Goal: Task Accomplishment & Management: Use online tool/utility

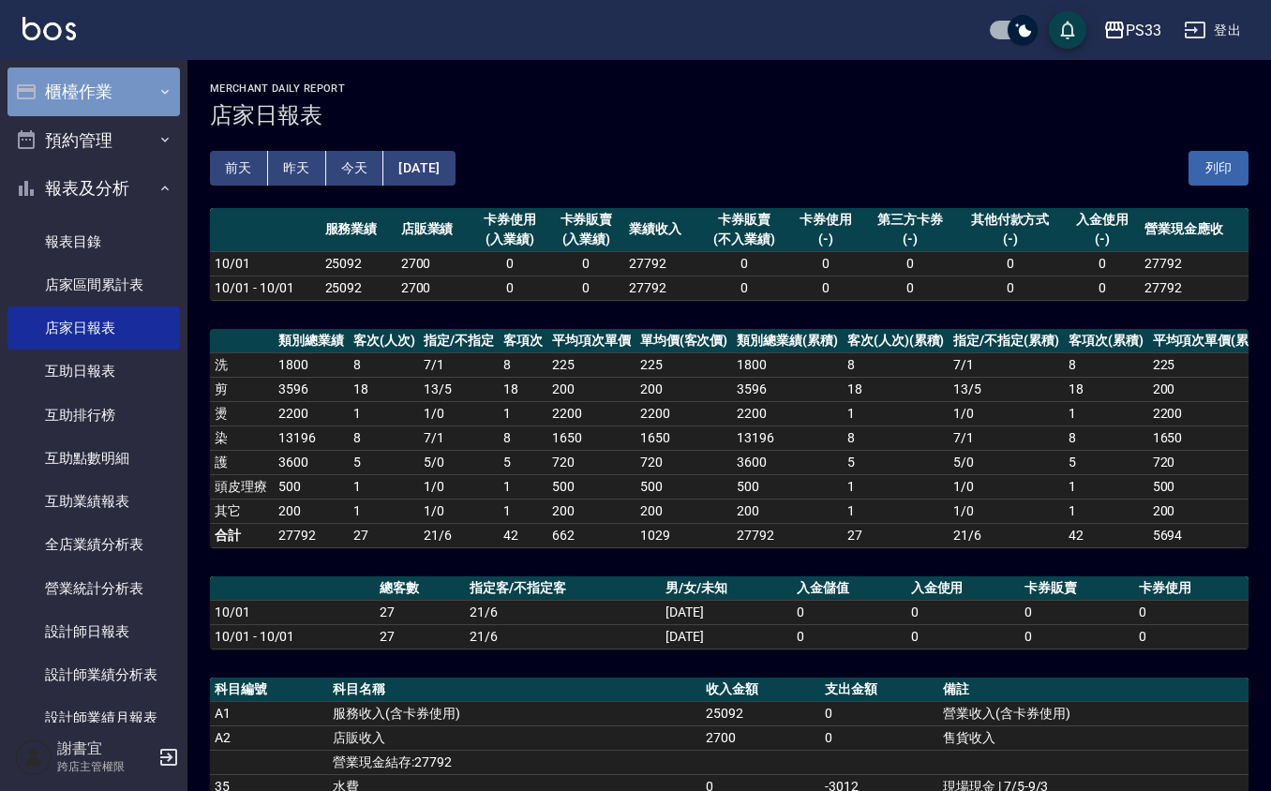
click at [157, 98] on icon "button" at bounding box center [164, 91] width 15 height 15
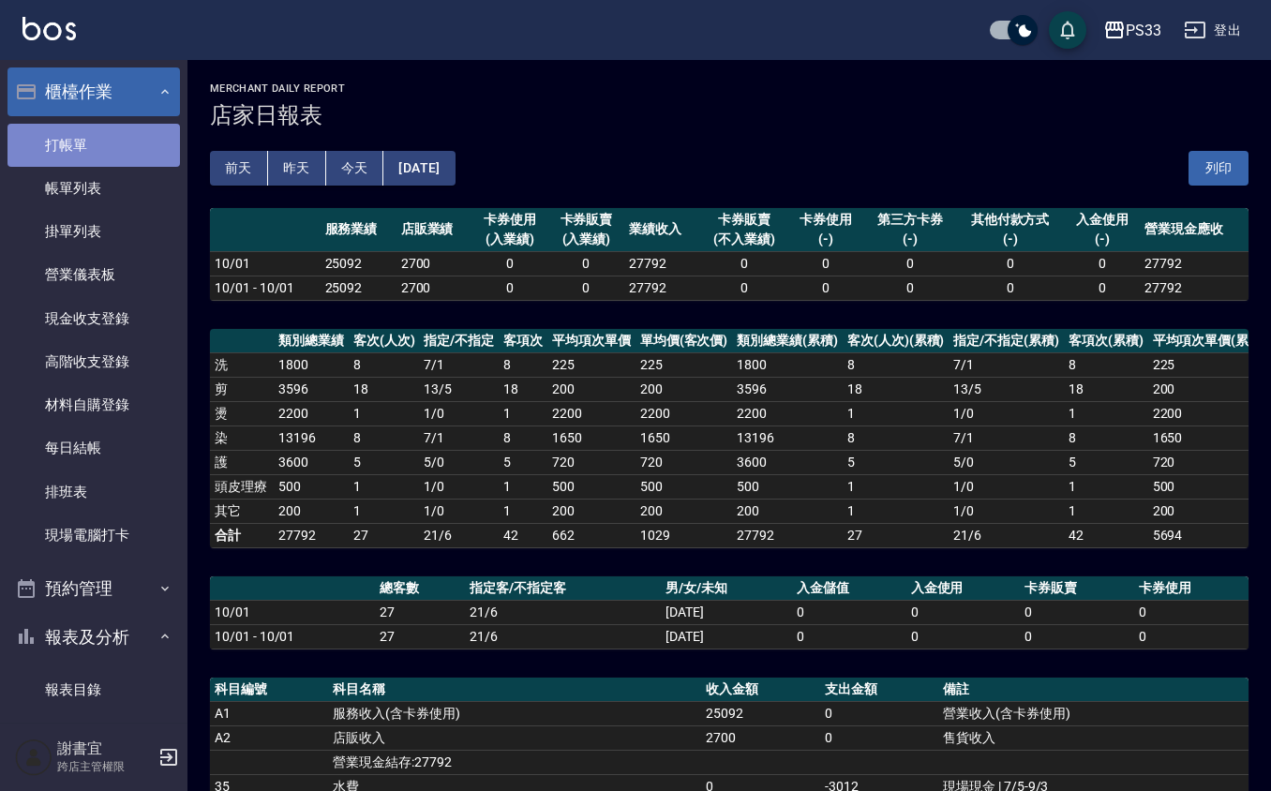
click at [126, 148] on link "打帳單" at bounding box center [93, 145] width 172 height 43
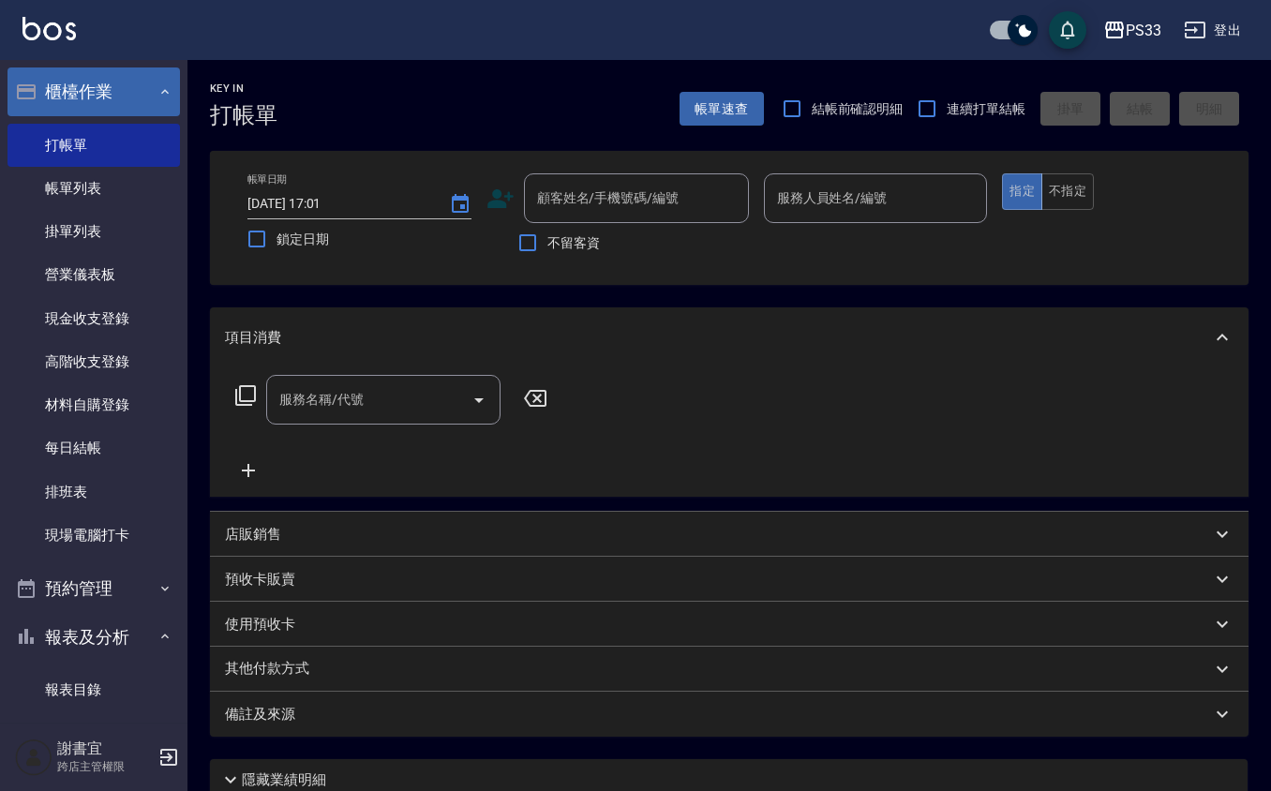
click at [641, 223] on div "不留客資" at bounding box center [617, 242] width 262 height 39
click at [643, 215] on div "顧客姓名/手機號碼/編號" at bounding box center [636, 198] width 225 height 50
click at [919, 99] on input "連續打單結帳" at bounding box center [926, 108] width 39 height 39
checkbox input "true"
click at [551, 217] on div "顧客姓名/手機號碼/編號" at bounding box center [636, 198] width 225 height 50
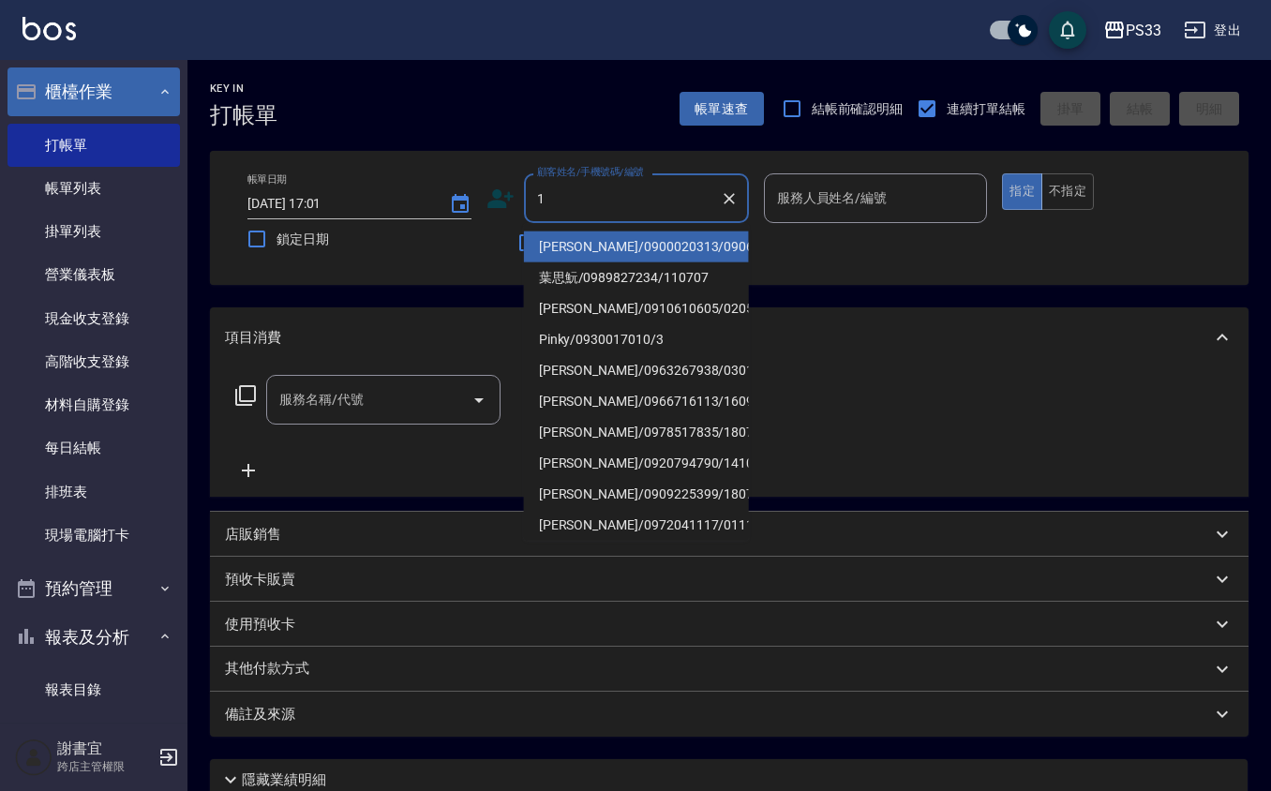
type input "[PERSON_NAME]/0900020313/090605"
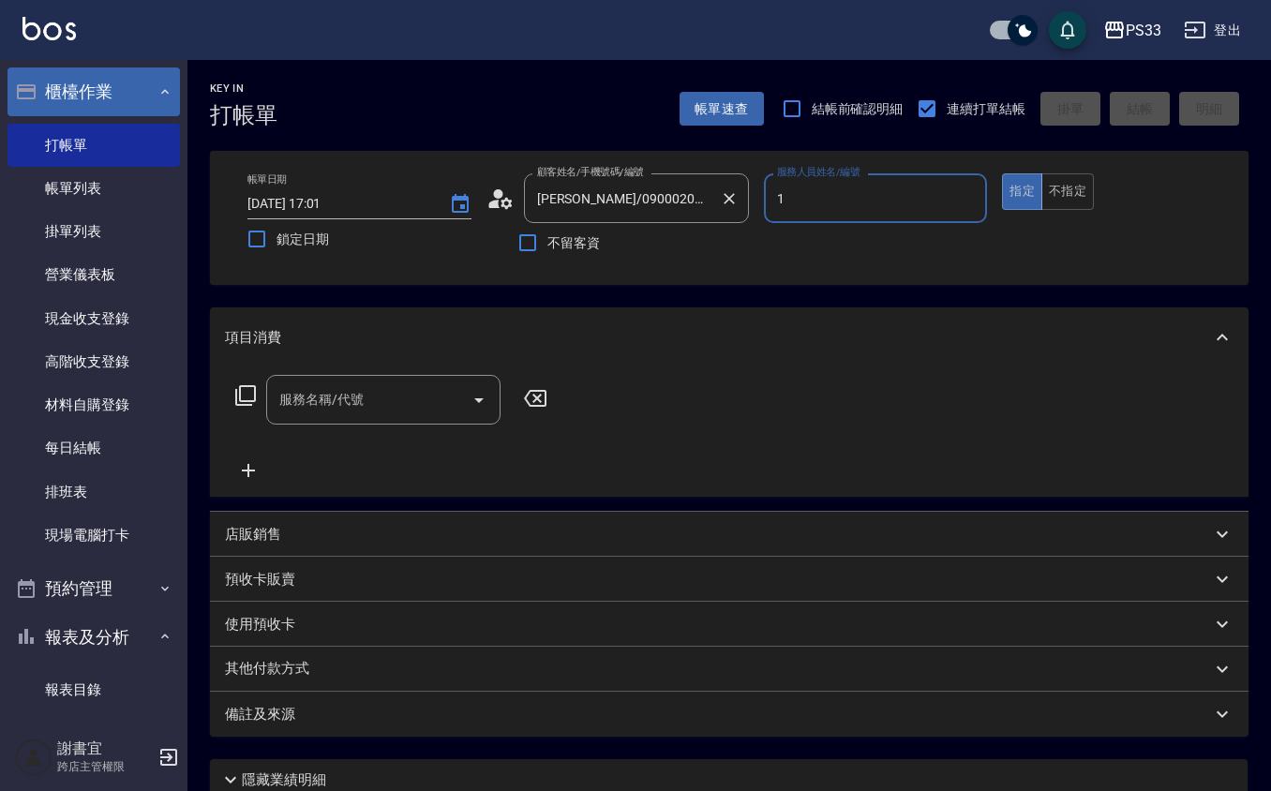
type input "Rube-1"
type button "true"
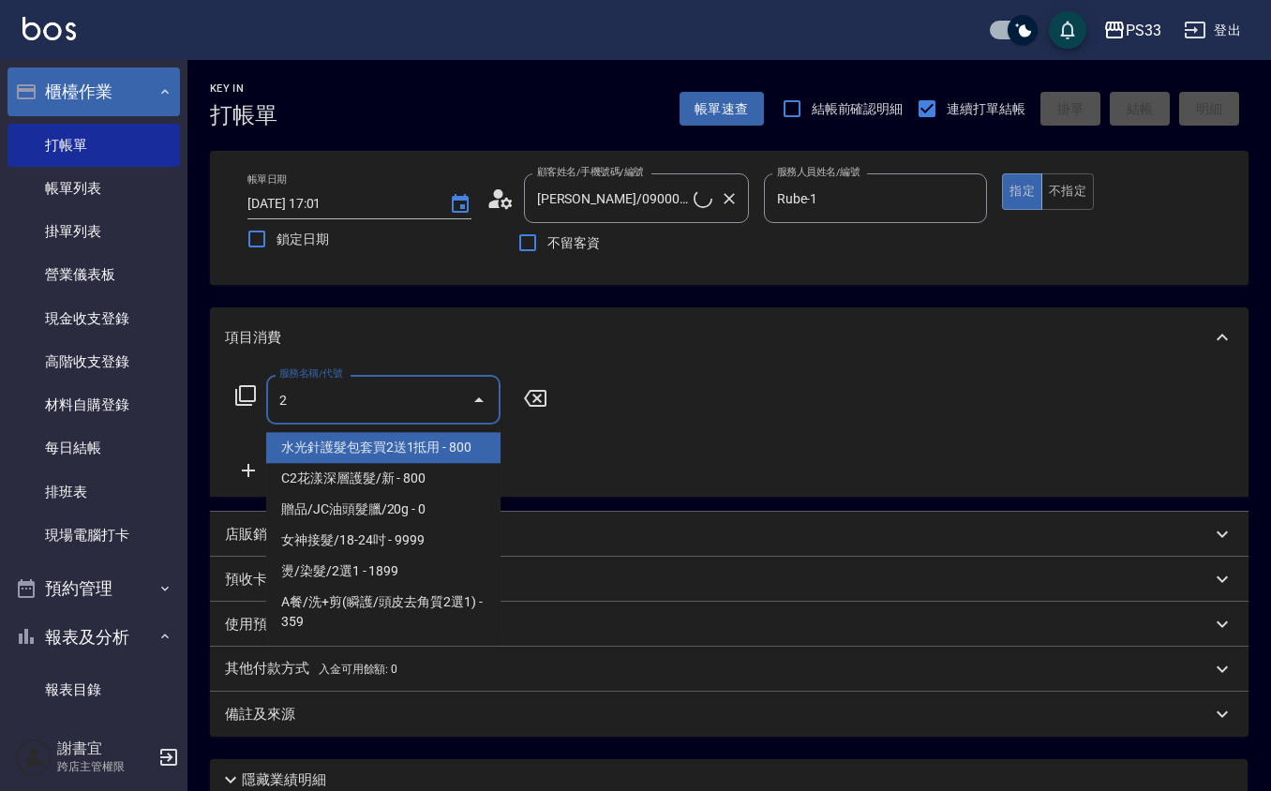
type input "20"
type input "Ruby/0912271117/1"
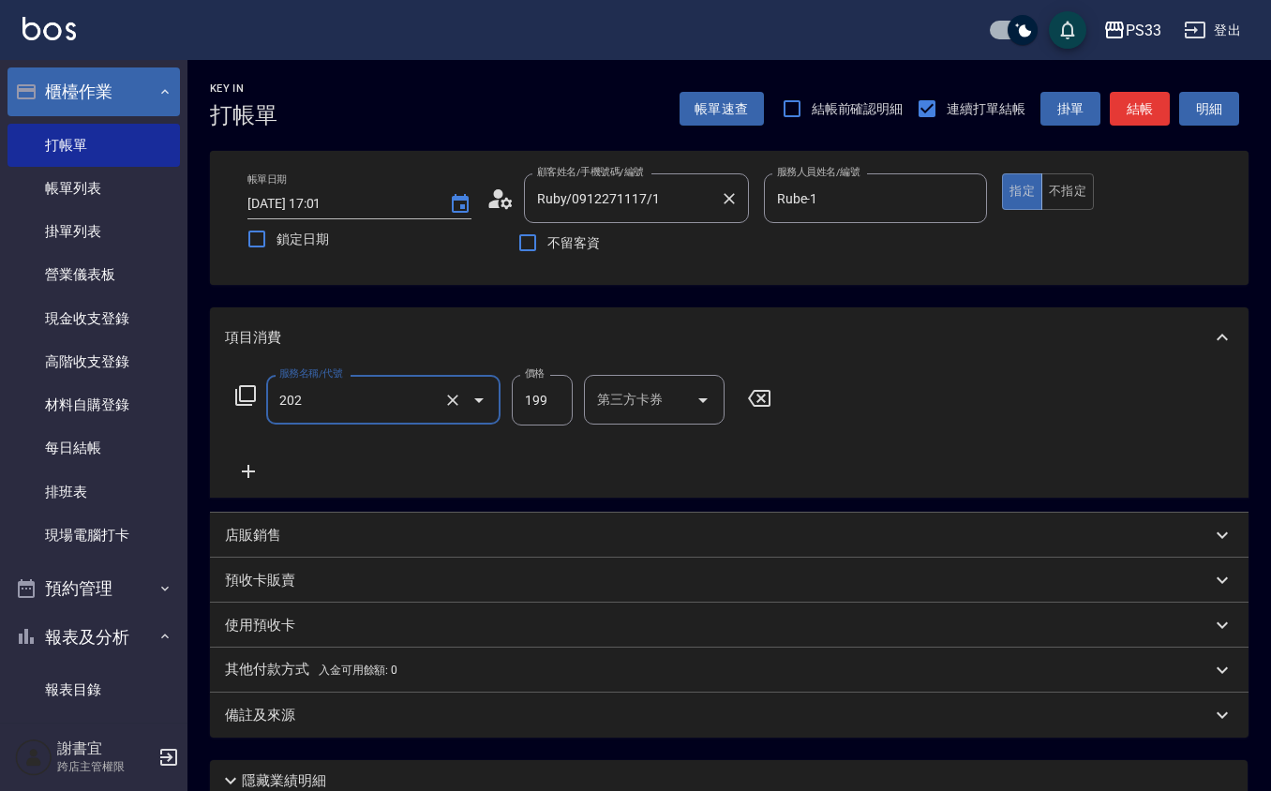
type input "不指定單剪(202)"
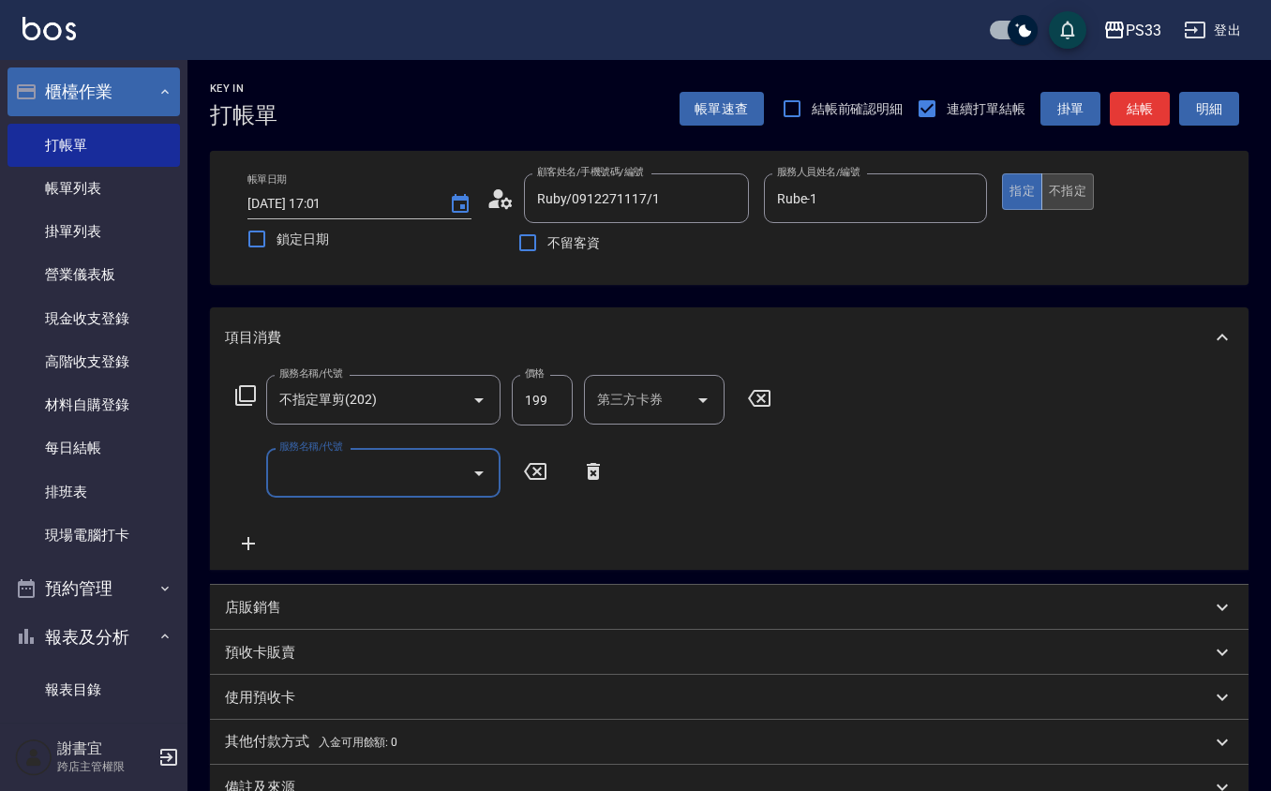
click at [1072, 189] on button "不指定" at bounding box center [1067, 191] width 52 height 37
type button "false"
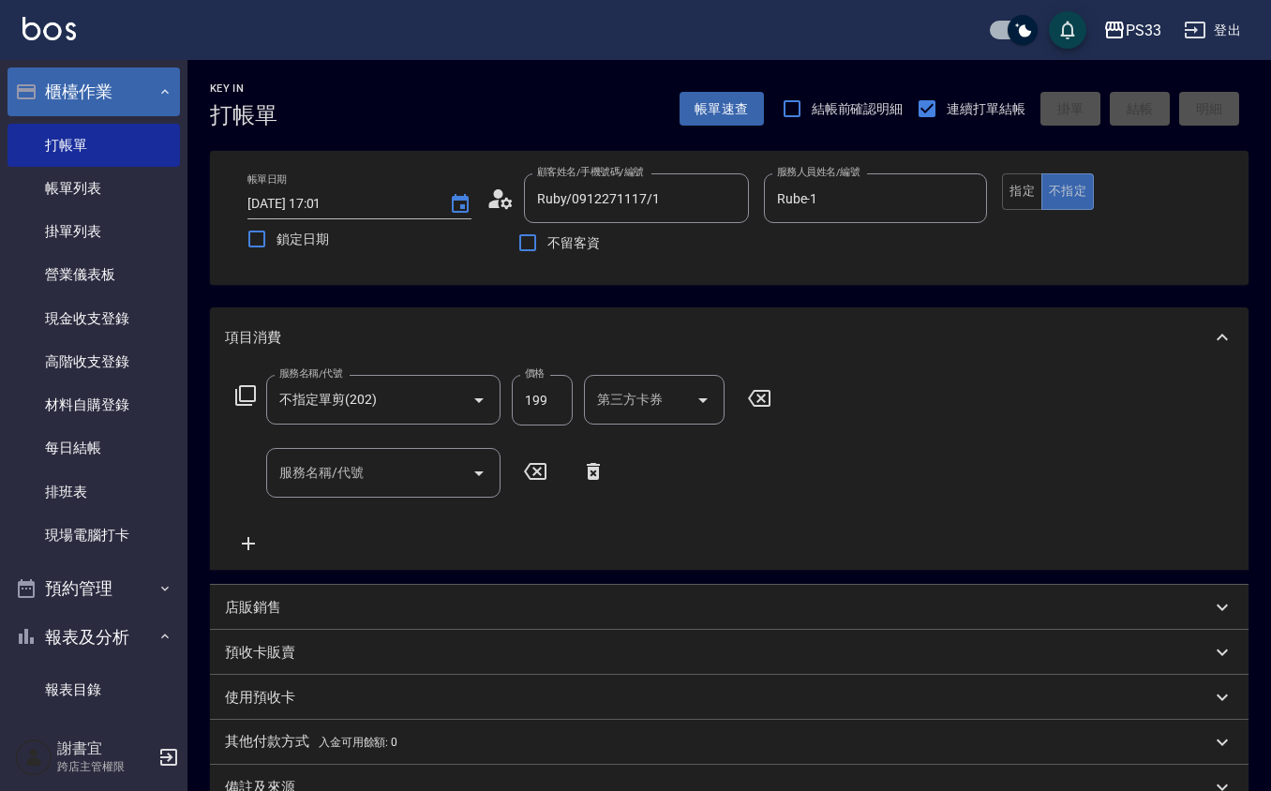
type input "[DATE] 18:10"
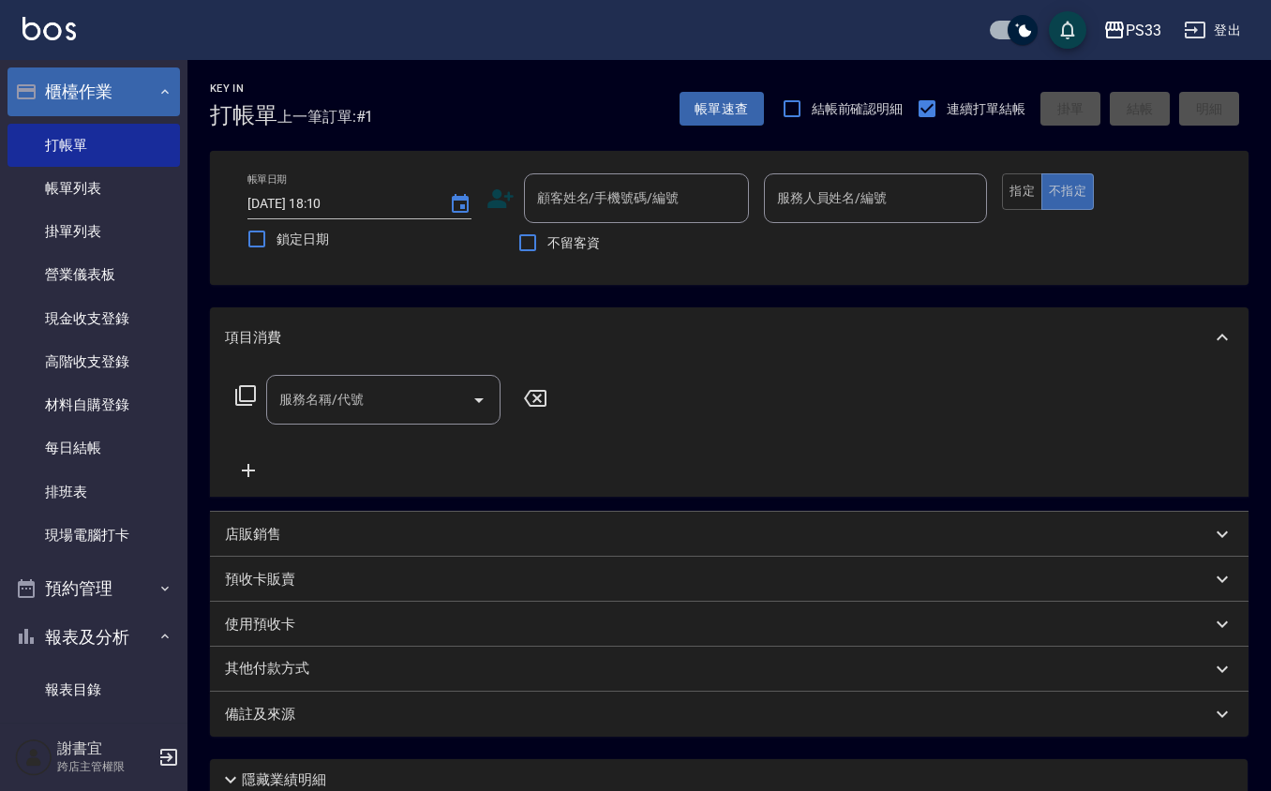
click at [500, 189] on icon at bounding box center [500, 199] width 28 height 28
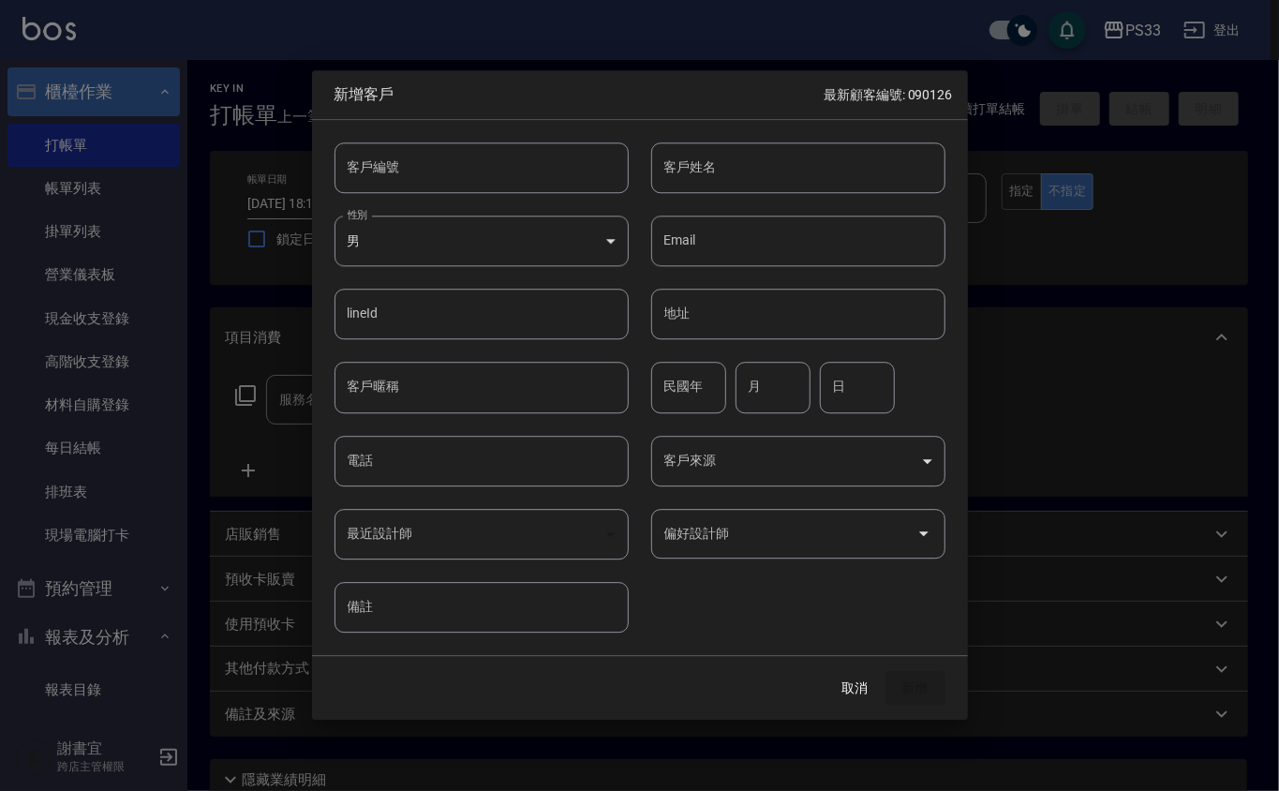
click at [502, 177] on input "客戶編號" at bounding box center [482, 167] width 294 height 51
type input "211129"
type input "[PERSON_NAME]年"
type input "97"
type input "11"
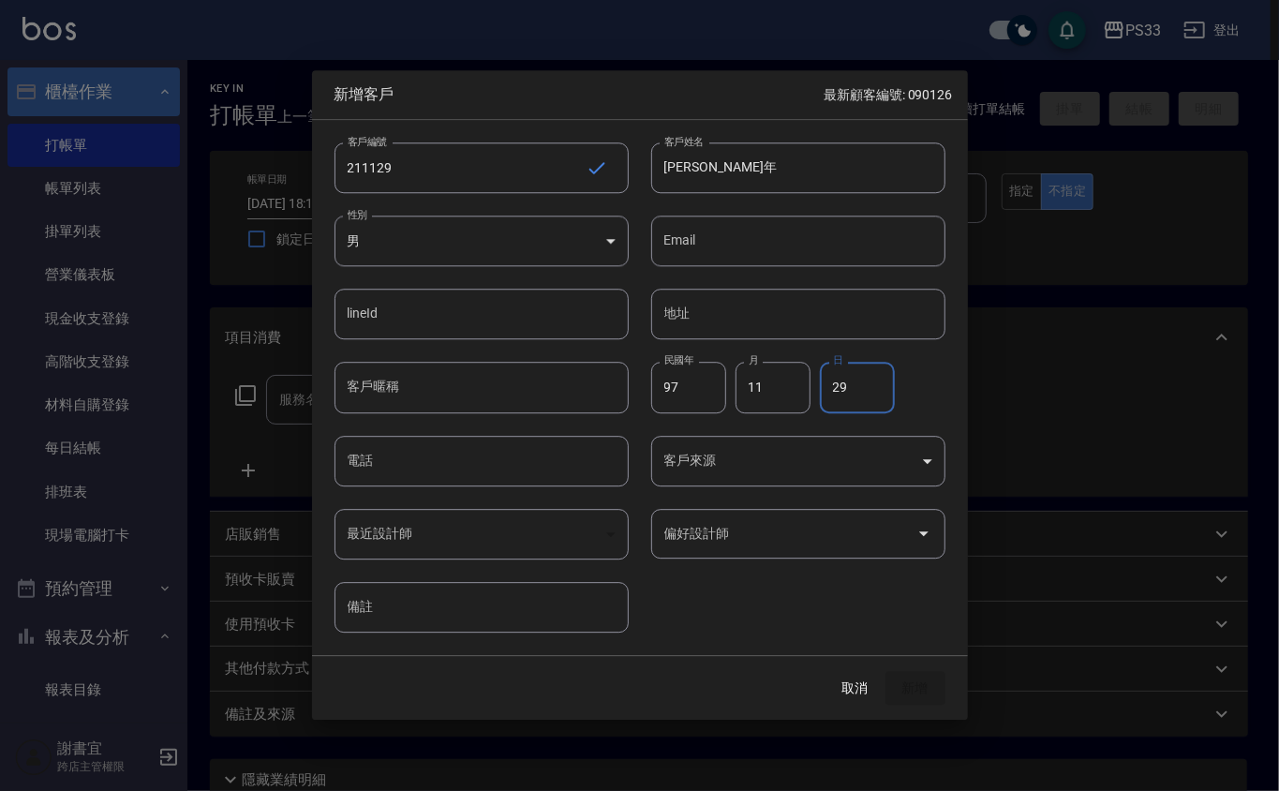
type input "29"
type input "8"
click at [425, 436] on input "8" at bounding box center [482, 461] width 294 height 51
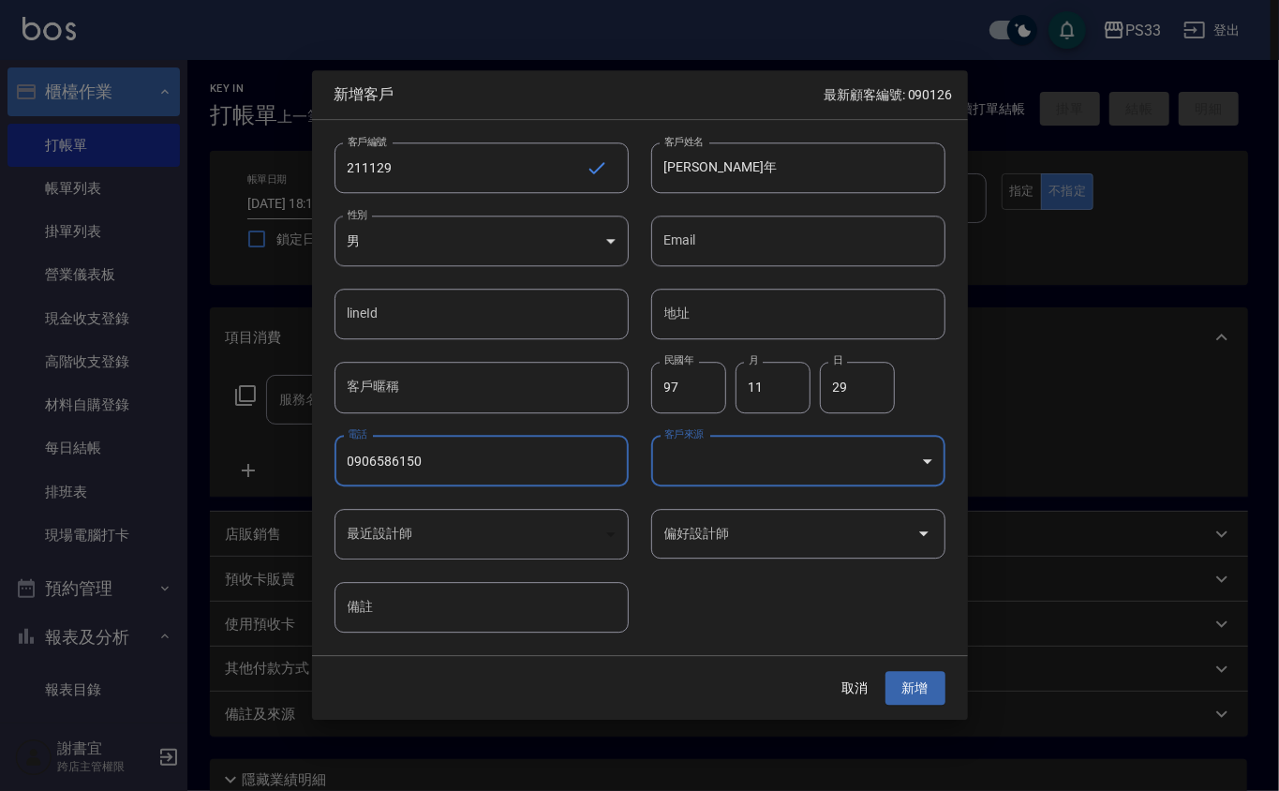
type input "0906586150"
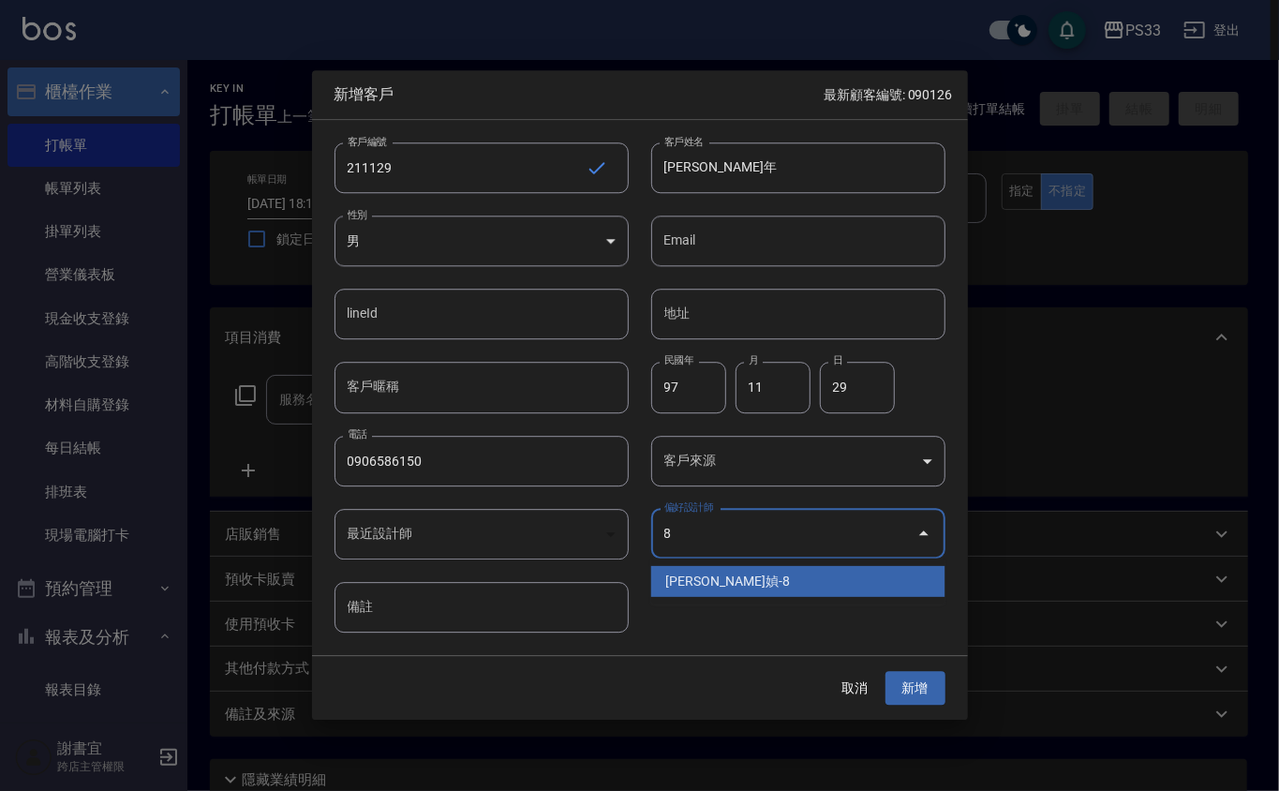
type input "[PERSON_NAME]媜"
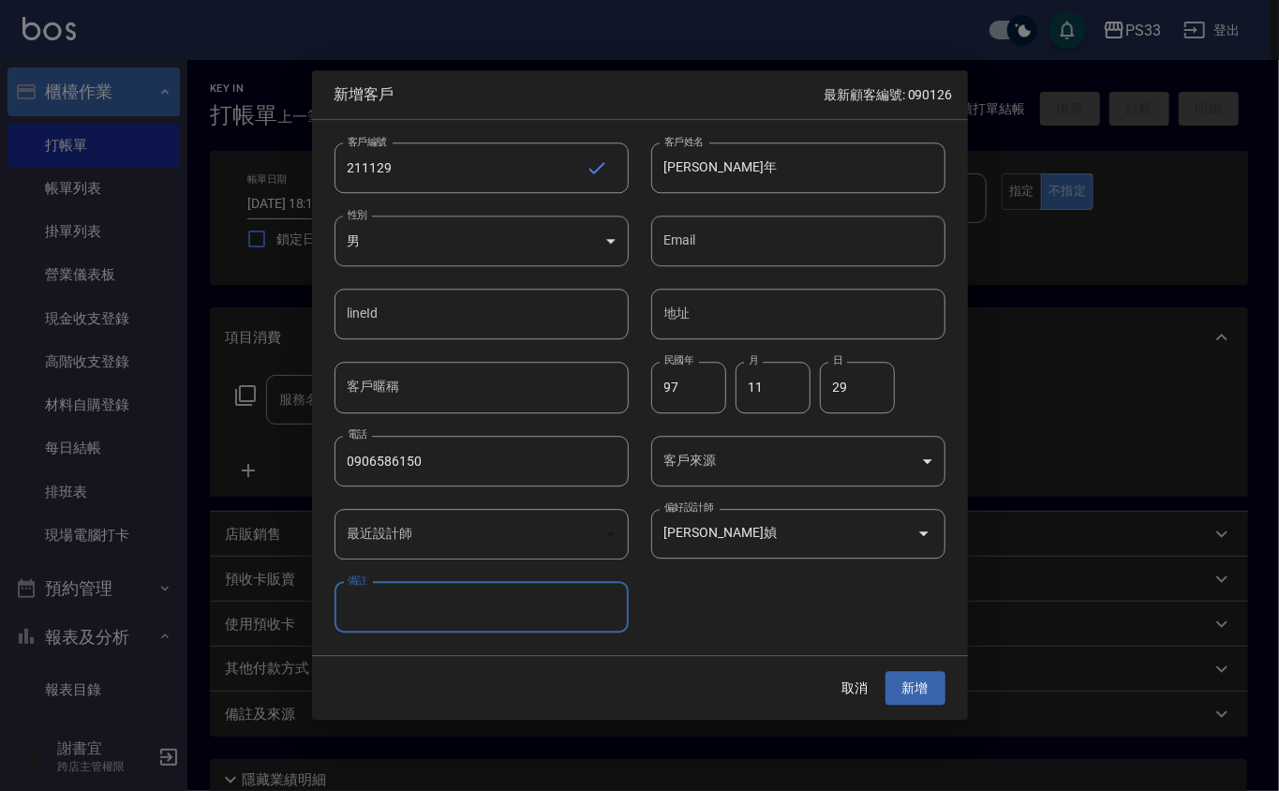
click at [886, 671] on button "新增" at bounding box center [916, 688] width 60 height 35
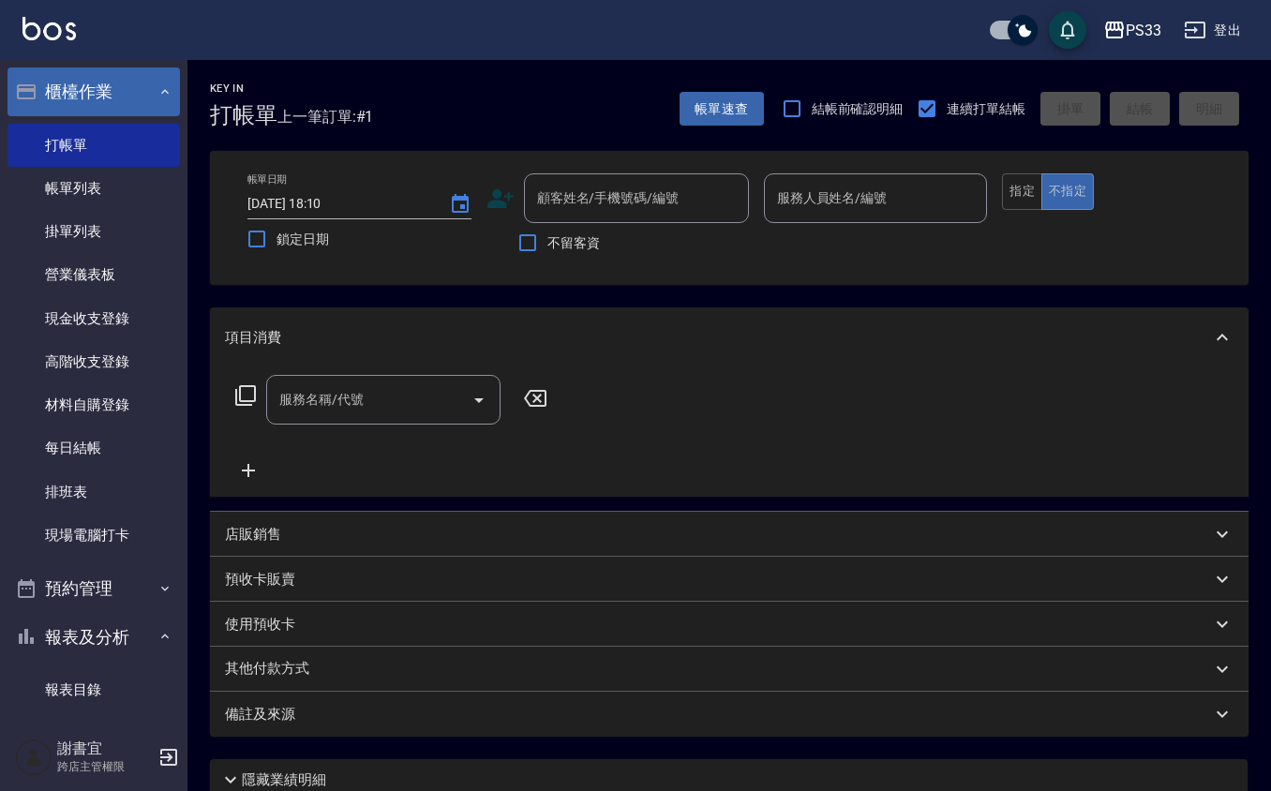
click at [487, 199] on icon at bounding box center [500, 199] width 28 height 28
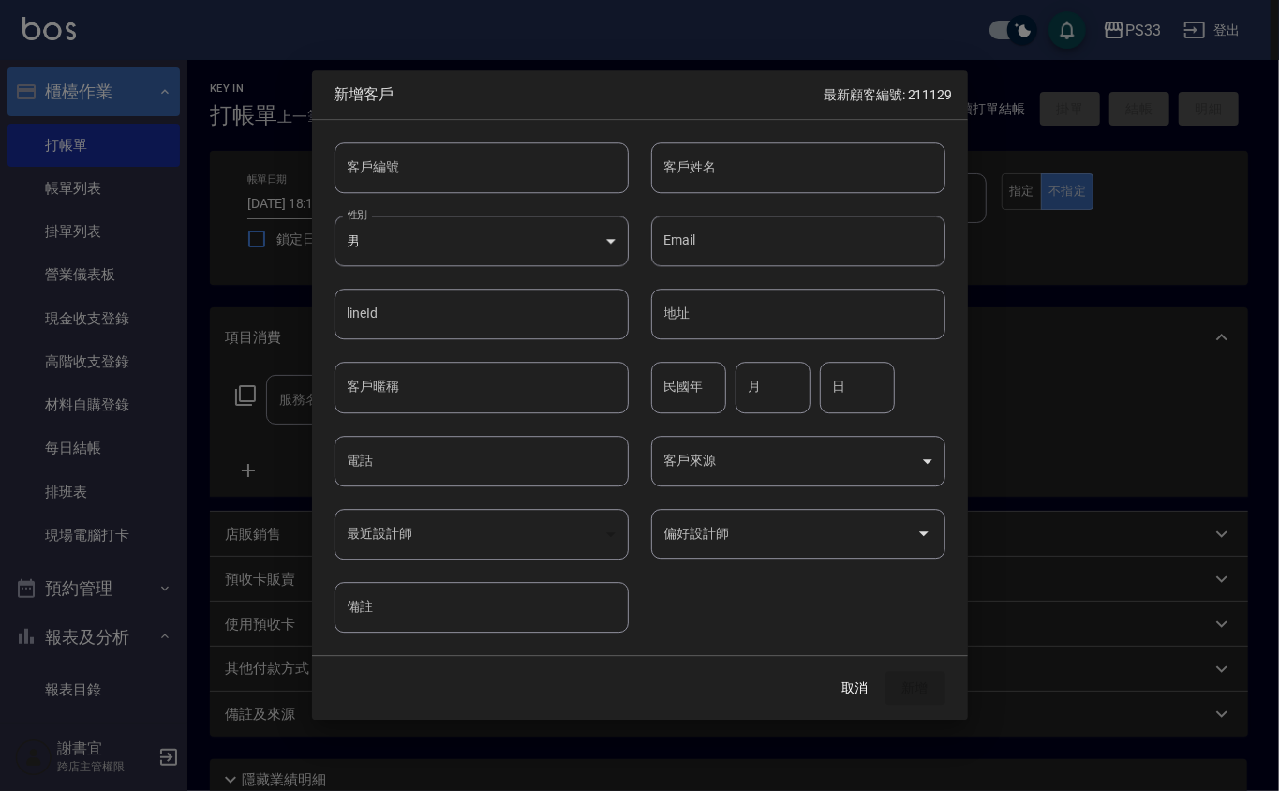
click at [500, 187] on input "客戶編號" at bounding box center [482, 167] width 294 height 51
type input "060316"
type input "蒙奕溔"
type input "87"
type input "3"
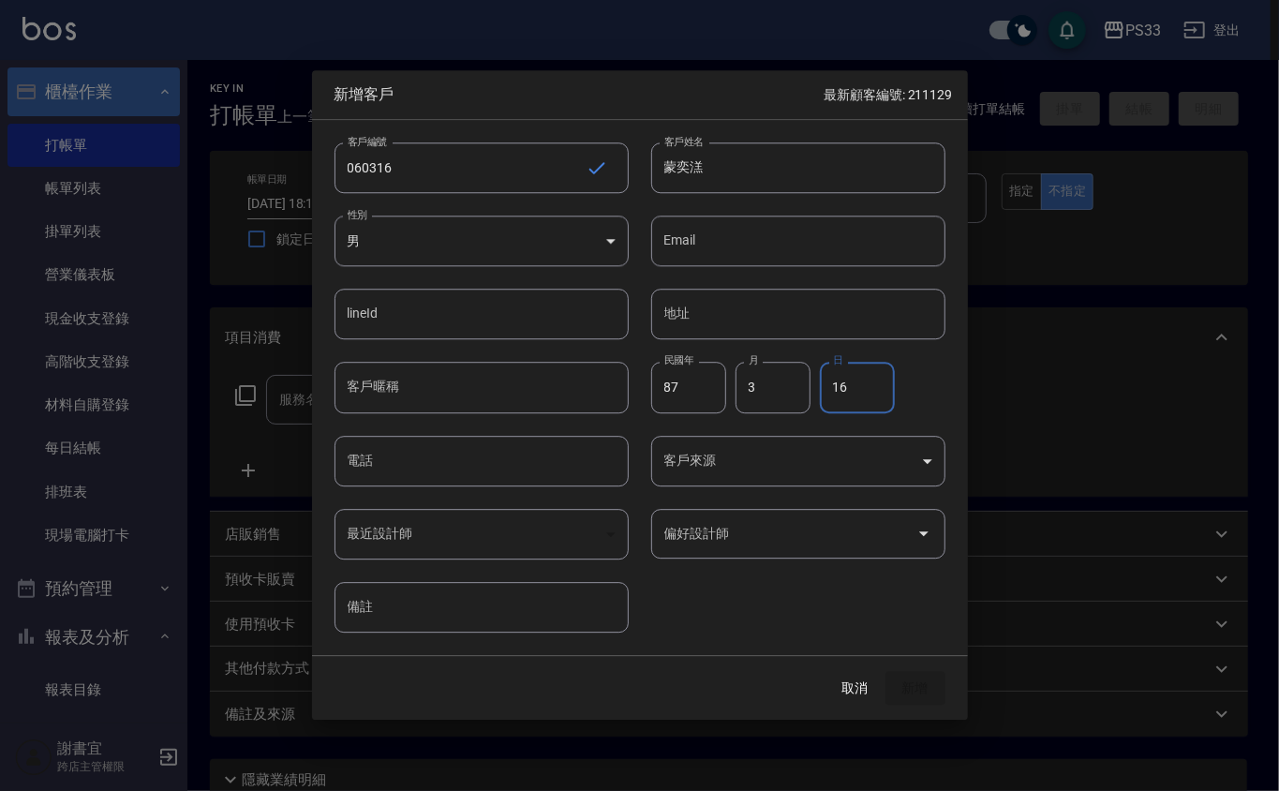
type input "16"
type input "09706401237"
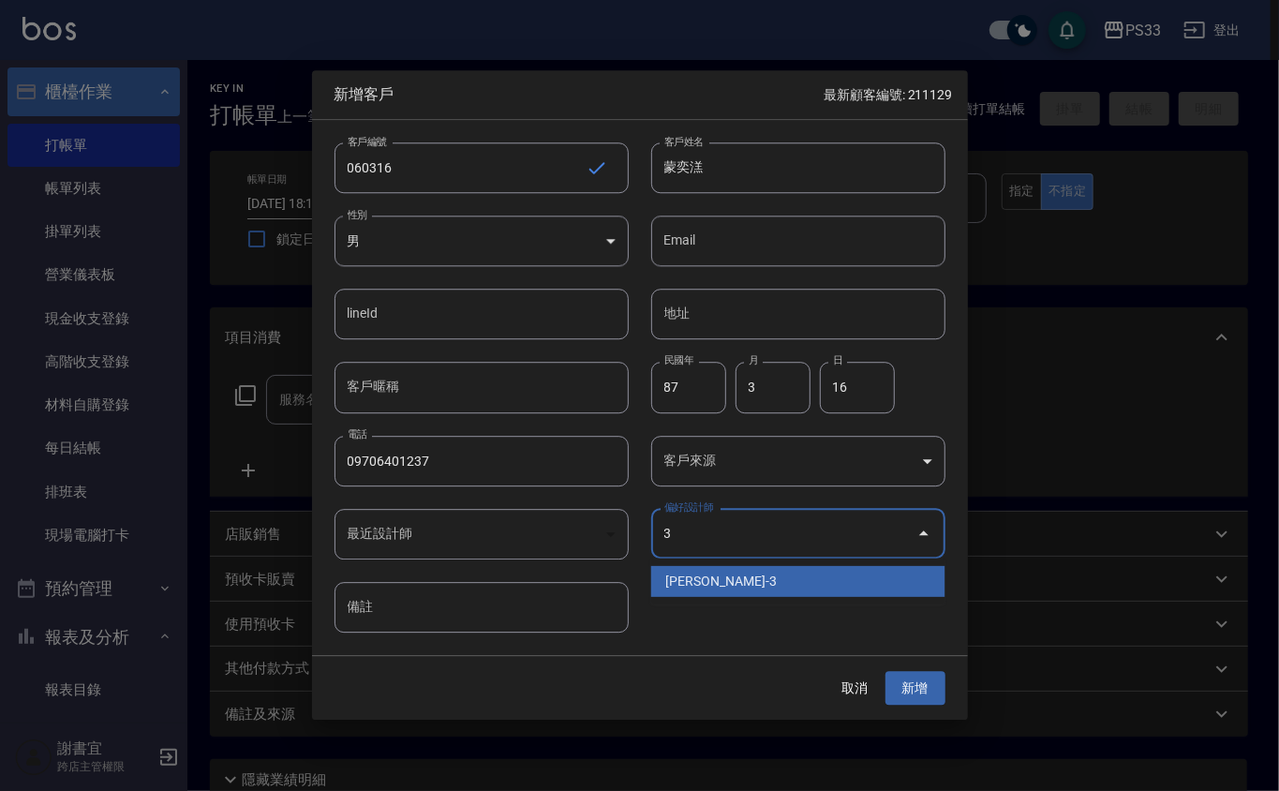
type input "[PERSON_NAME]"
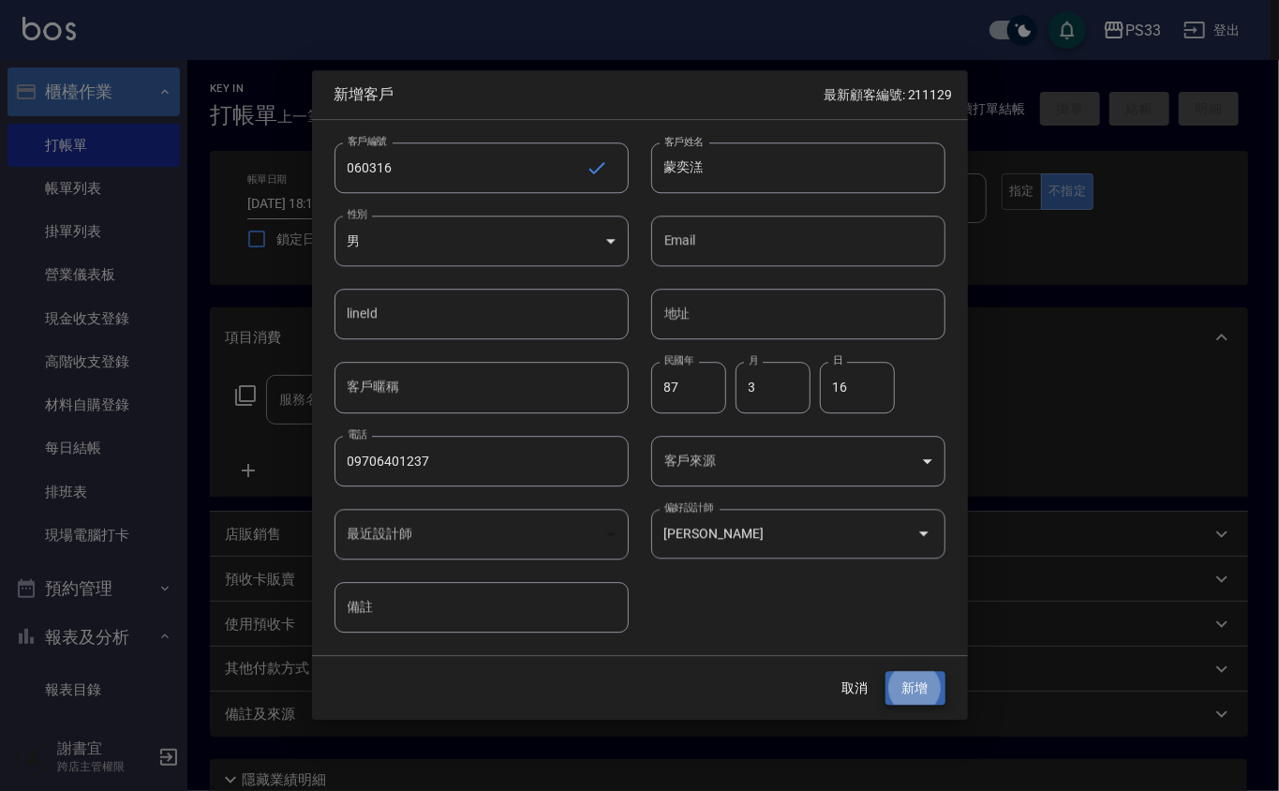
click at [886, 671] on button "新增" at bounding box center [916, 688] width 60 height 35
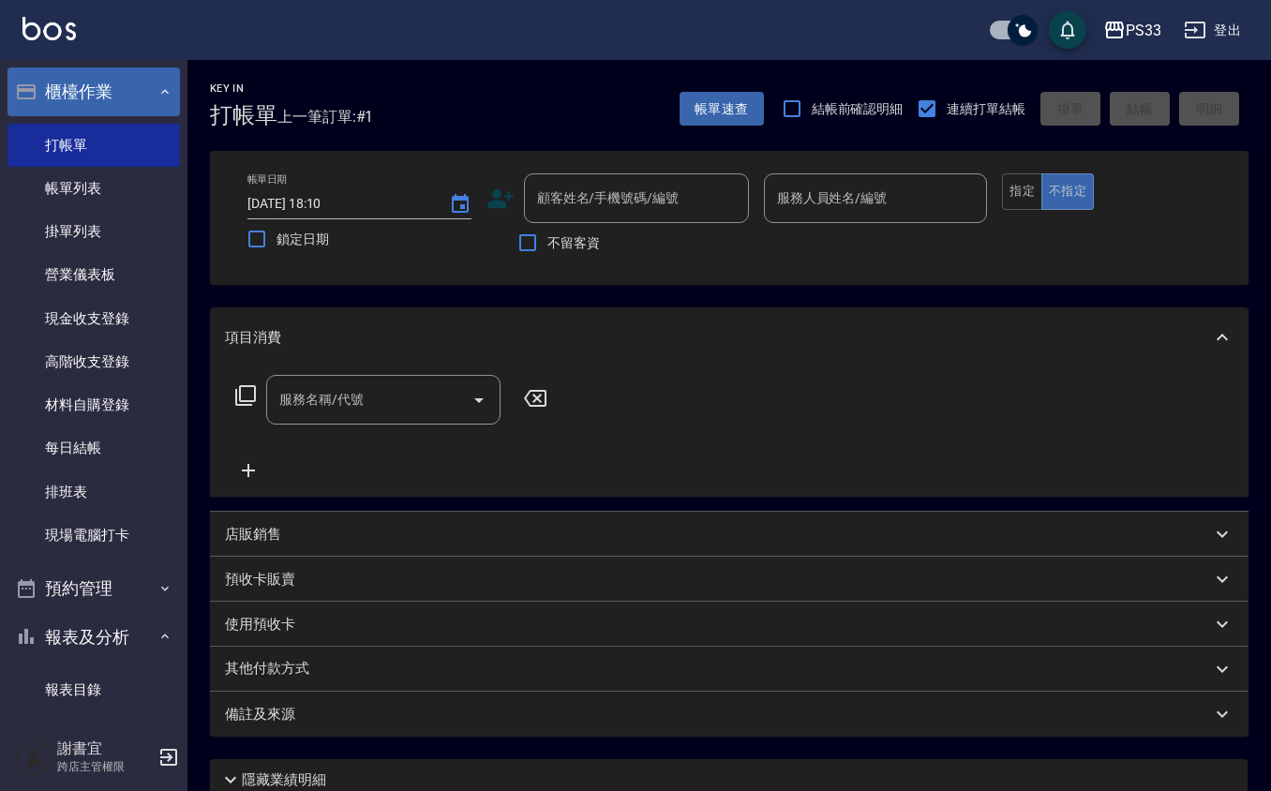
click at [504, 185] on icon at bounding box center [500, 199] width 28 height 28
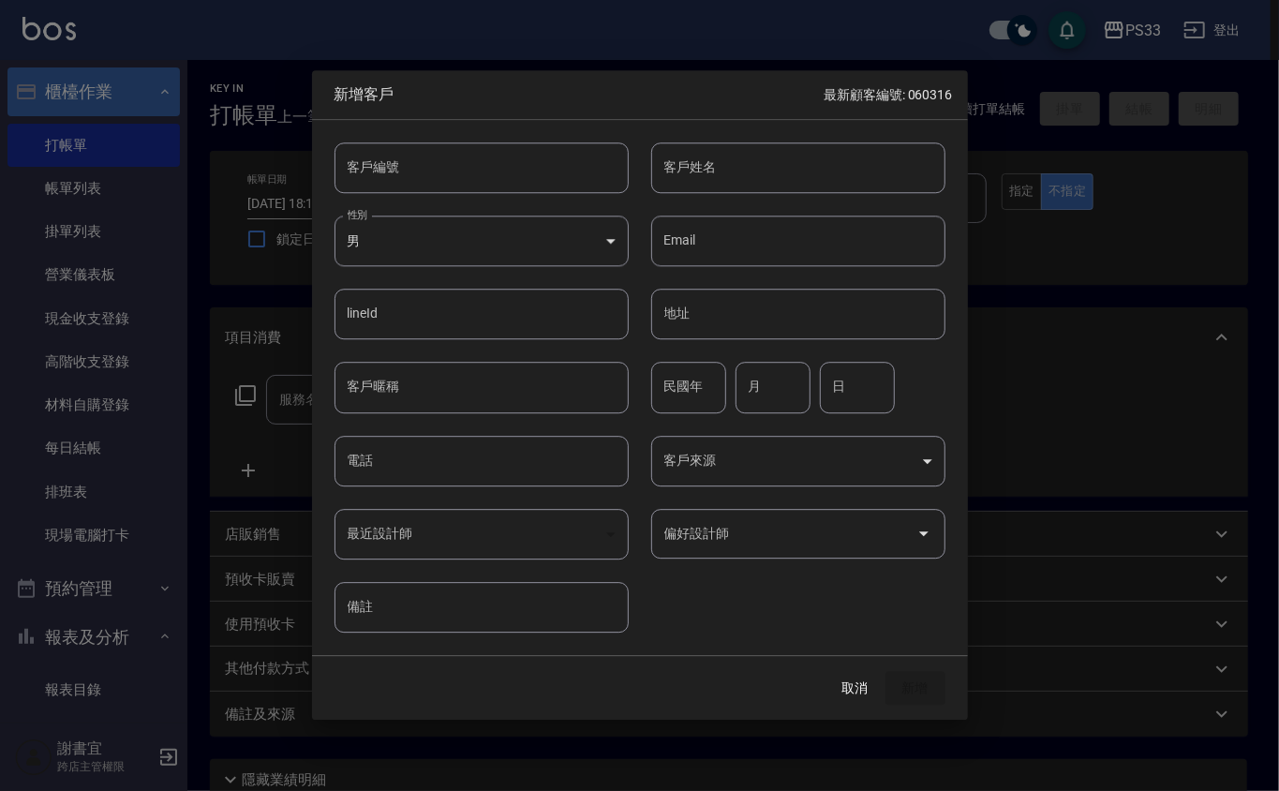
click at [504, 182] on input "客戶編號" at bounding box center [482, 167] width 294 height 51
type input "290926"
type input "陳韻如"
type input "92"
type input "9"
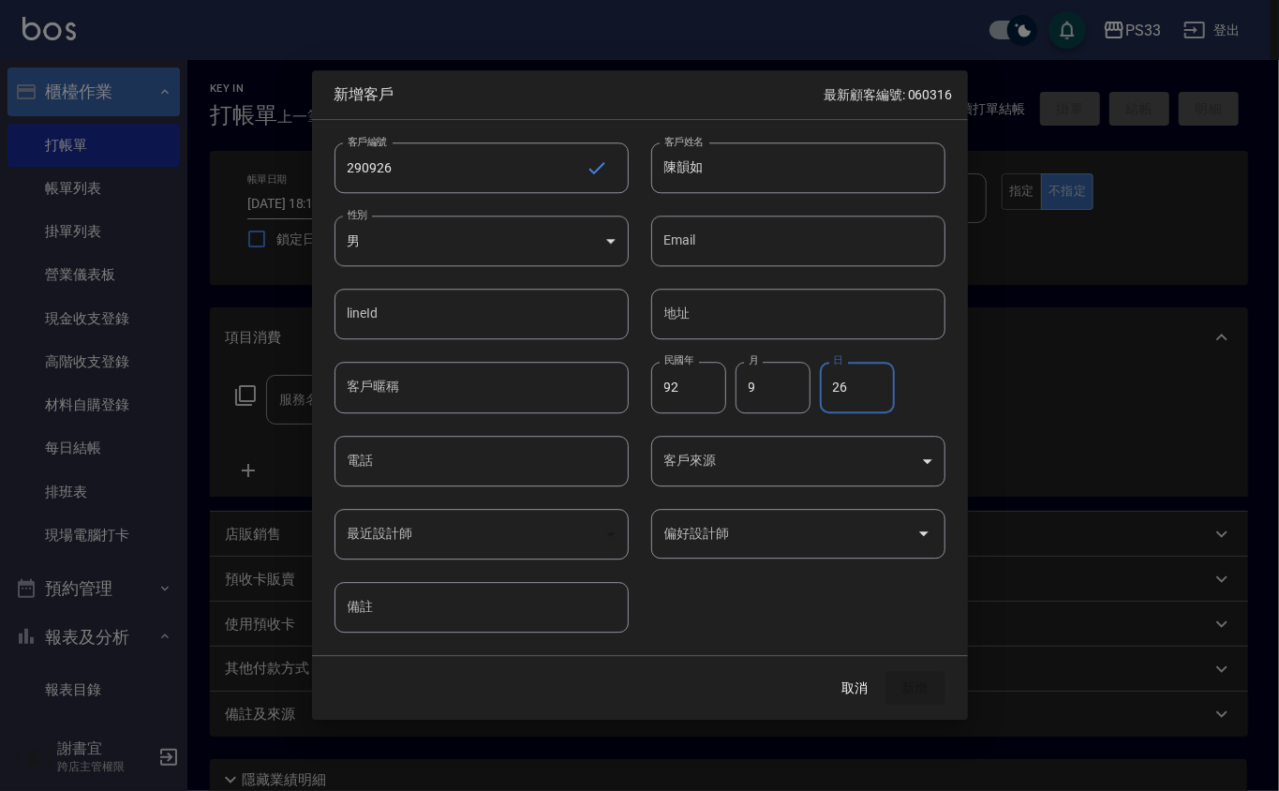
type input "26"
type input "0905116368"
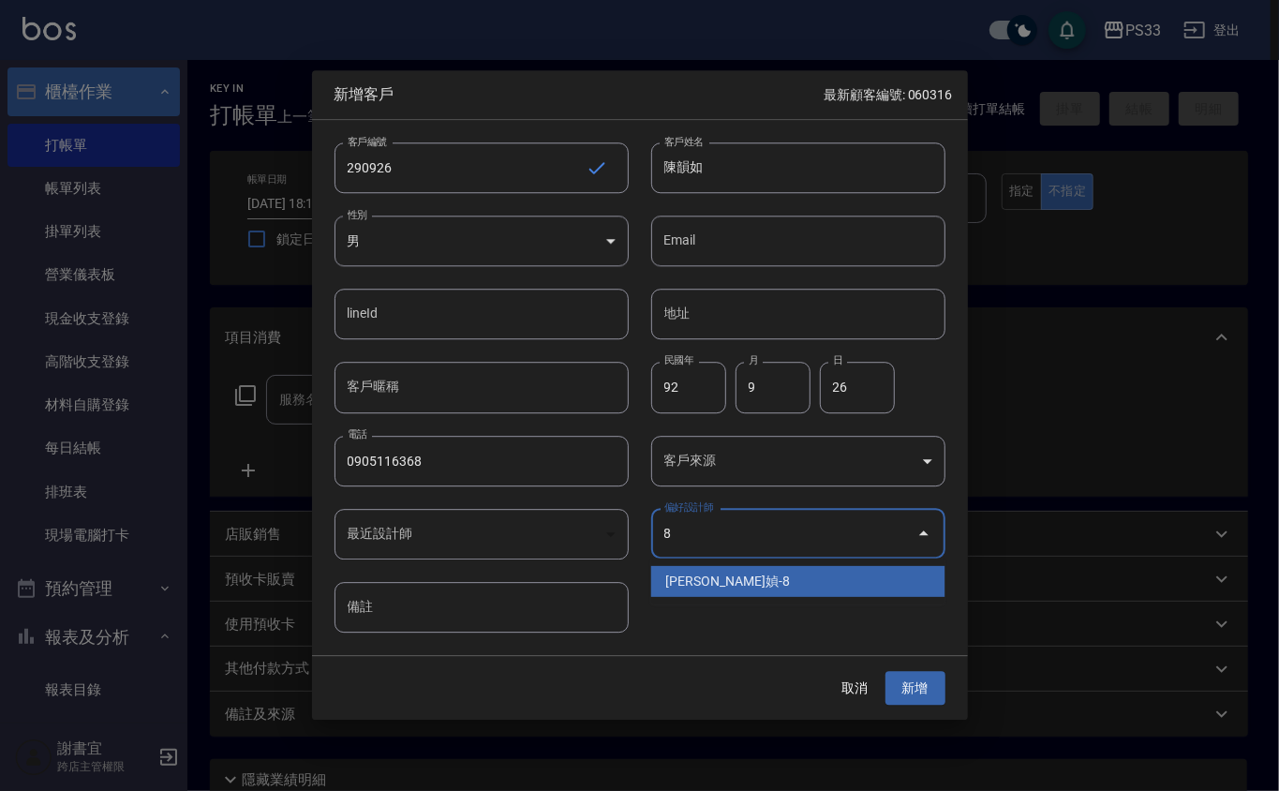
type input "[PERSON_NAME]媜"
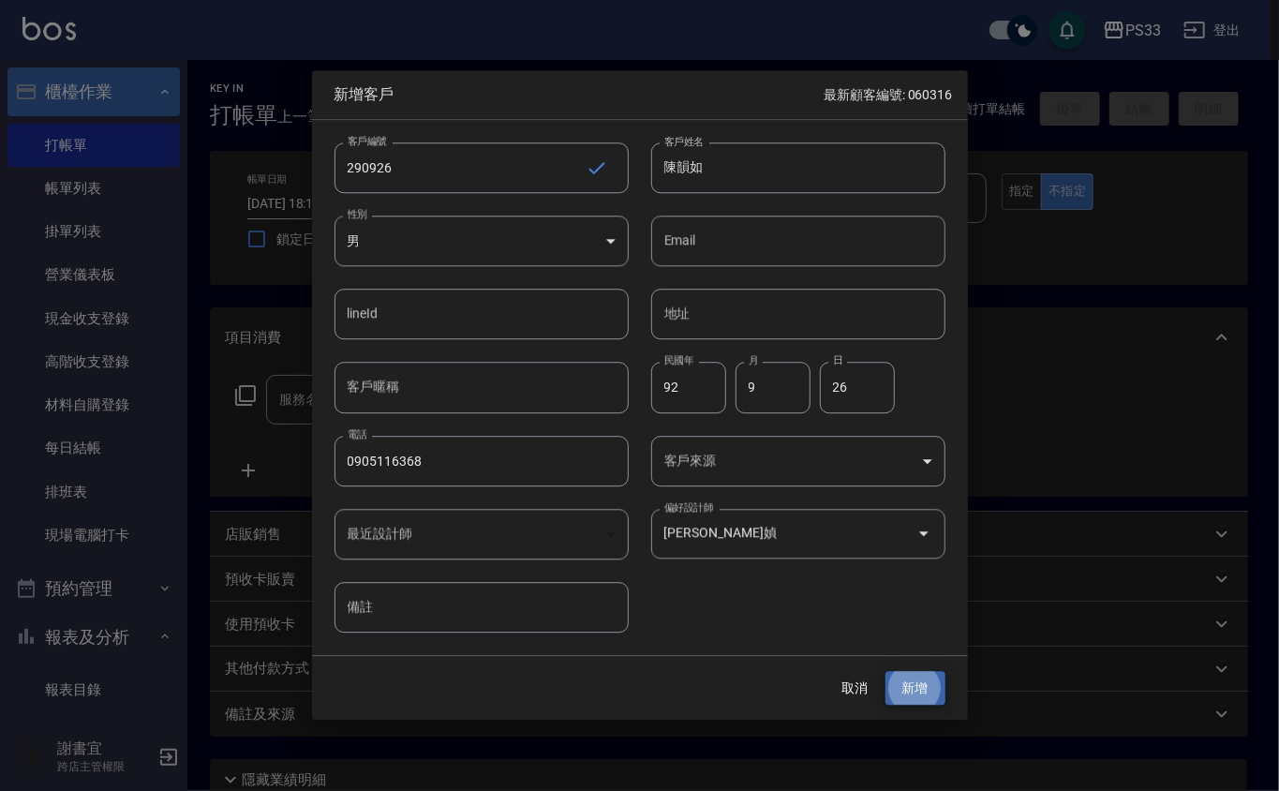
click at [886, 671] on button "新增" at bounding box center [916, 688] width 60 height 35
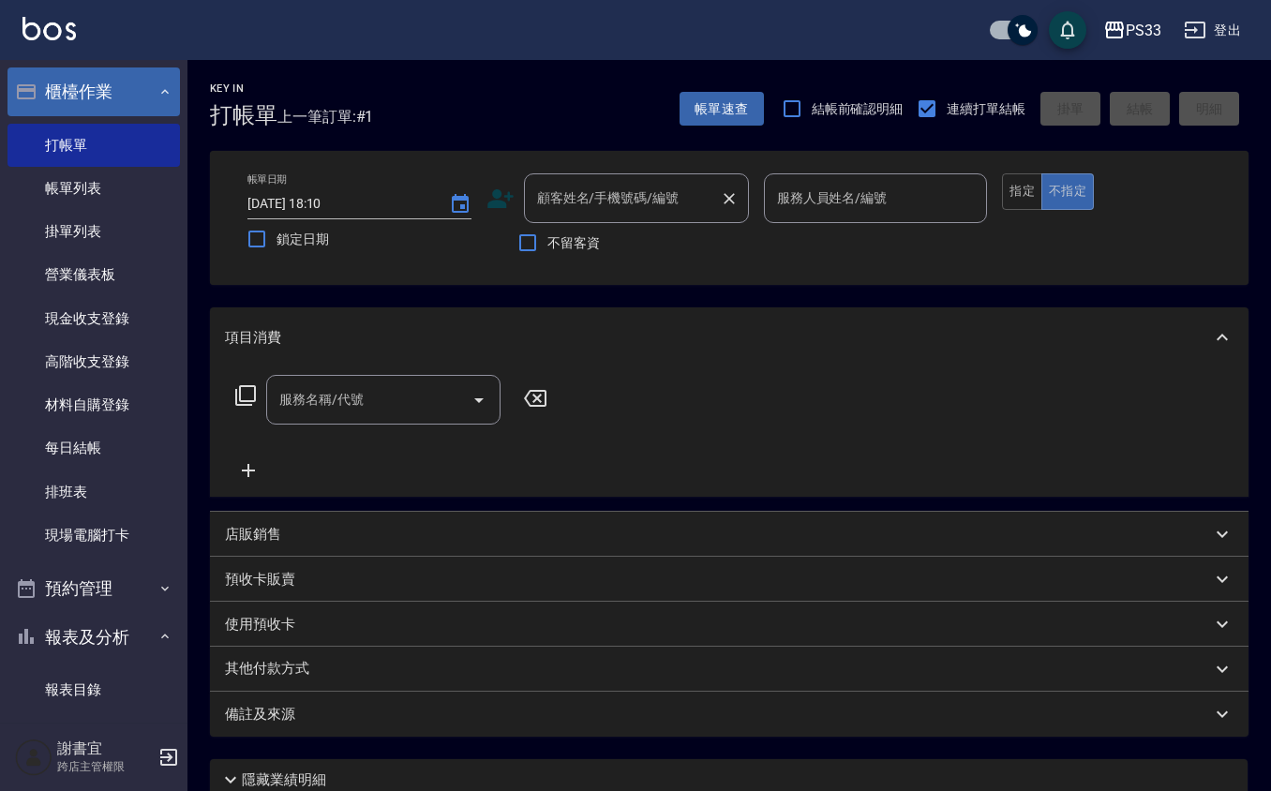
click at [600, 195] on input "顧客姓名/手機號碼/編號" at bounding box center [622, 198] width 180 height 33
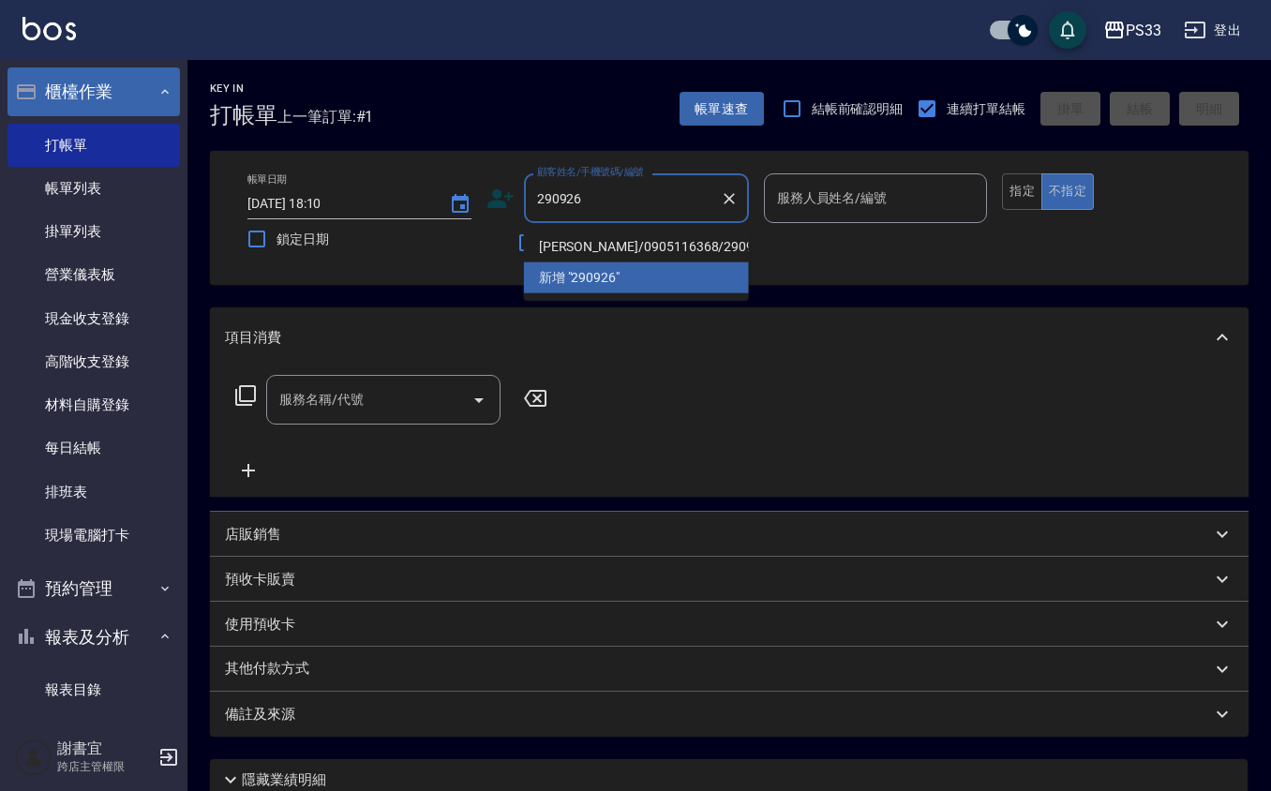
type input "[PERSON_NAME]/0905116368/290926"
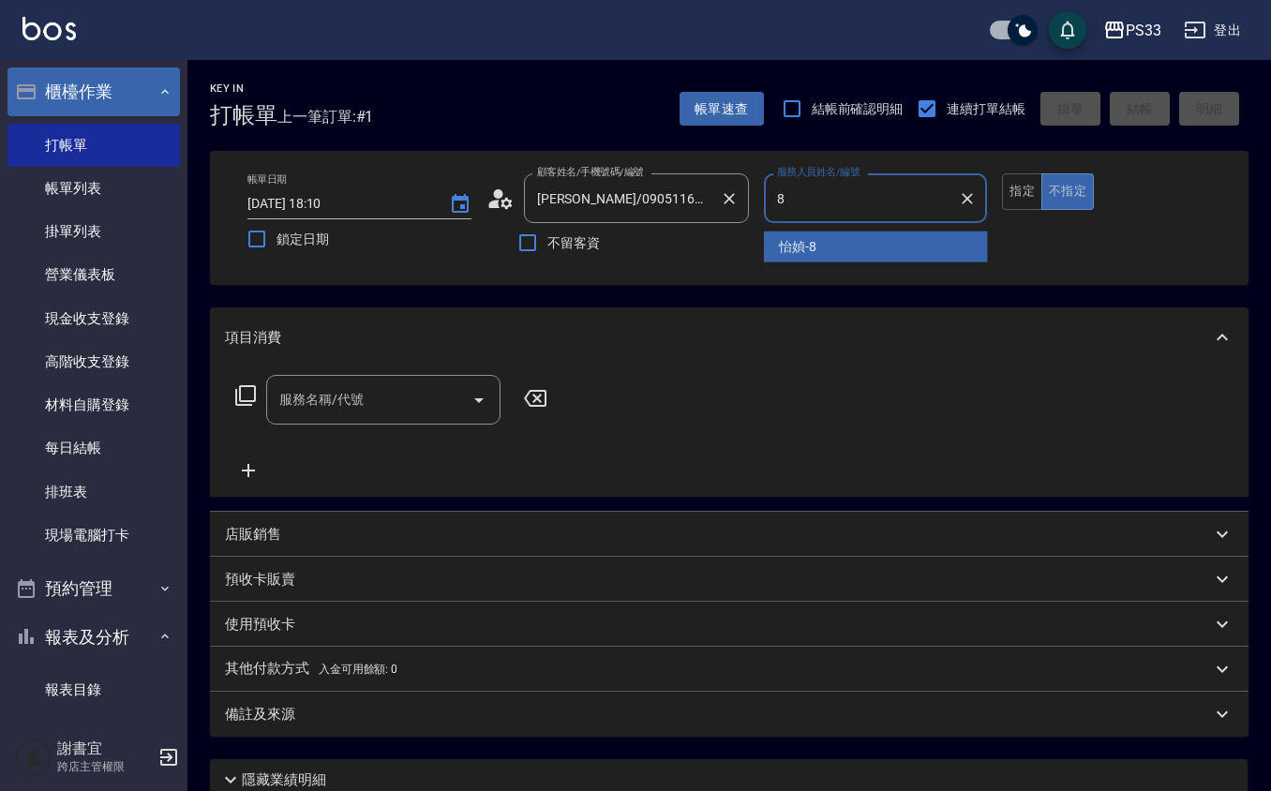
type input "怡媜-8"
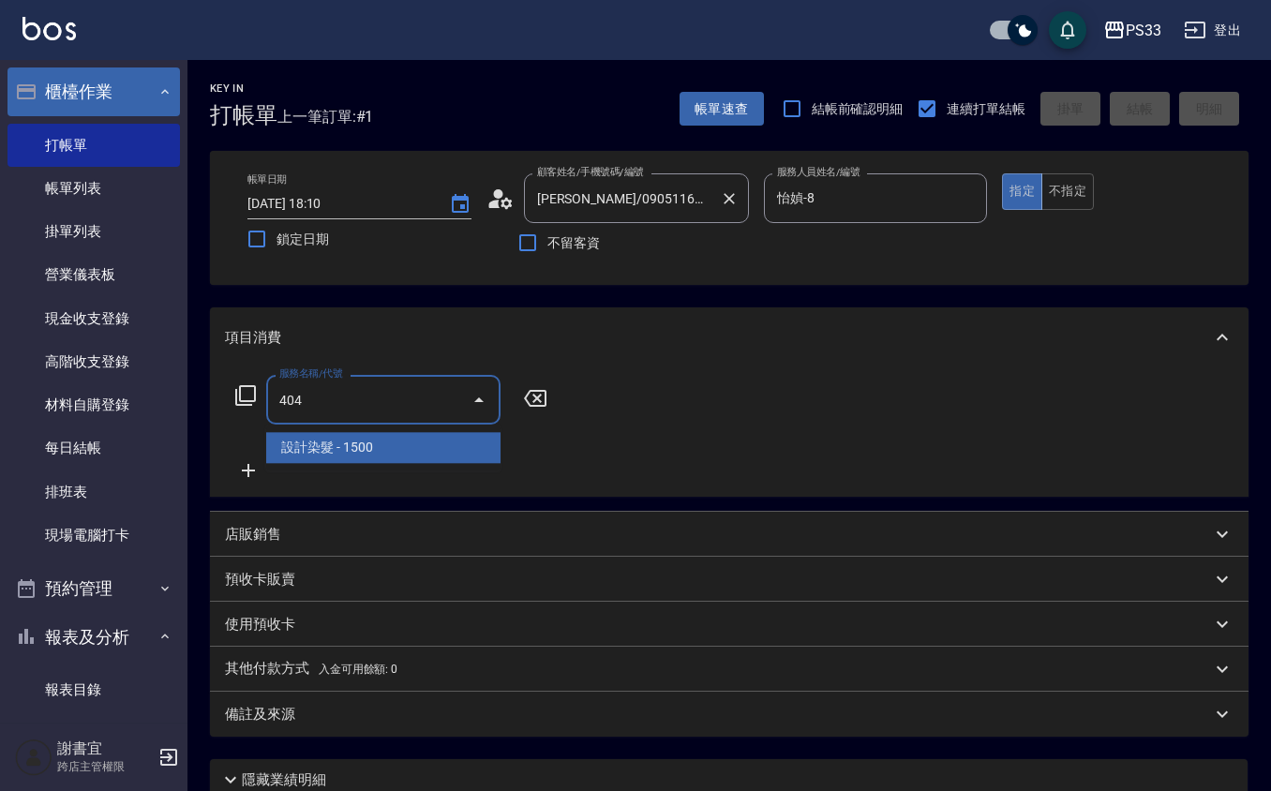
type input "設計染髮(404)"
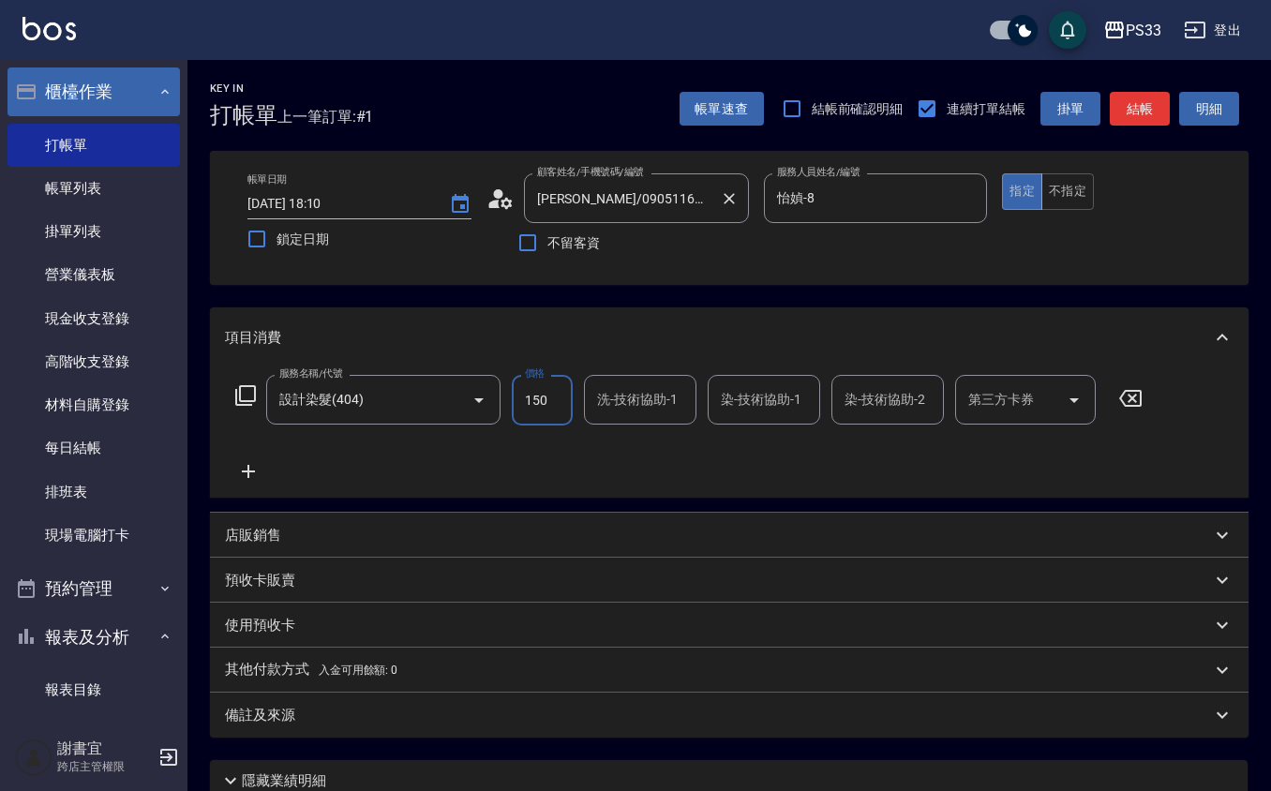
type input "1500"
type input "怡媜-8"
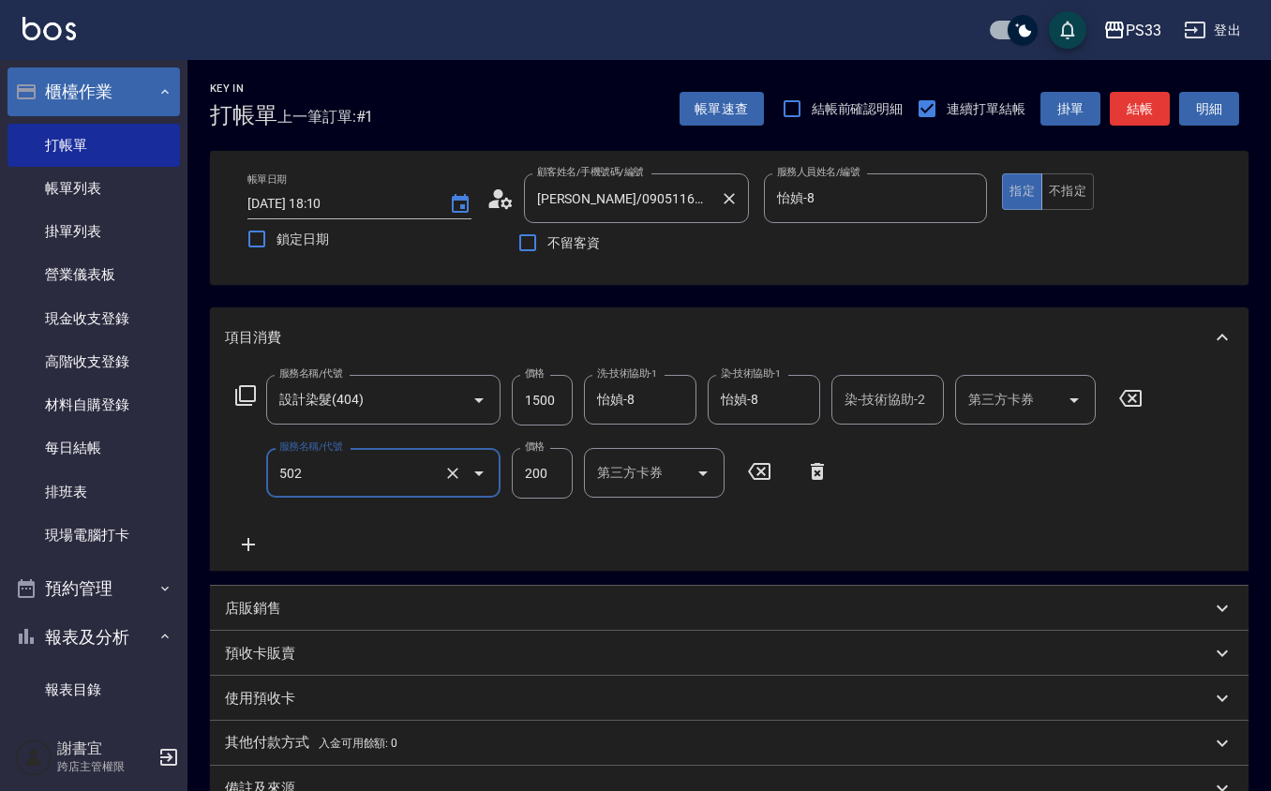
type input "自備護髮(502)"
type input "800"
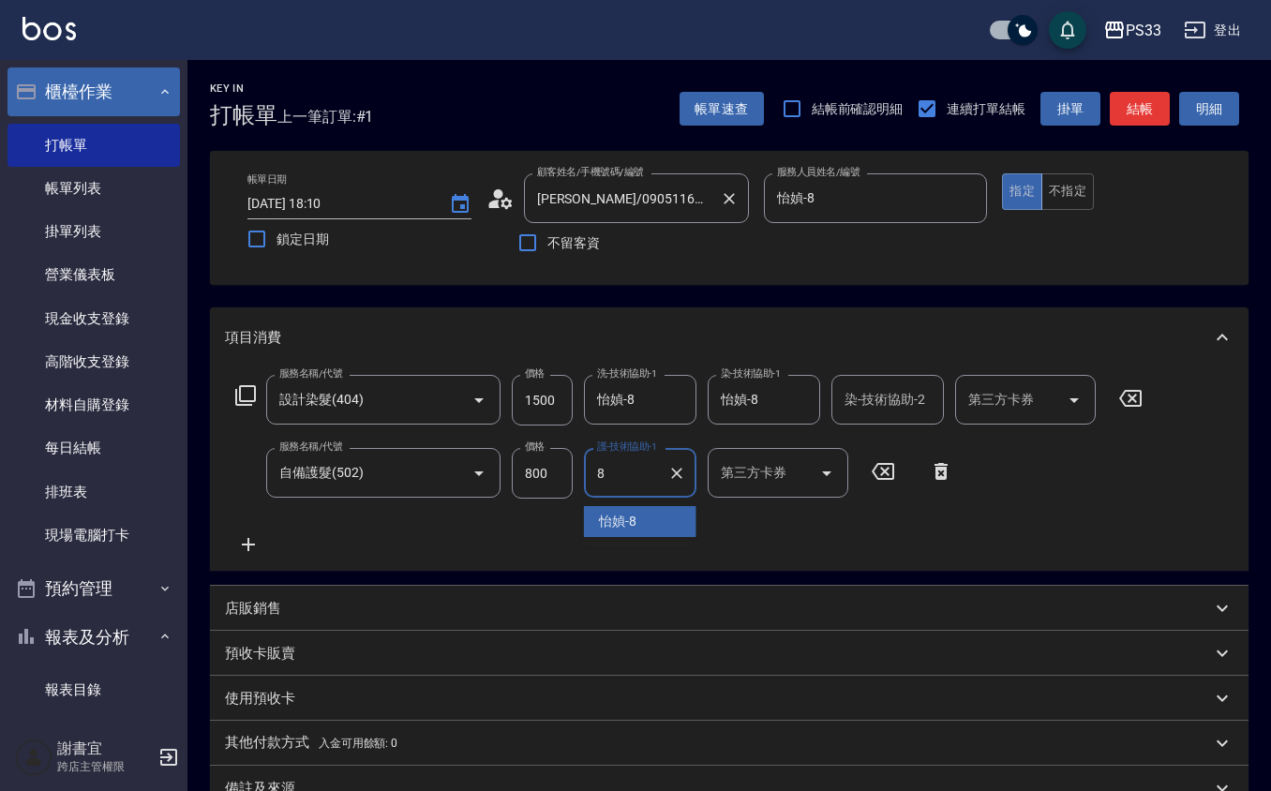
type input "怡媜-8"
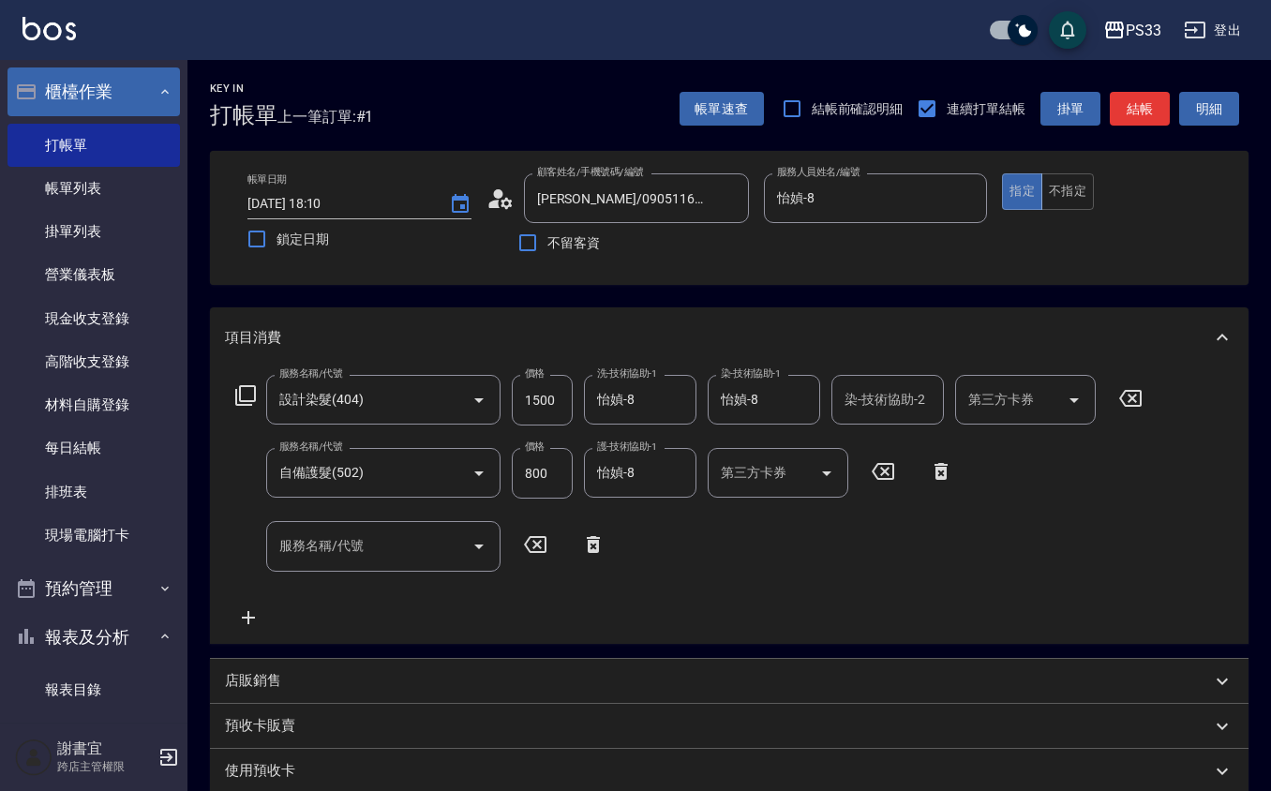
click at [332, 668] on div "店販銷售" at bounding box center [729, 681] width 1038 height 45
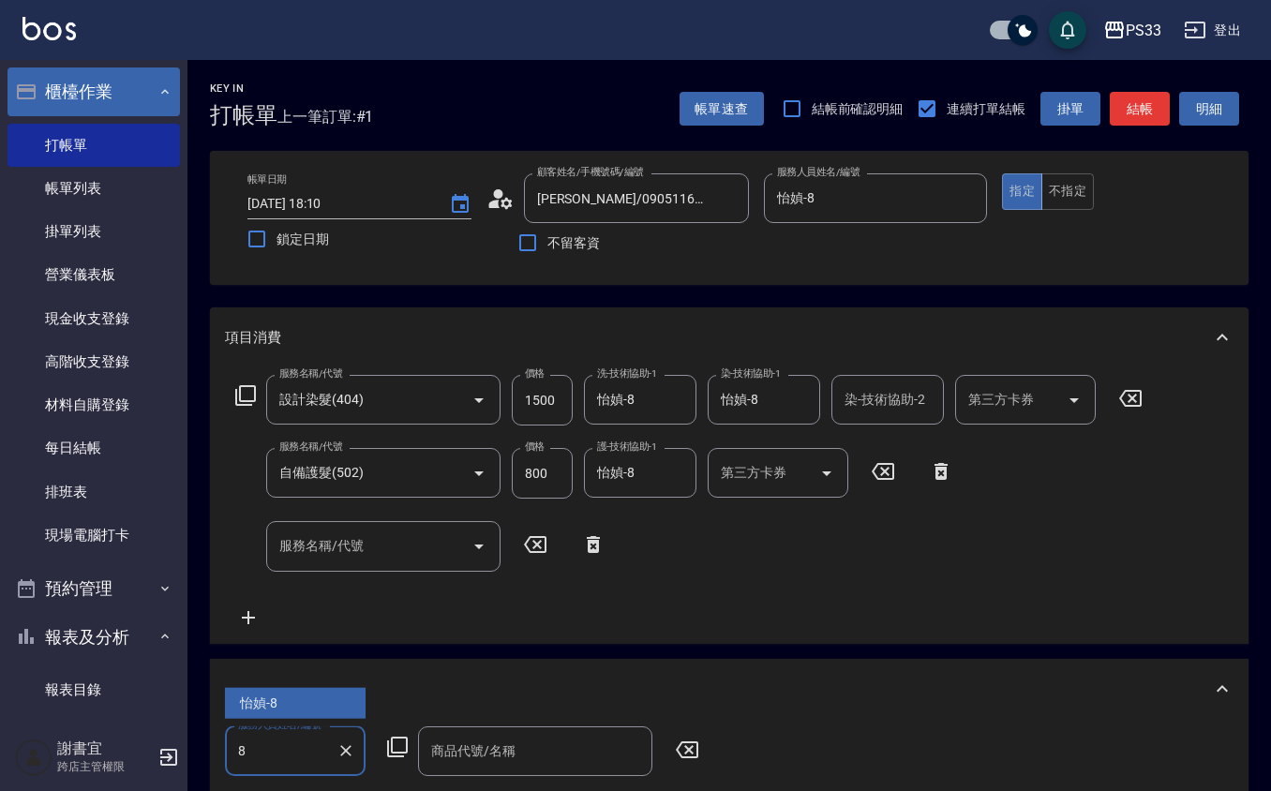
type input "怡媜-8"
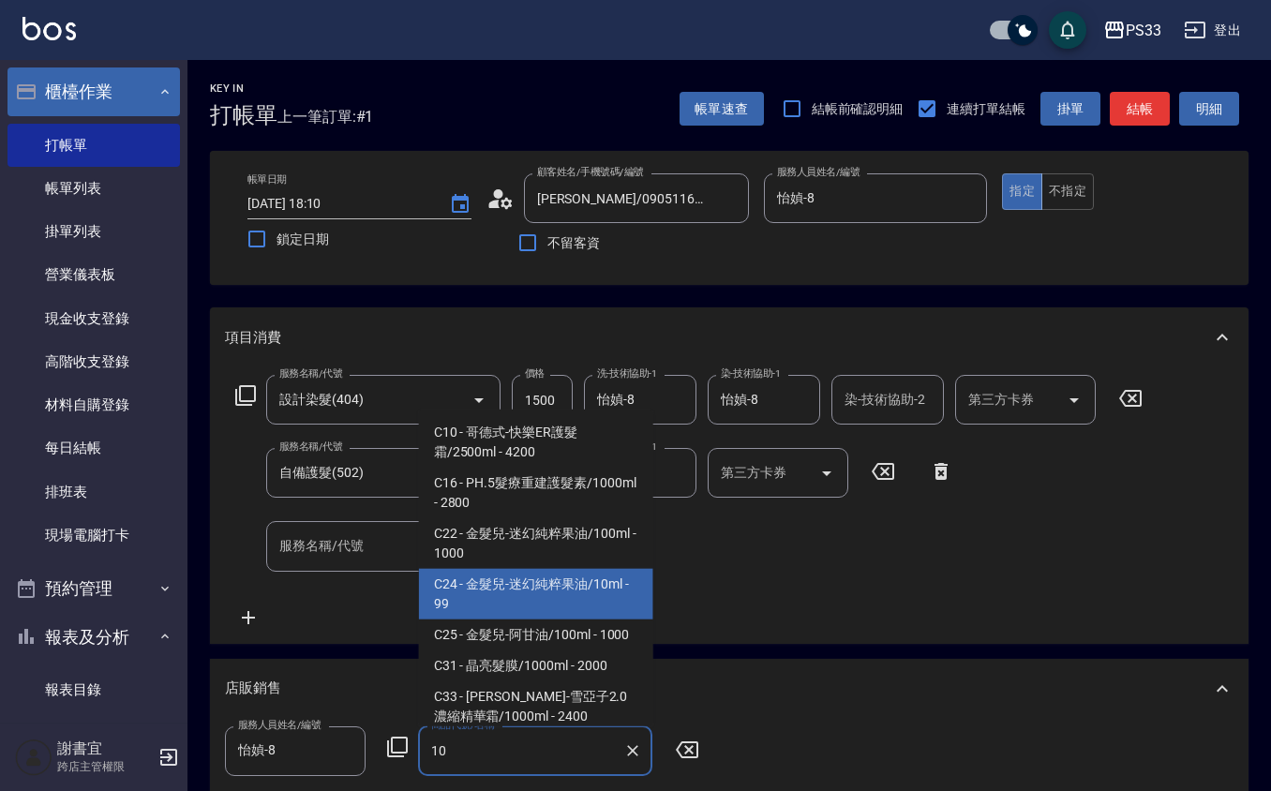
type input "金髮兒-迷幻純粹果油/10ml"
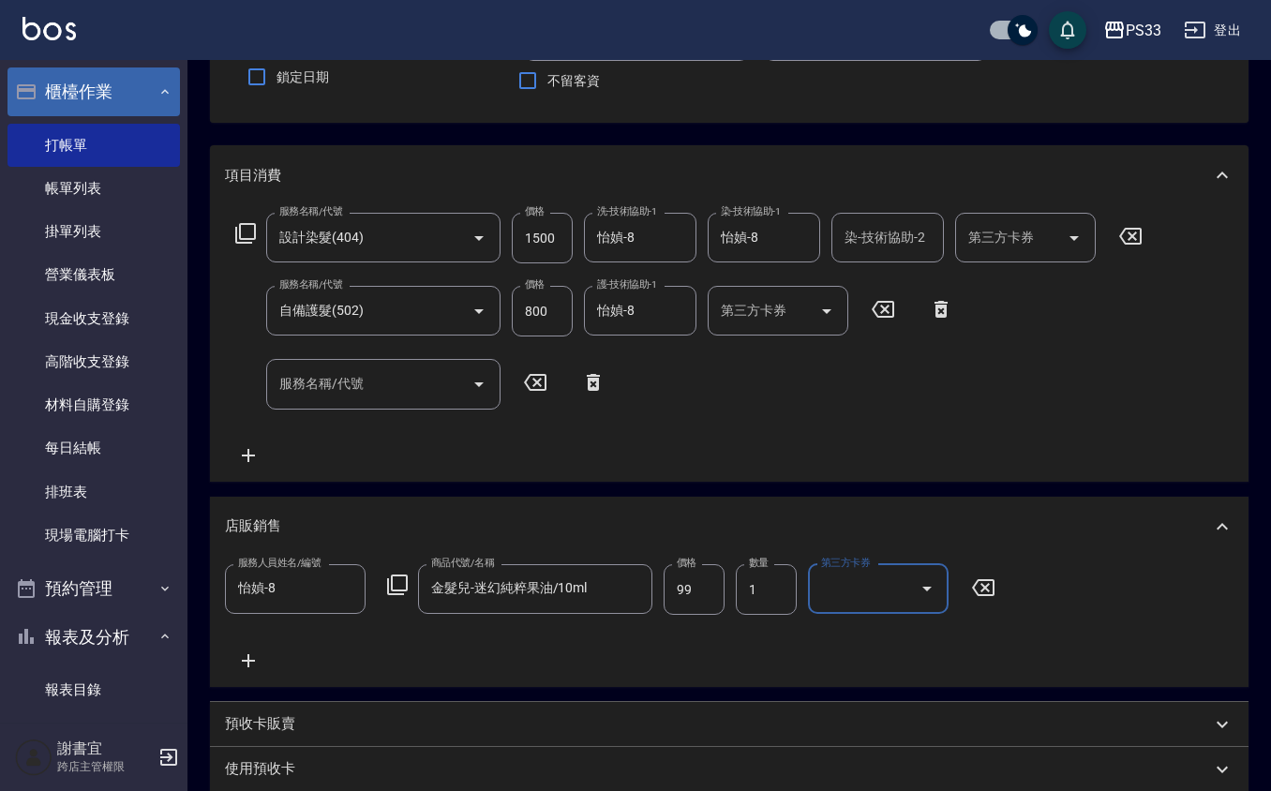
scroll to position [461, 0]
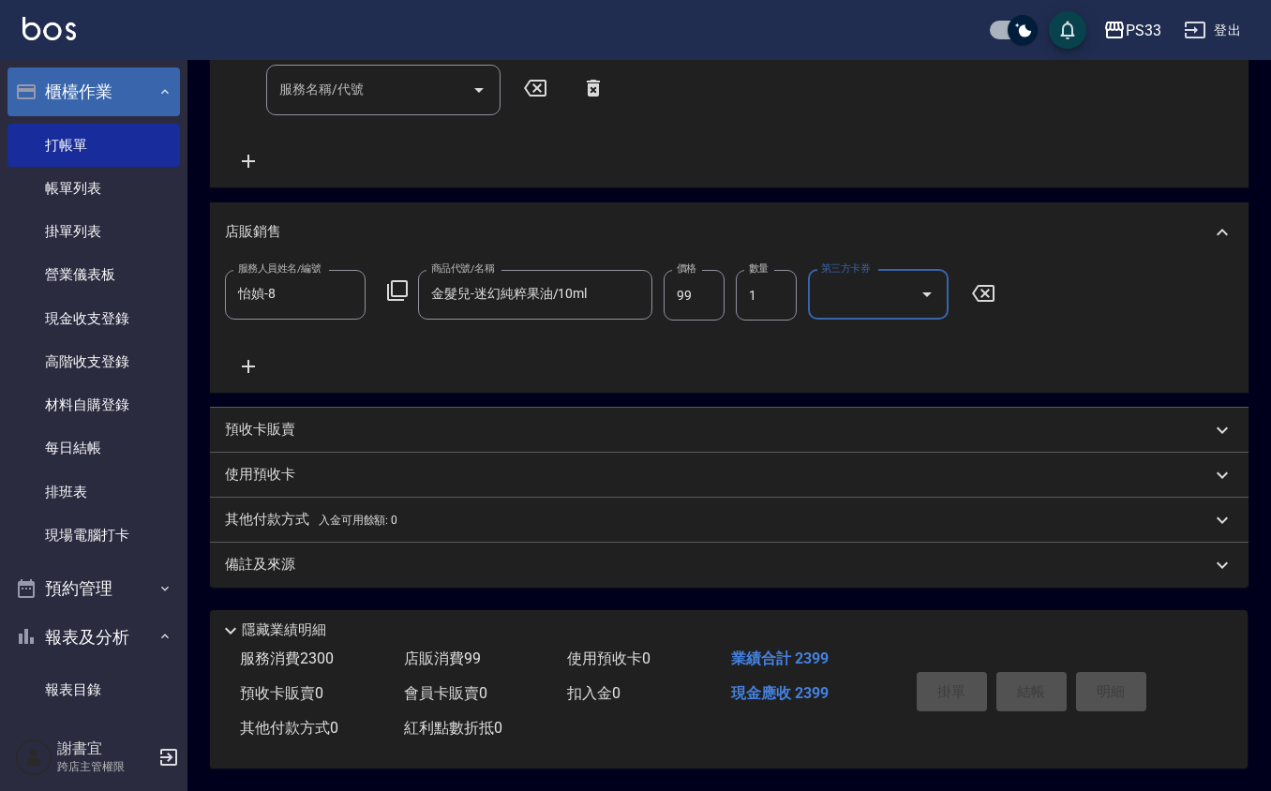
type input "[DATE] 18:17"
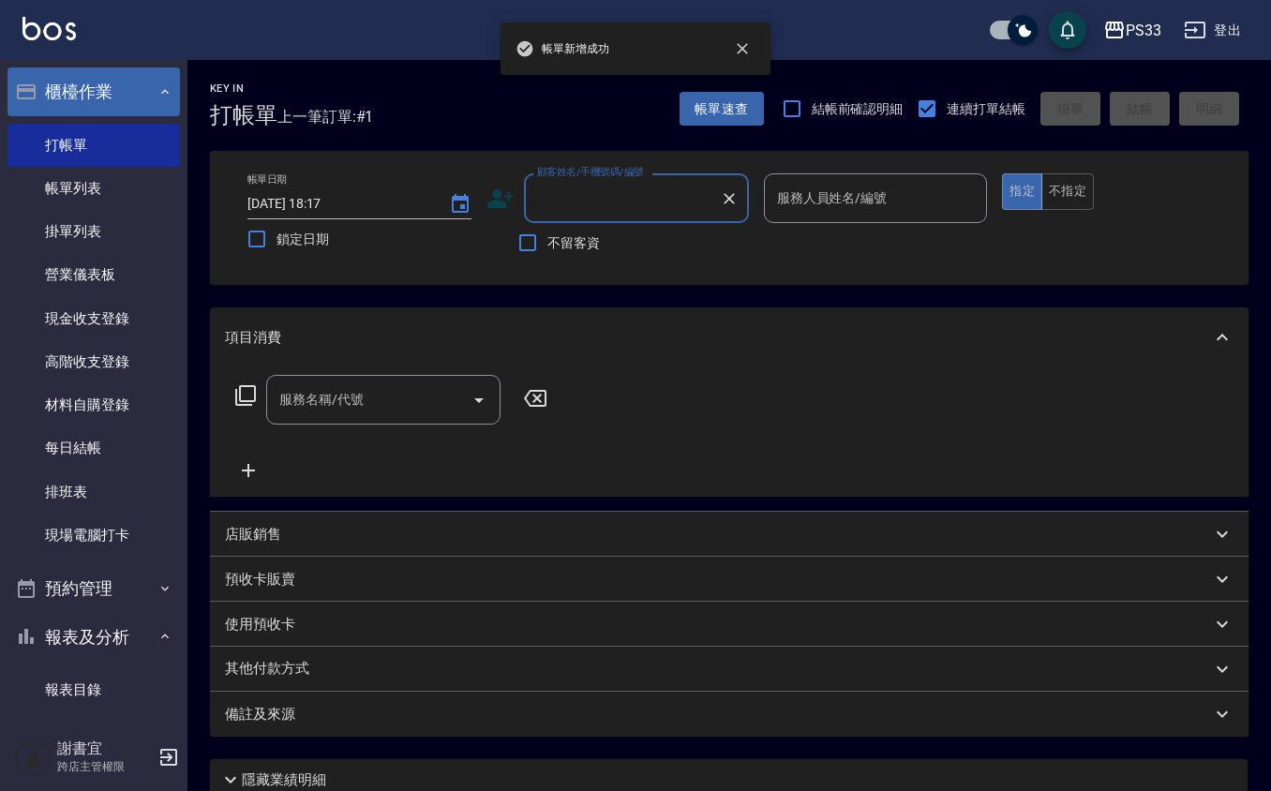
scroll to position [0, 0]
type input "060316"
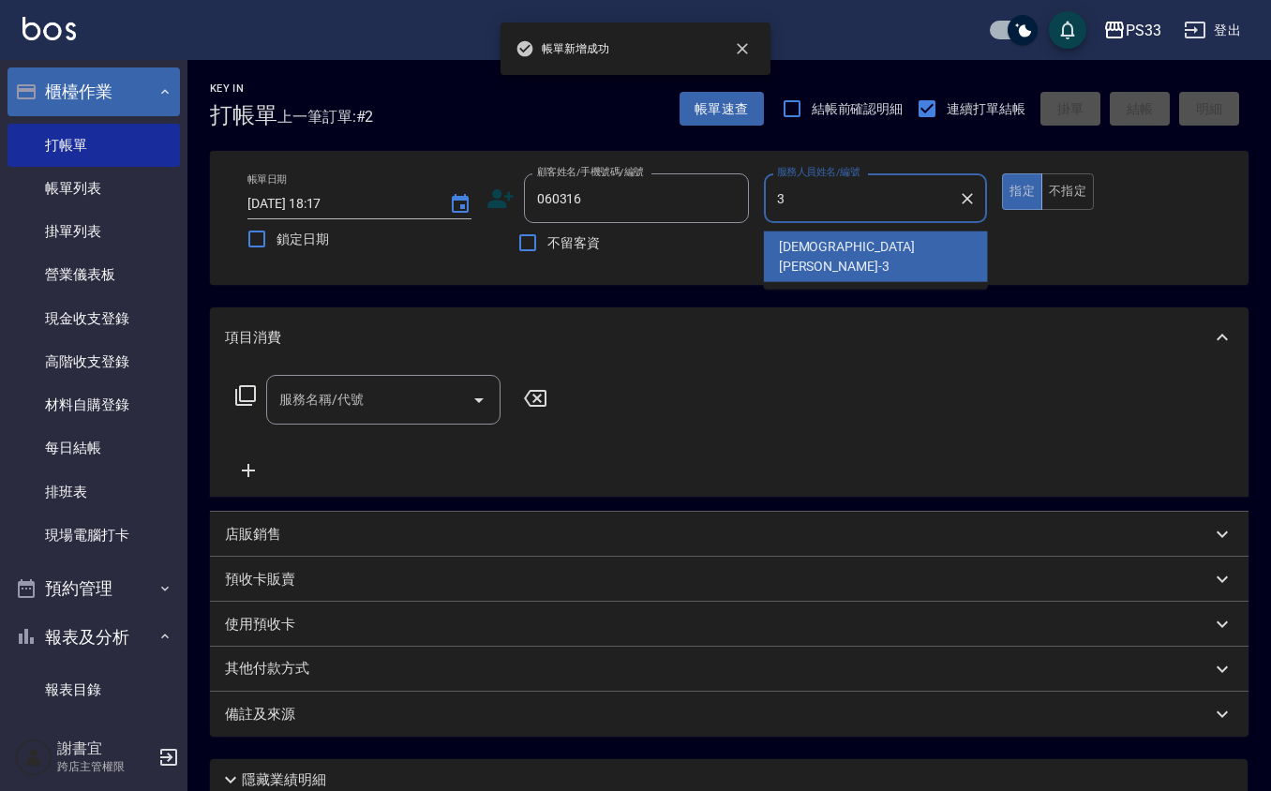
type input "[PERSON_NAME]-3"
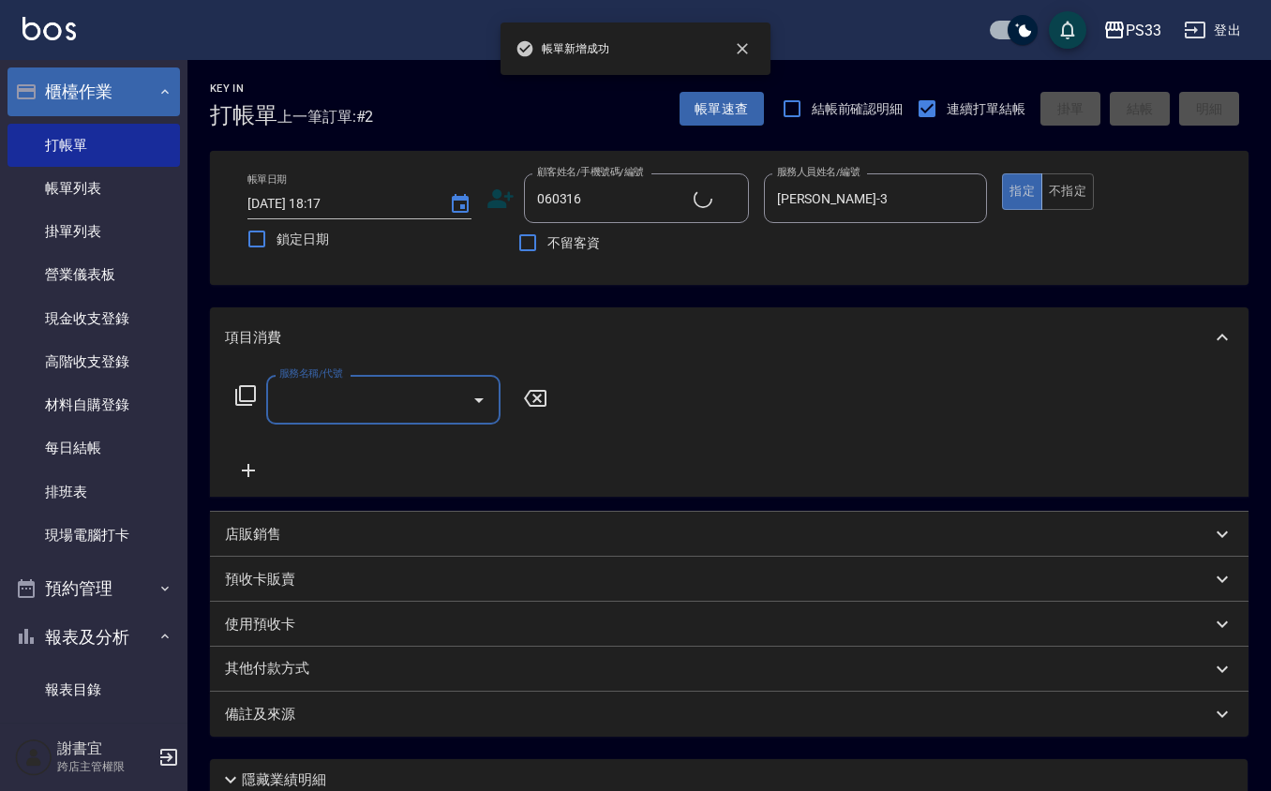
type input "[PERSON_NAME]溔/09706401237/060316"
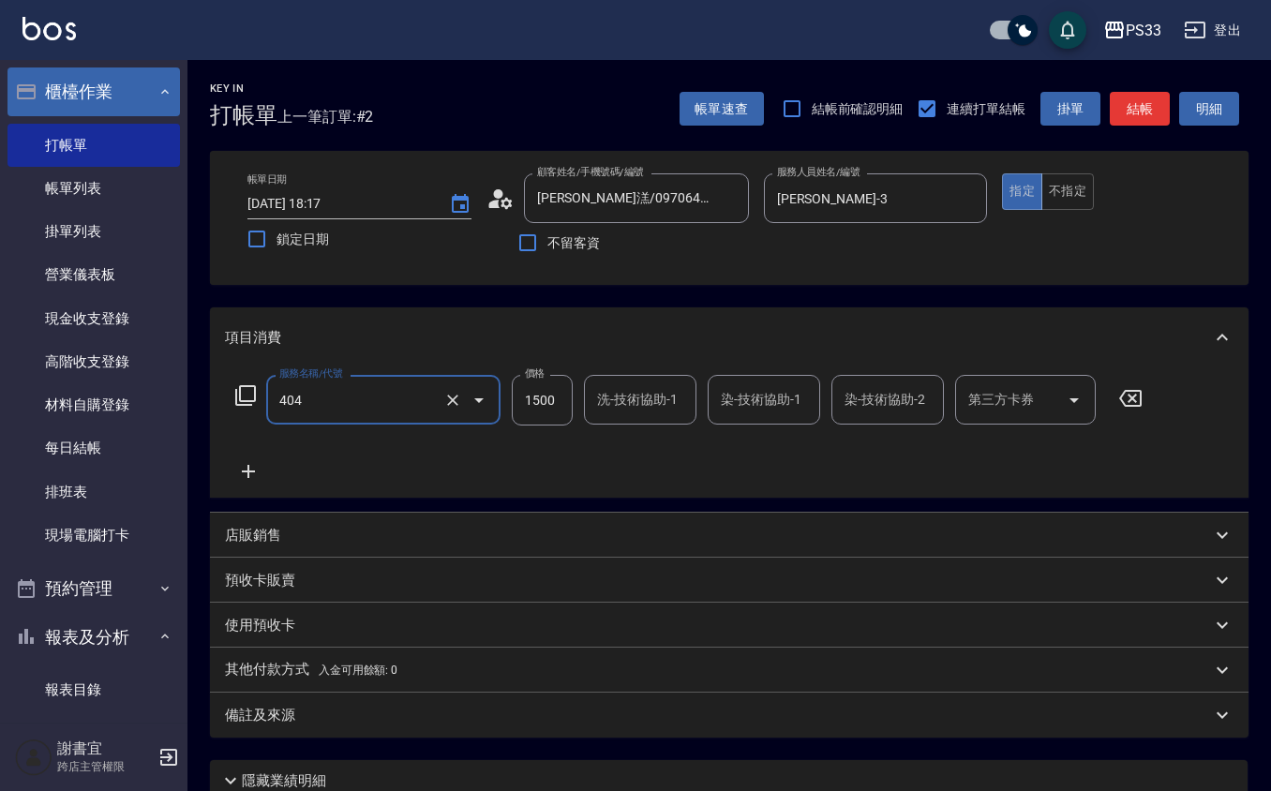
type input "設計染髮(404)"
type input "1299"
type input "[PERSON_NAME]-3"
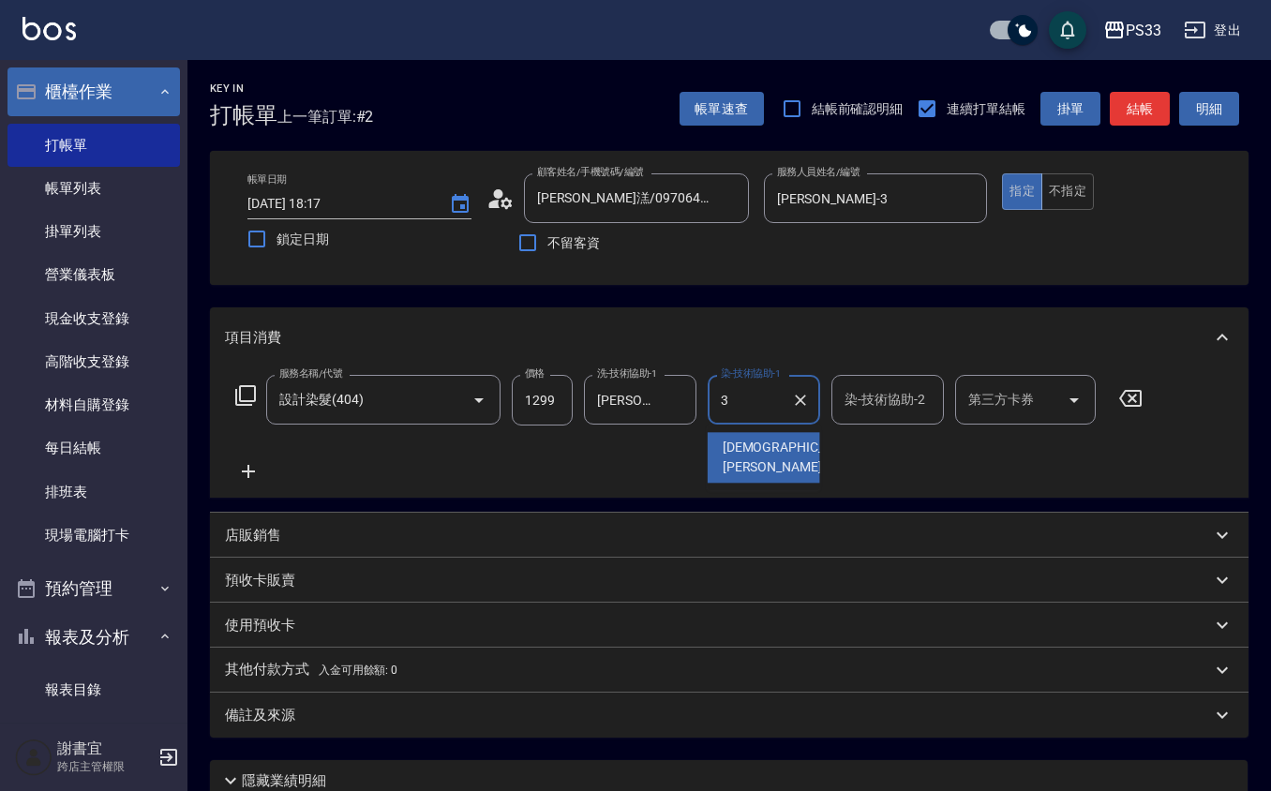
type input "[PERSON_NAME]-3"
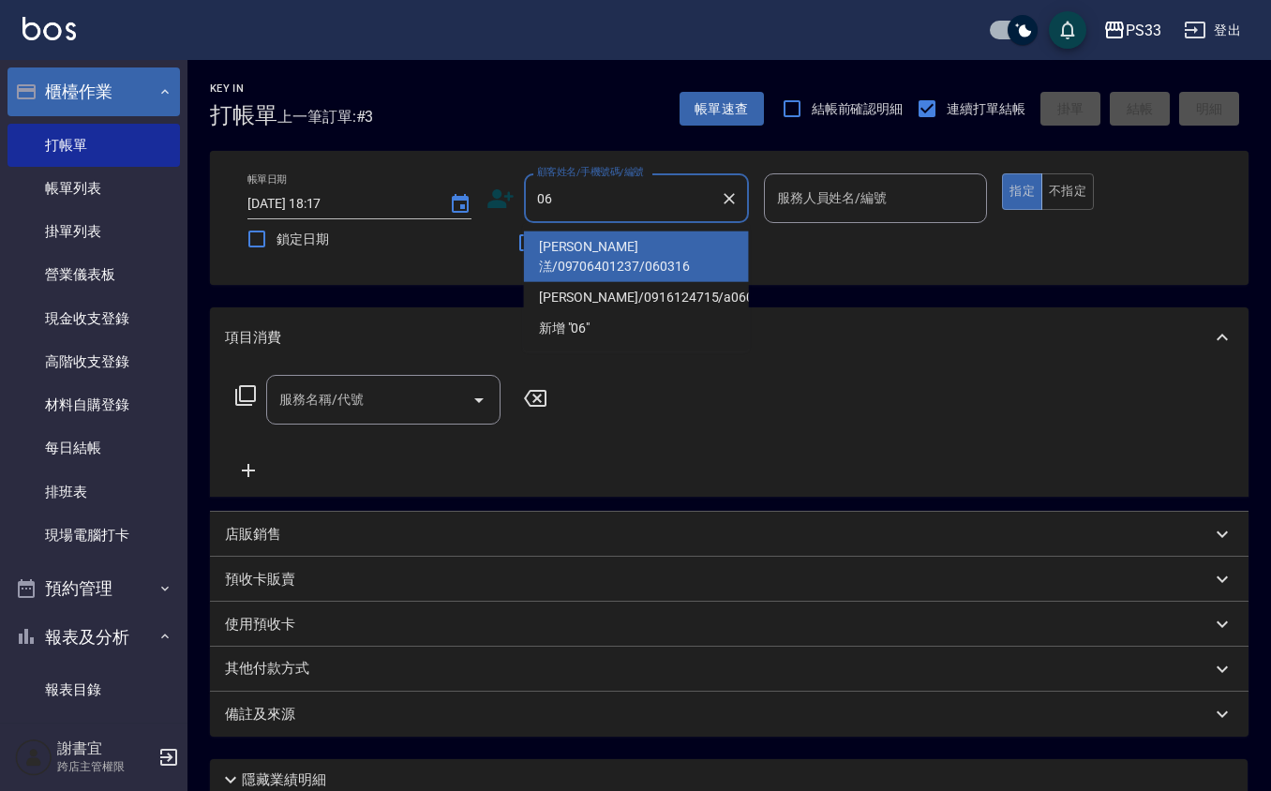
type input "0"
type input "[PERSON_NAME]年/0906586150/211129"
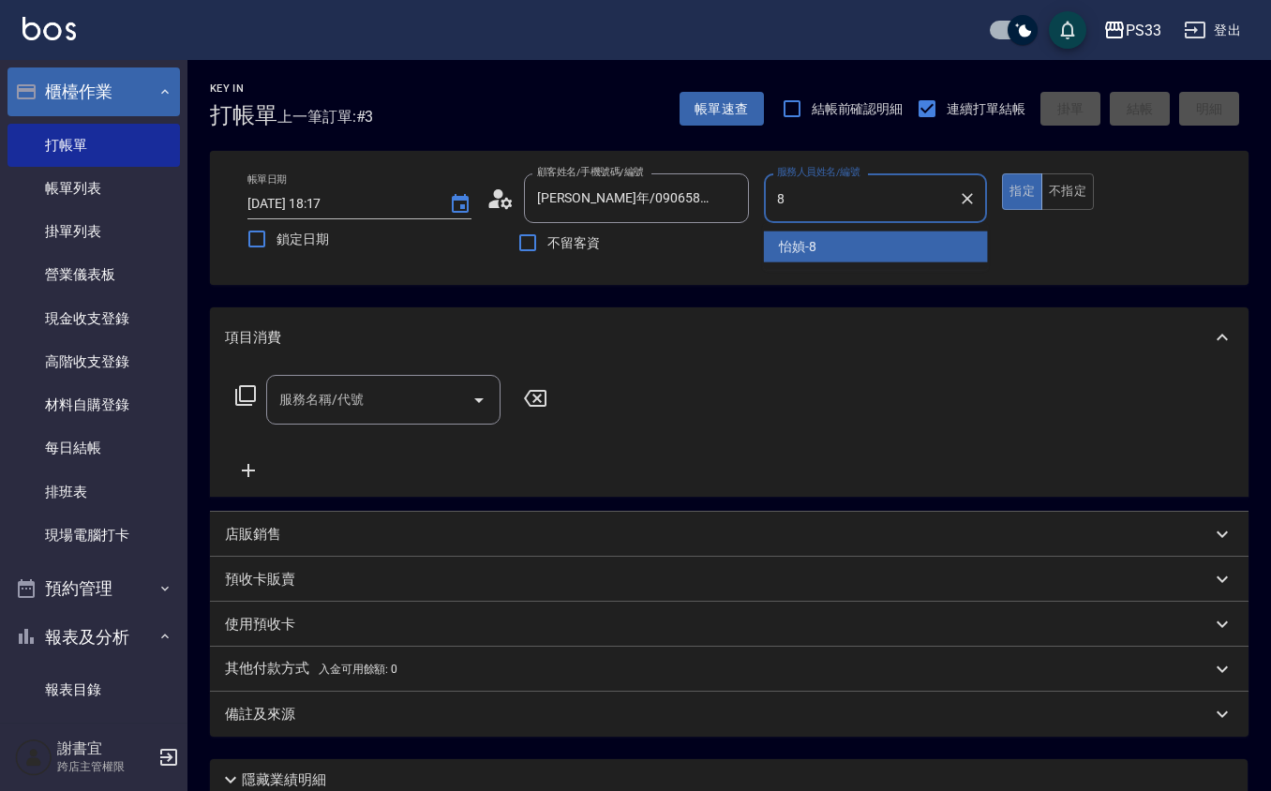
type input "怡媜-8"
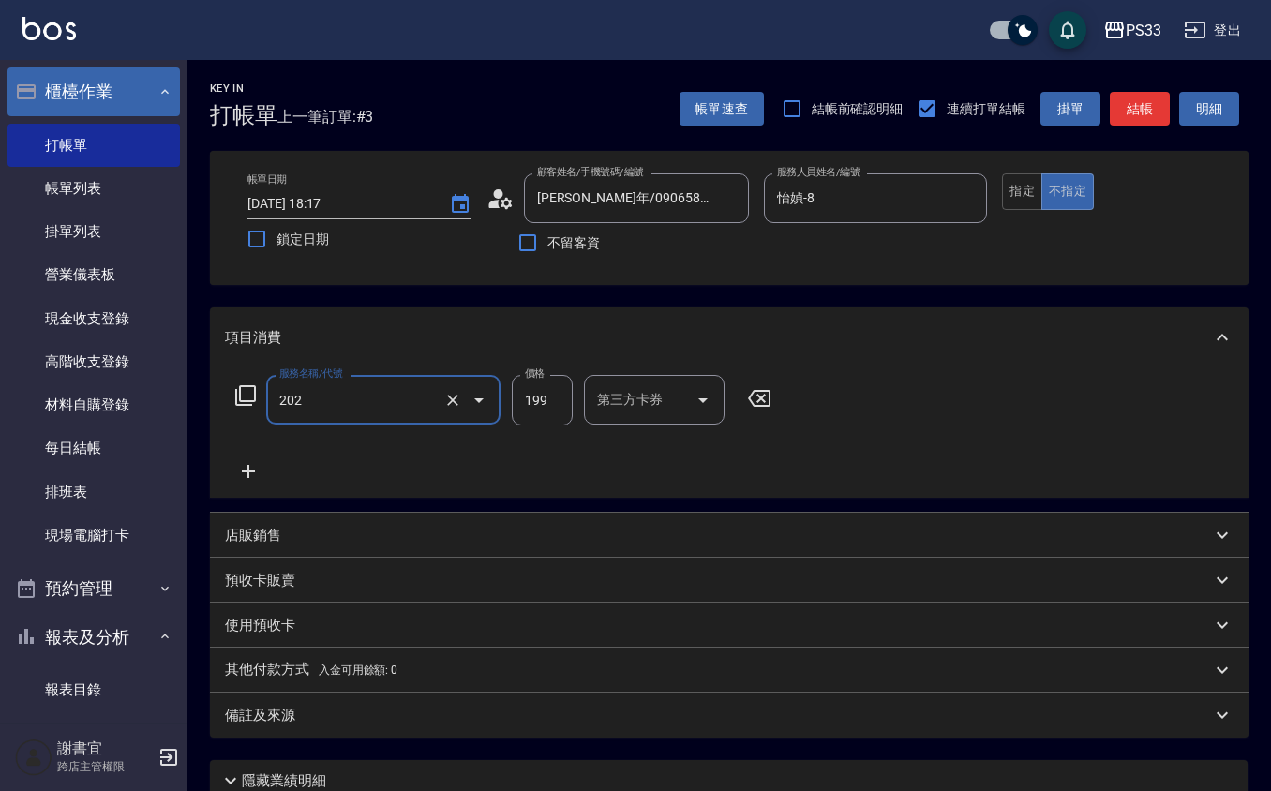
type input "不指定單剪(202)"
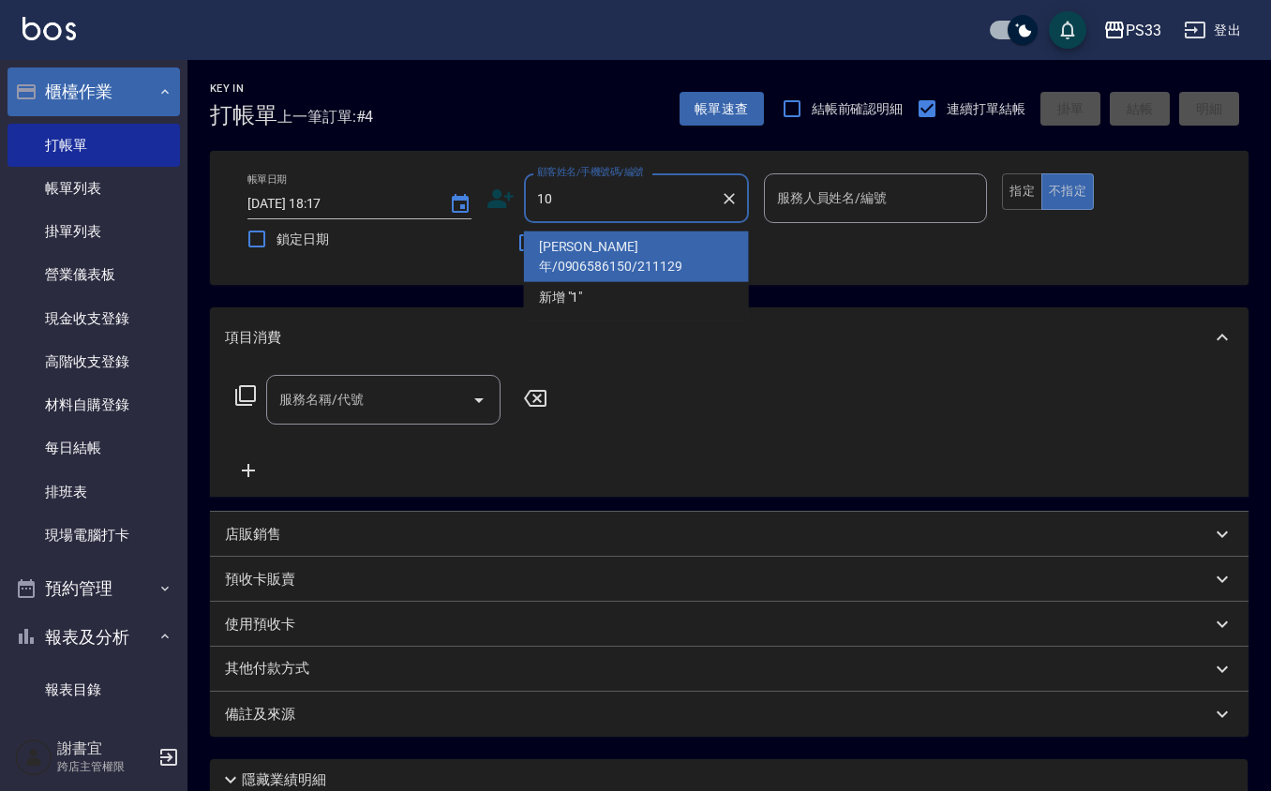
type input "10"
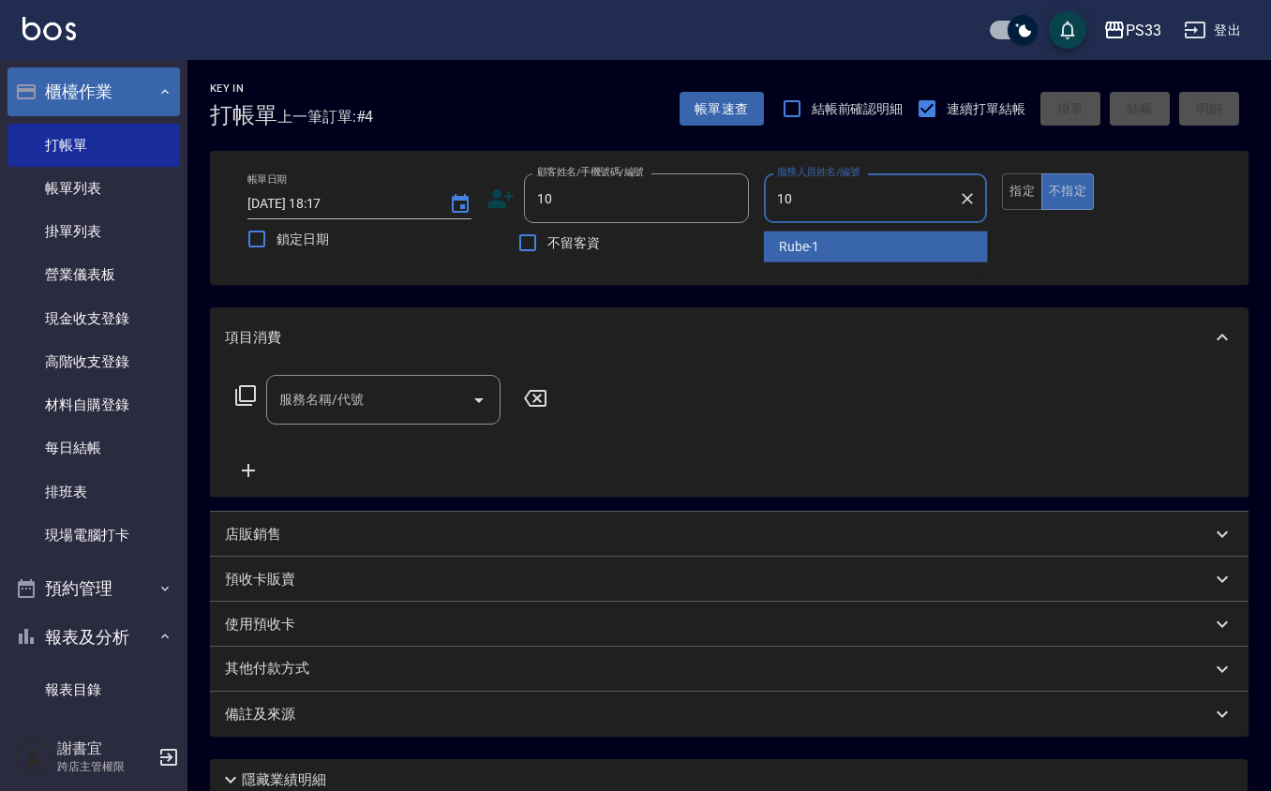
type input "潔汝-10"
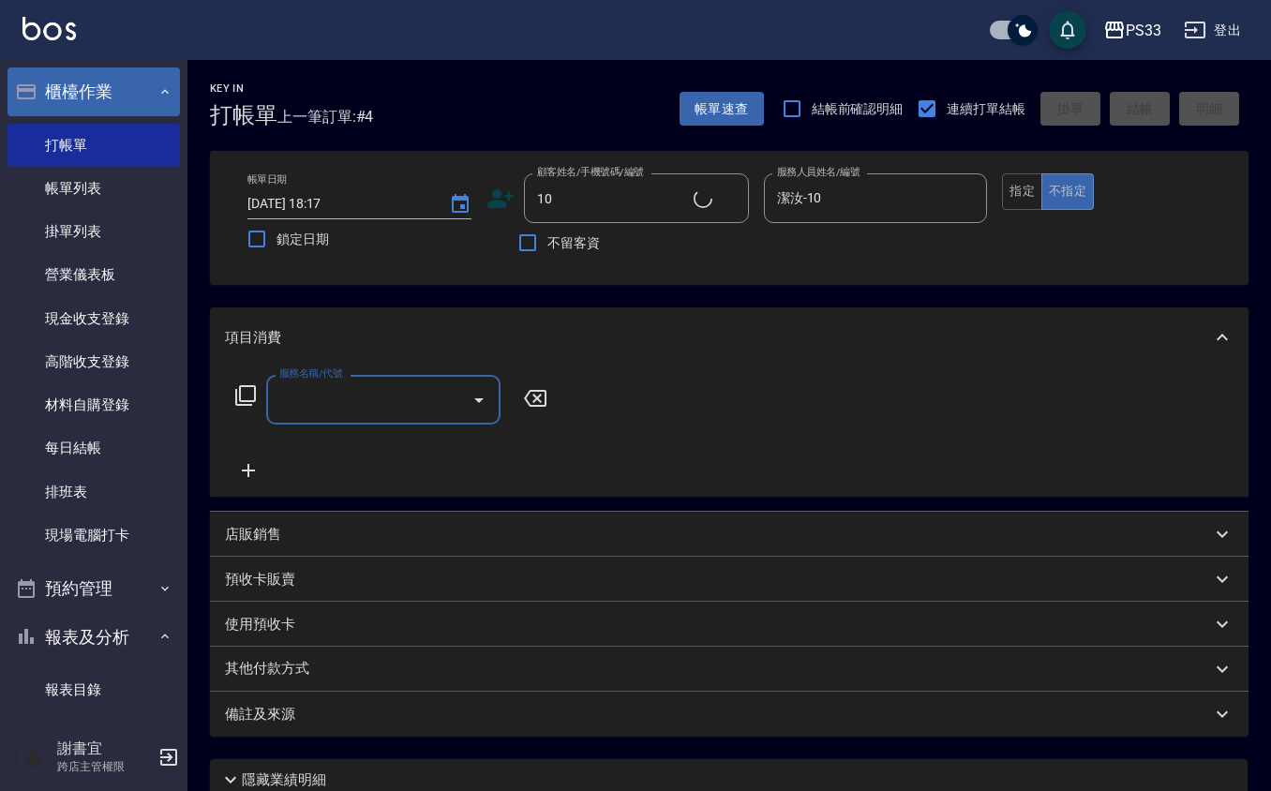
type input "[PERSON_NAME]/10/10"
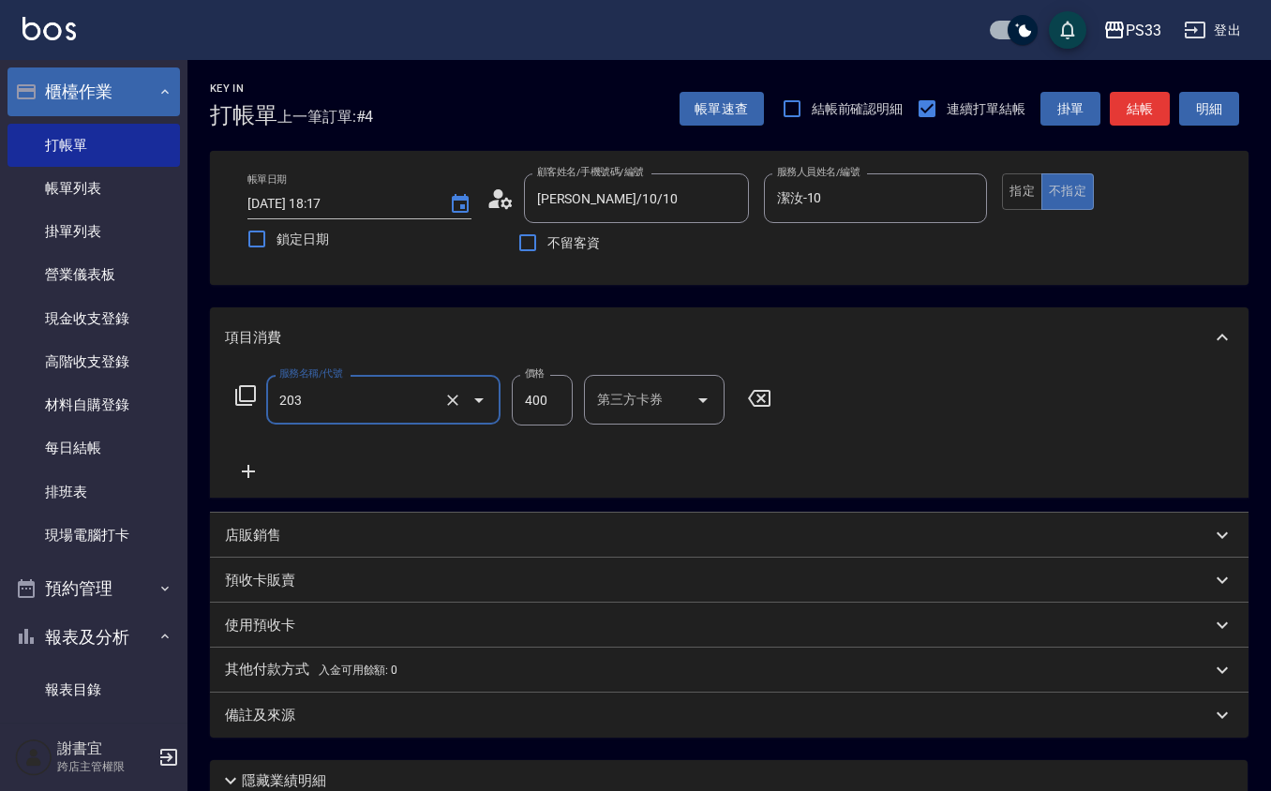
type input "指定單剪(203)"
type input "200"
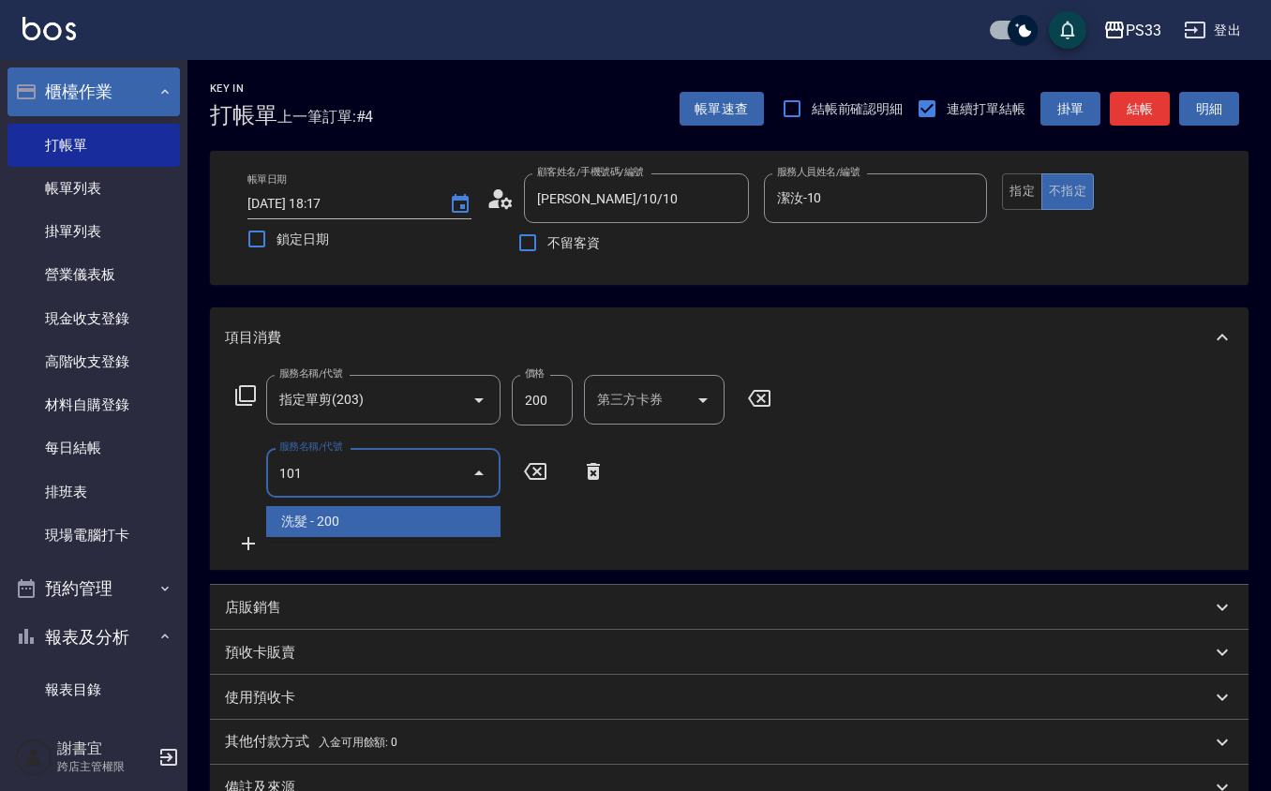
type input "洗髮(101)"
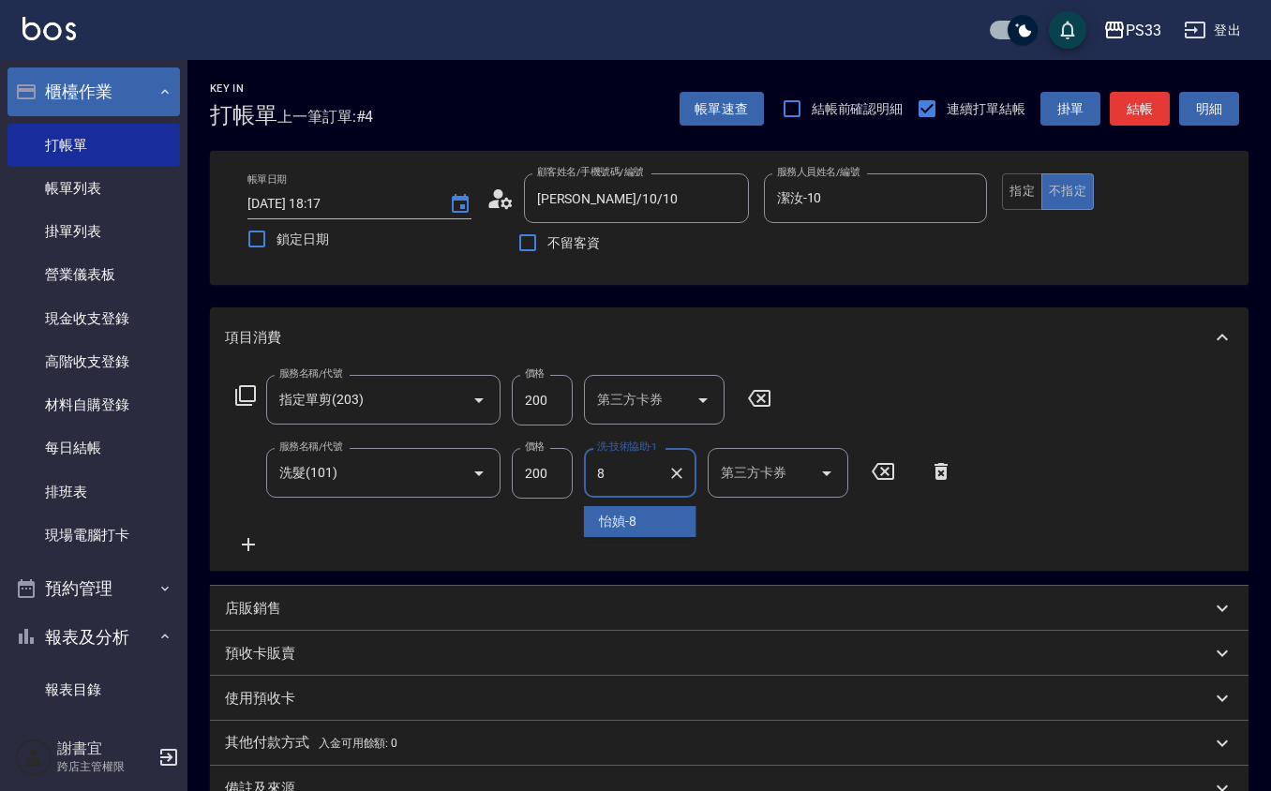
type input "怡媜-8"
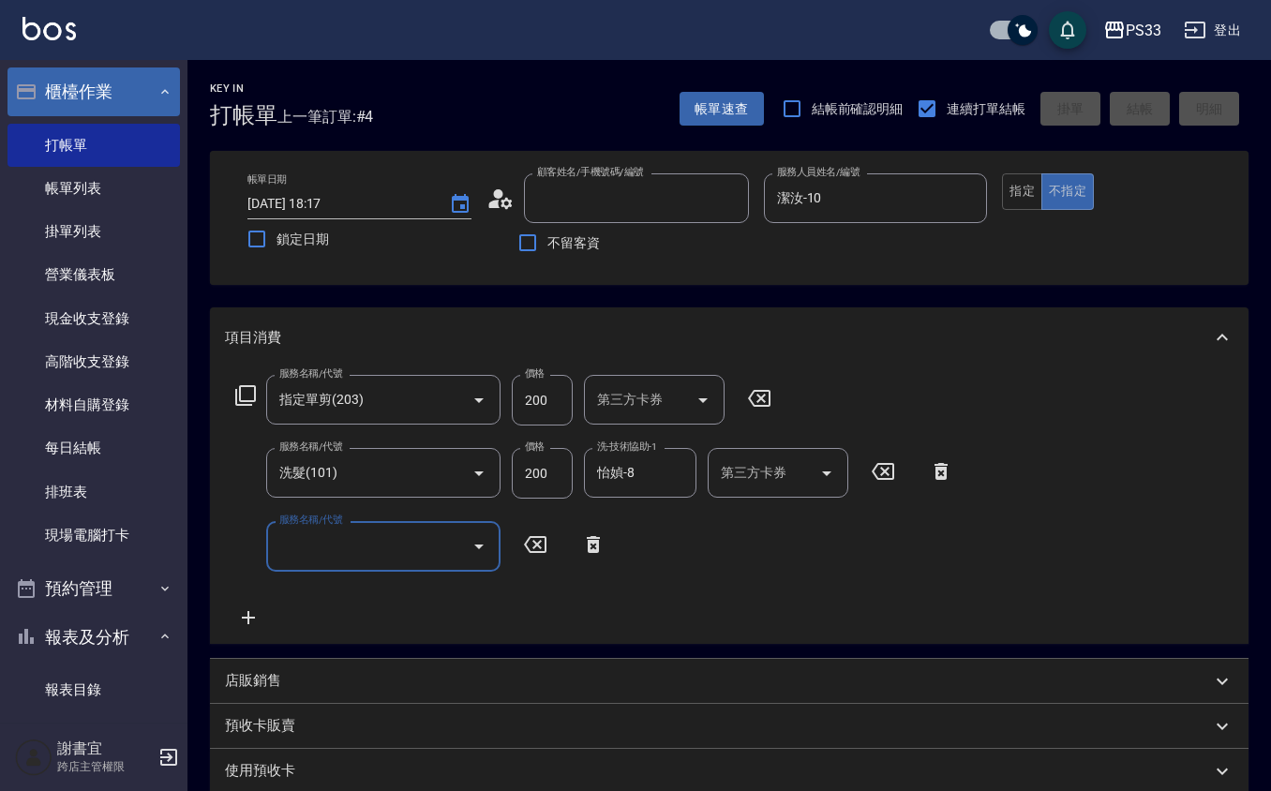
type input "[DATE] 18:18"
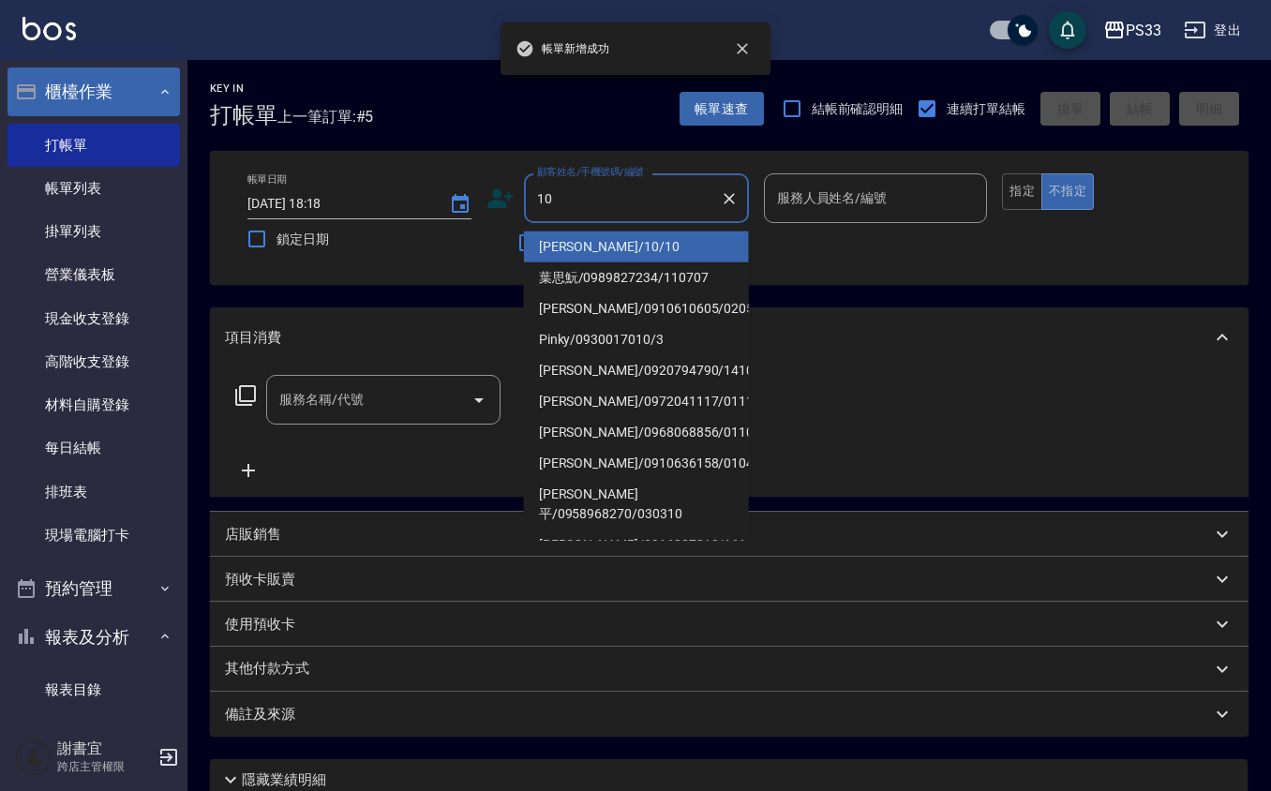
type input "[PERSON_NAME]/10/10"
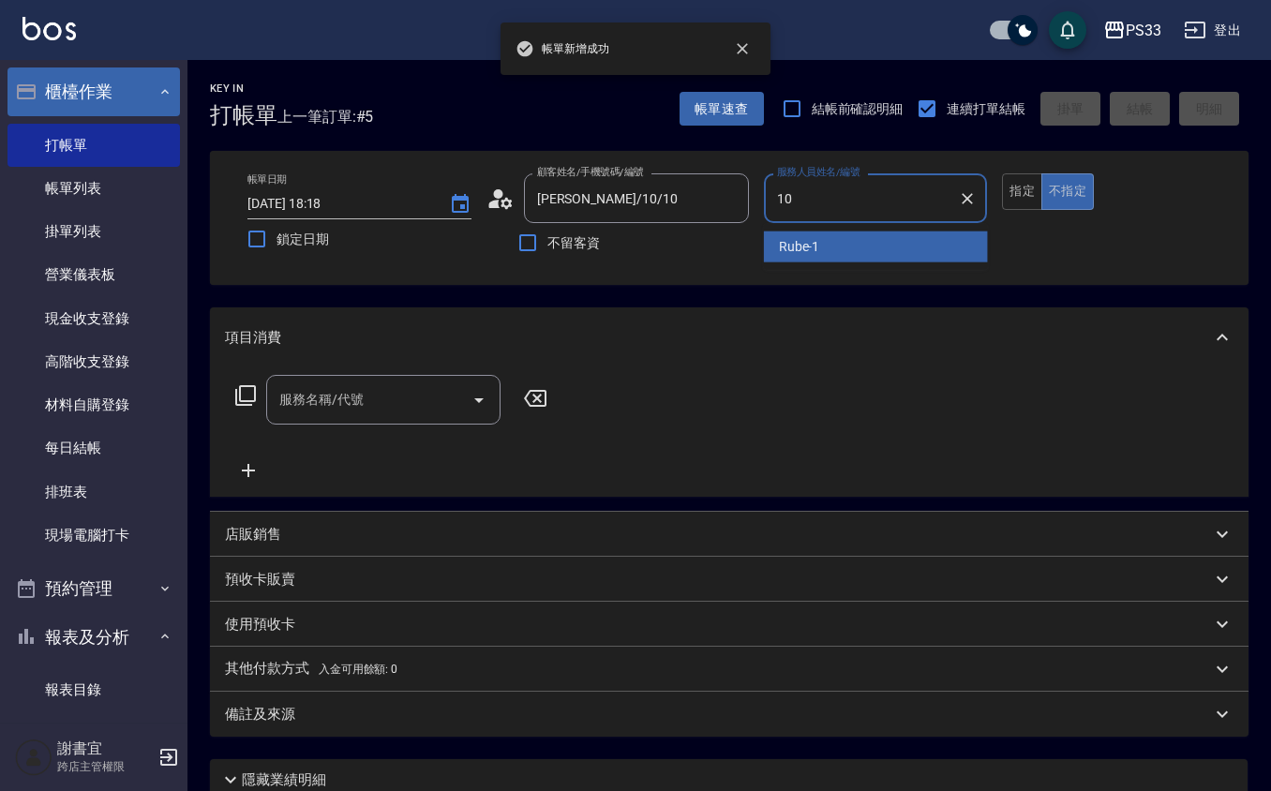
type input "潔汝-10"
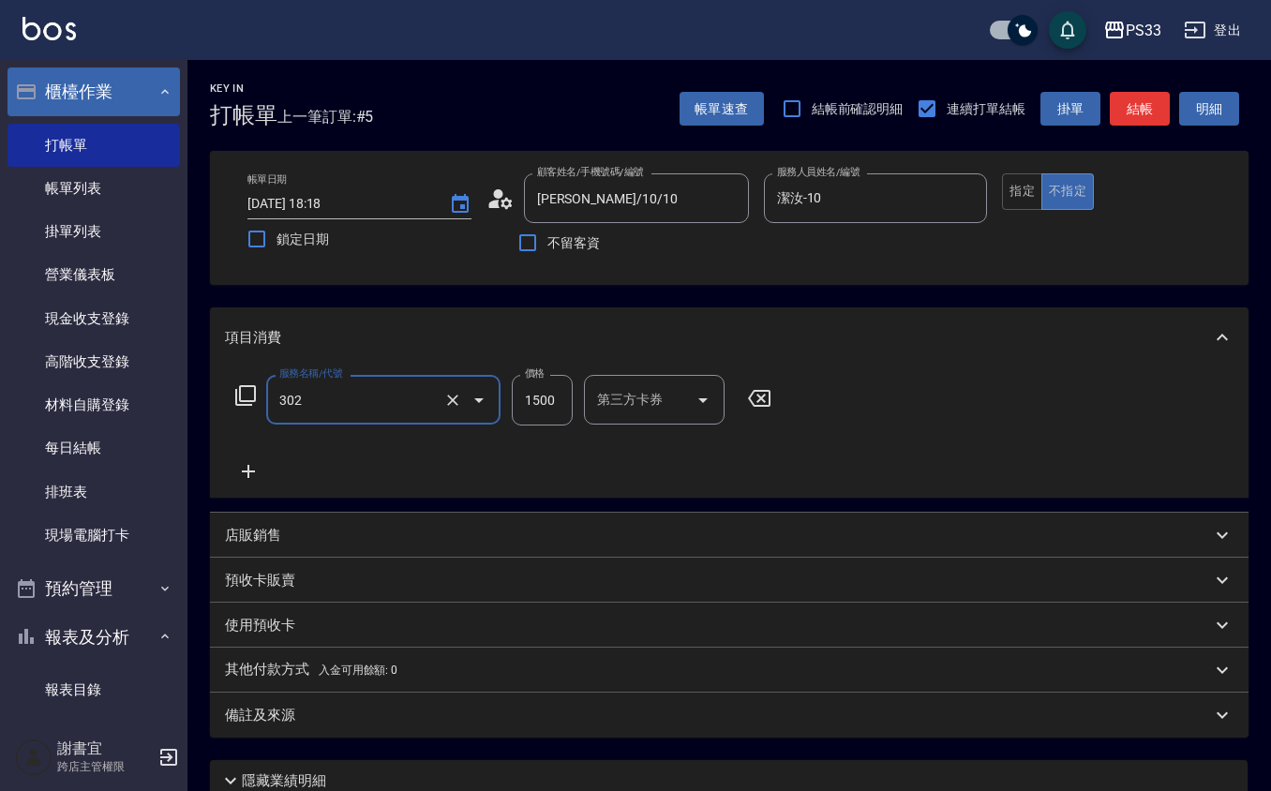
type input "設計燙髮(302)"
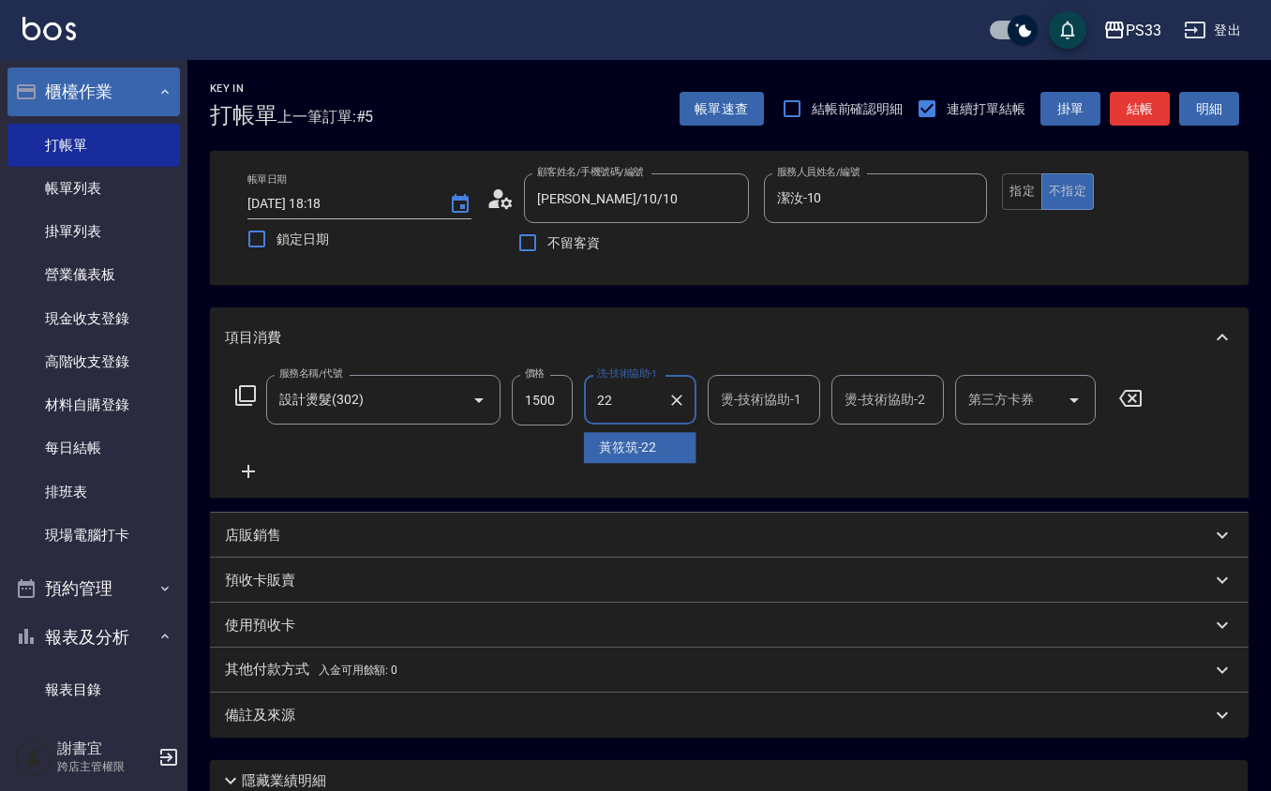
type input "[PERSON_NAME]-22"
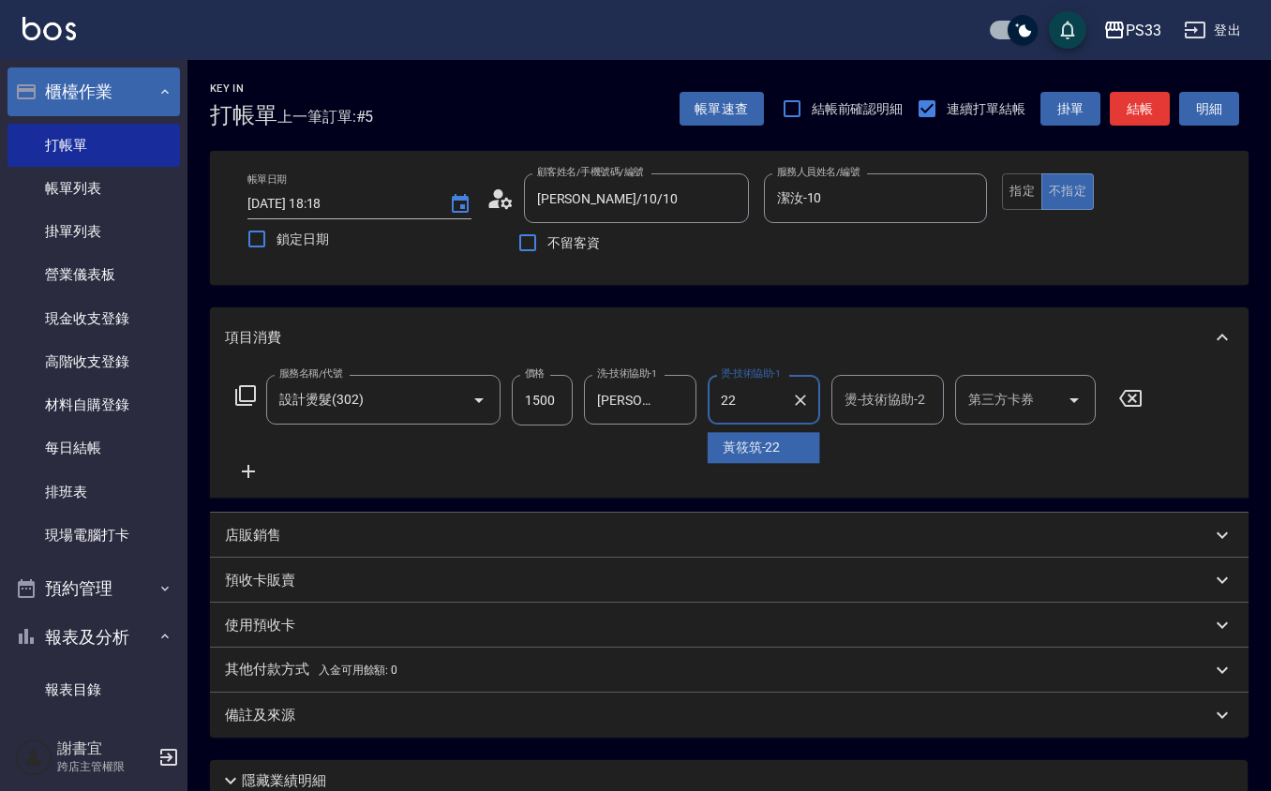
type input "[PERSON_NAME]-22"
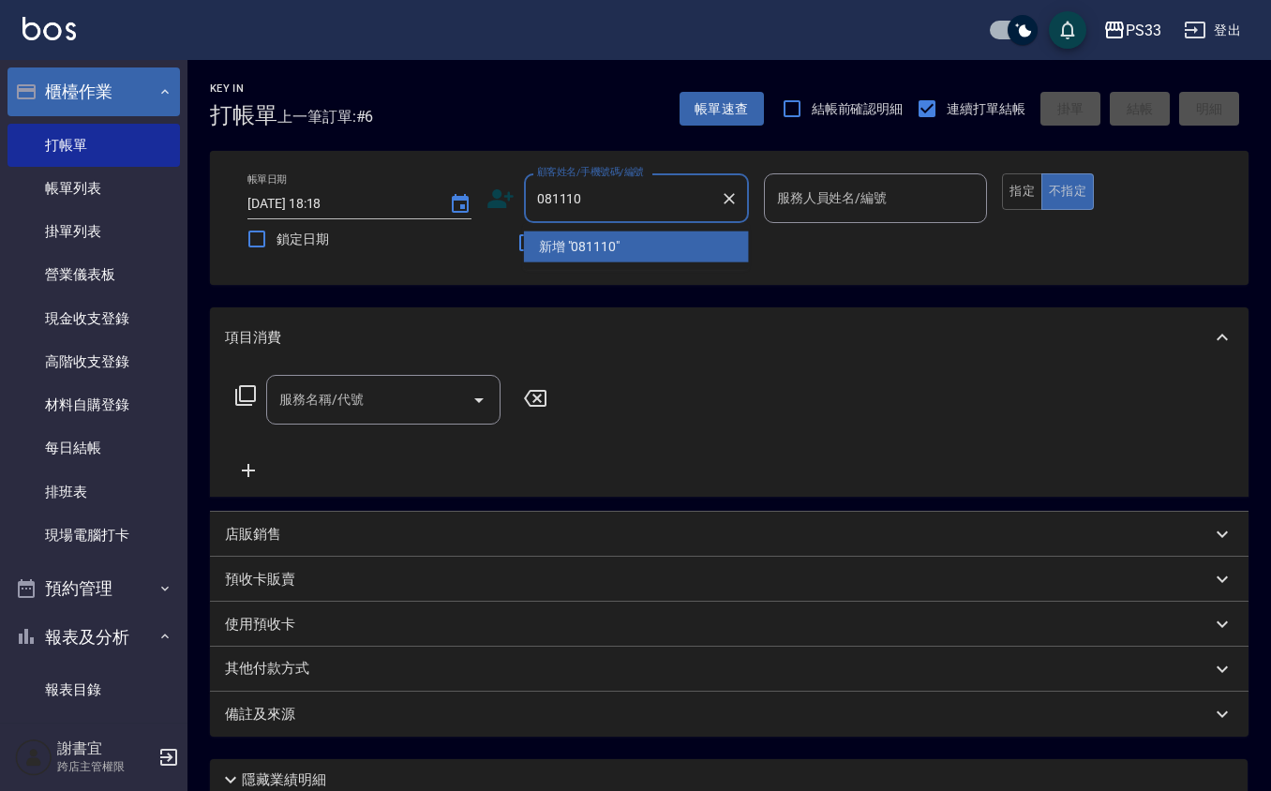
type input "081110"
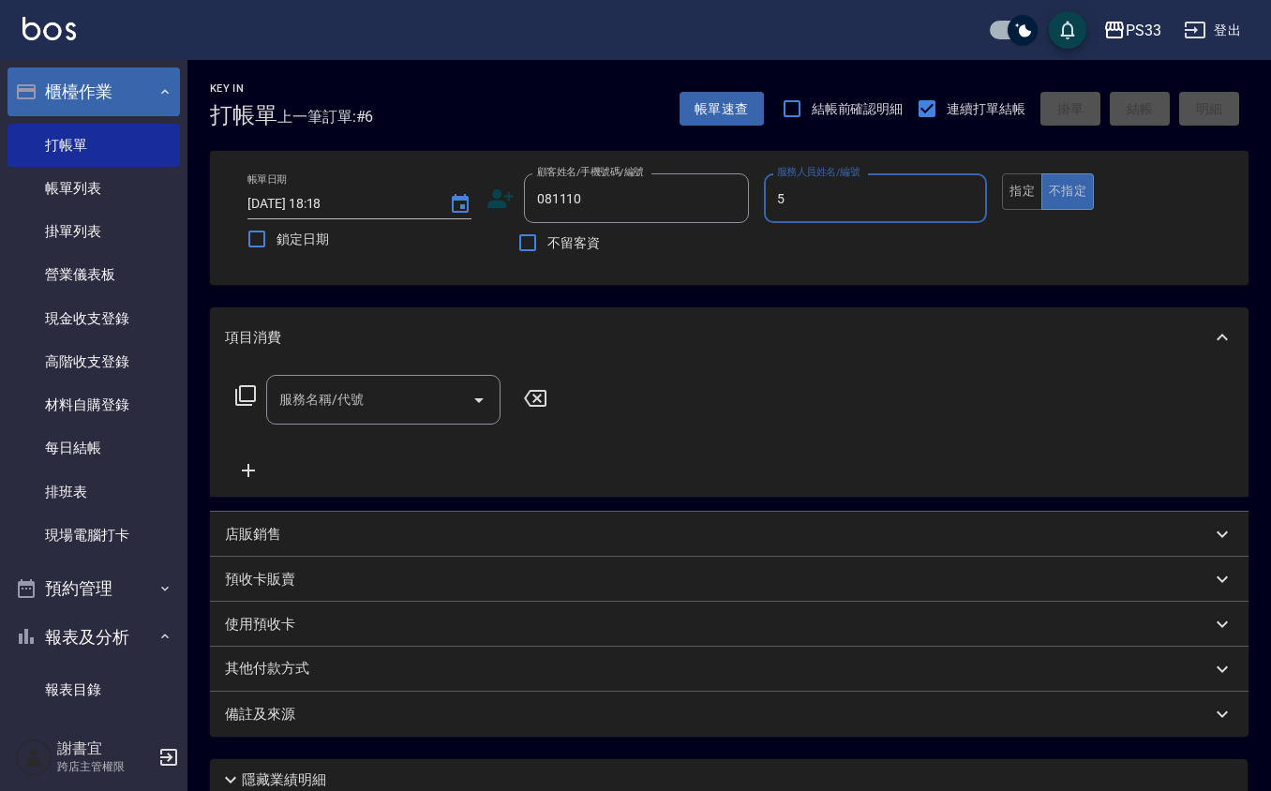
type input "書宜-5"
type input "[PERSON_NAME]/0927373930/081110"
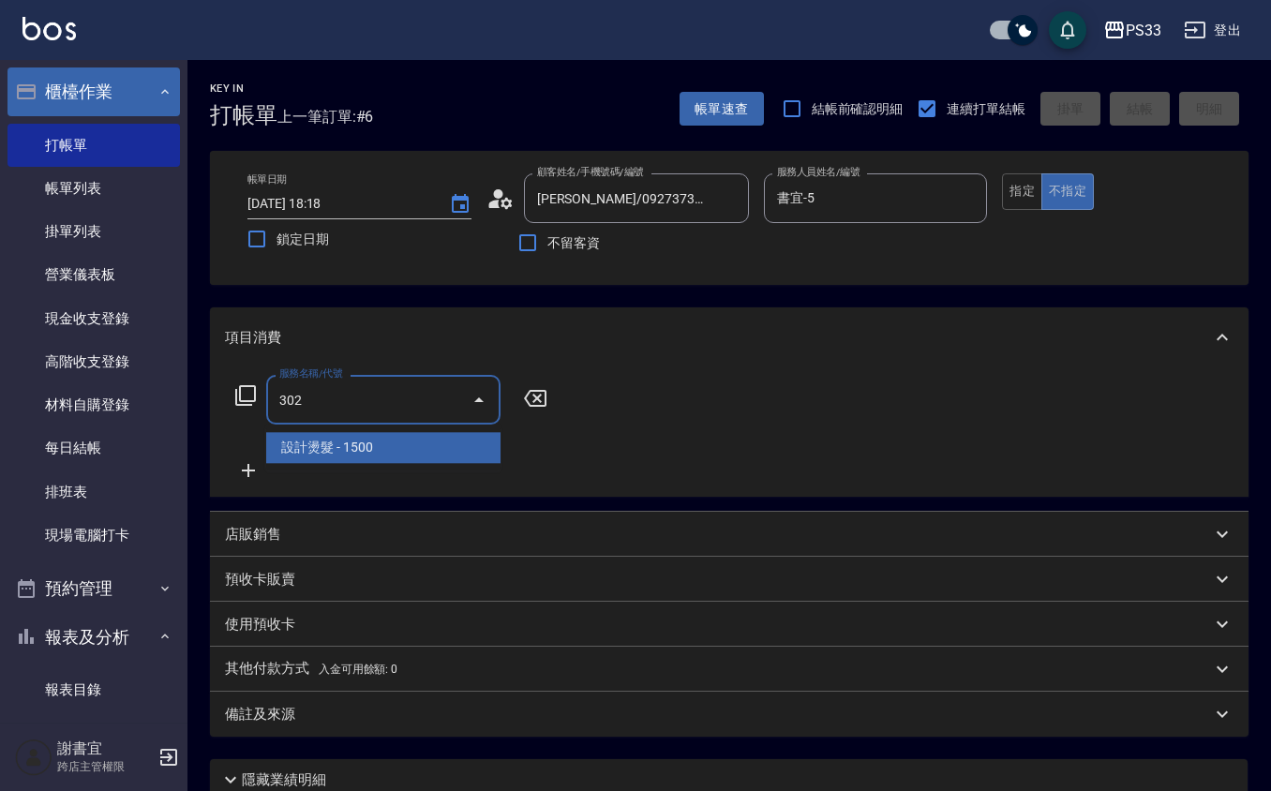
type input "設計燙髮(302)"
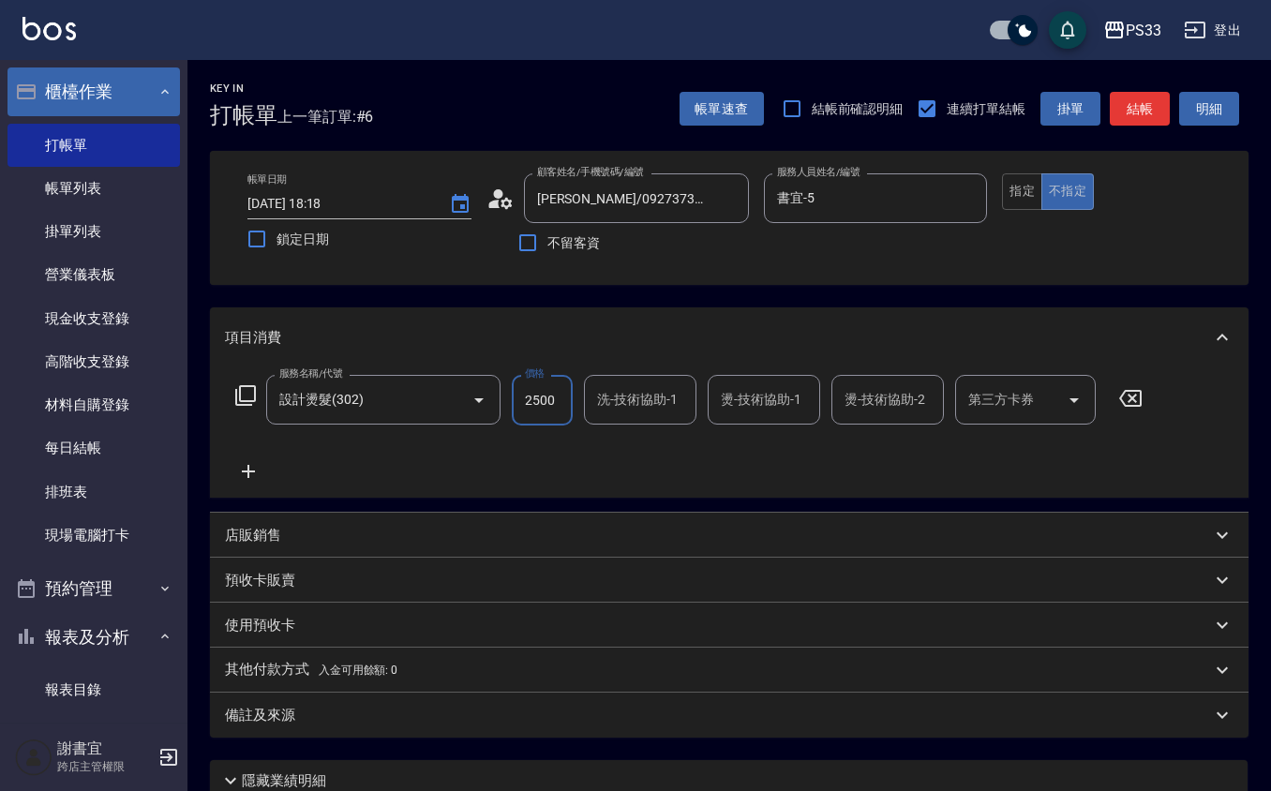
type input "2500"
type input "怡媜-8"
type input "[PERSON_NAME]-22"
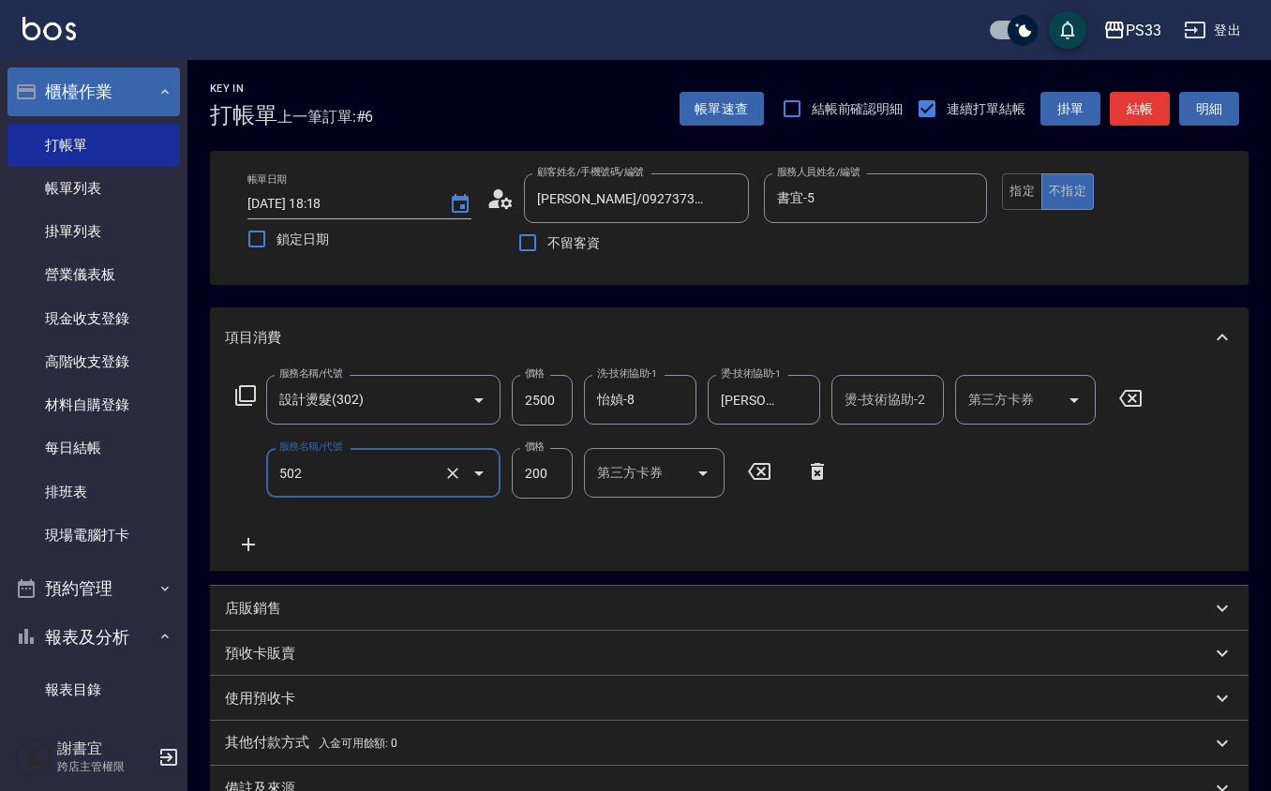
type input "自備護髮(502)"
type input "500"
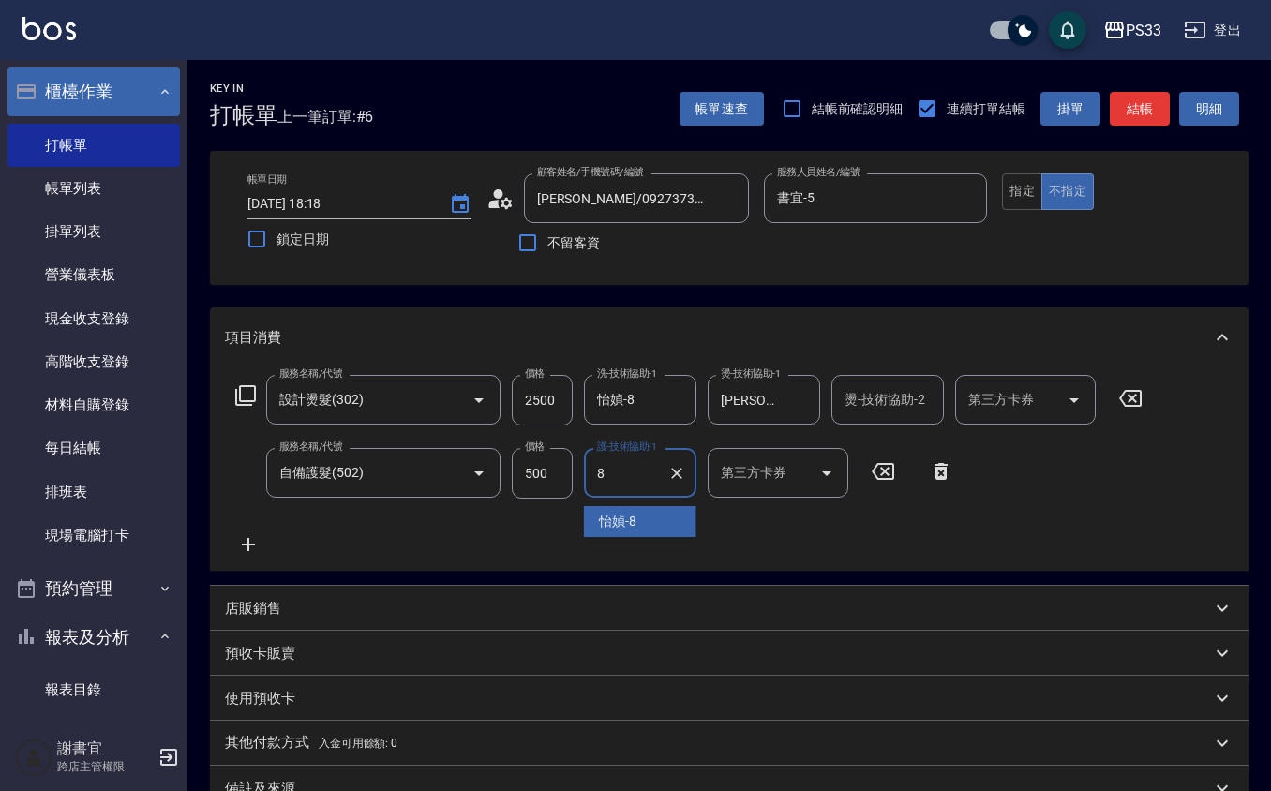
type input "怡媜-8"
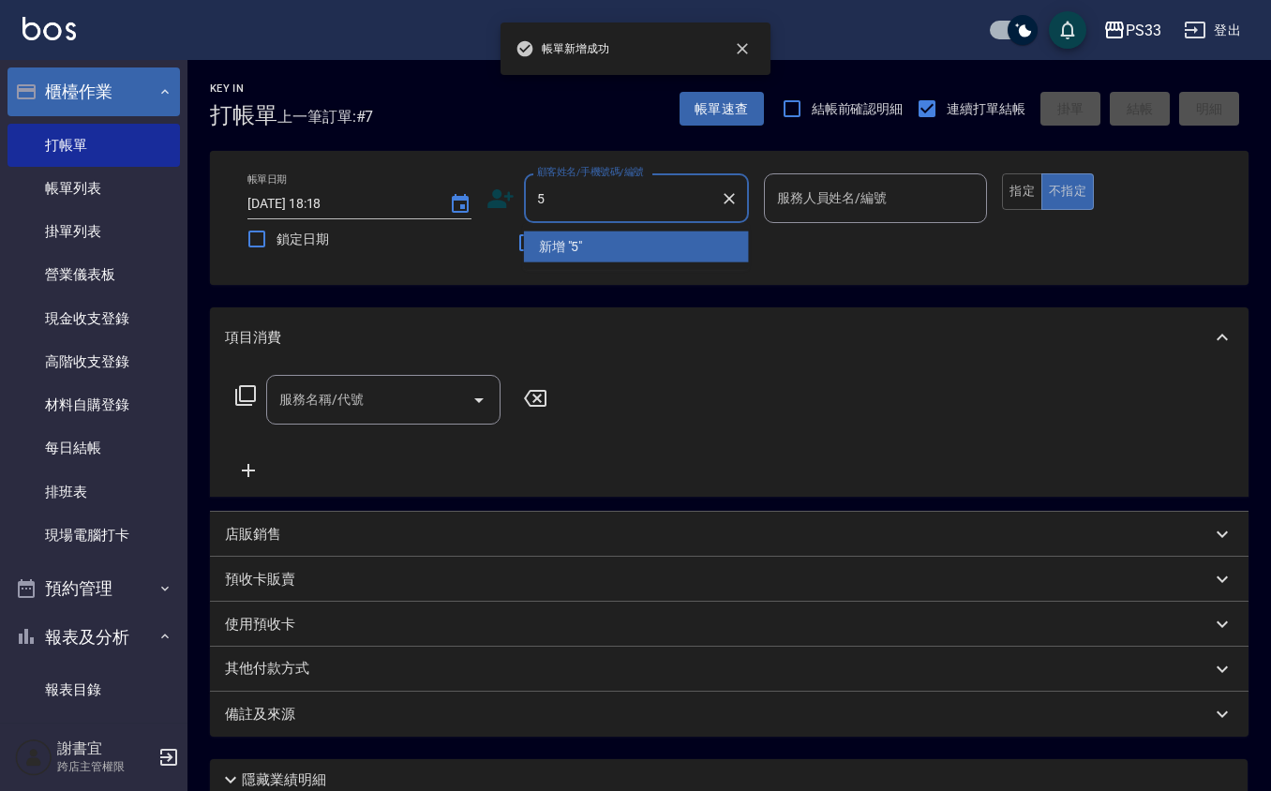
type input "5"
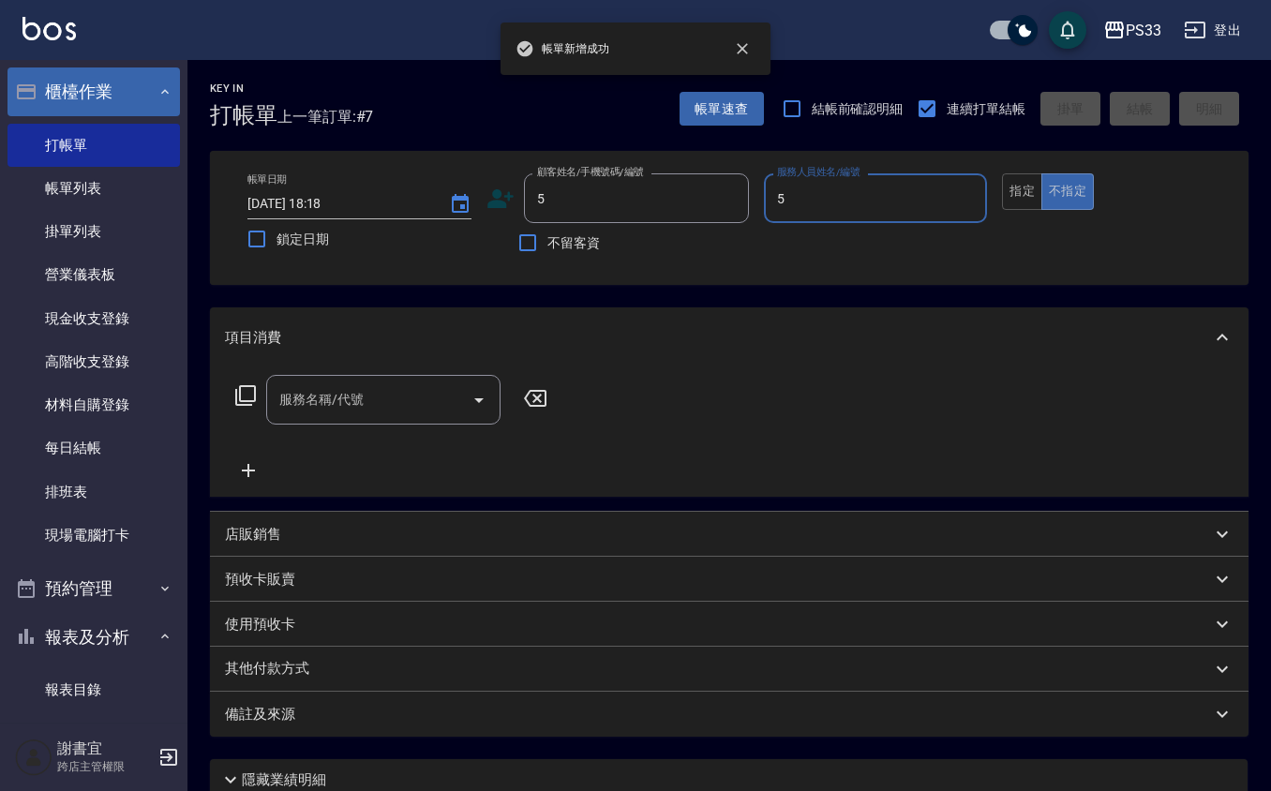
type input "書宜-5"
type input "書宜/0989724214/5"
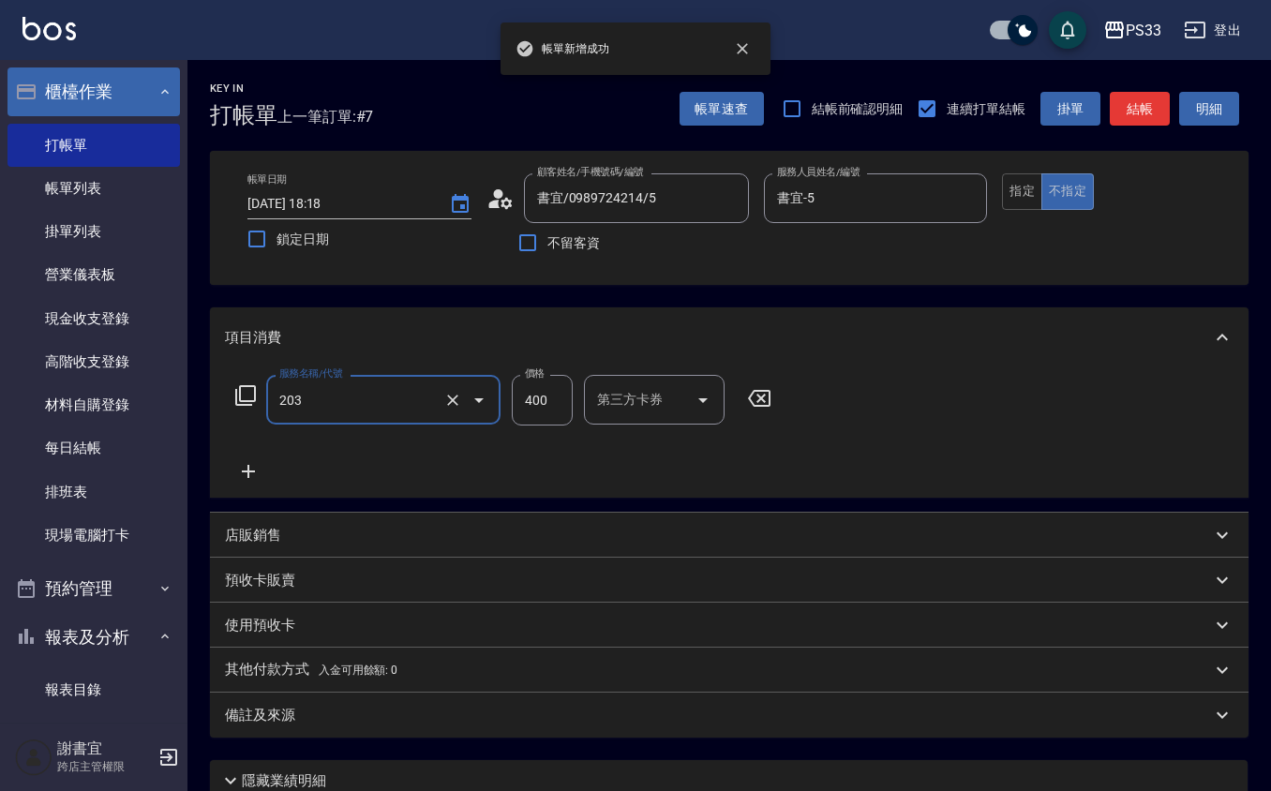
type input "指定單剪(203)"
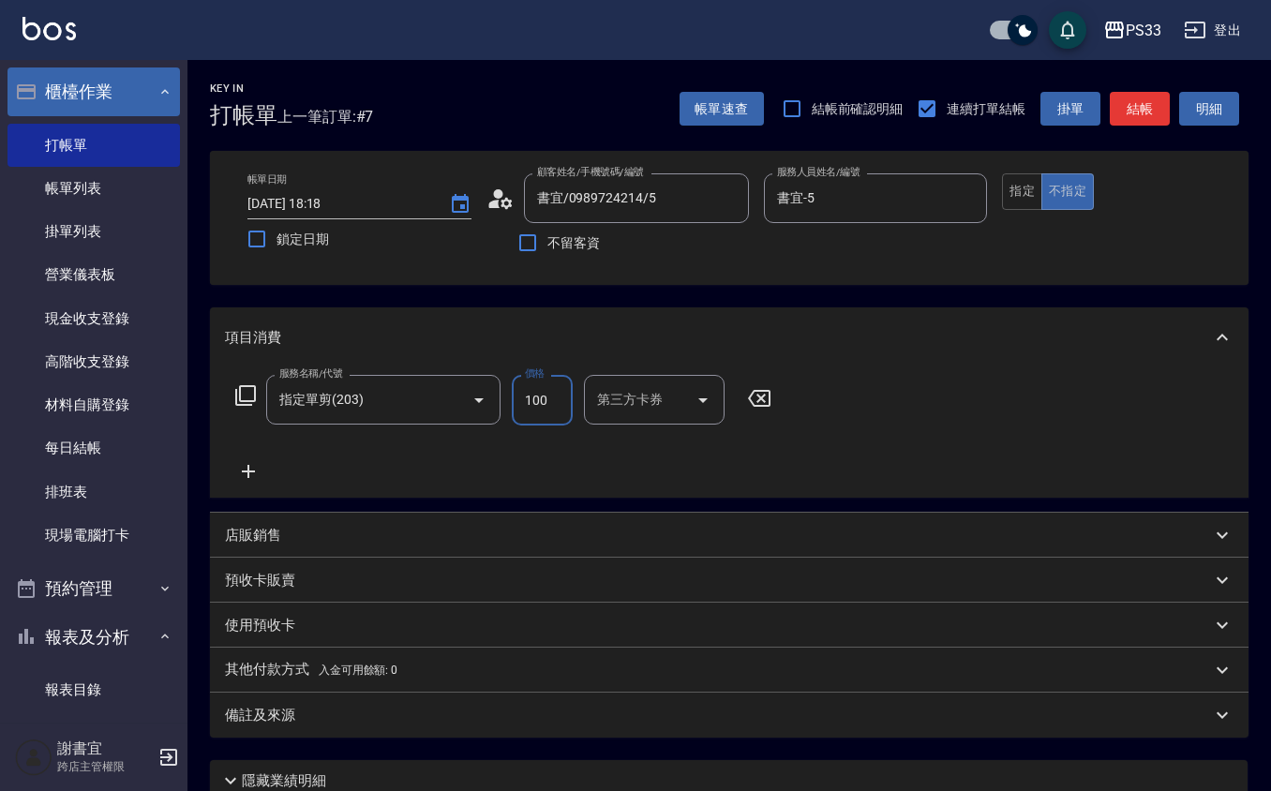
type input "100"
click at [1039, 188] on button "指定" at bounding box center [1022, 191] width 40 height 37
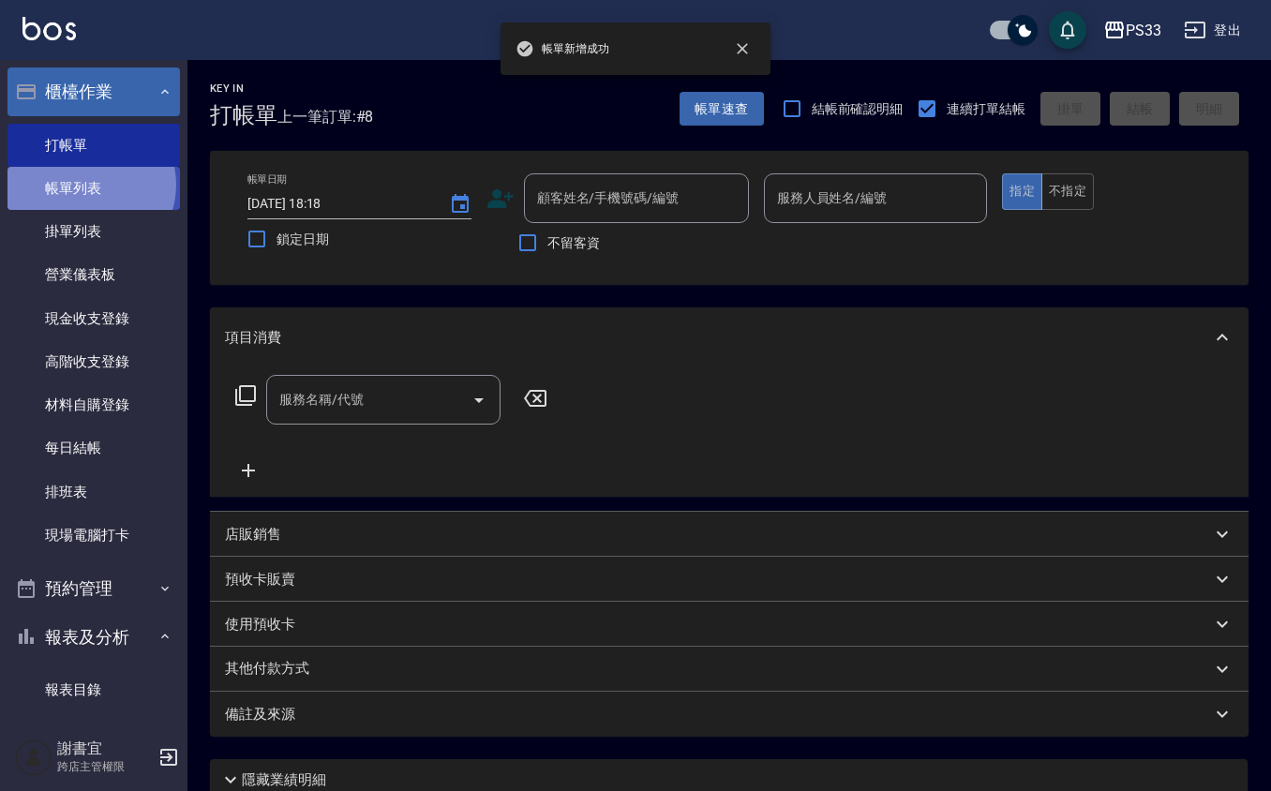
click at [87, 186] on link "帳單列表" at bounding box center [93, 188] width 172 height 43
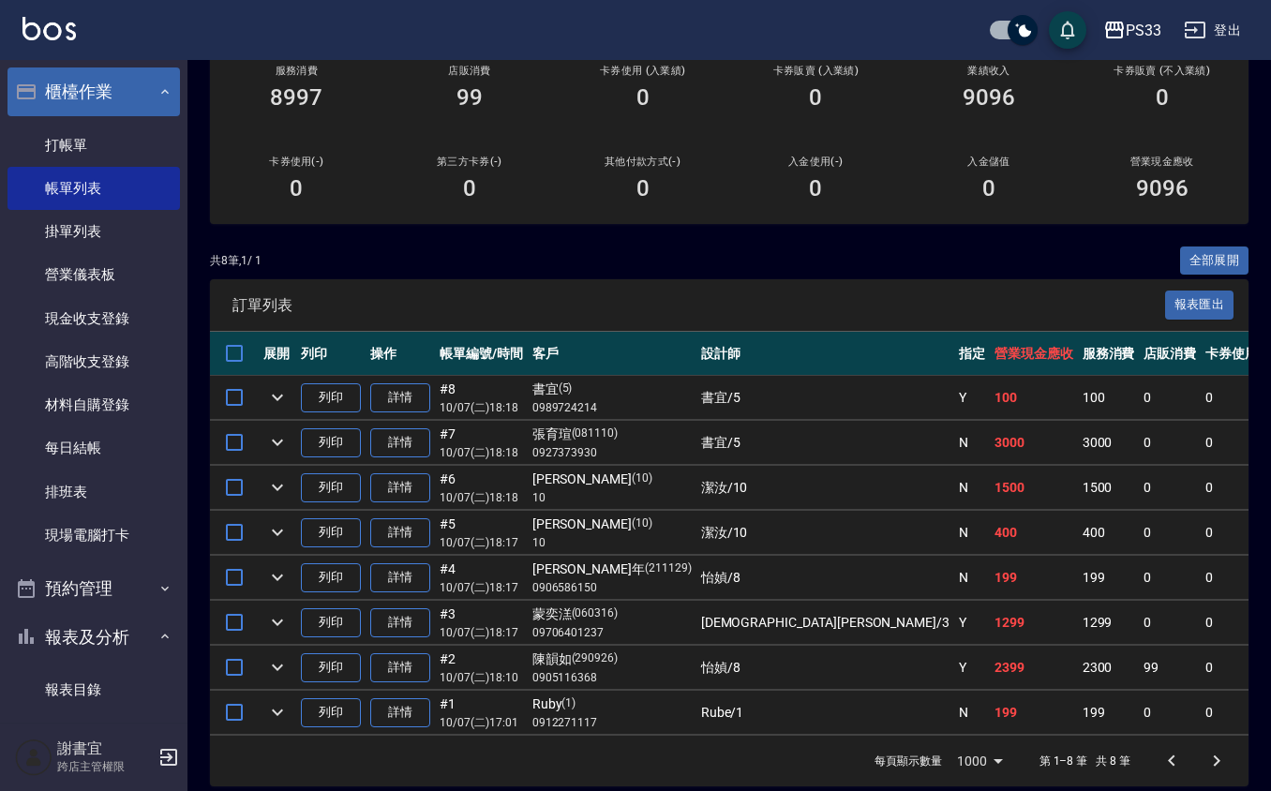
scroll to position [249, 0]
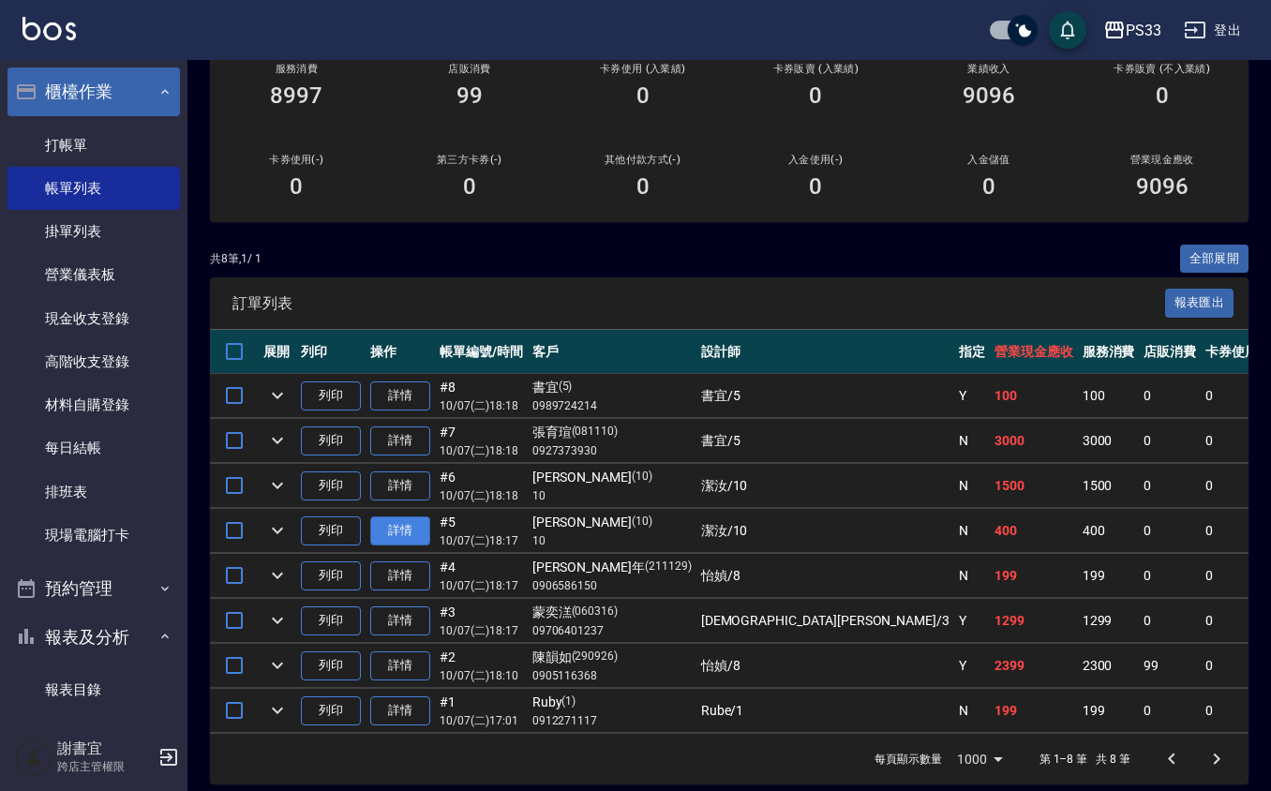
click at [413, 538] on link "詳情" at bounding box center [400, 530] width 60 height 29
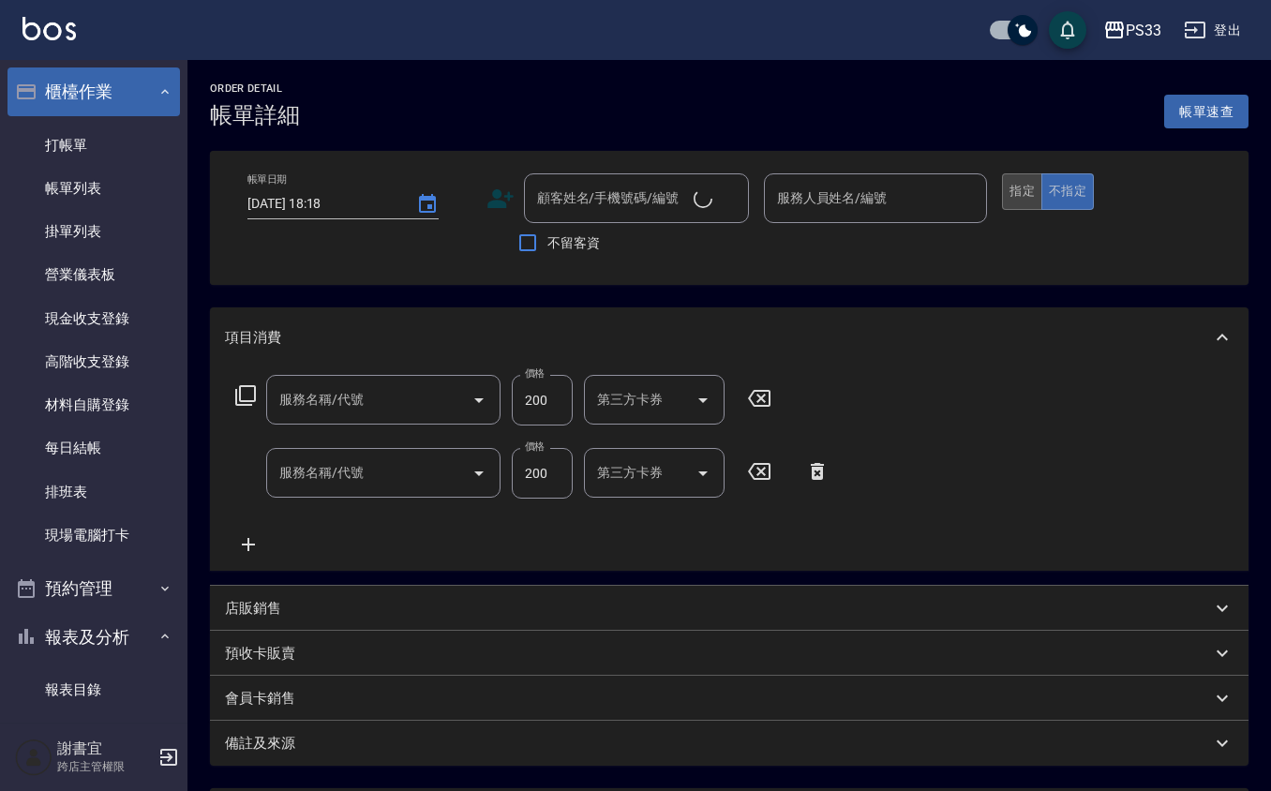
type input "[DATE] 18:17"
type input "潔汝-10"
type input "洗髮(101)"
type input "指定單剪(203)"
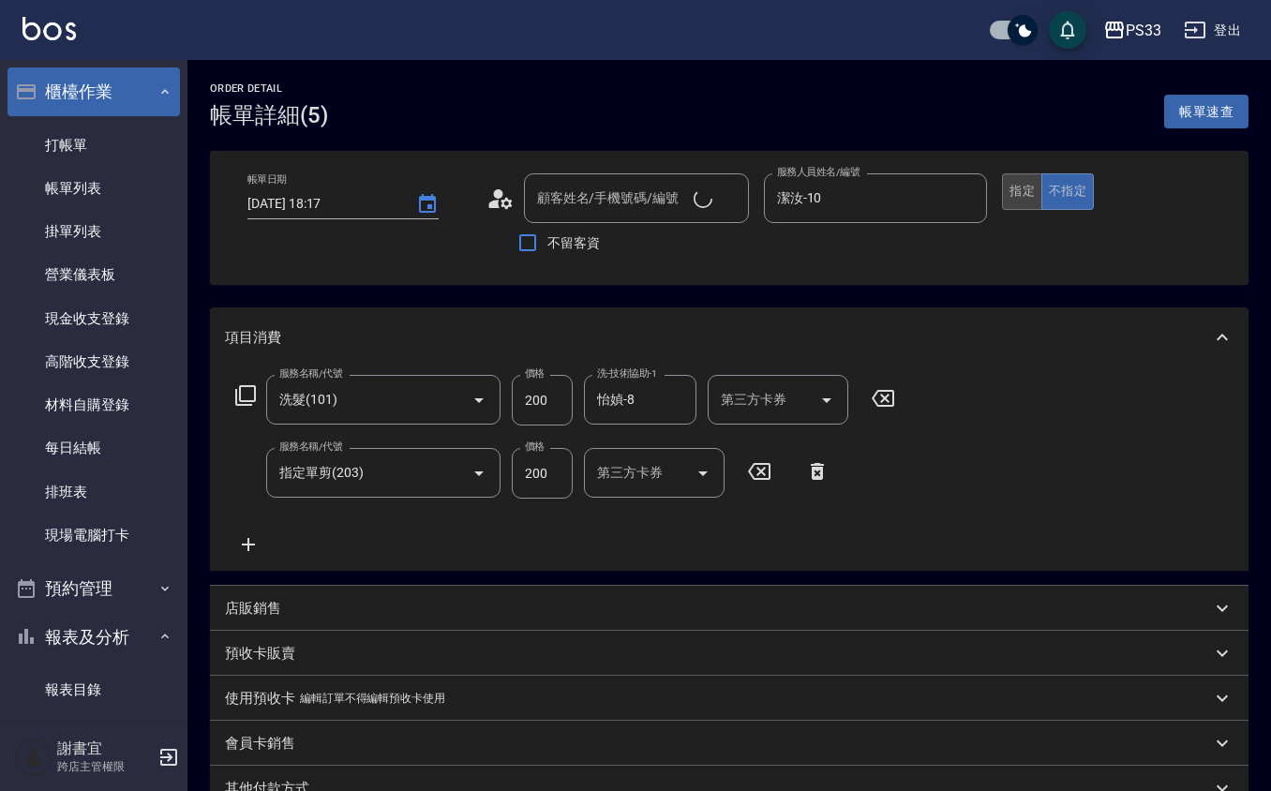
click at [1005, 196] on button "指定" at bounding box center [1022, 191] width 40 height 37
type input "[PERSON_NAME]/10/10"
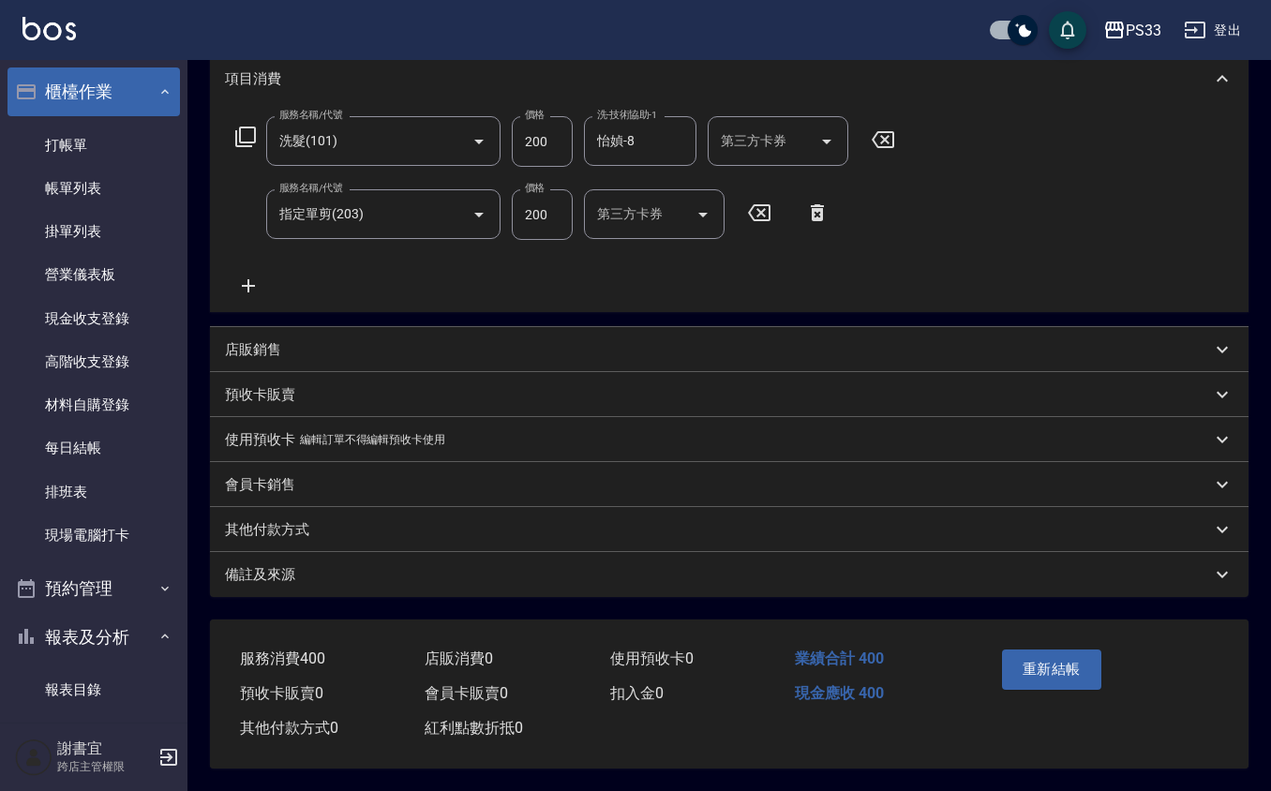
scroll to position [263, 0]
click at [1051, 649] on button "重新結帳" at bounding box center [1051, 668] width 99 height 39
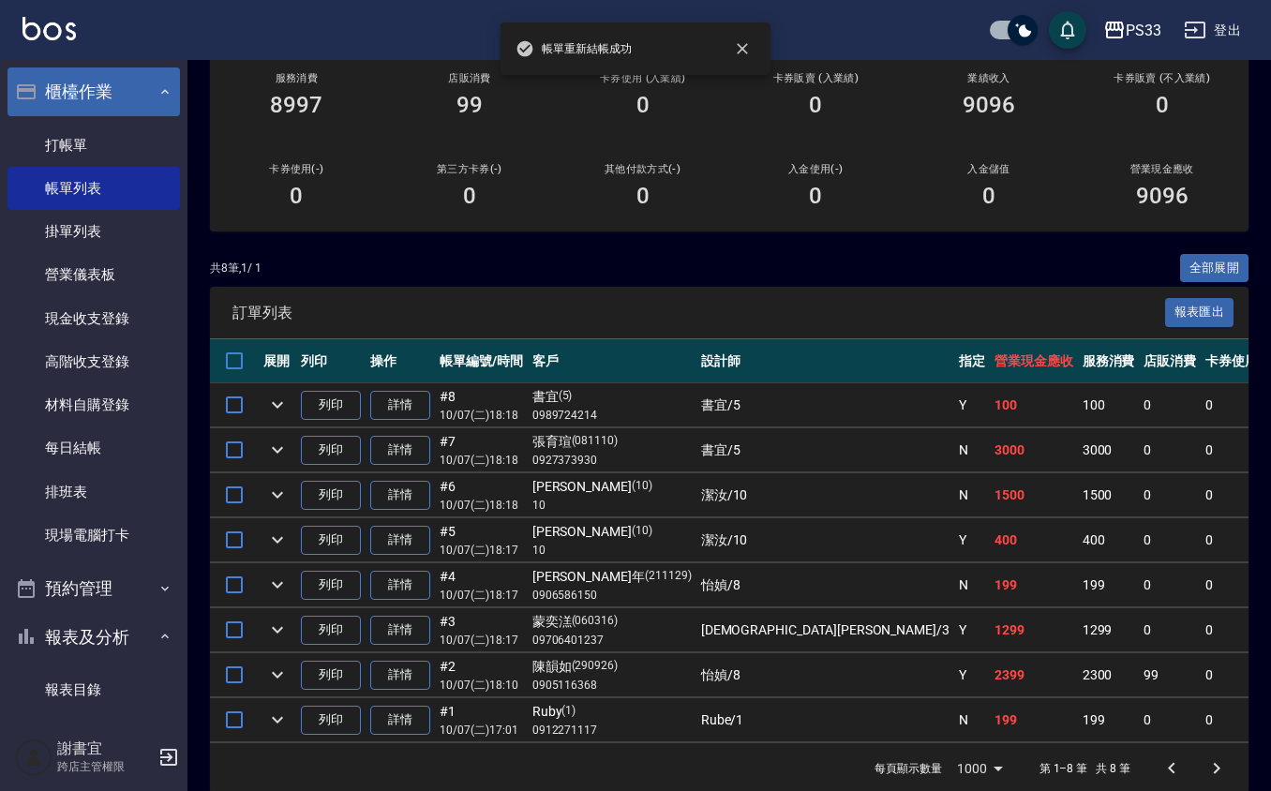
scroll to position [249, 0]
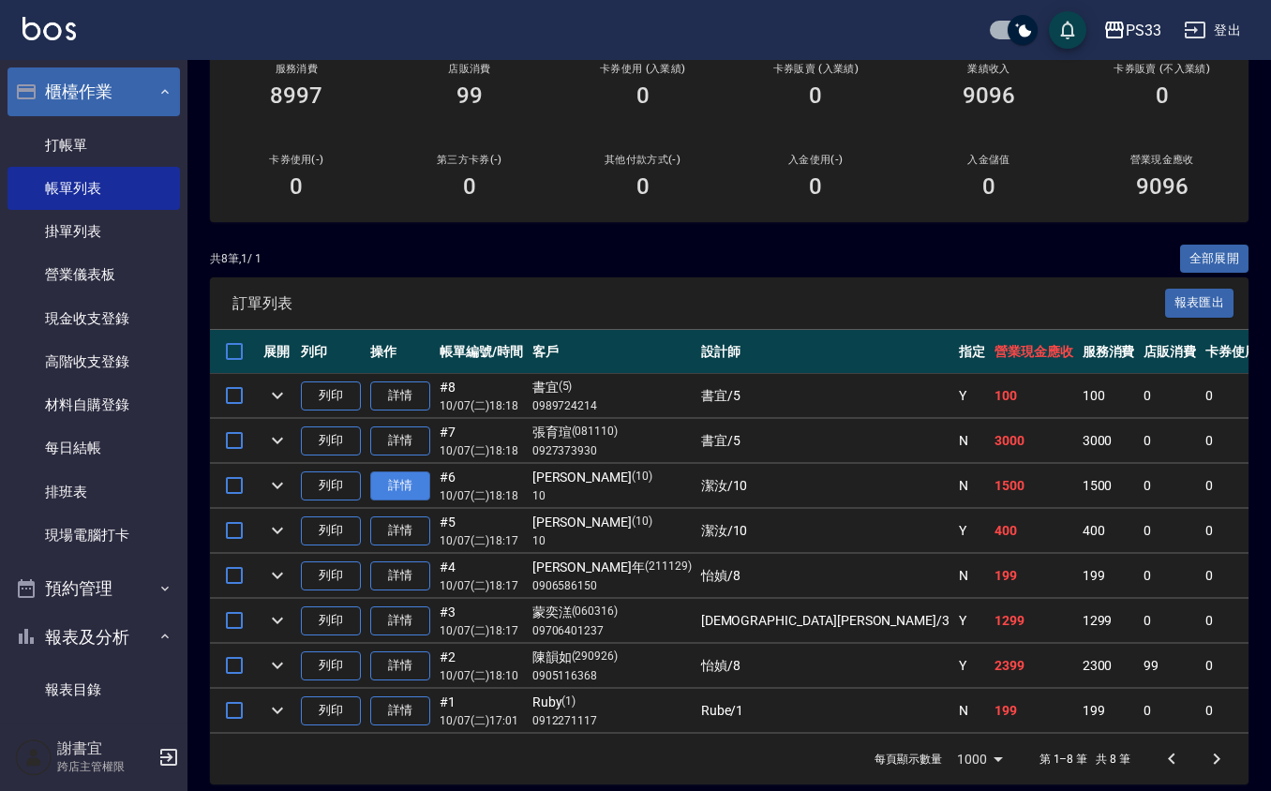
click at [390, 482] on link "詳情" at bounding box center [400, 485] width 60 height 29
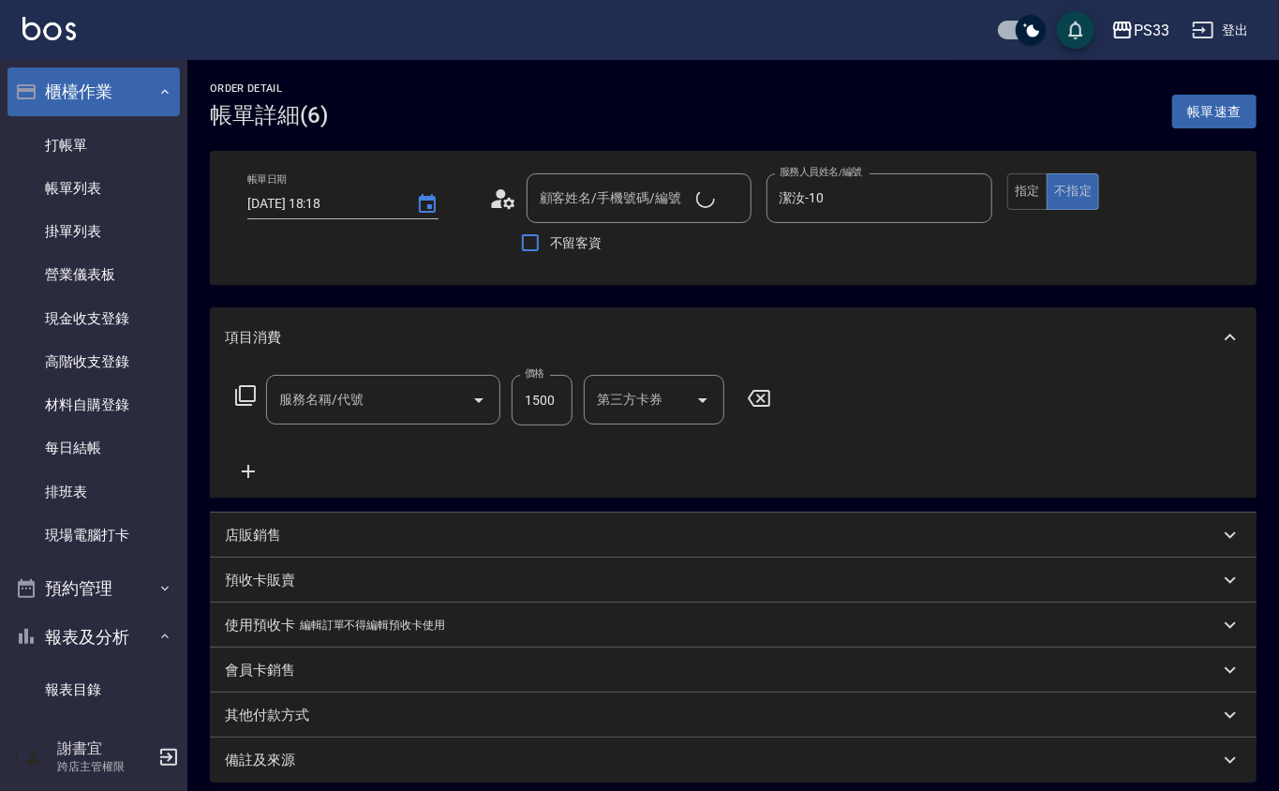
type input "潔汝-10"
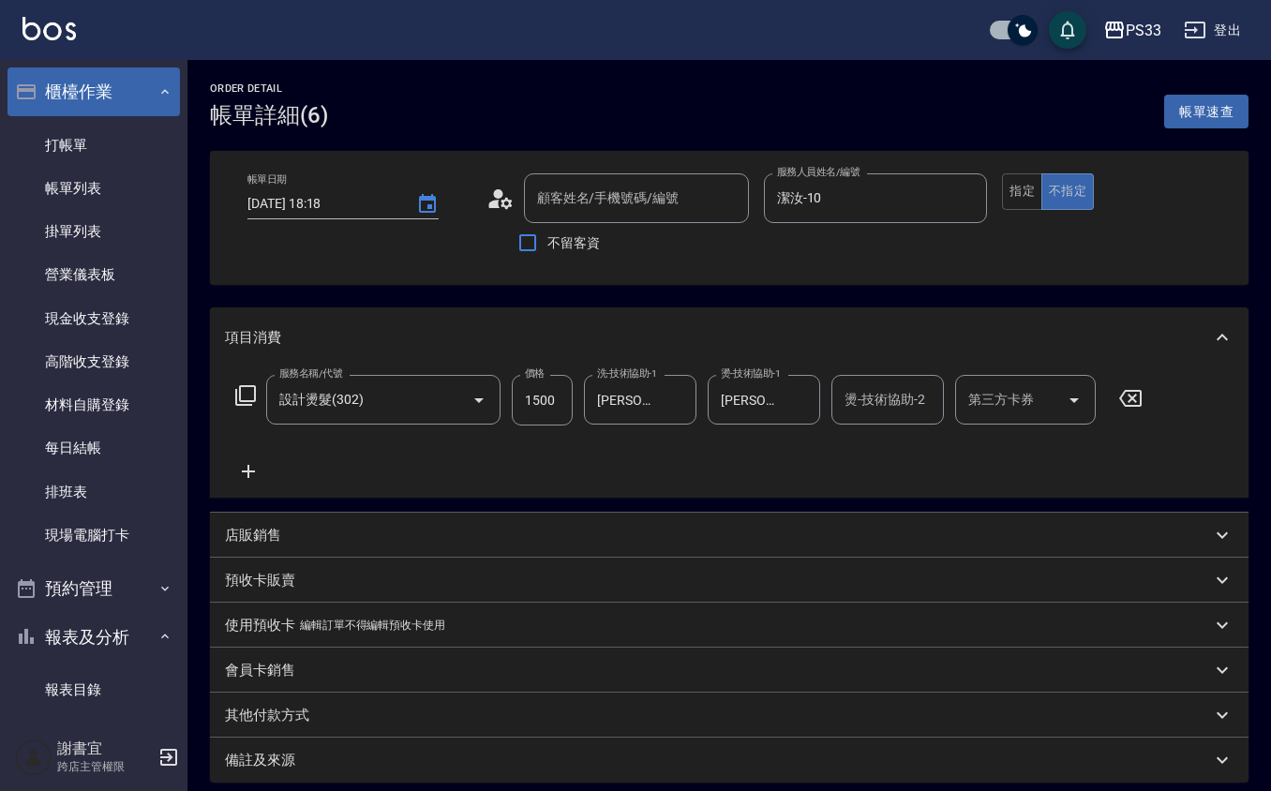
type input "設計燙髮(302)"
type input "[PERSON_NAME]/10/10"
click at [1010, 195] on button "指定" at bounding box center [1022, 191] width 40 height 37
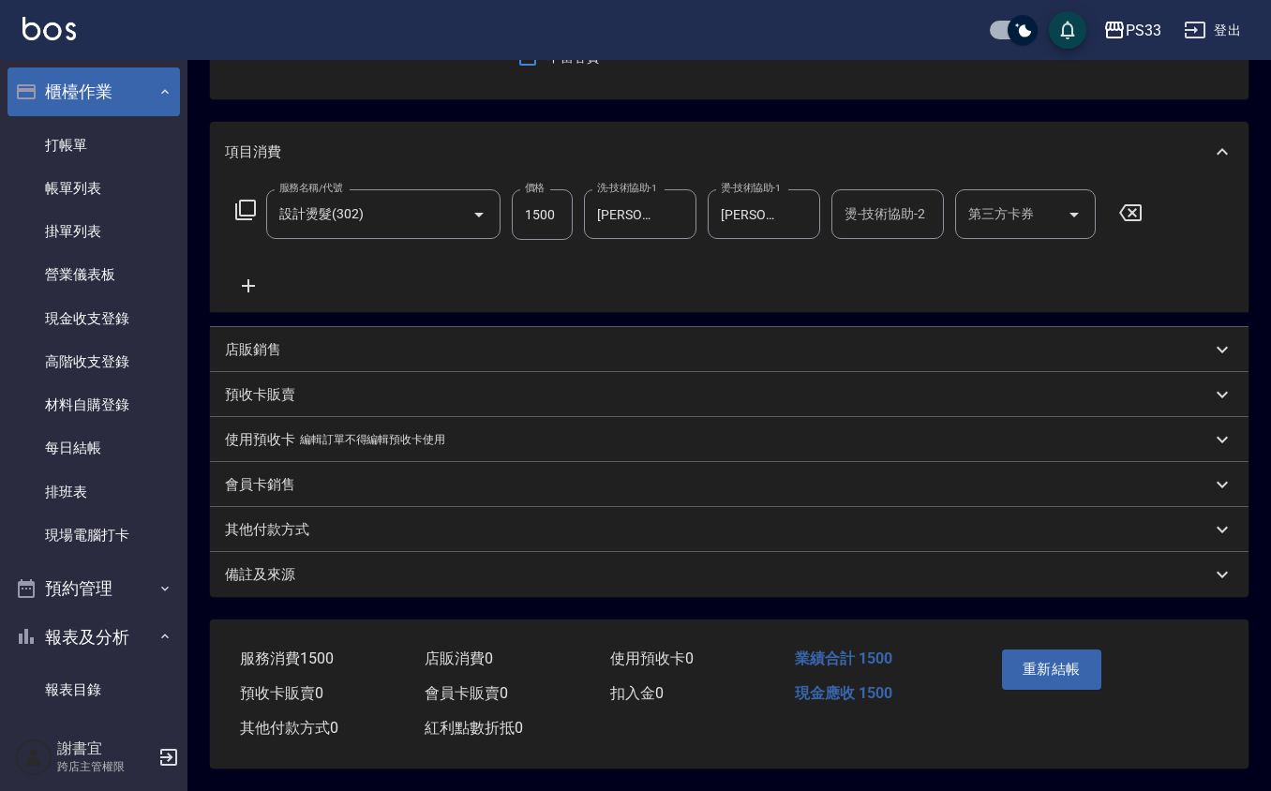
scroll to position [189, 0]
click at [1047, 652] on button "重新結帳" at bounding box center [1051, 668] width 99 height 39
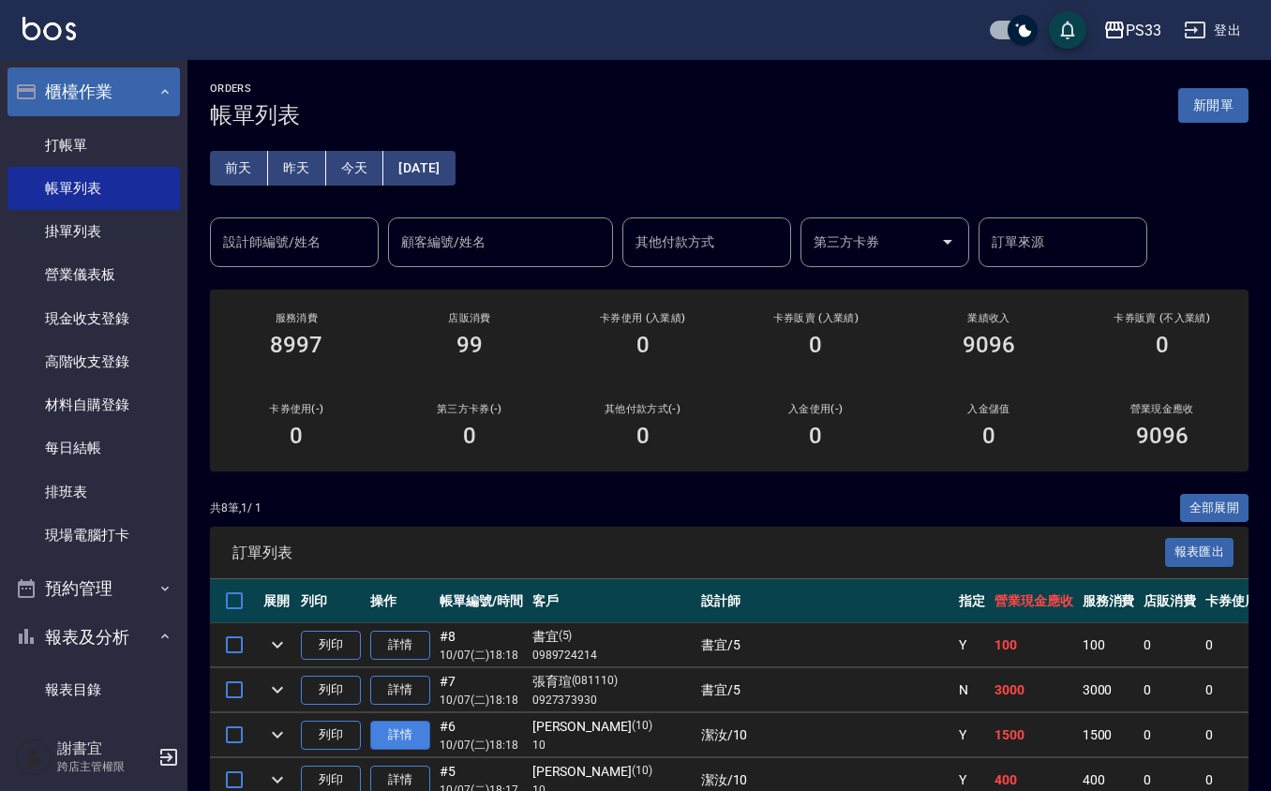
click at [401, 733] on link "詳情" at bounding box center [400, 735] width 60 height 29
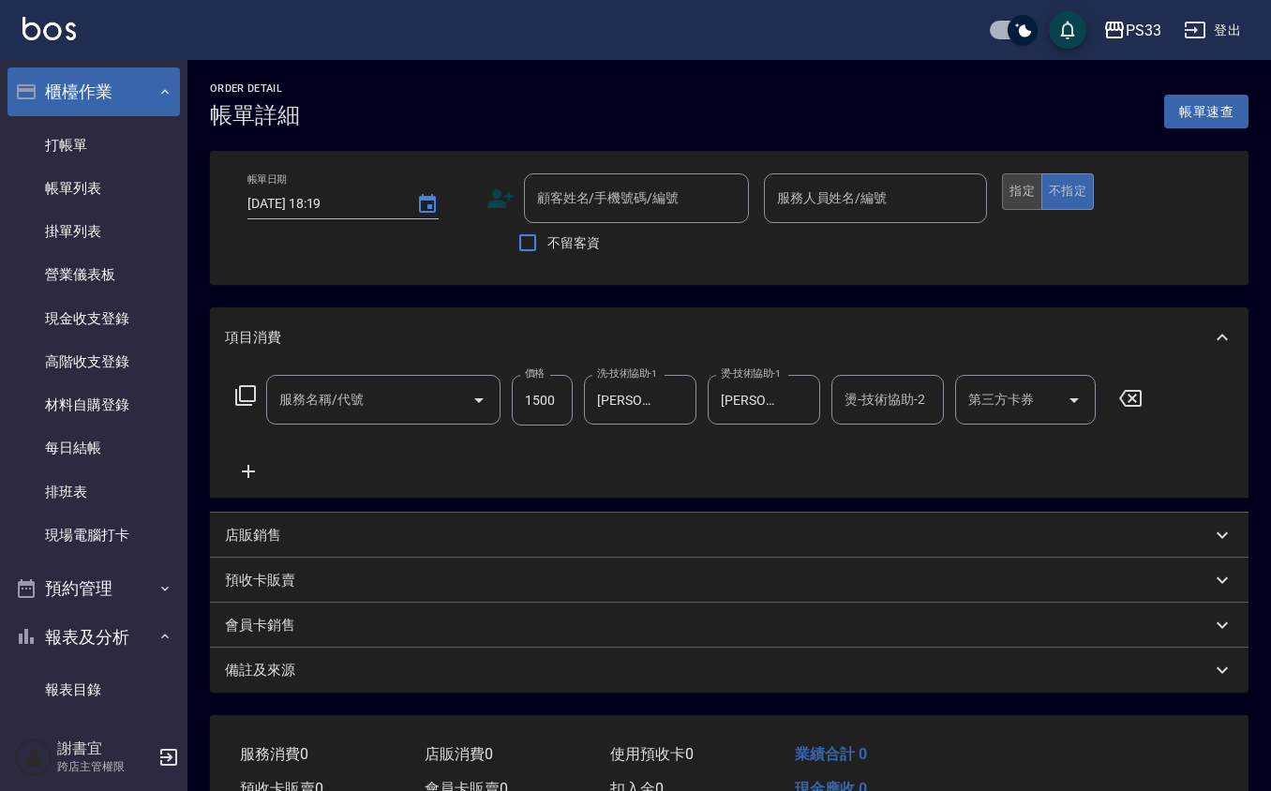
type input "設計燙髮(302)"
type input "[DATE] 18:18"
type input "潔汝-10"
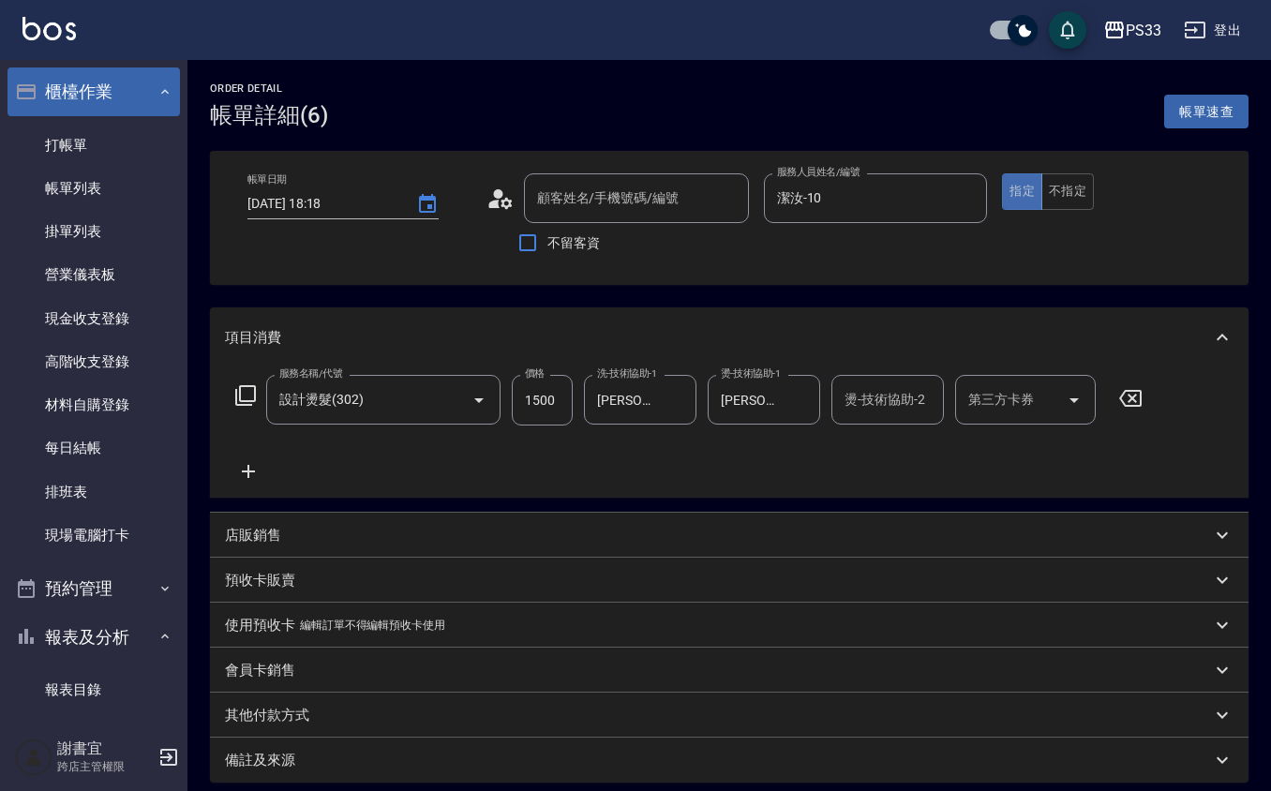
click at [1025, 187] on button "指定" at bounding box center [1022, 191] width 40 height 37
type input "[PERSON_NAME]/10/10"
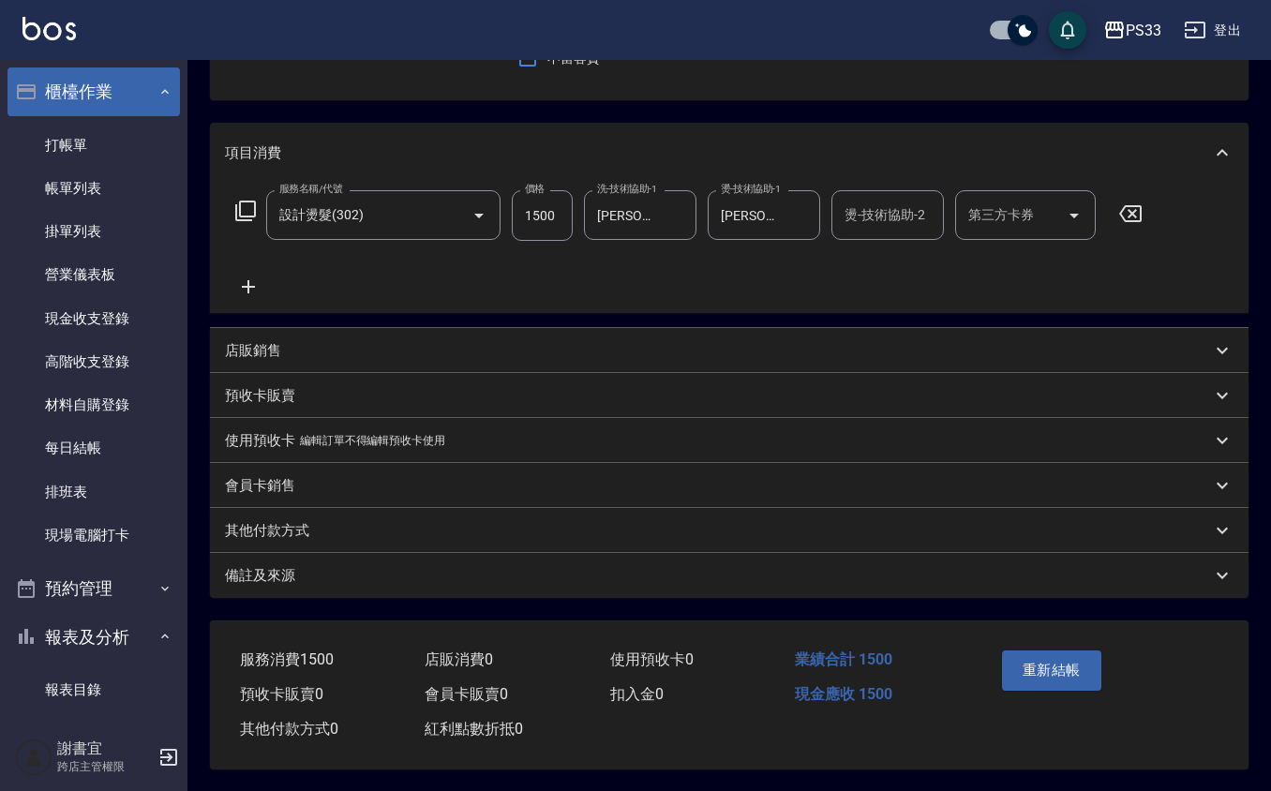
scroll to position [189, 0]
click at [1063, 679] on button "重新結帳" at bounding box center [1051, 668] width 99 height 39
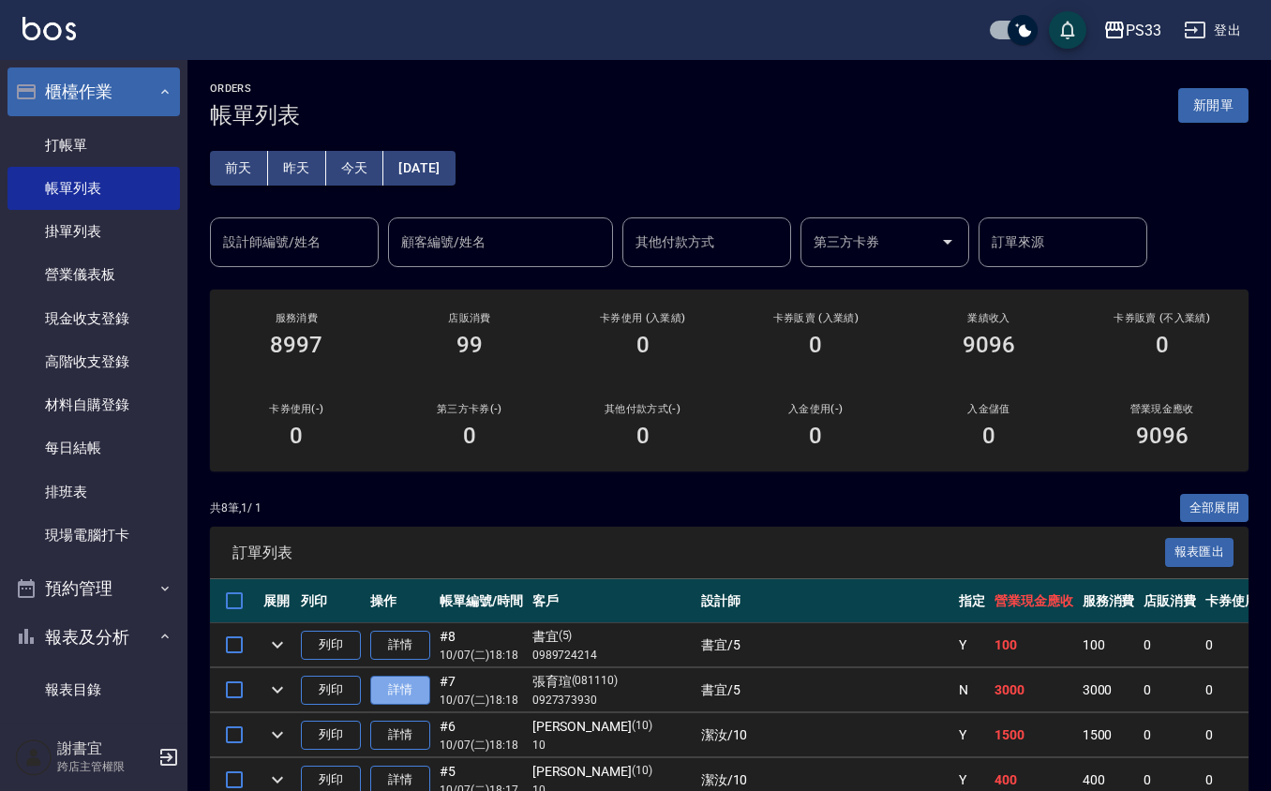
click at [391, 695] on link "詳情" at bounding box center [400, 690] width 60 height 29
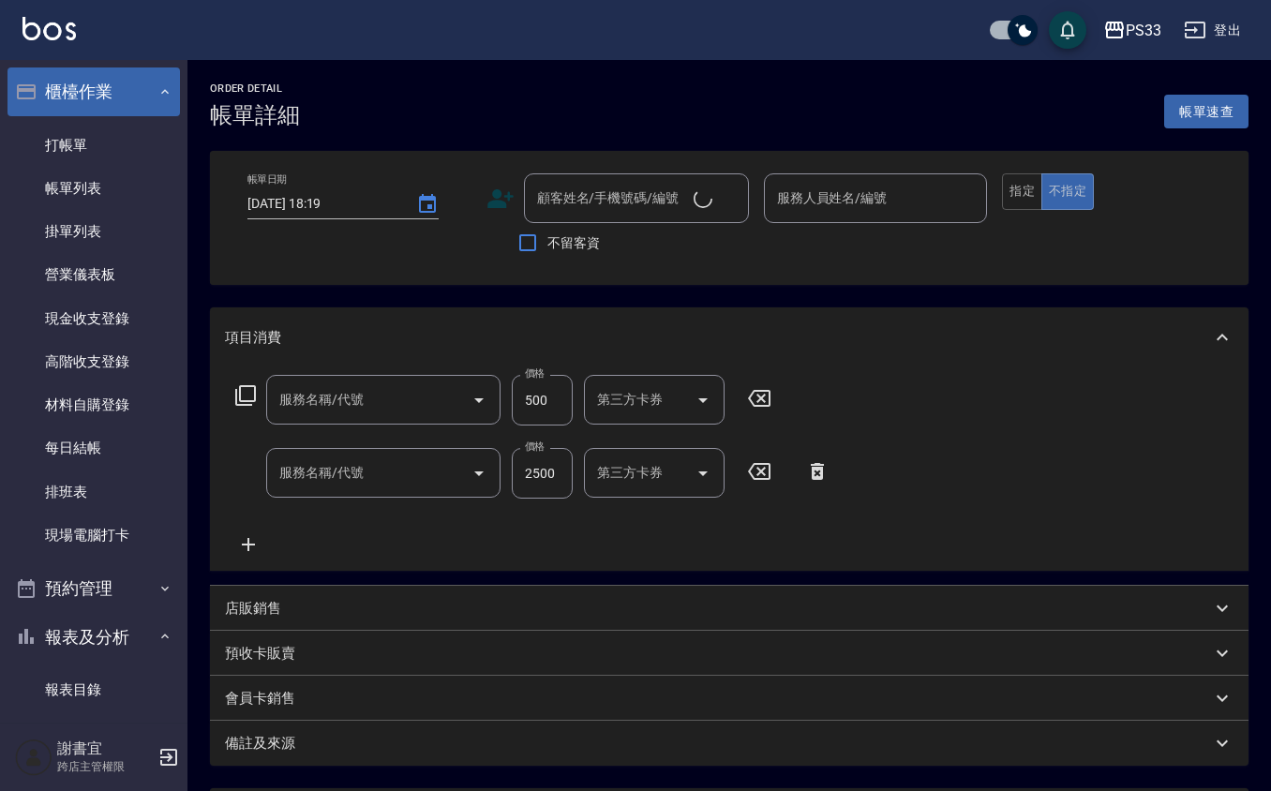
type input "[DATE] 18:18"
type input "書宜-5"
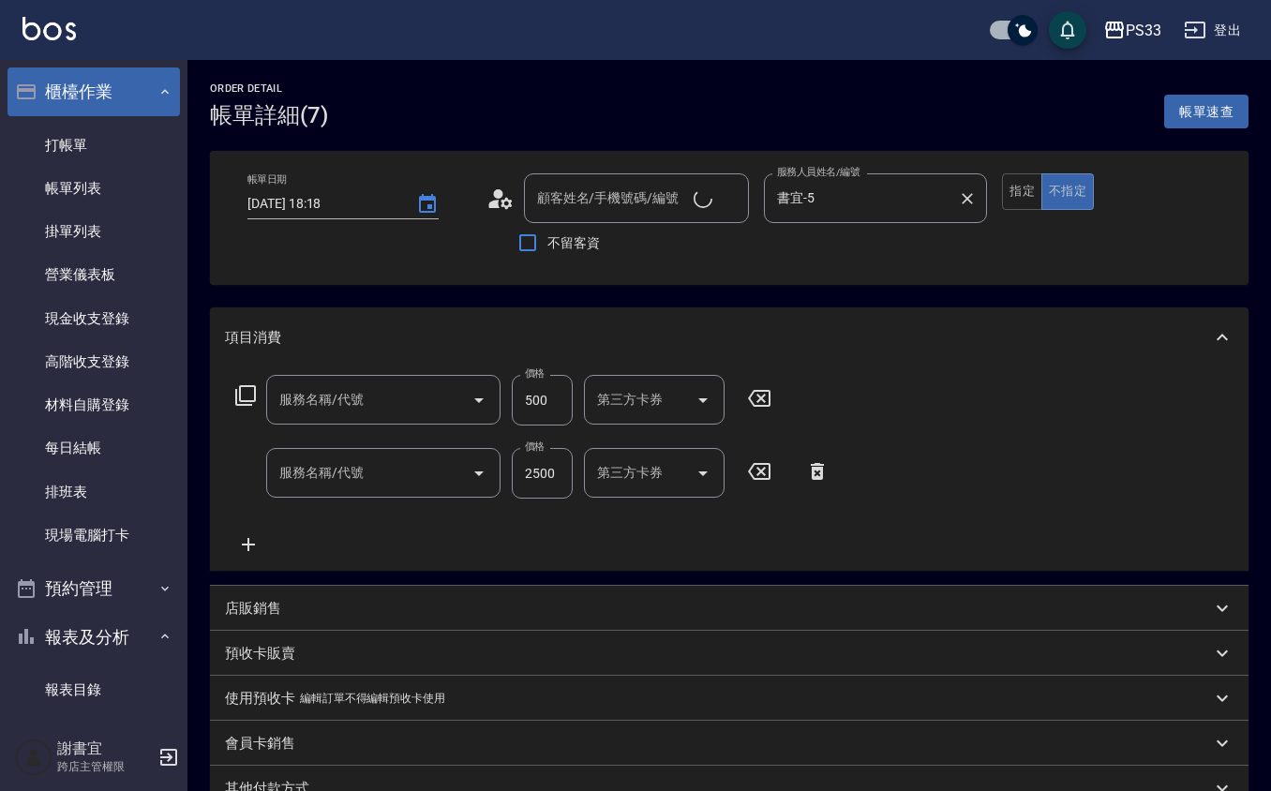
type input "自備護髮(502)"
type input "設計燙髮(302)"
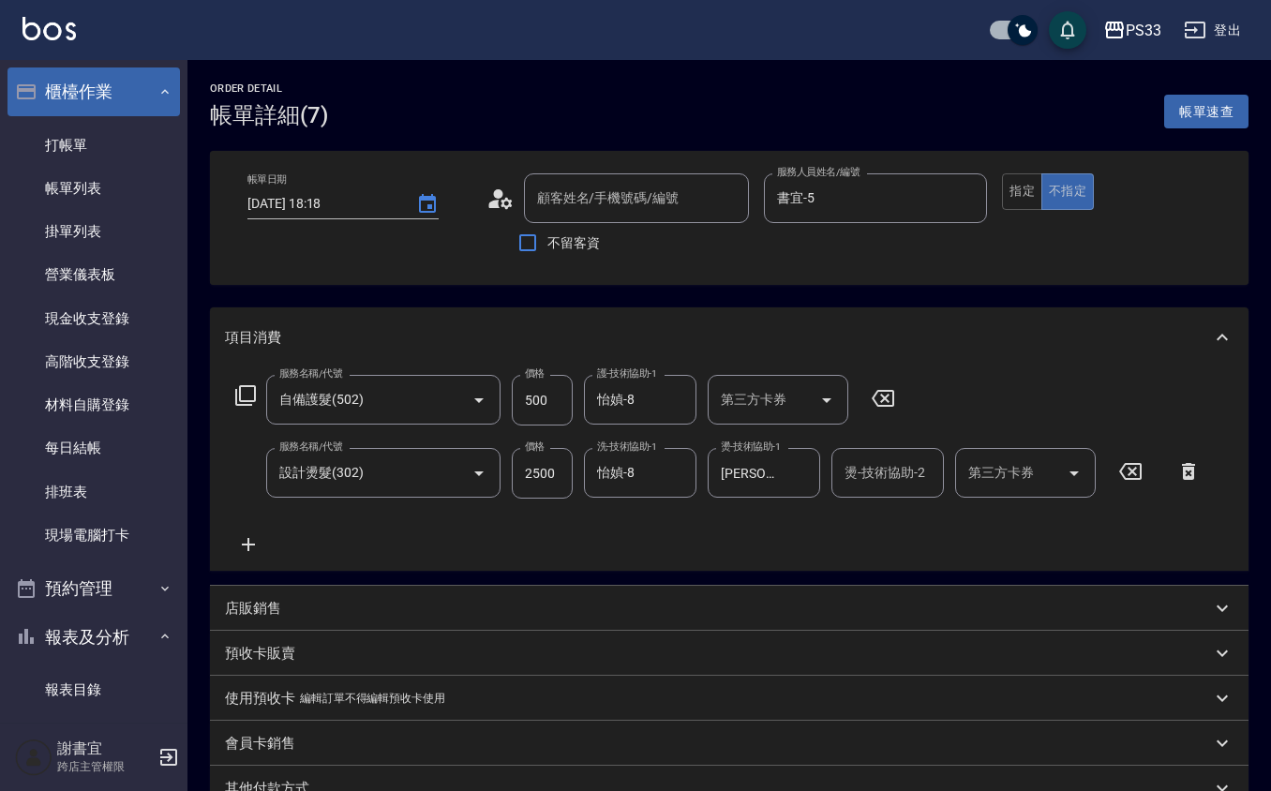
type input "[PERSON_NAME]/0927373930/081110"
click at [994, 188] on div "帳單日期 [DATE] 18:18 顧客姓名/手機號碼/編號 [PERSON_NAME]/0927373930/081110 顧客姓名/手機號碼/編號 不留客…" at bounding box center [728, 217] width 993 height 89
click at [1018, 195] on button "指定" at bounding box center [1022, 191] width 40 height 37
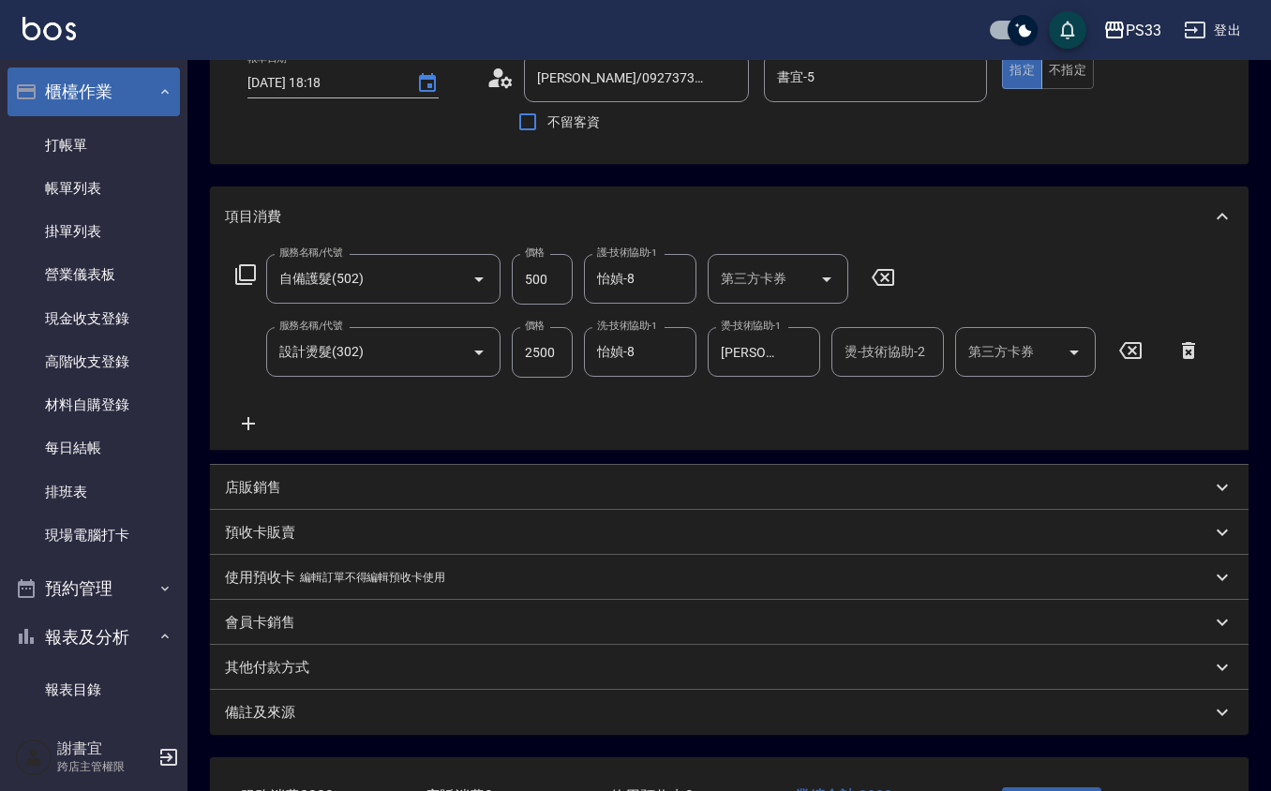
scroll to position [263, 0]
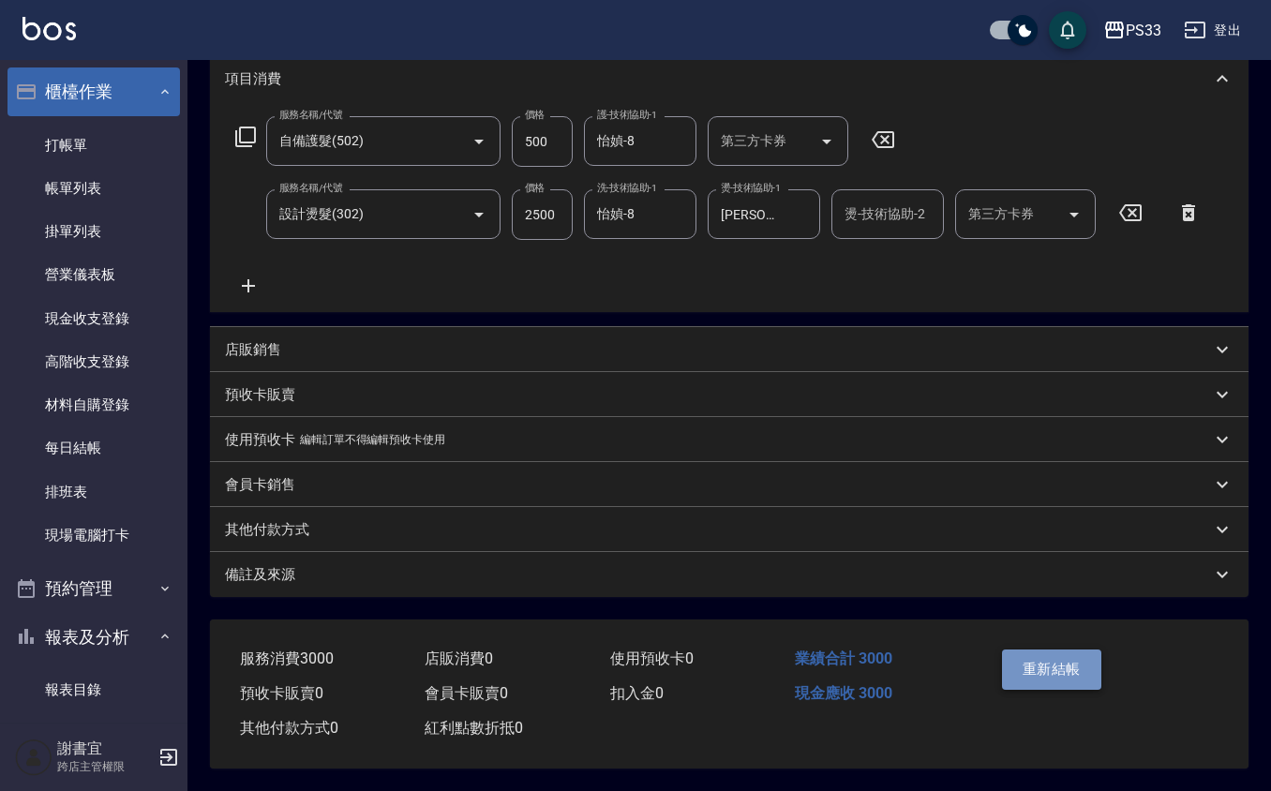
click at [1046, 664] on button "重新結帳" at bounding box center [1051, 668] width 99 height 39
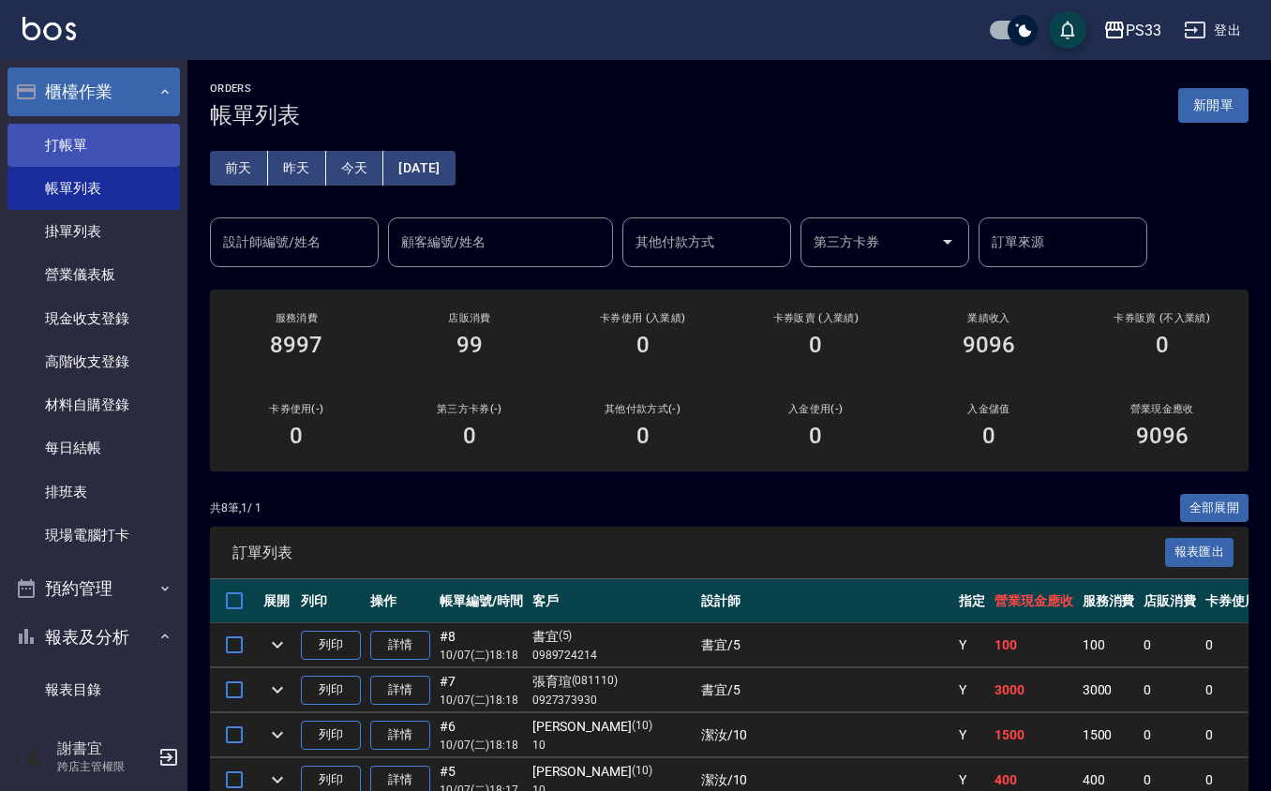
click at [95, 144] on link "打帳單" at bounding box center [93, 145] width 172 height 43
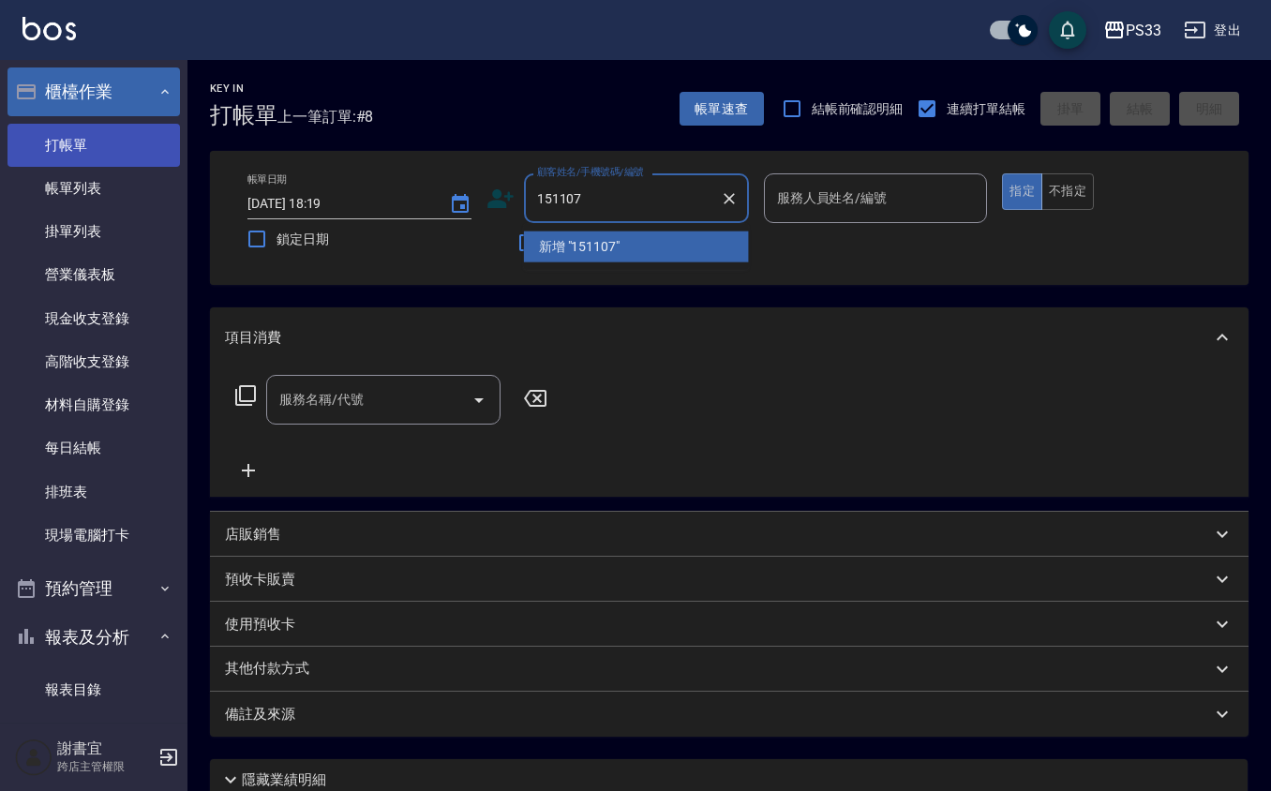
type input "151107"
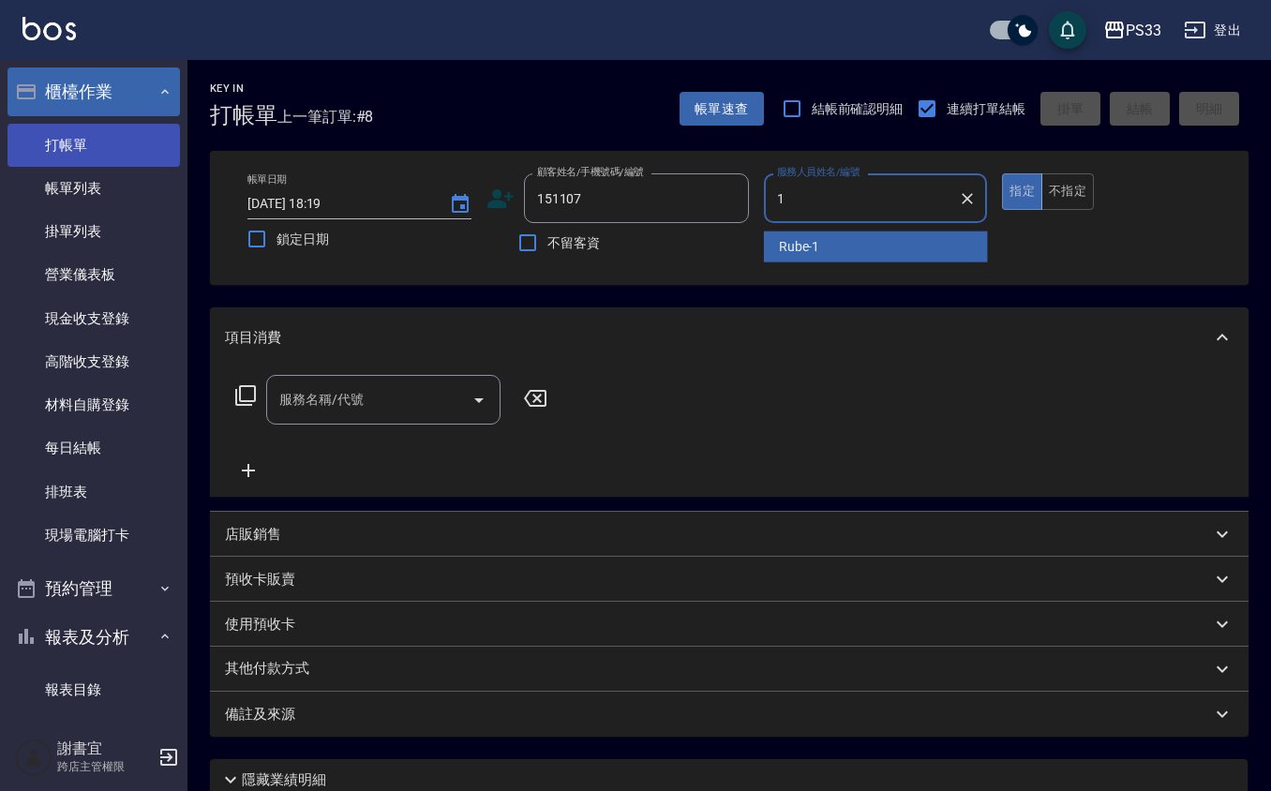
type input "Rube-1"
type button "true"
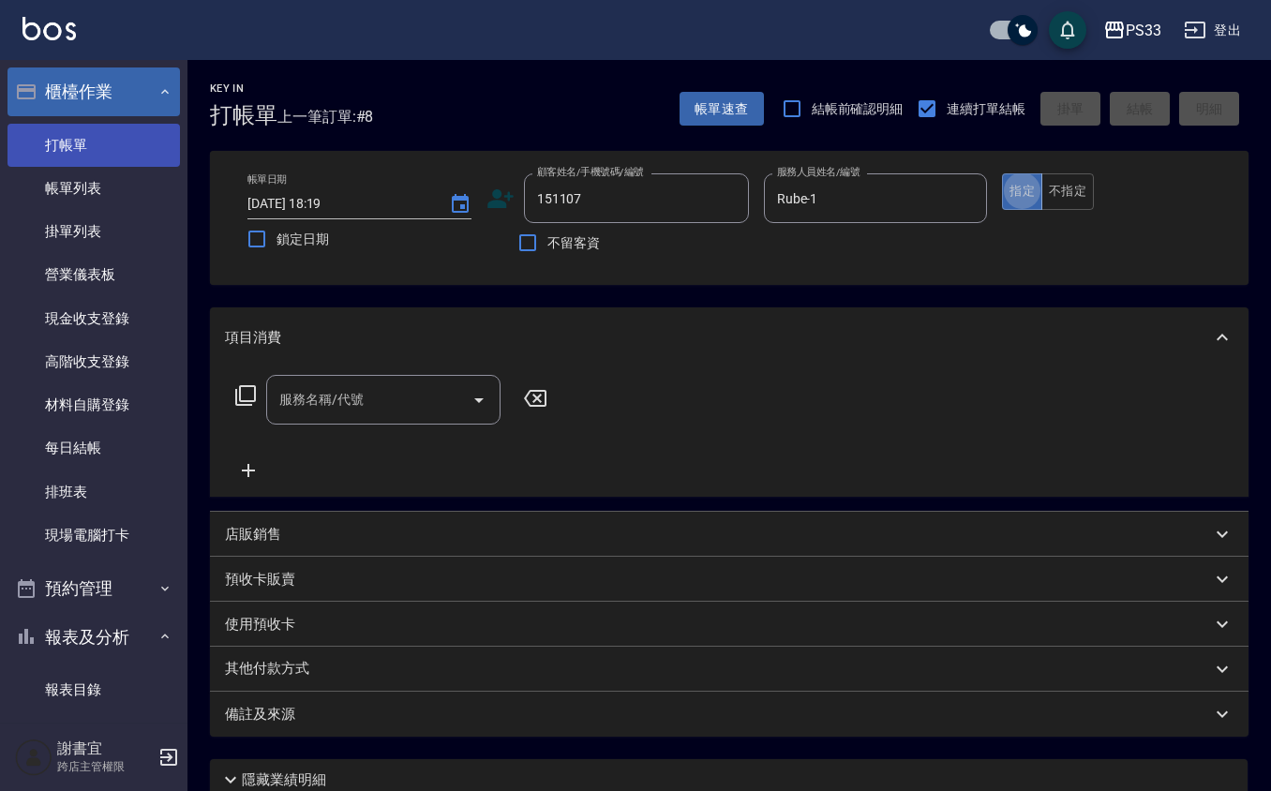
type input "[PERSON_NAME]/0966896011/151107"
type input "3"
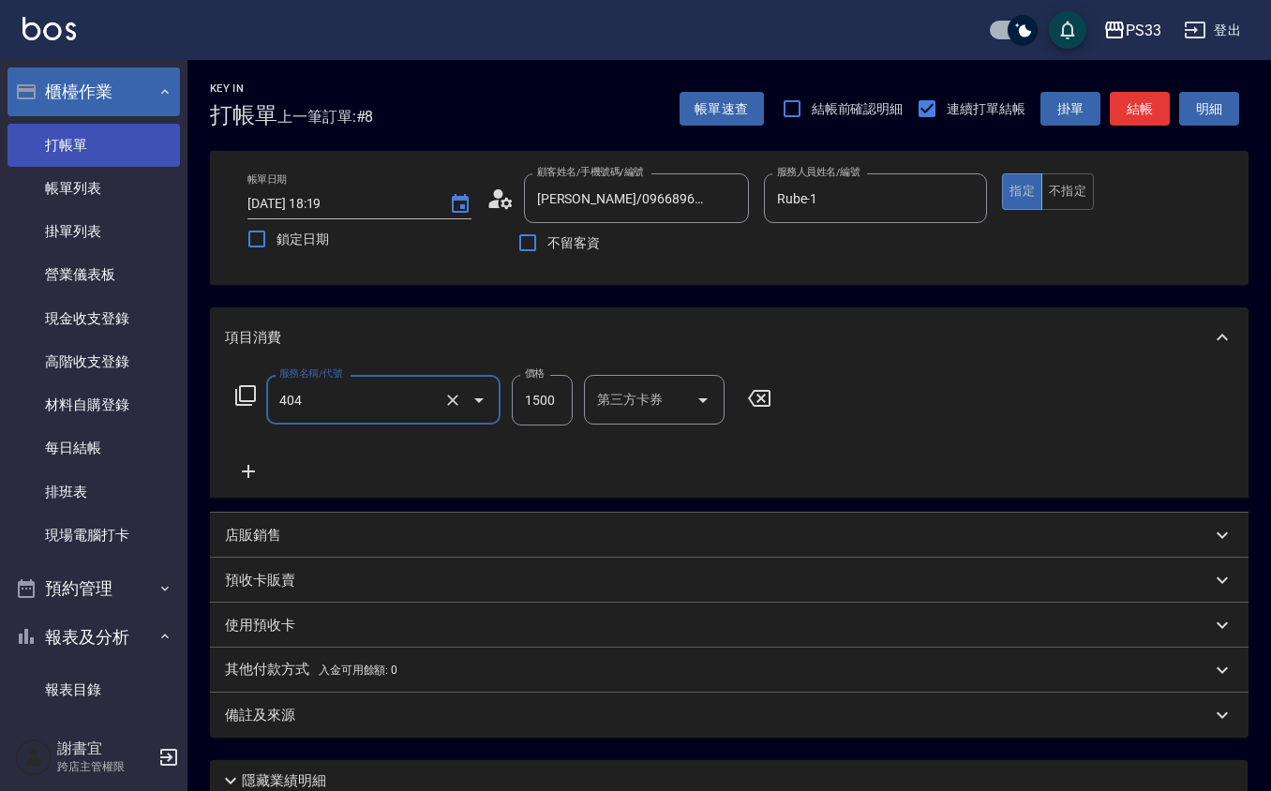
type input "設計染髮(404)"
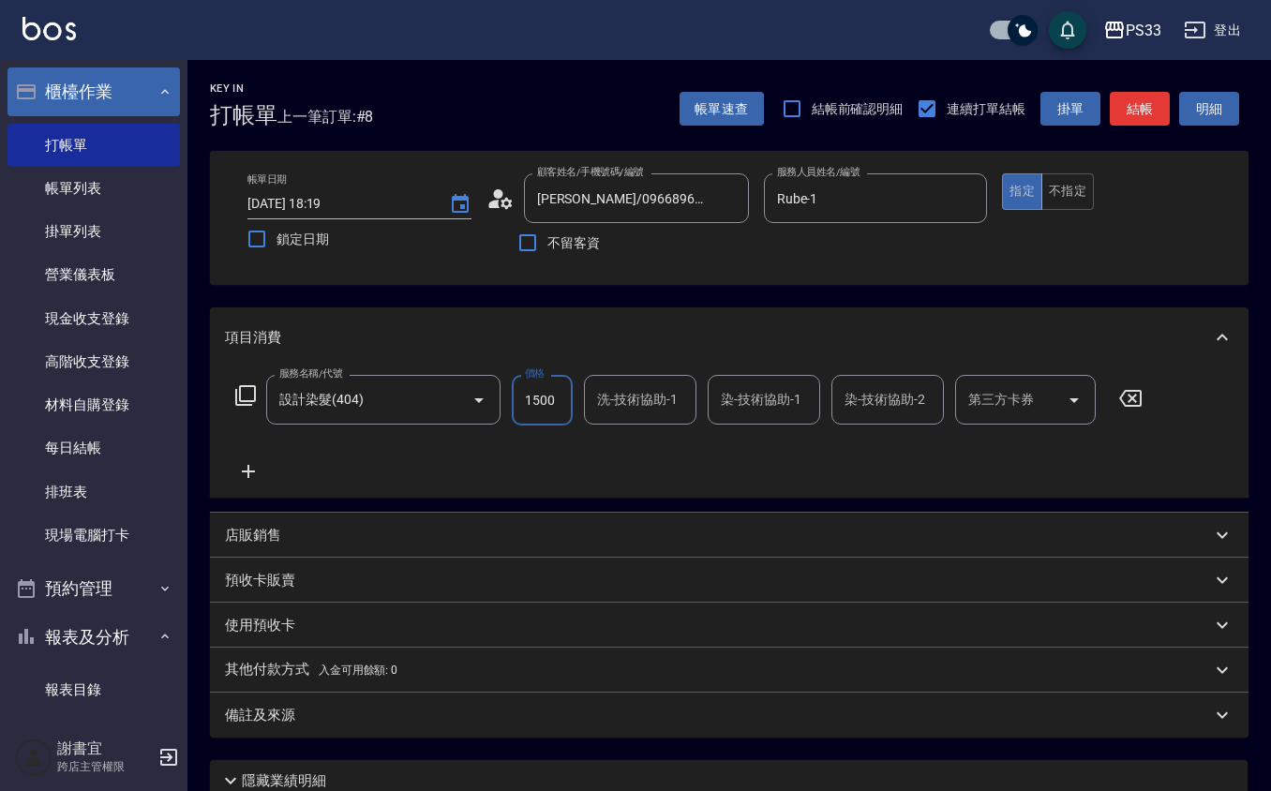
click at [529, 392] on input "1500" at bounding box center [542, 400] width 61 height 51
type input "2500"
type input "Rube-1"
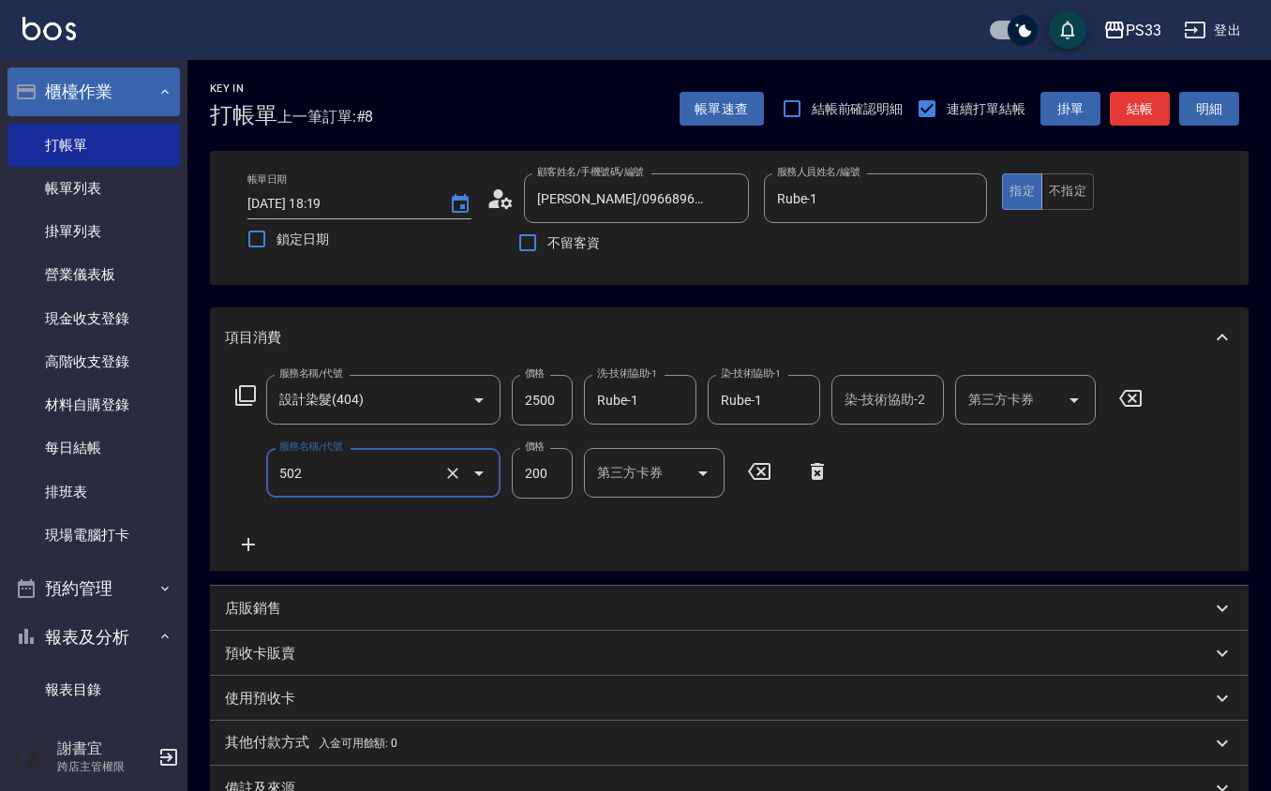
type input "自備護髮(502)"
type input "500"
type input "Rube-1"
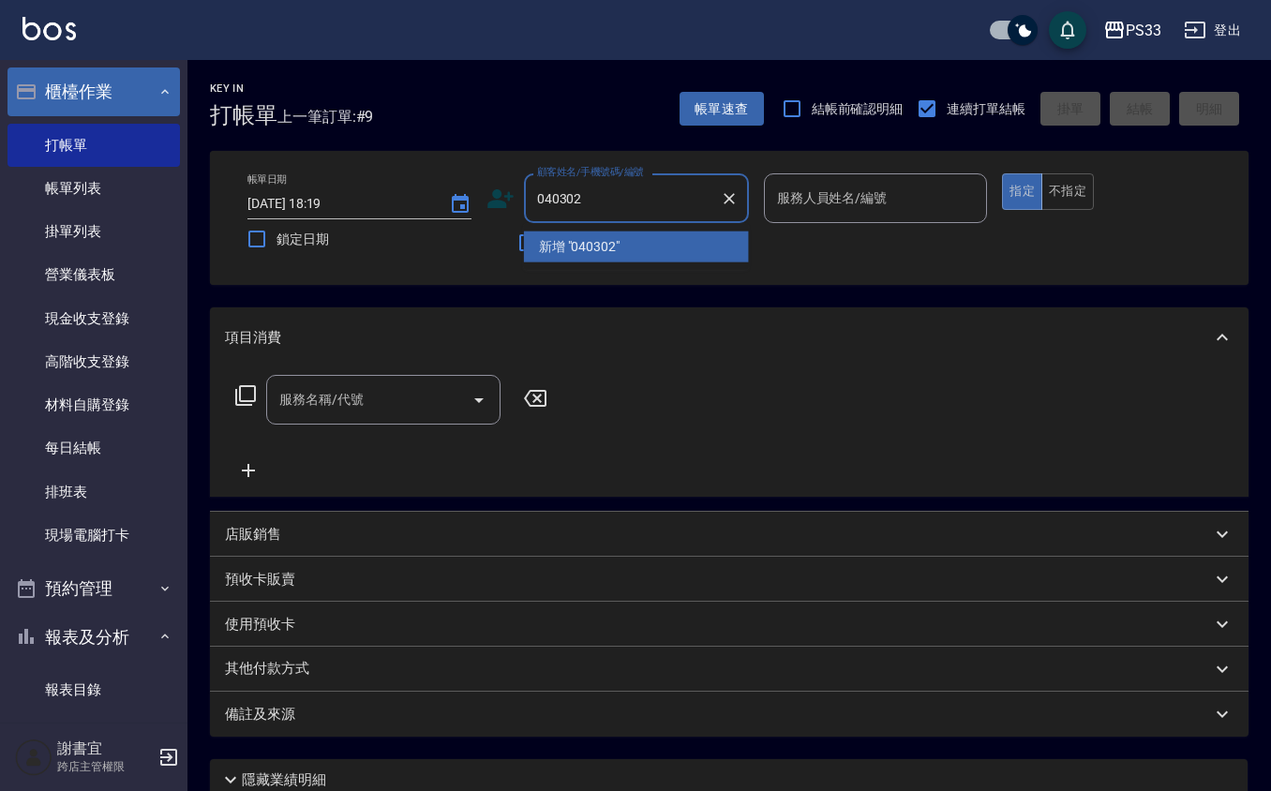
type input "040302"
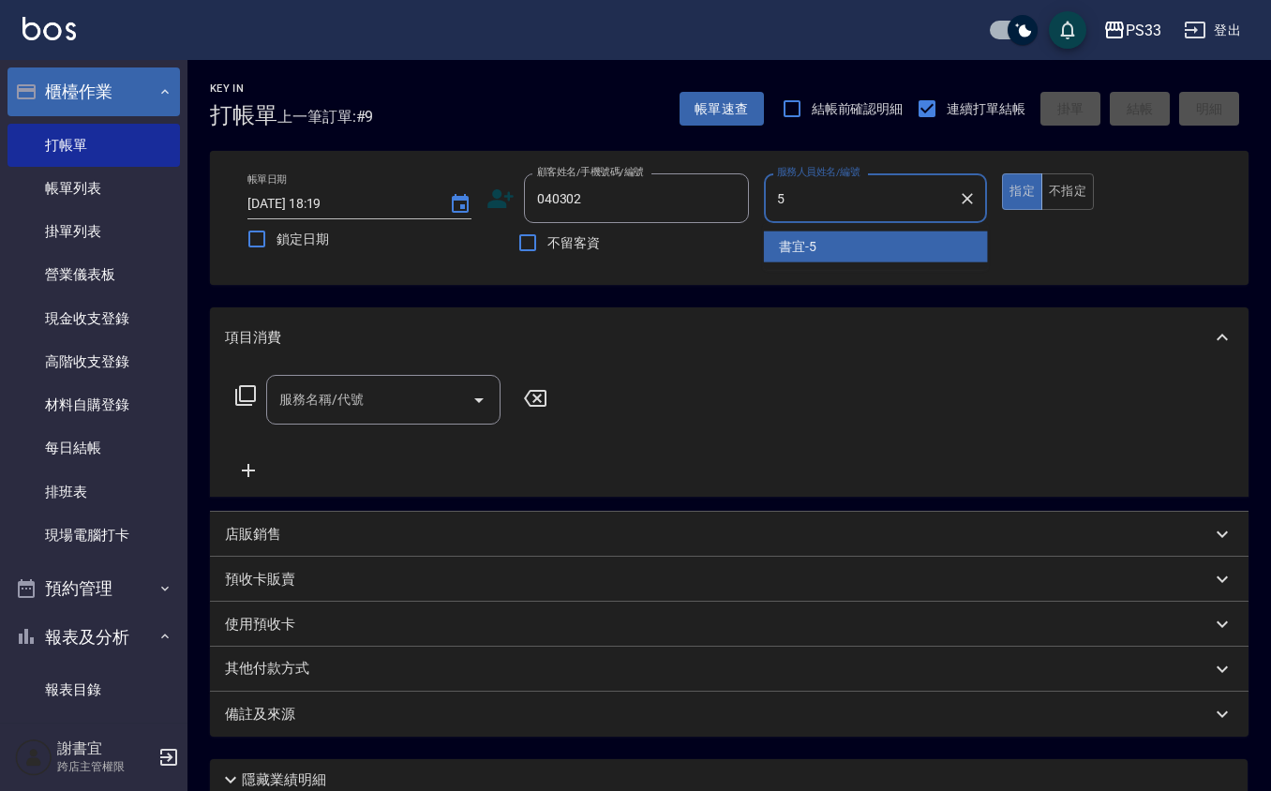
type input "書宜-5"
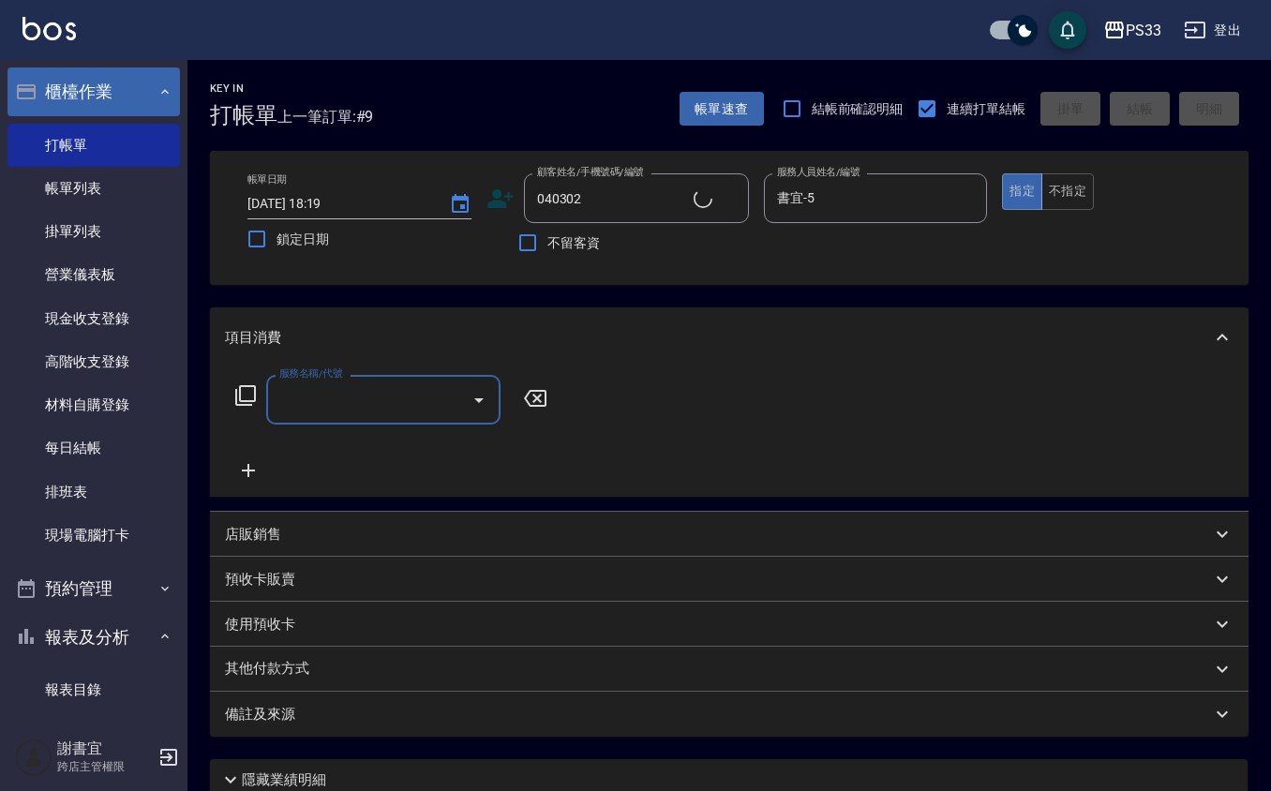
type input "[PERSON_NAME]/0938575575/040302"
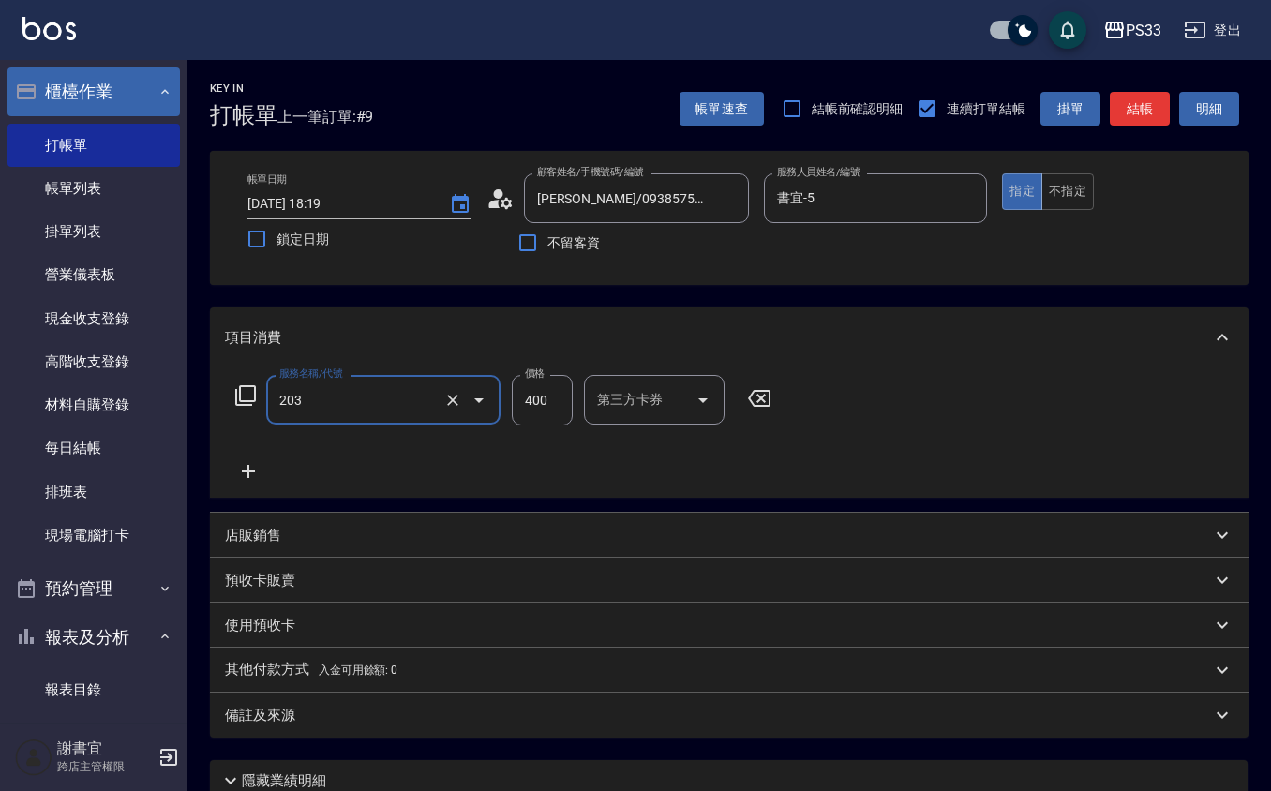
type input "指定單剪(203)"
type input "300"
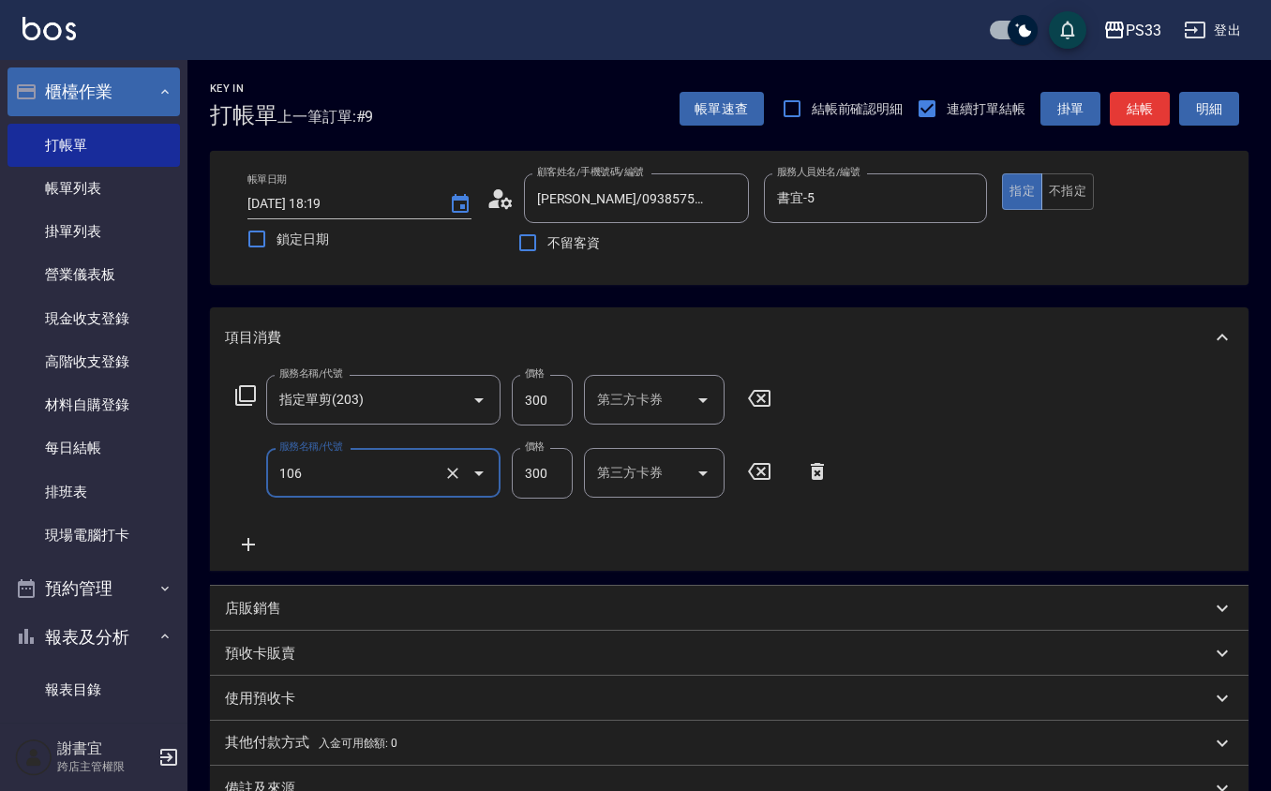
type input "洗髮(106)"
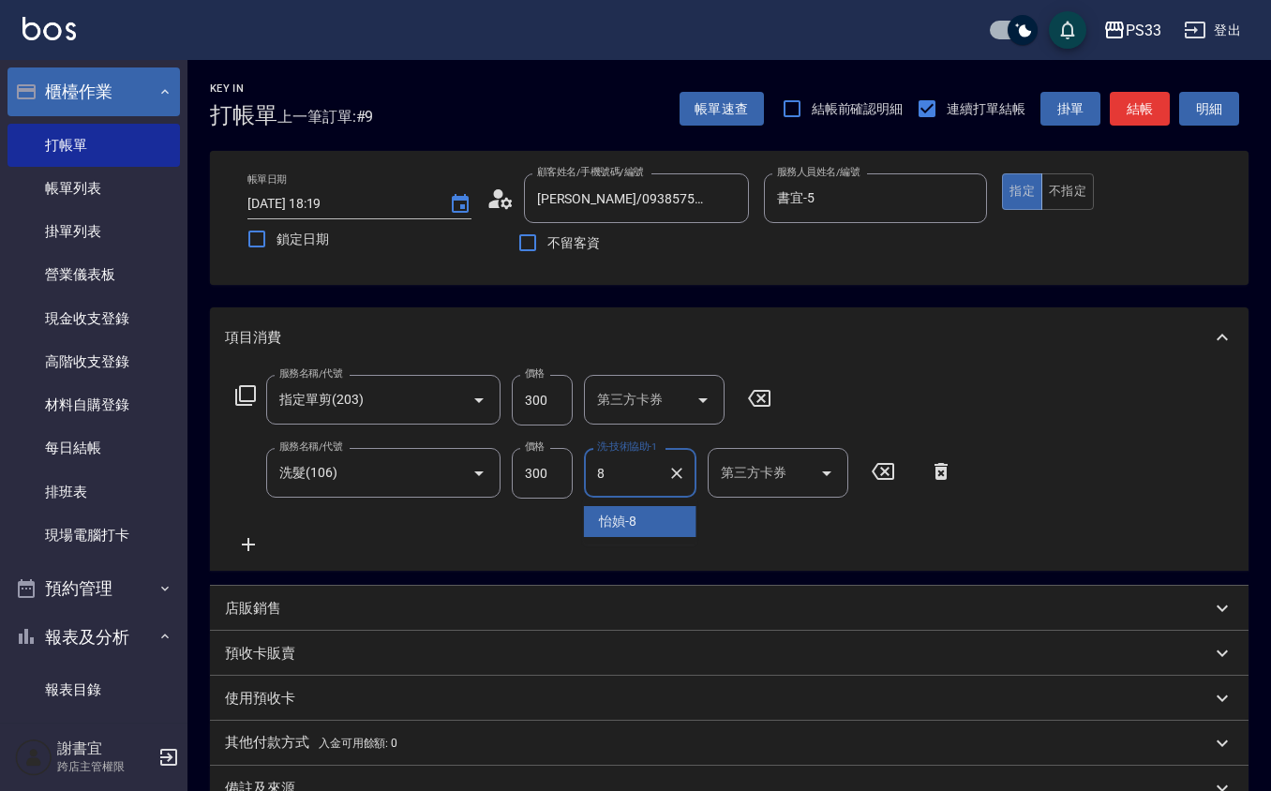
type input "怡媜-8"
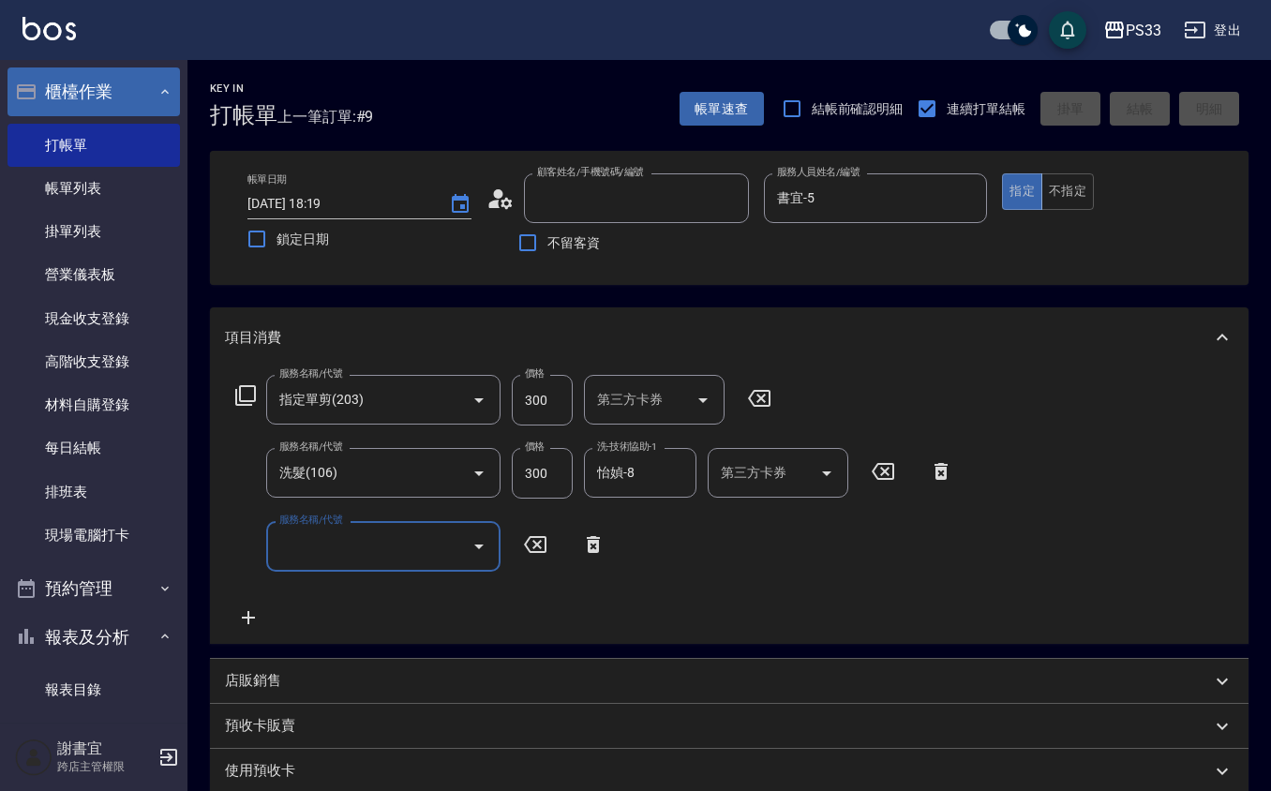
type input "[DATE] 18:20"
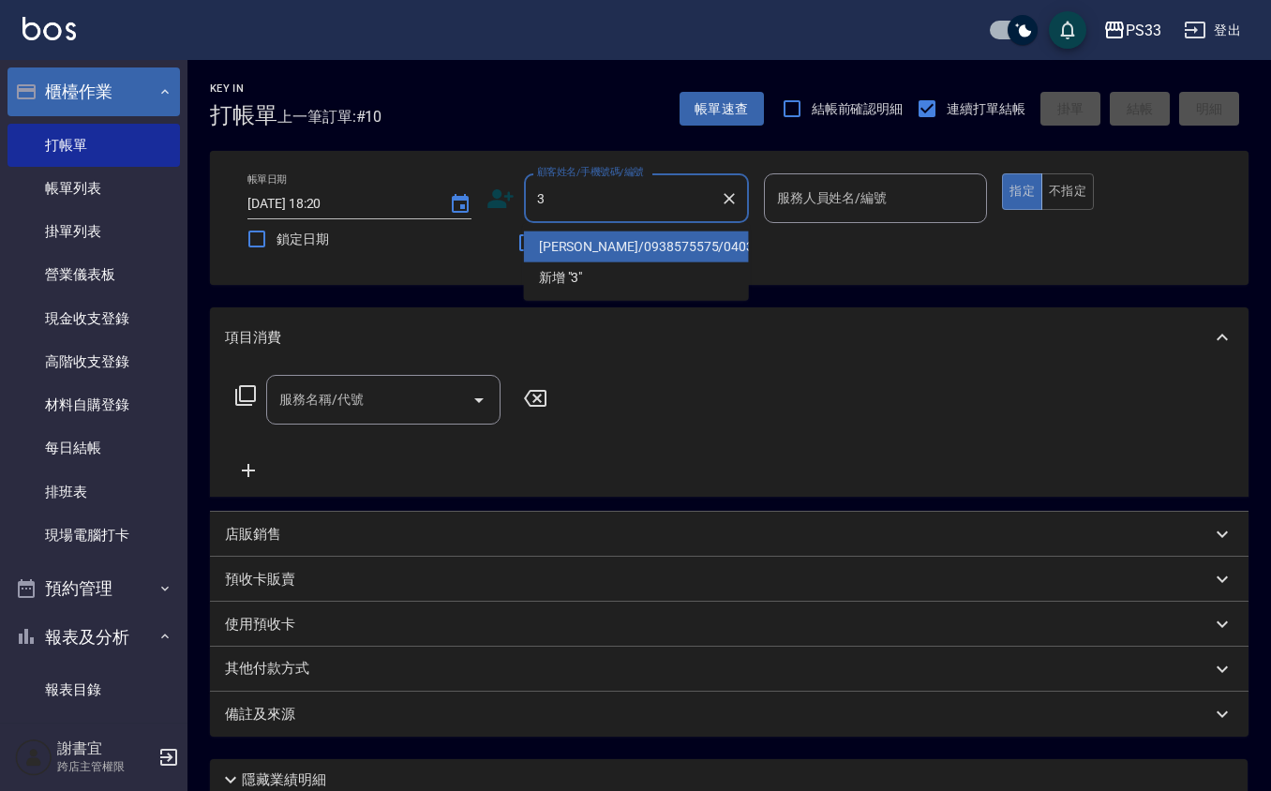
type input "[PERSON_NAME]/0938575575/040302"
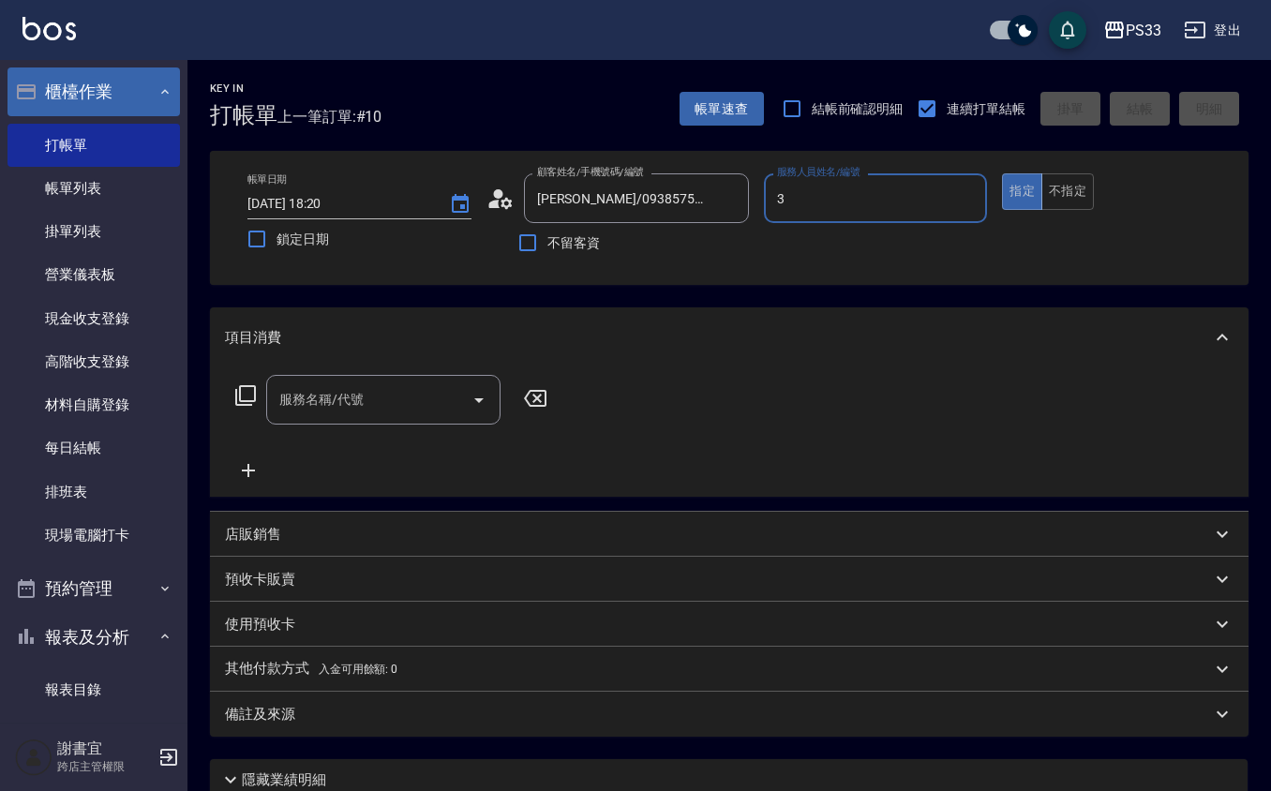
type input "[PERSON_NAME]-3"
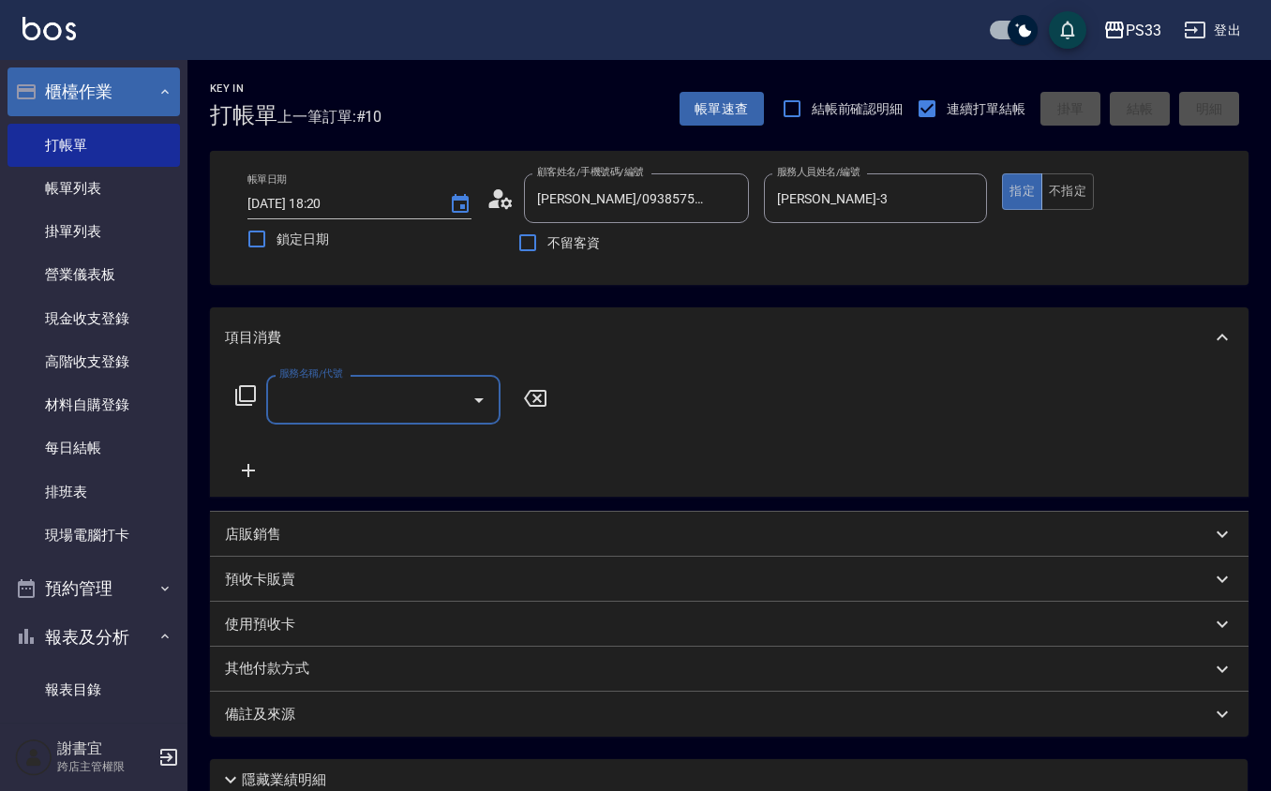
type input "Pinky/0930017010/3"
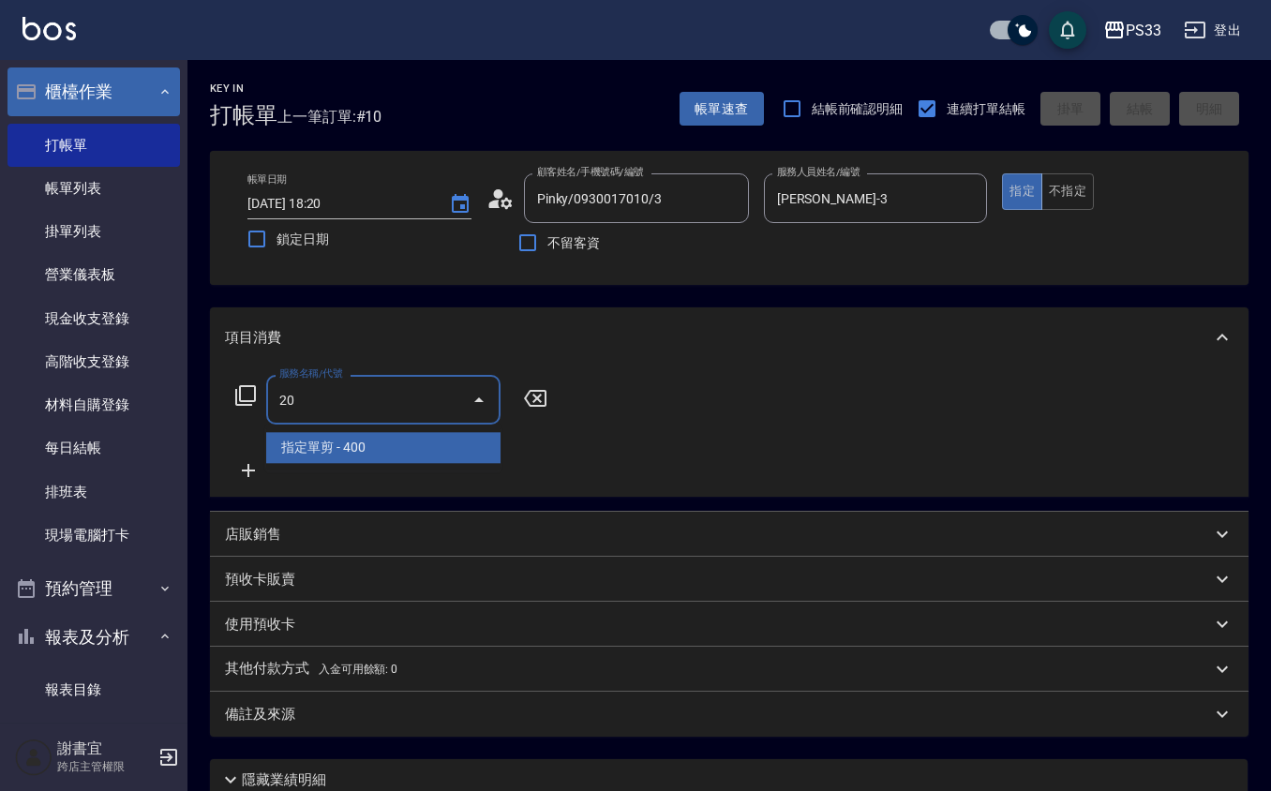
type input "2"
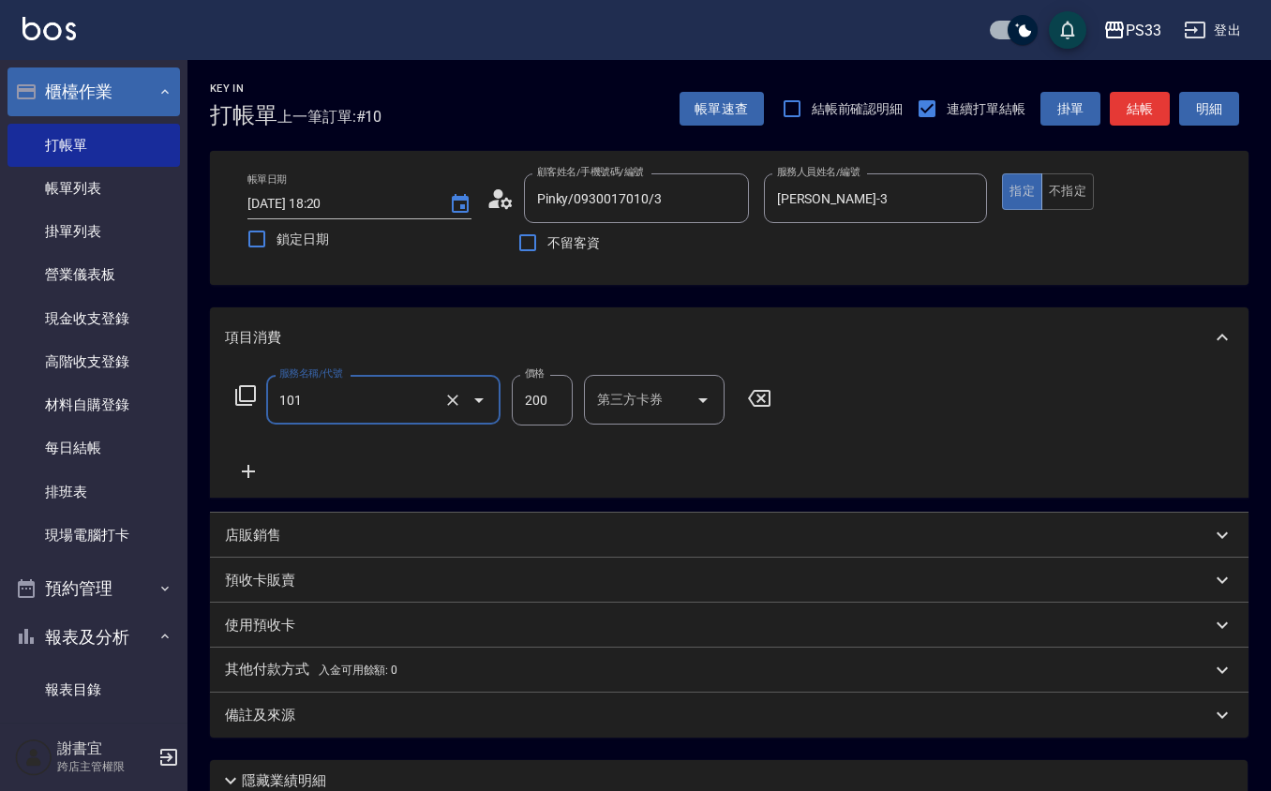
type input "洗髮(101)"
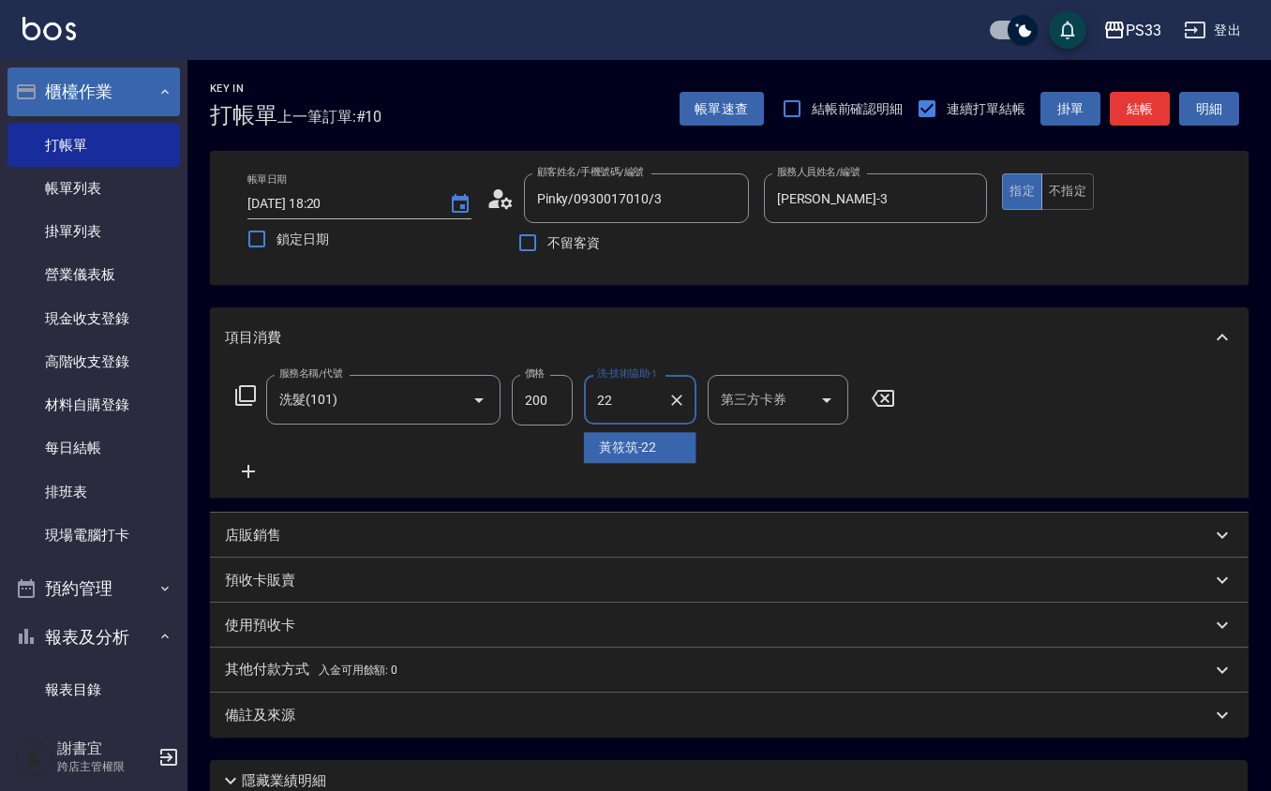
type input "[PERSON_NAME]-22"
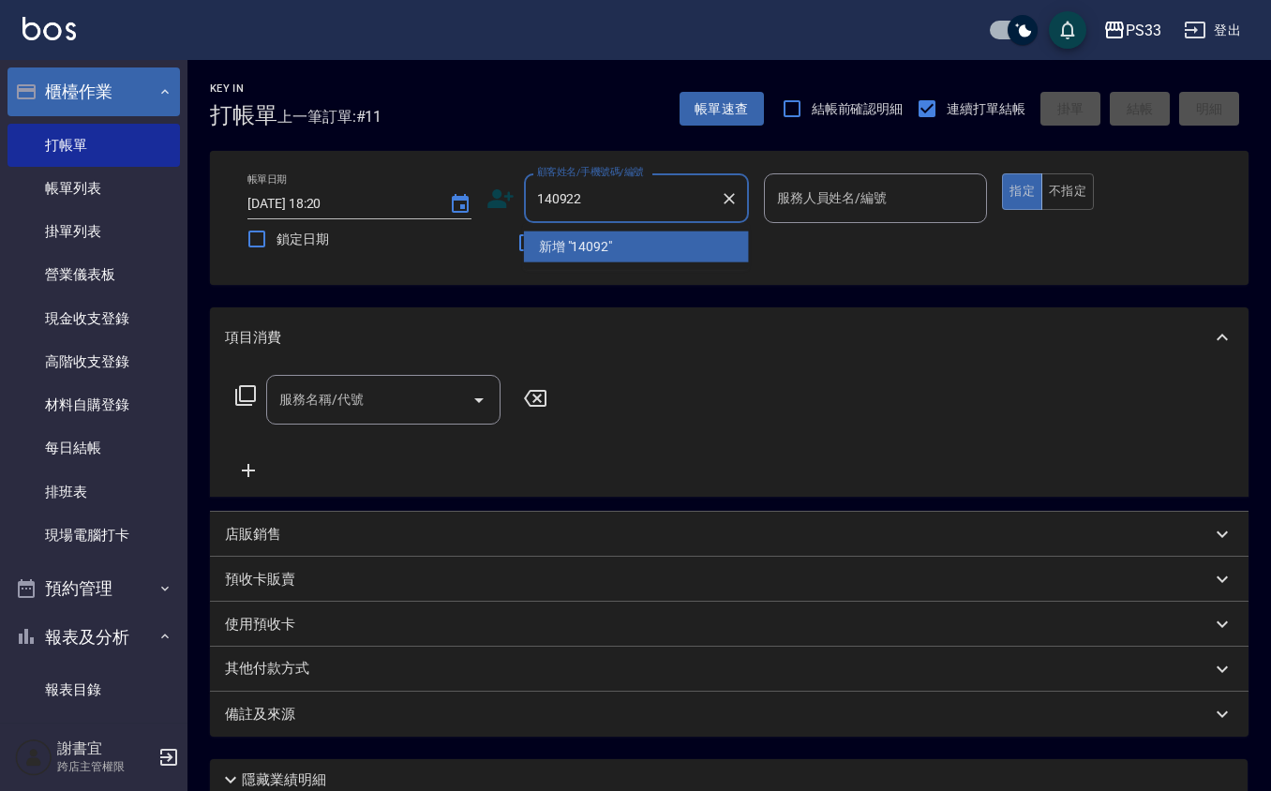
type input "140922"
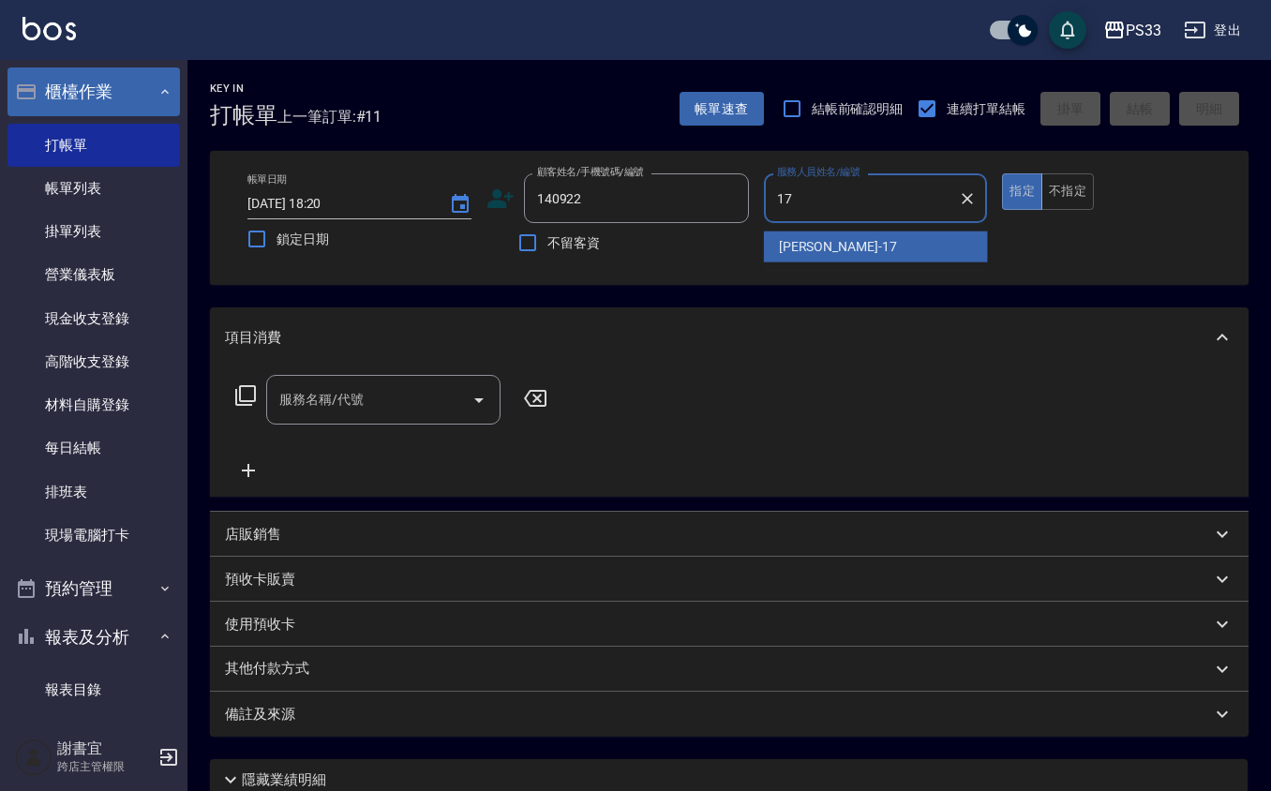
type input "[PERSON_NAME]-17"
type input "[PERSON_NAME]/0910176896/140922"
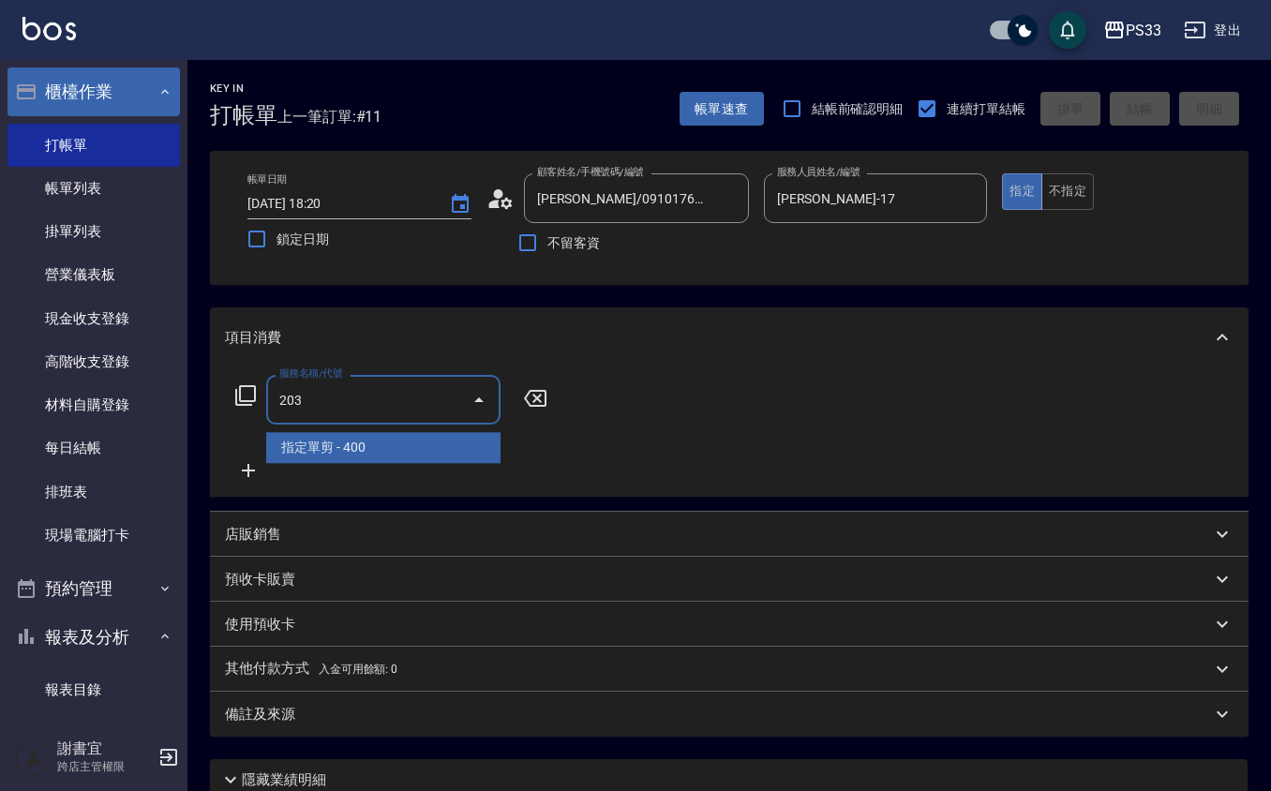
type input "指定單剪(203)"
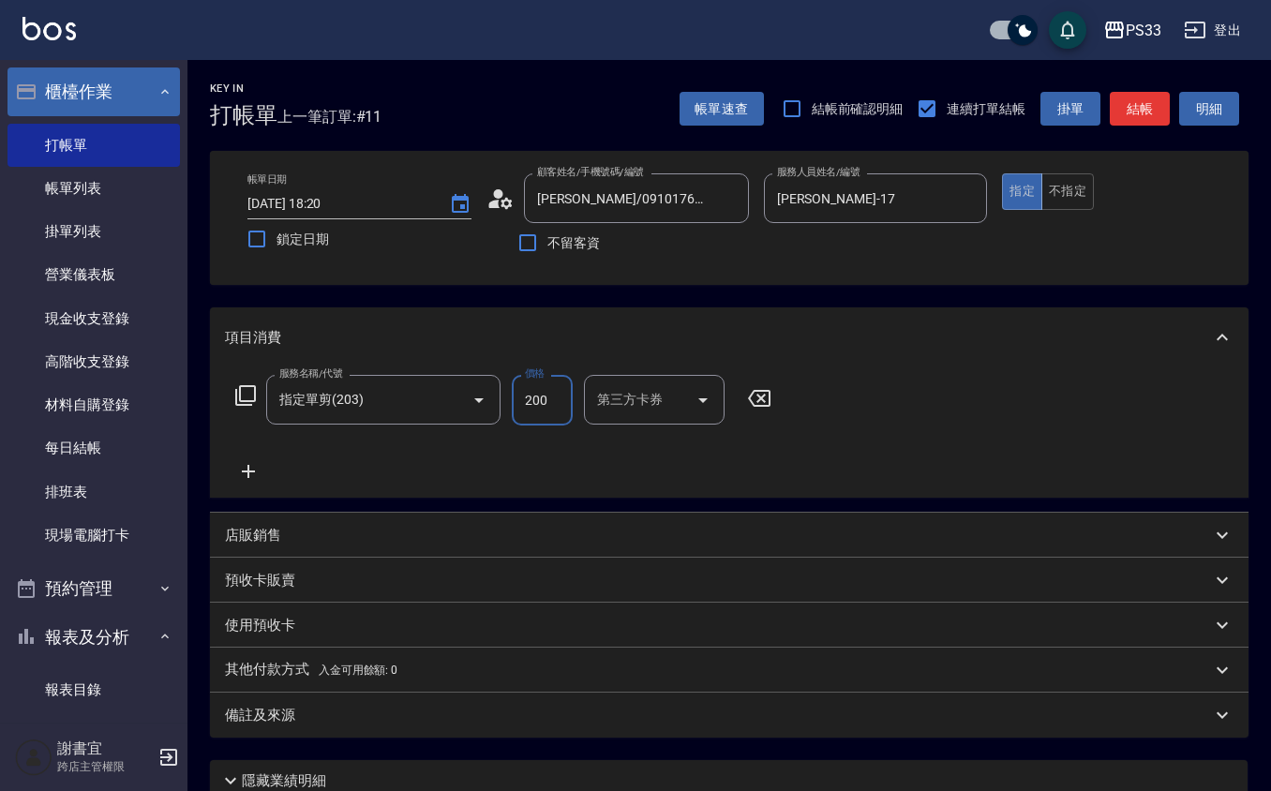
type input "200"
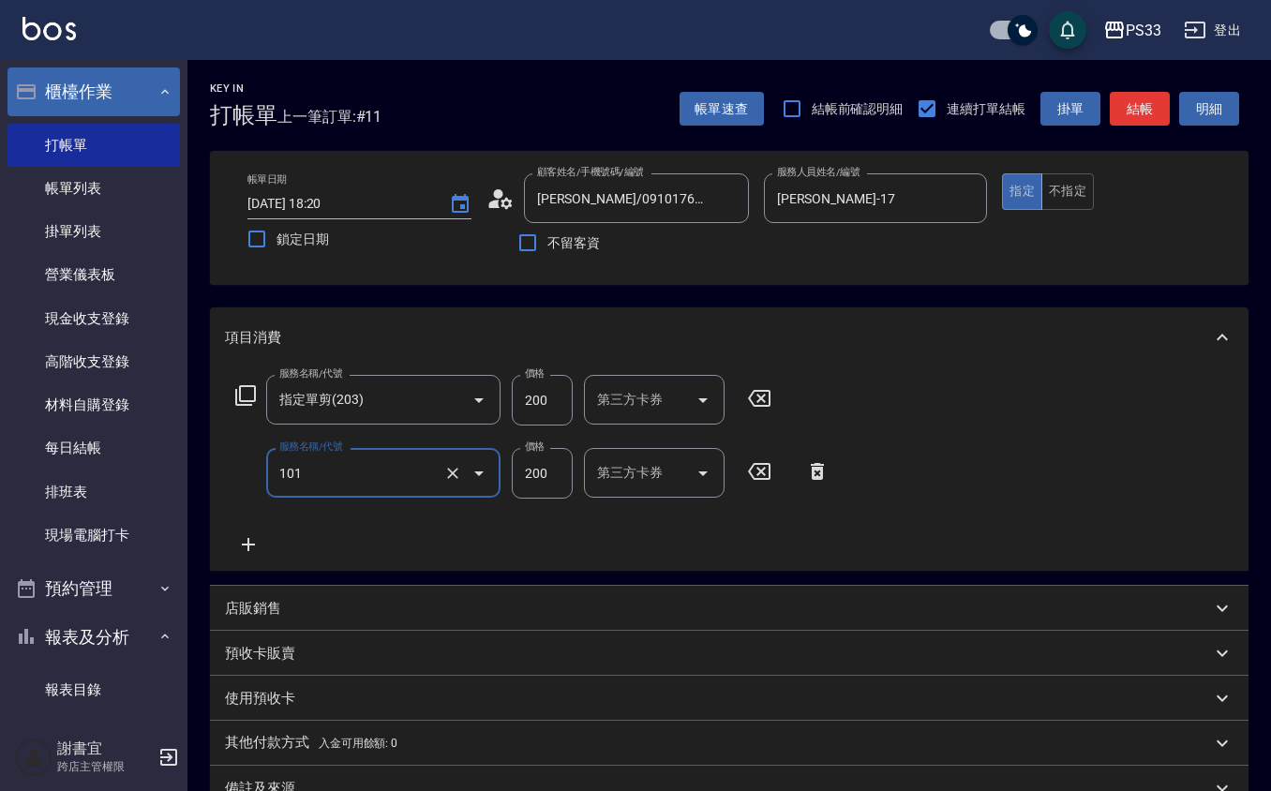
type input "洗髮(101)"
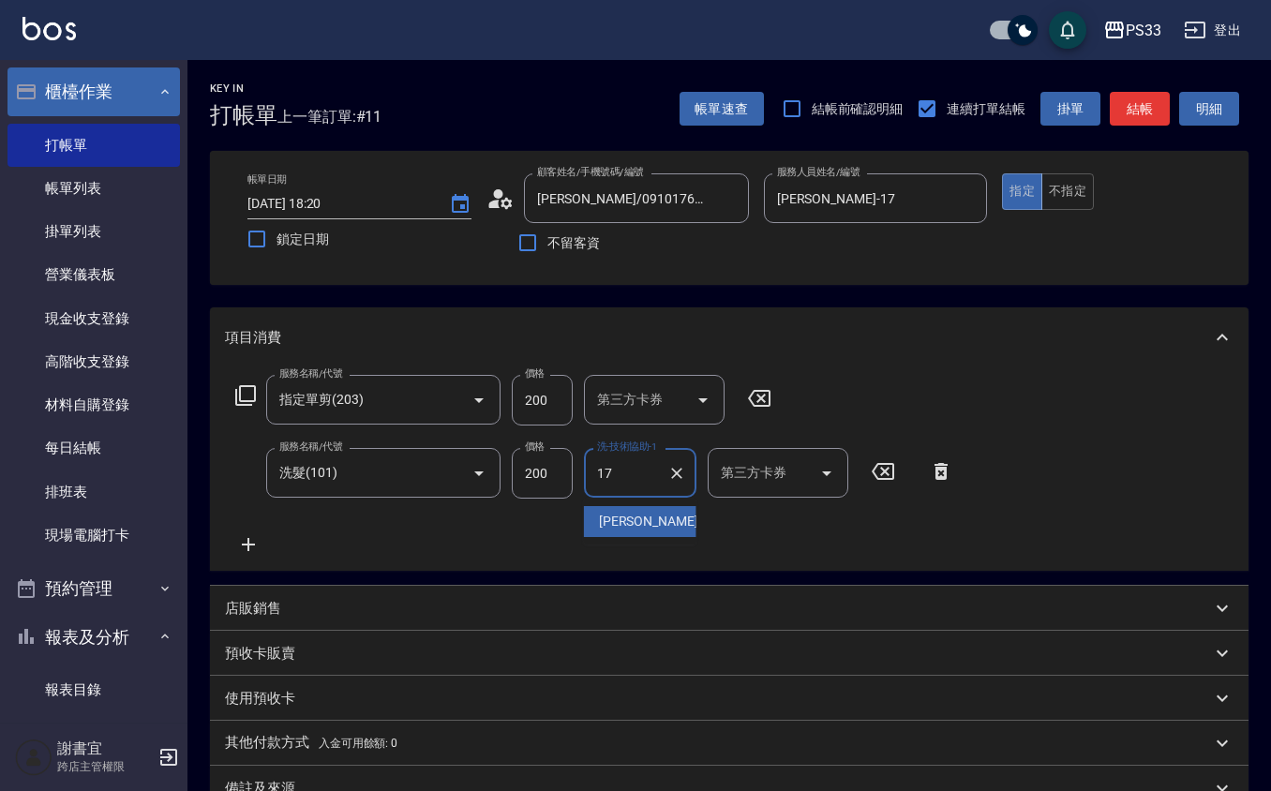
type input "[PERSON_NAME]-17"
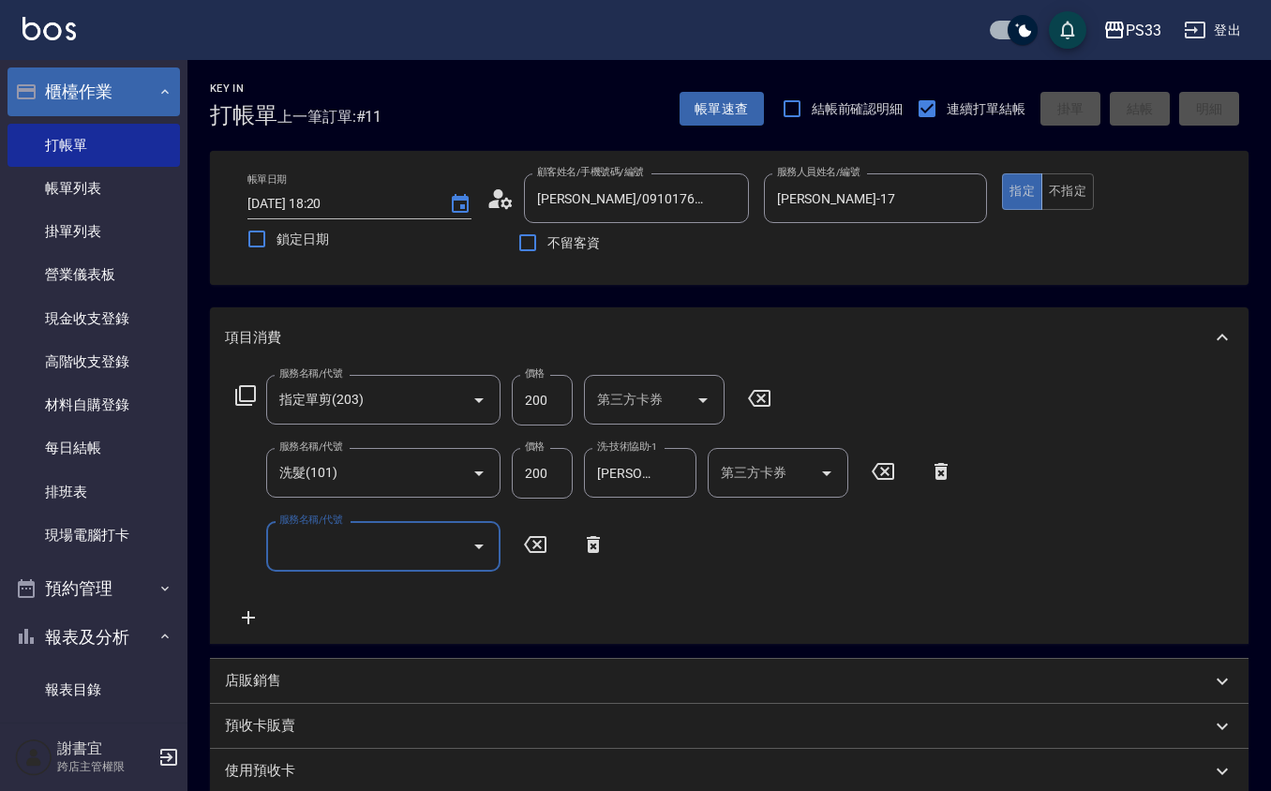
type input "[DATE] 18:21"
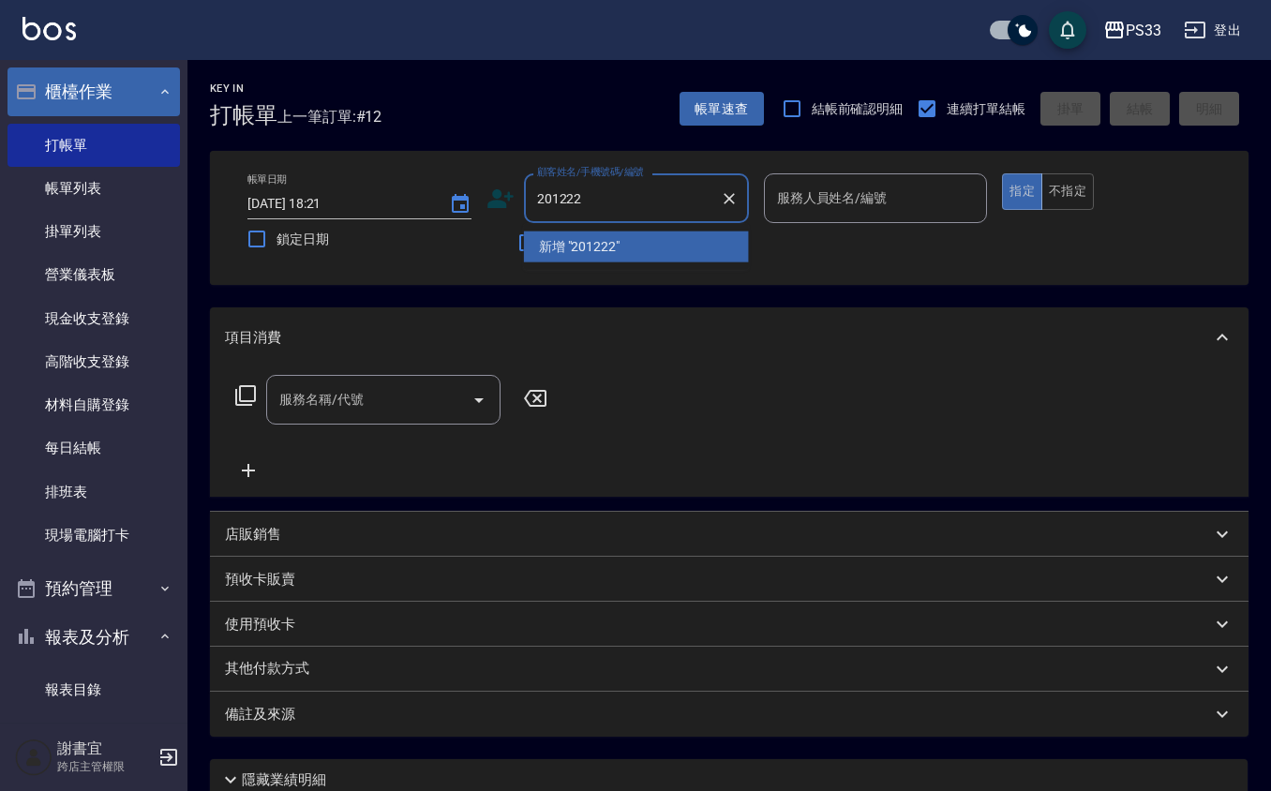
type input "201222"
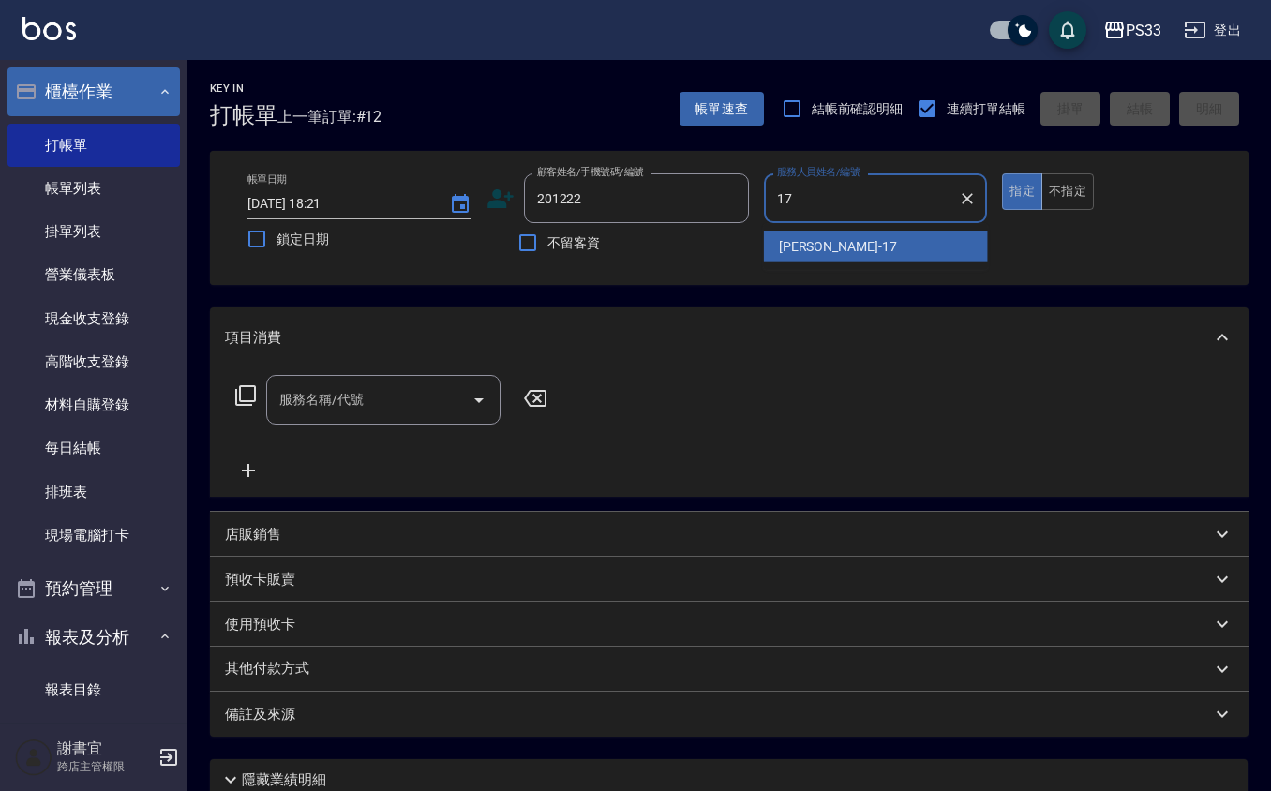
type input "[PERSON_NAME]-17"
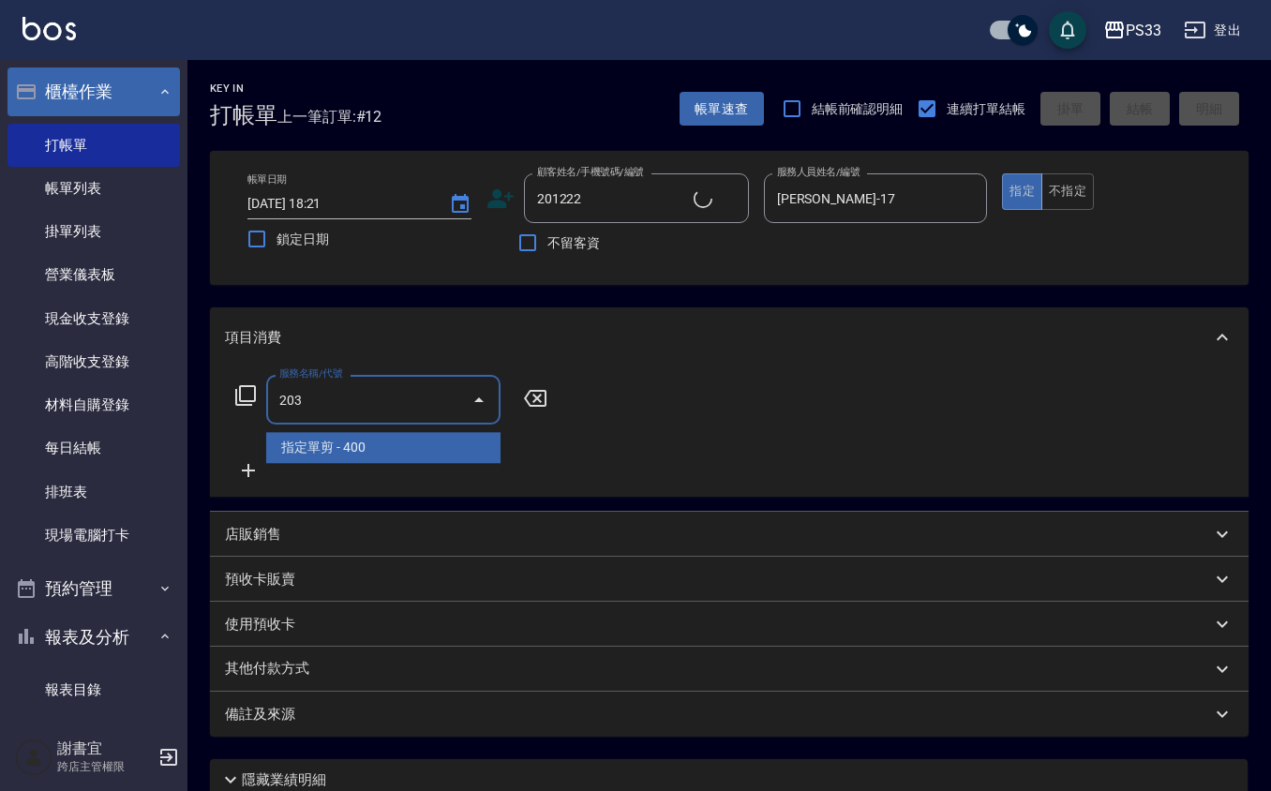
type input "指定單剪(203)"
type input "連[PERSON_NAME]/0905129529/201222"
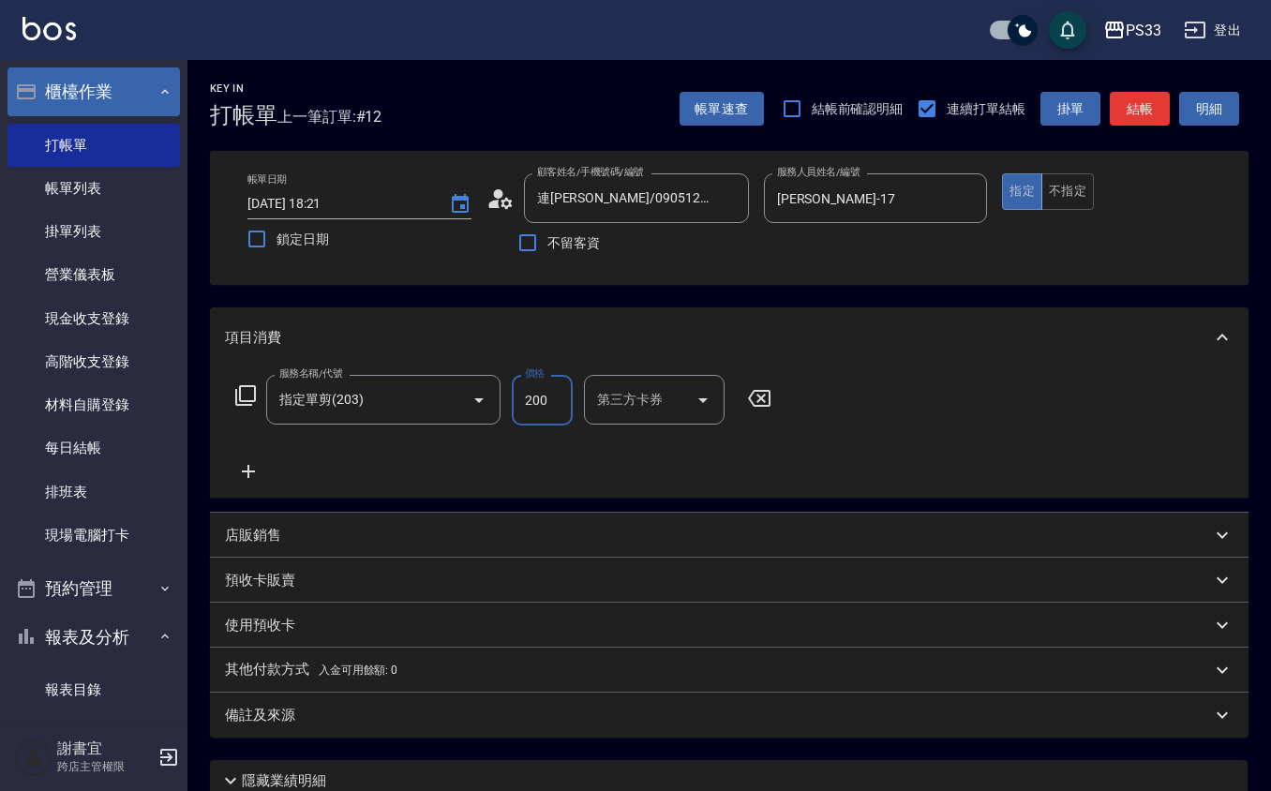
type input "200"
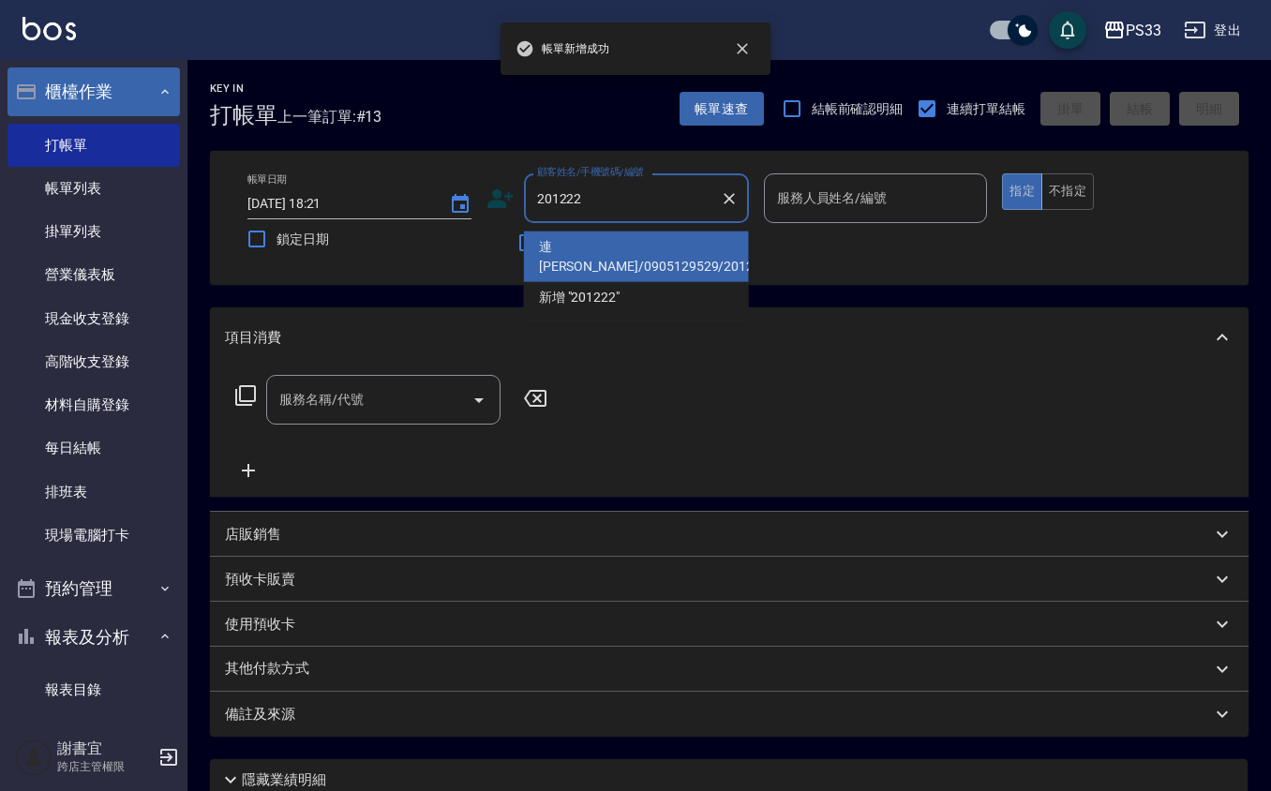
type input "連[PERSON_NAME]/0905129529/201222"
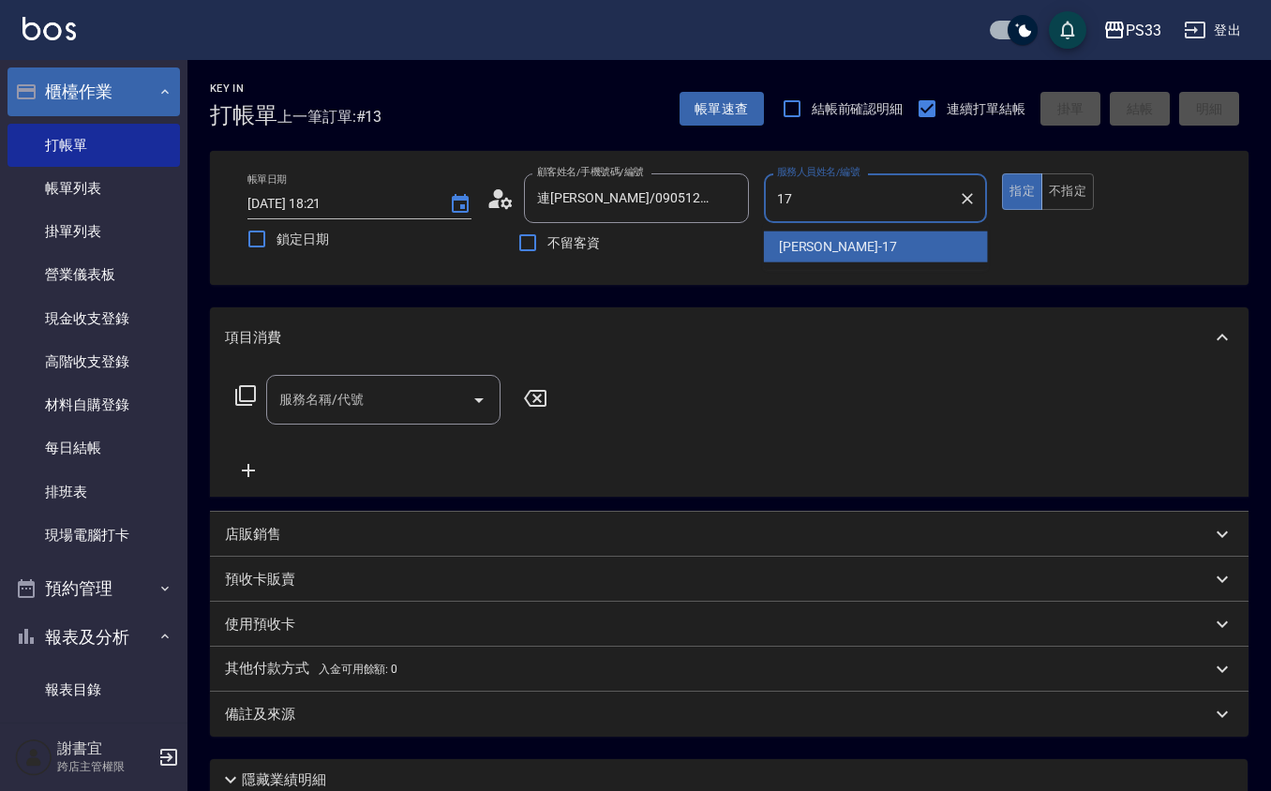
type input "[PERSON_NAME]-17"
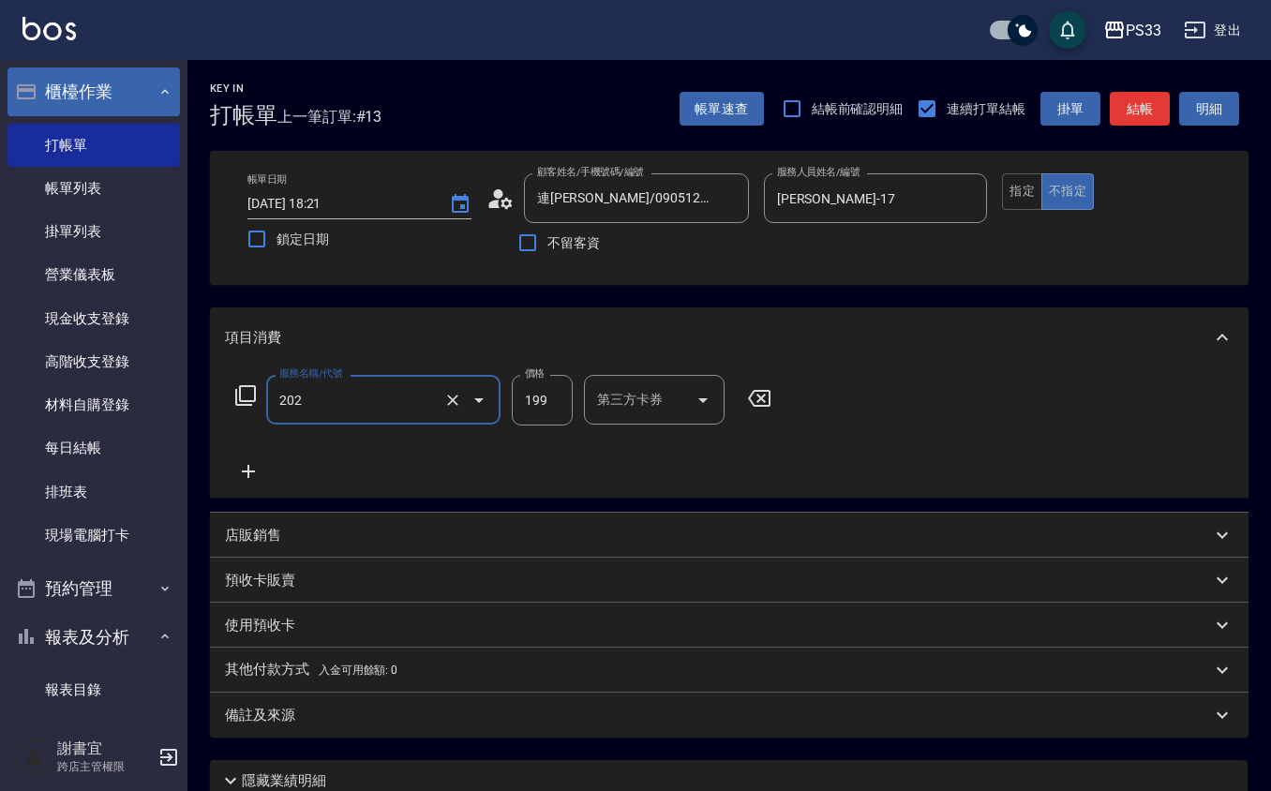
type input "不指定單剪(202)"
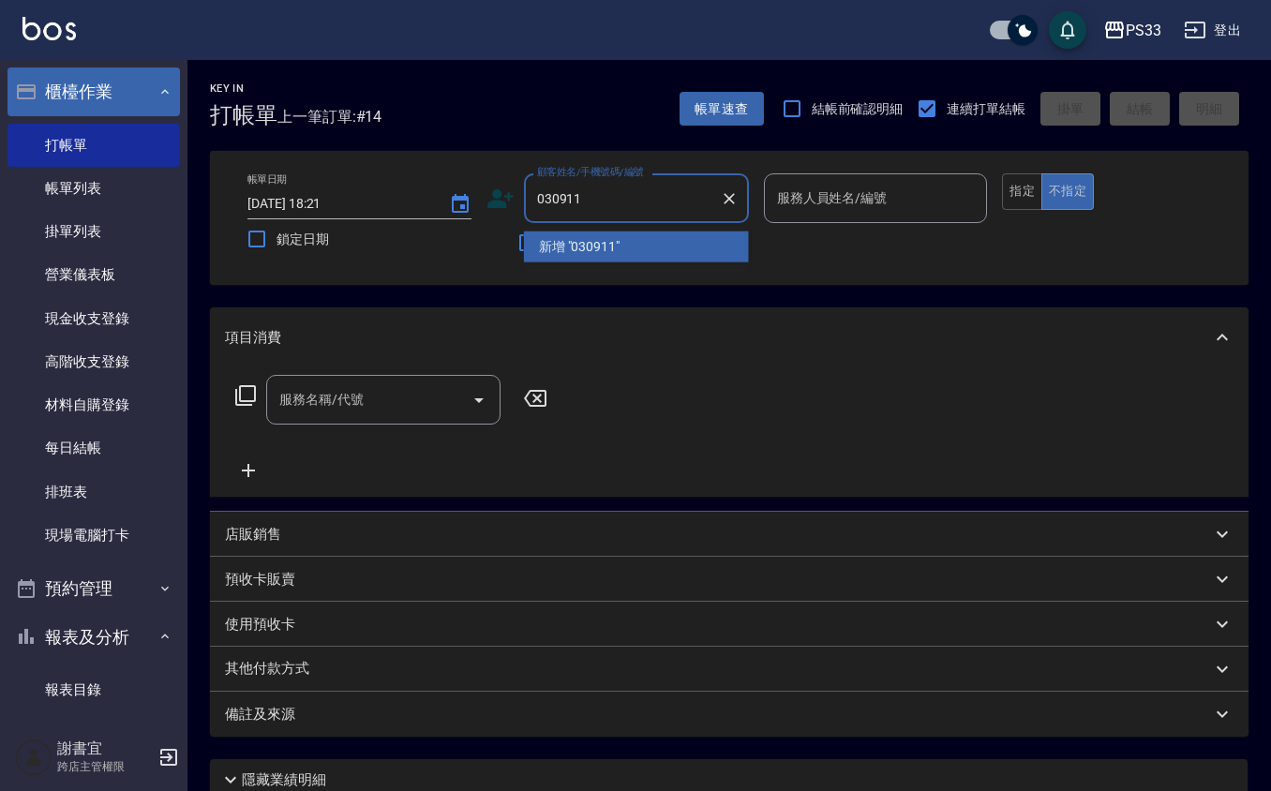
type input "030911"
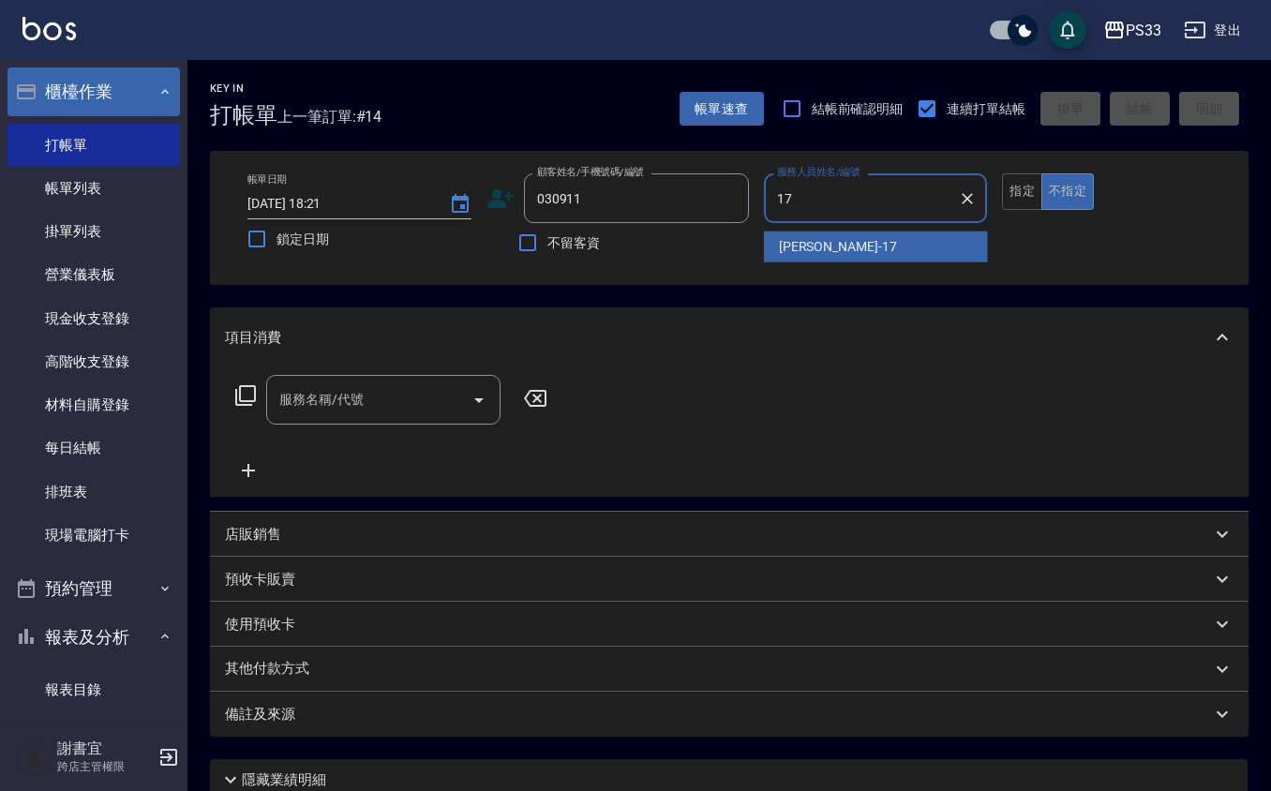
type input "[PERSON_NAME]-17"
type button "false"
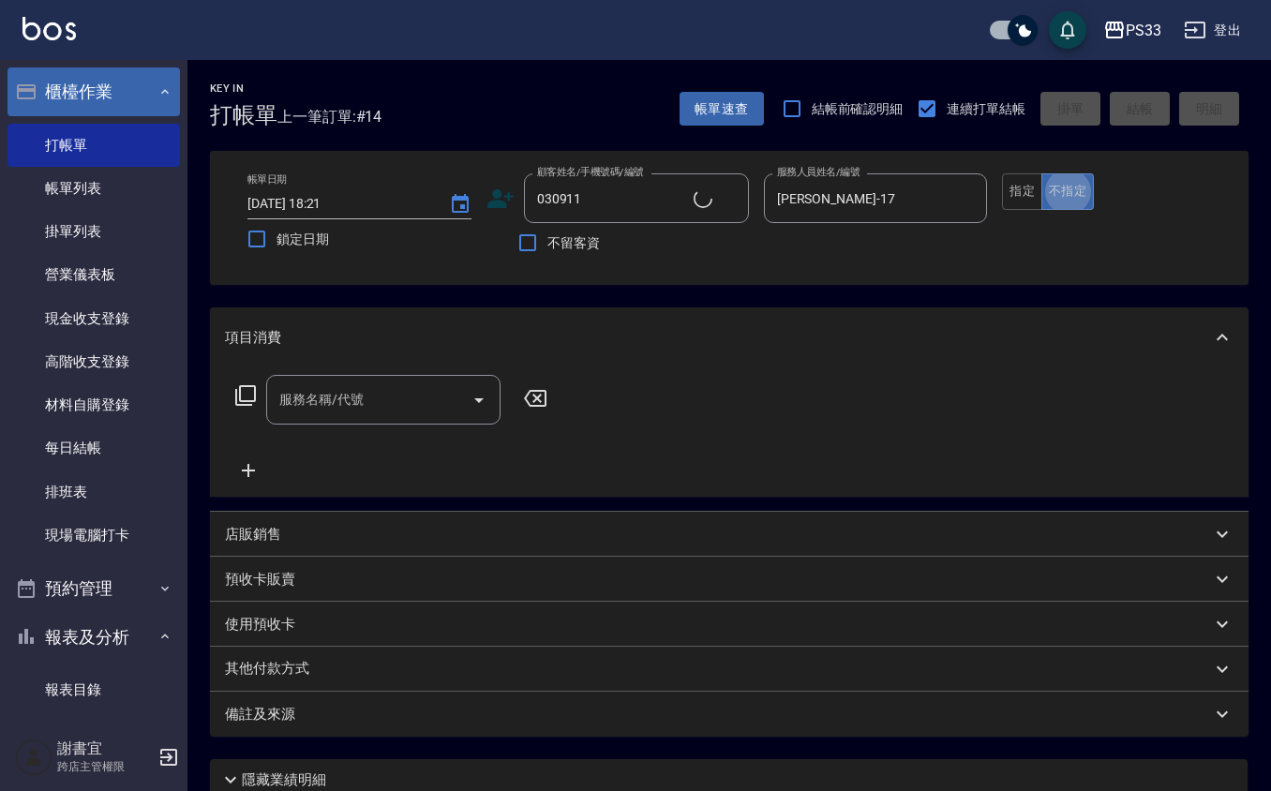
type input "[PERSON_NAME]/0909588992/030911"
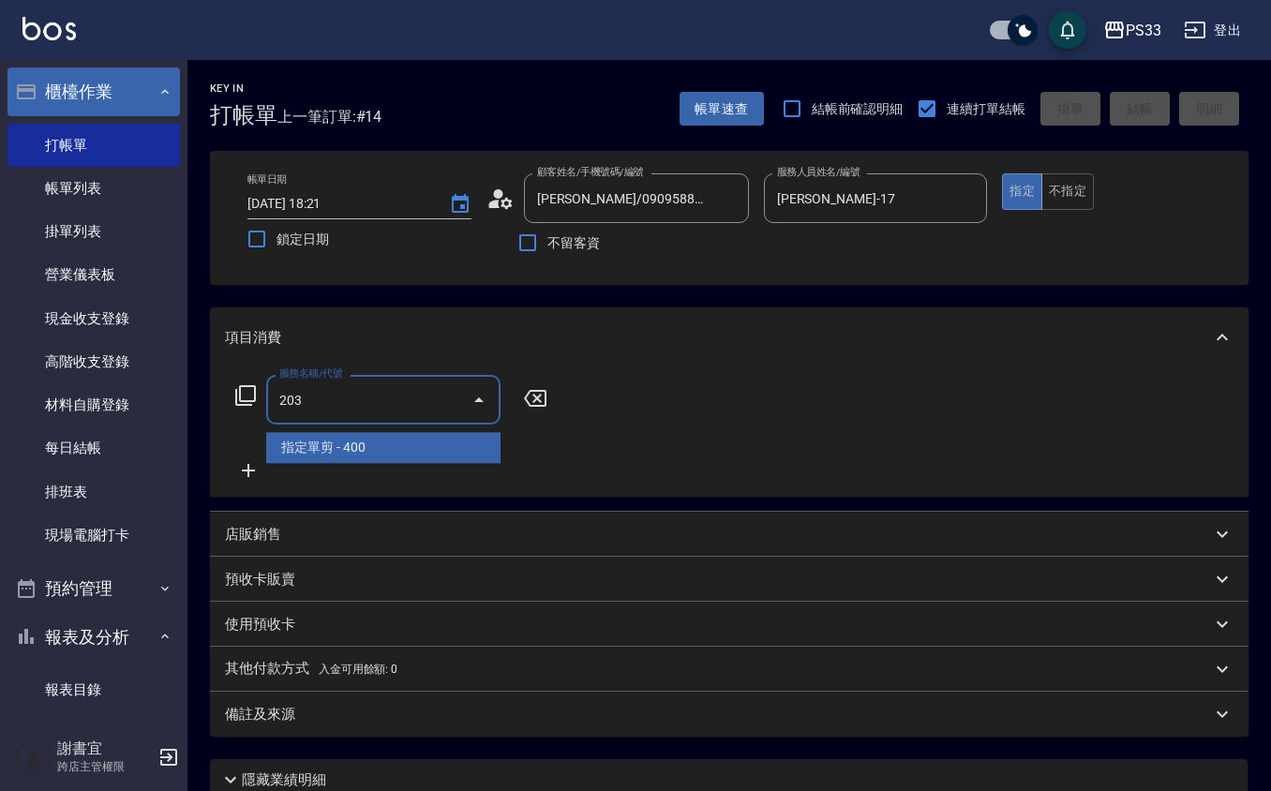
type input "指定單剪(203)"
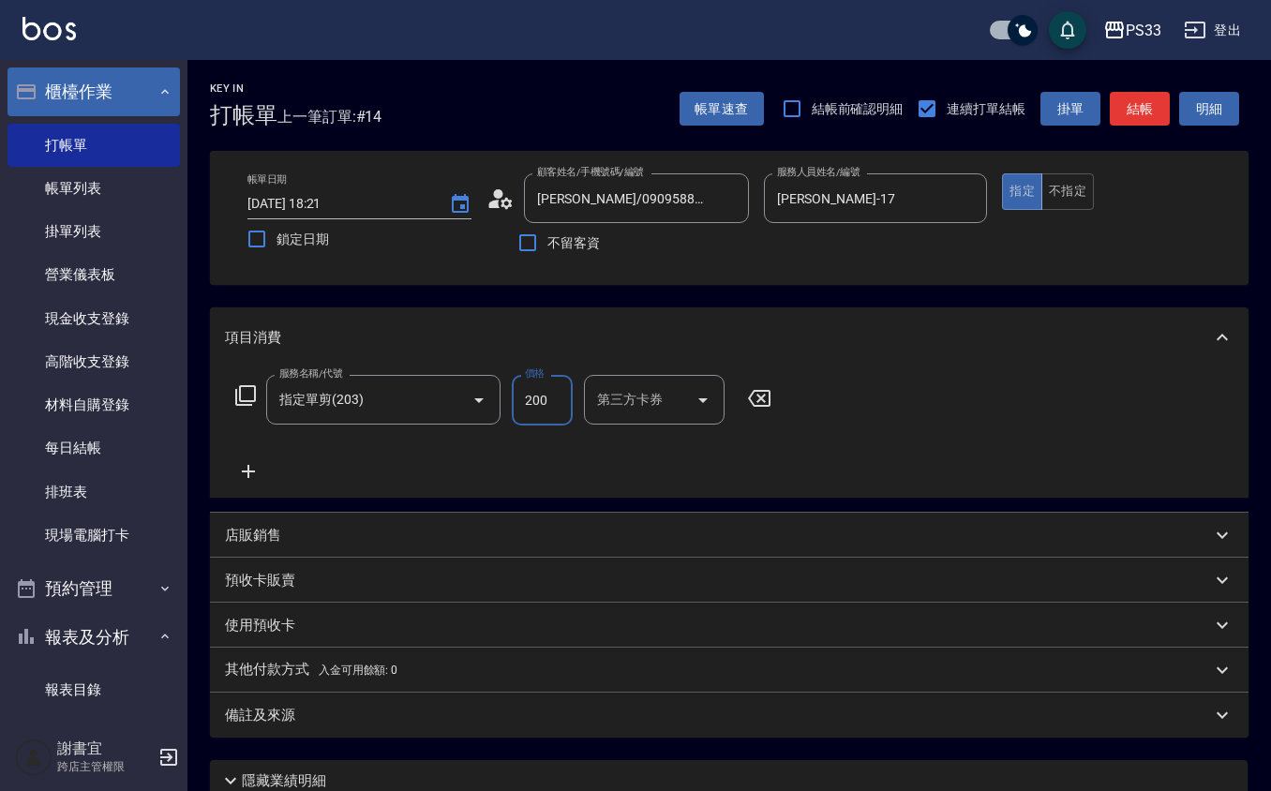
type input "200"
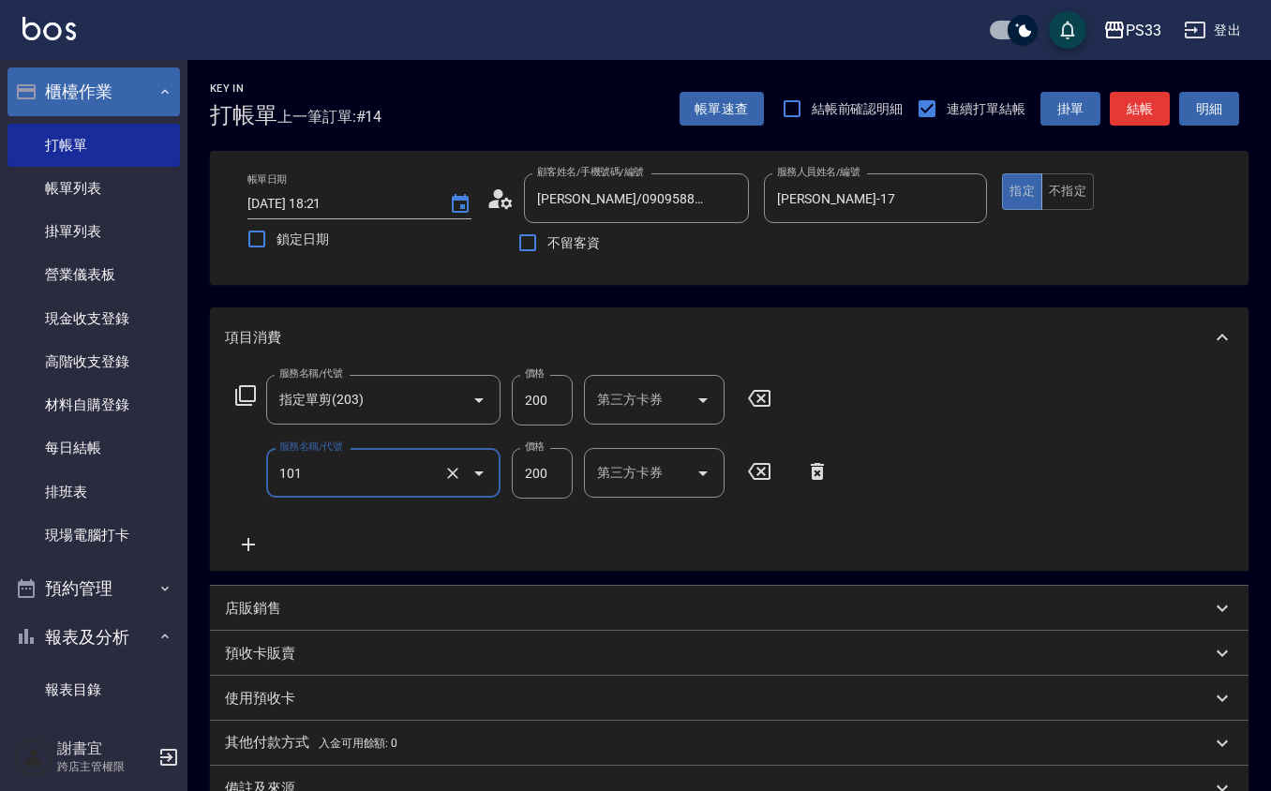
type input "洗髮(101)"
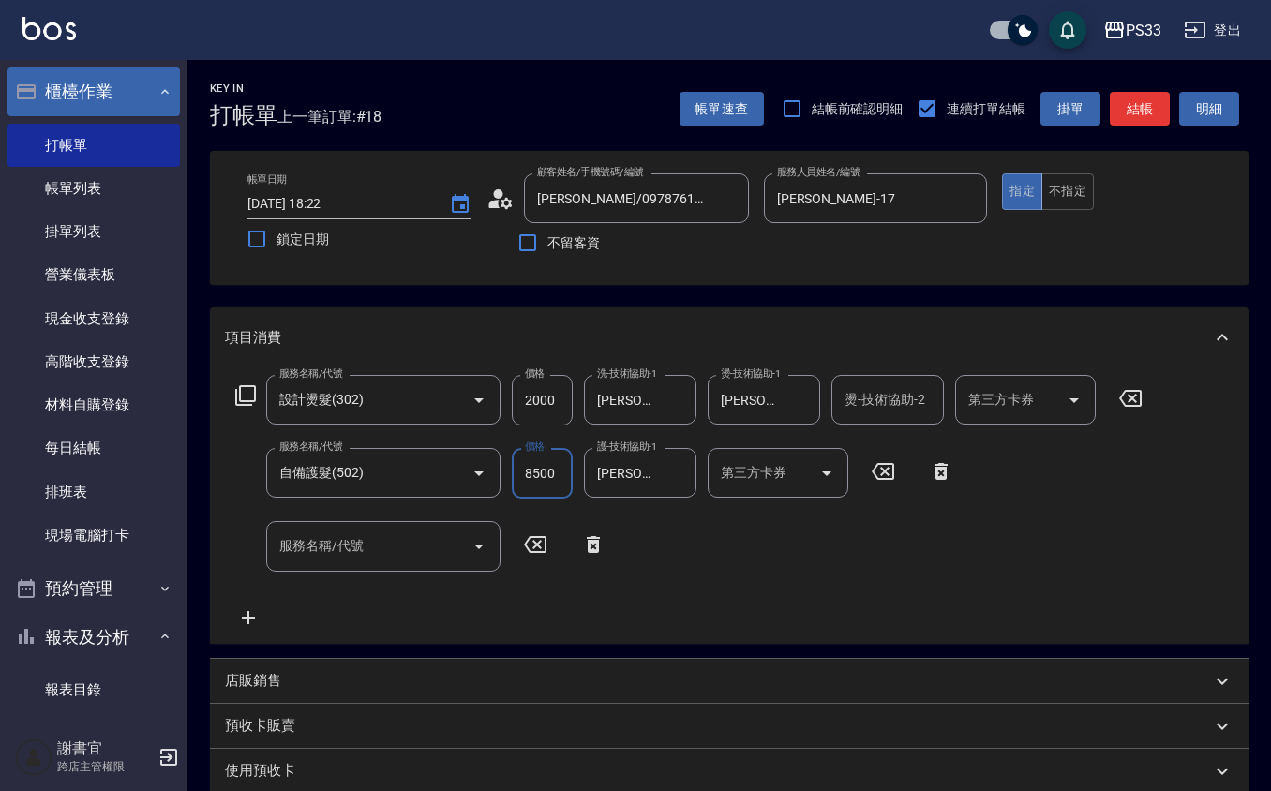
click at [530, 484] on input "8500" at bounding box center [542, 473] width 61 height 51
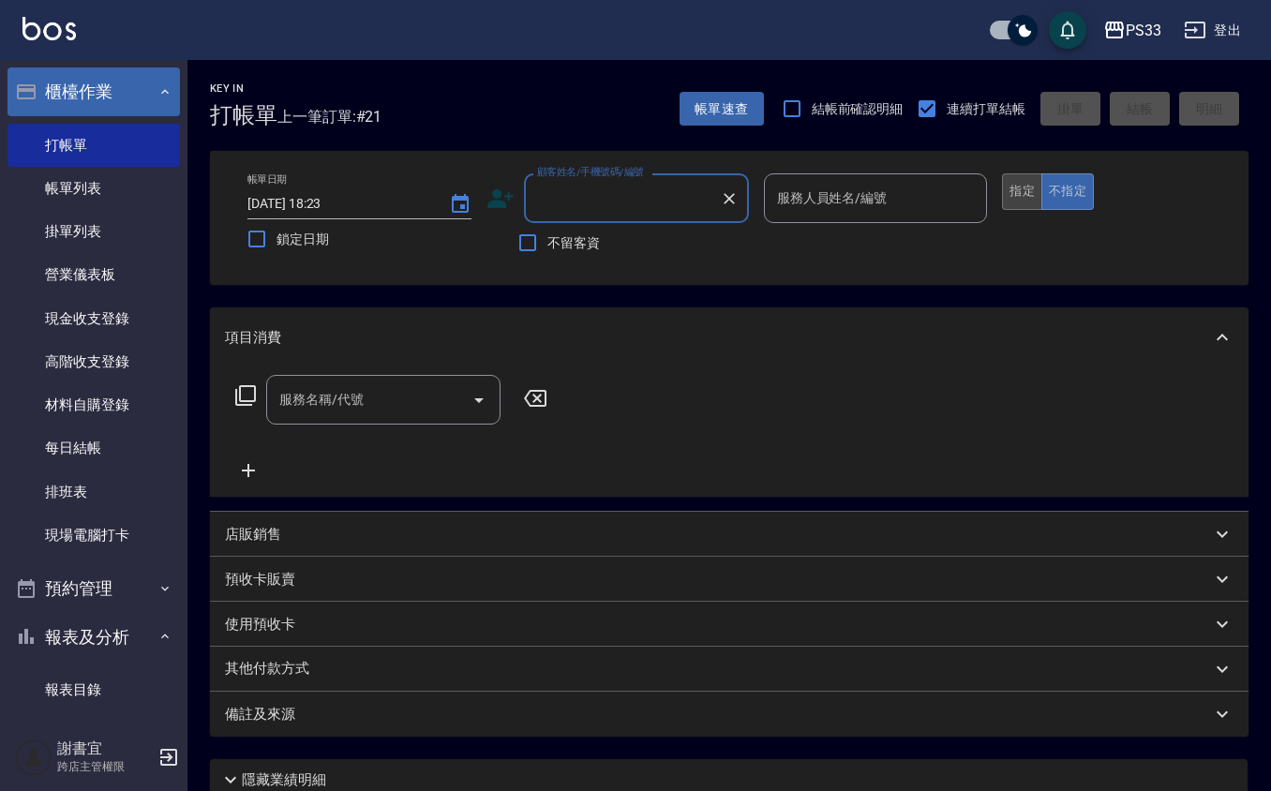
click at [1033, 187] on button "指定" at bounding box center [1022, 191] width 40 height 37
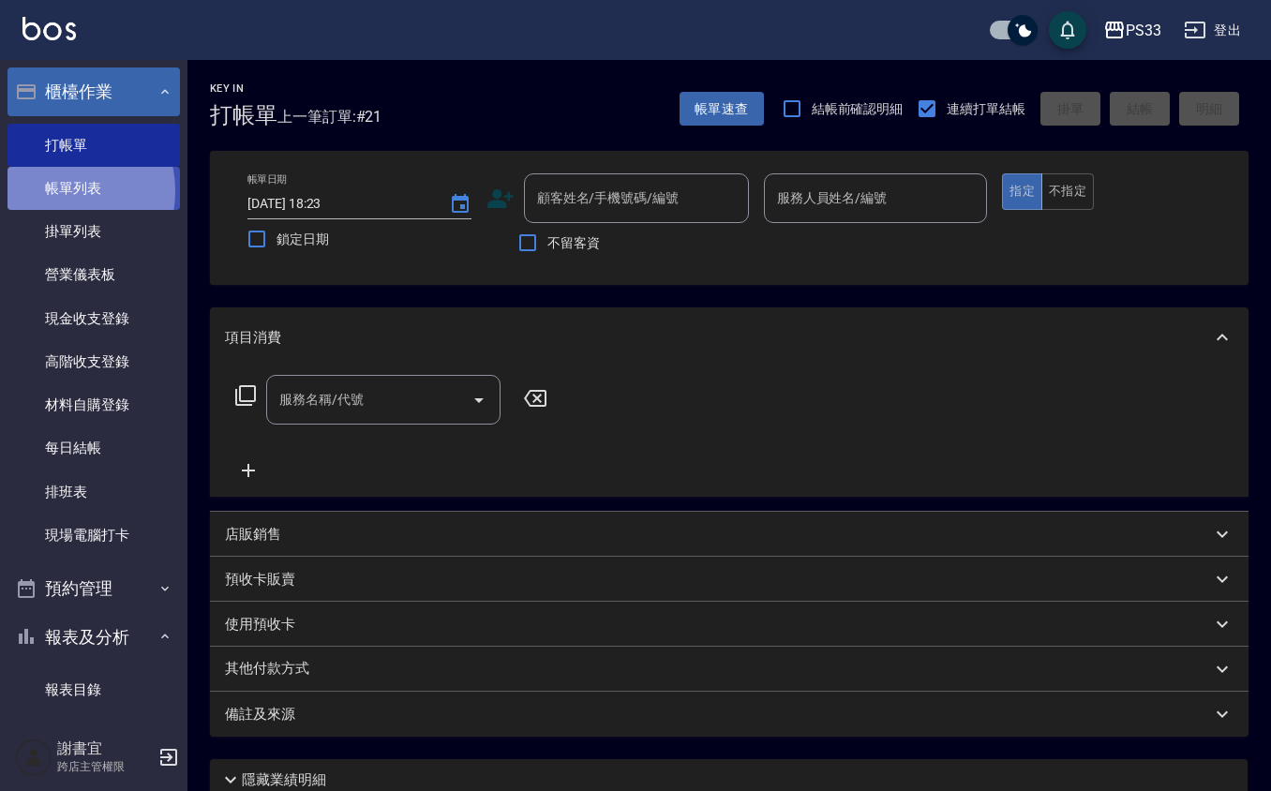
click at [51, 191] on link "帳單列表" at bounding box center [93, 188] width 172 height 43
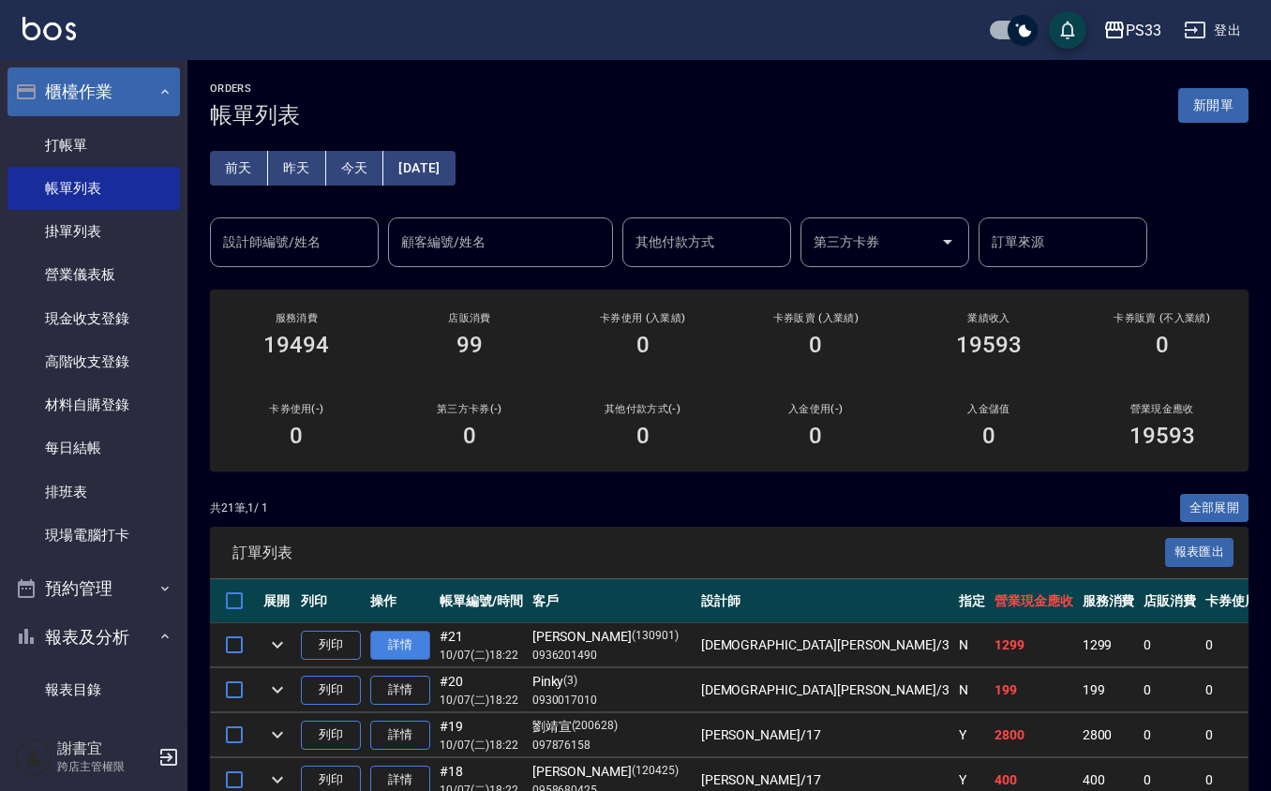
click at [435, 634] on td "#21 10/07 (二) 18:22" at bounding box center [481, 645] width 93 height 44
click at [425, 634] on link "詳情" at bounding box center [400, 645] width 60 height 29
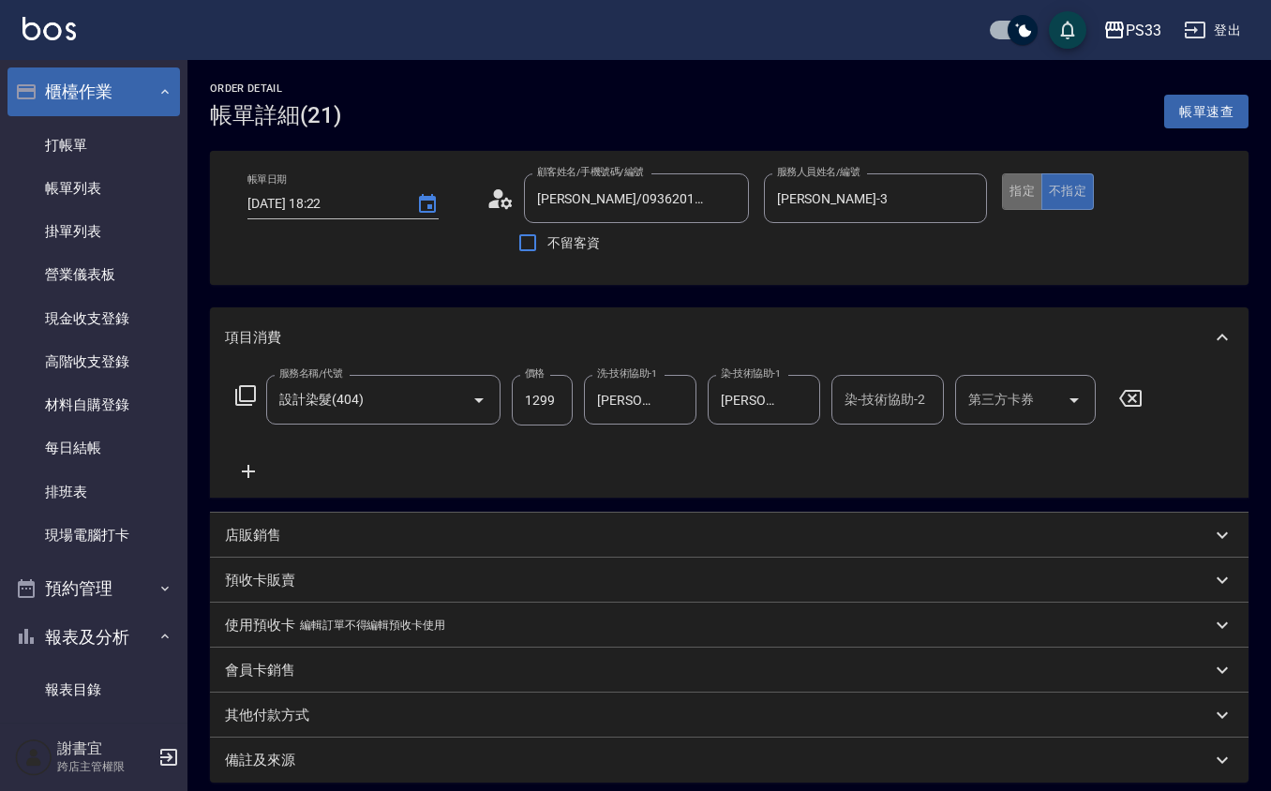
click at [1018, 195] on button "指定" at bounding box center [1022, 191] width 40 height 37
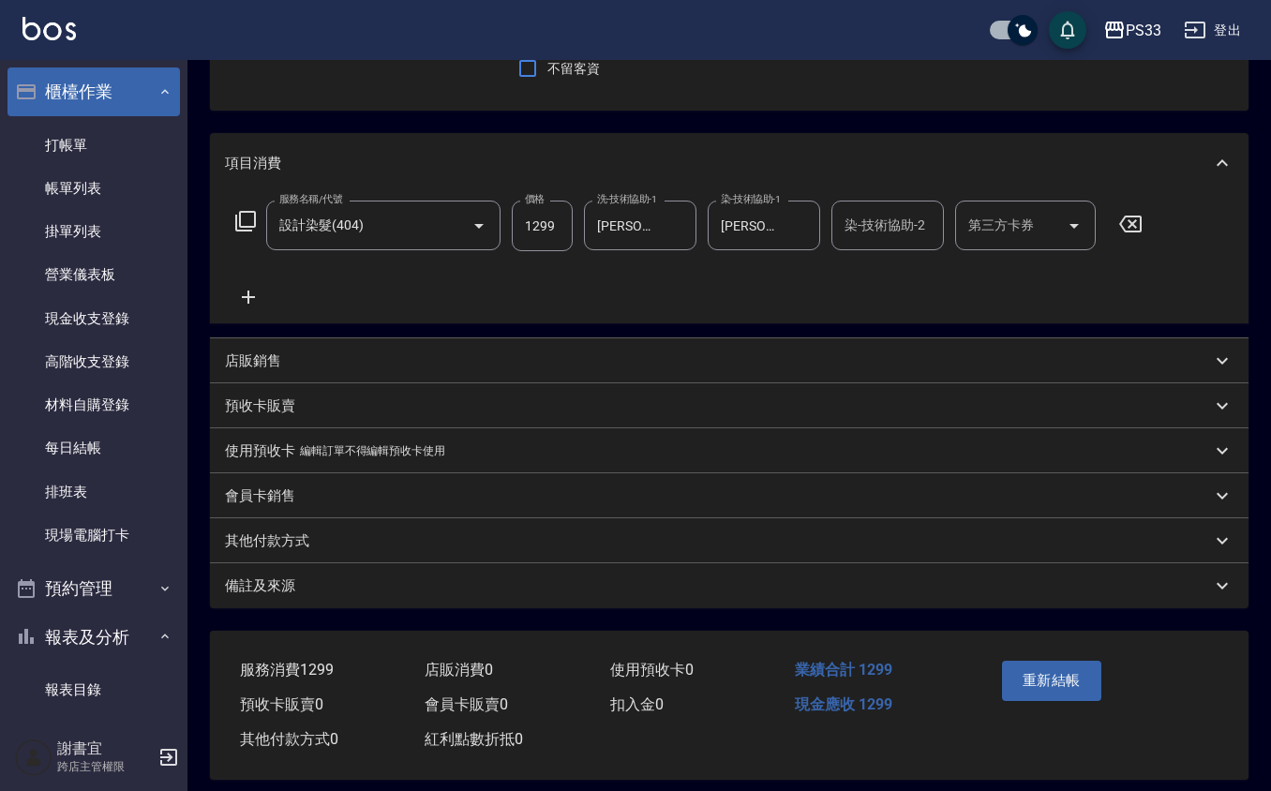
scroll to position [189, 0]
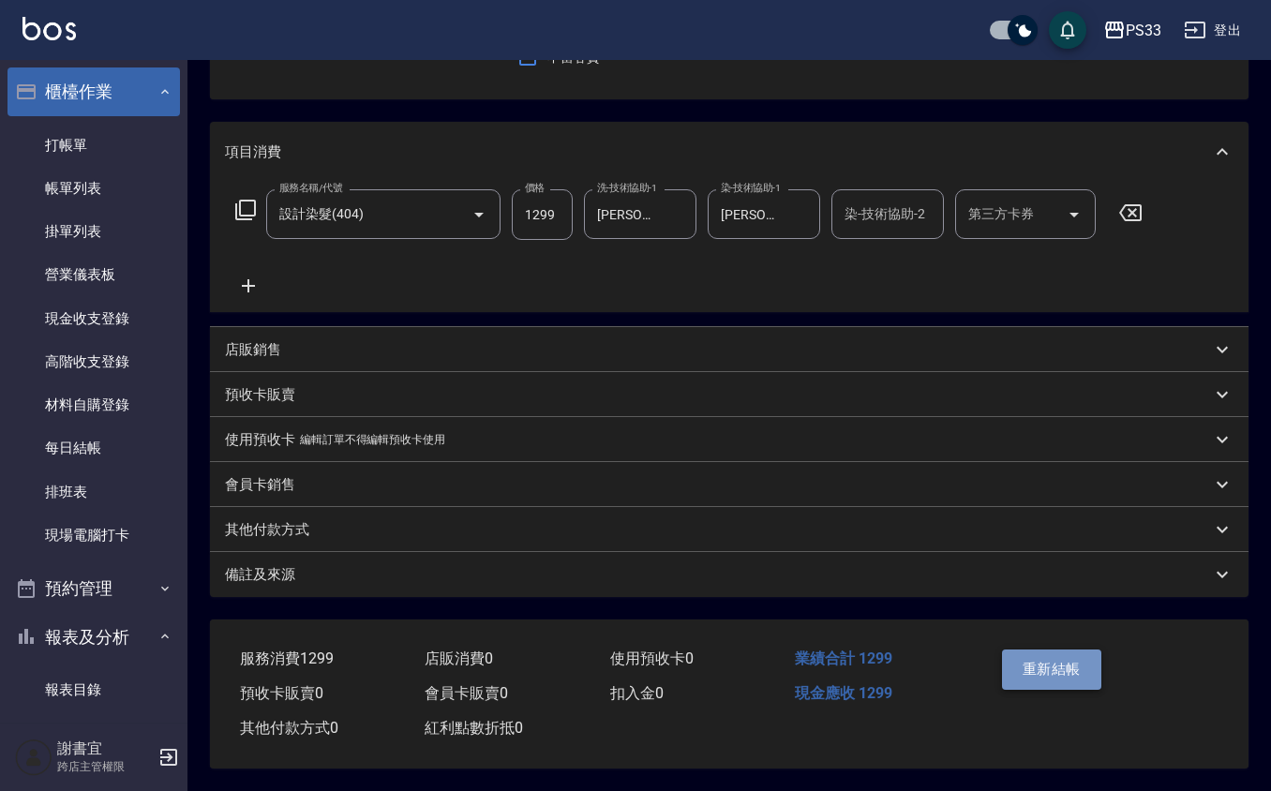
click at [1092, 662] on button "重新結帳" at bounding box center [1051, 668] width 99 height 39
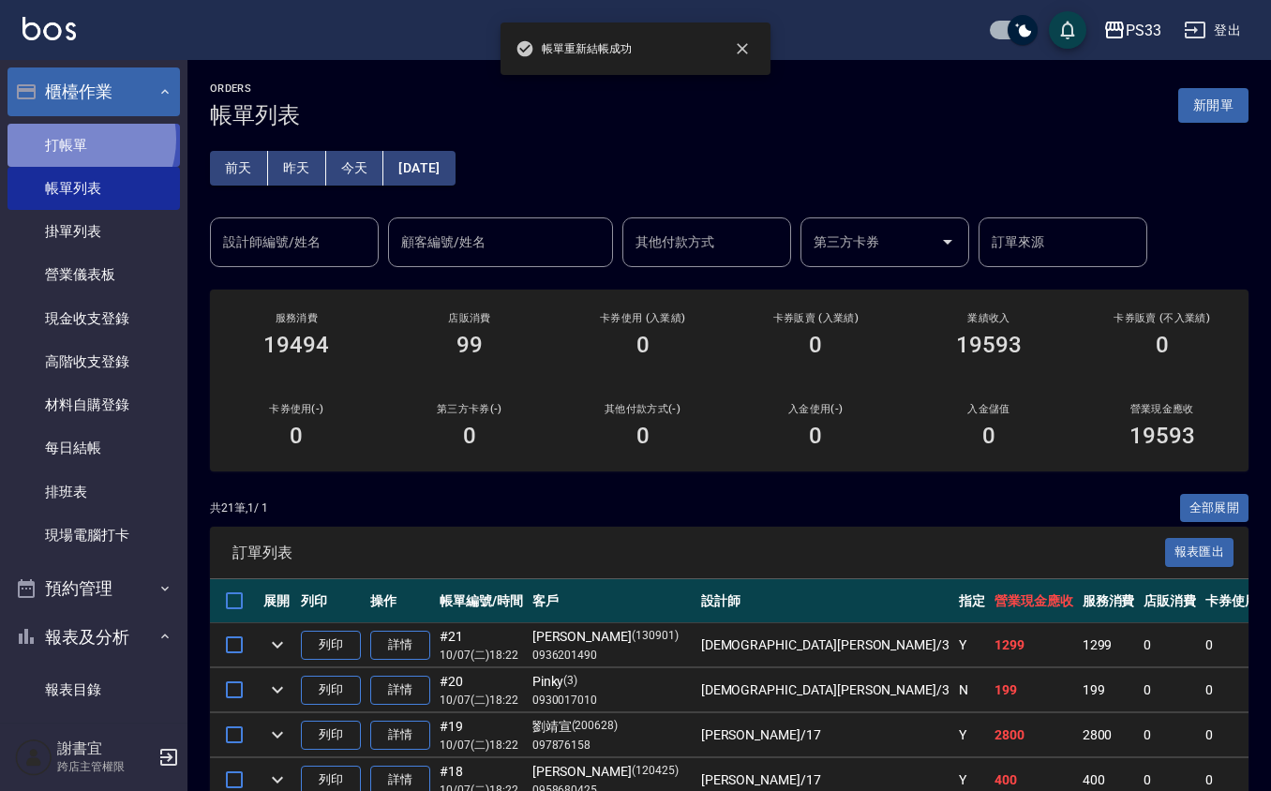
click at [79, 137] on link "打帳單" at bounding box center [93, 145] width 172 height 43
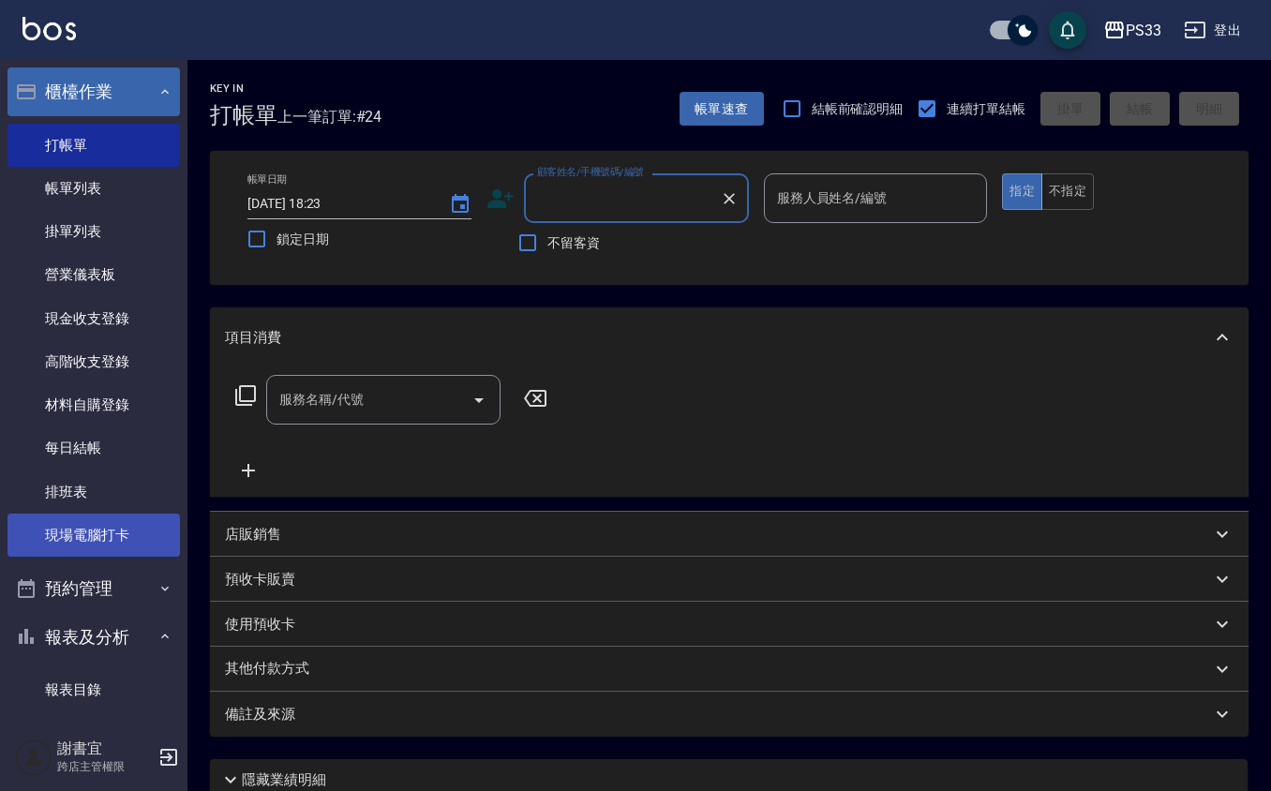
click at [86, 547] on link "現場電腦打卡" at bounding box center [93, 535] width 172 height 43
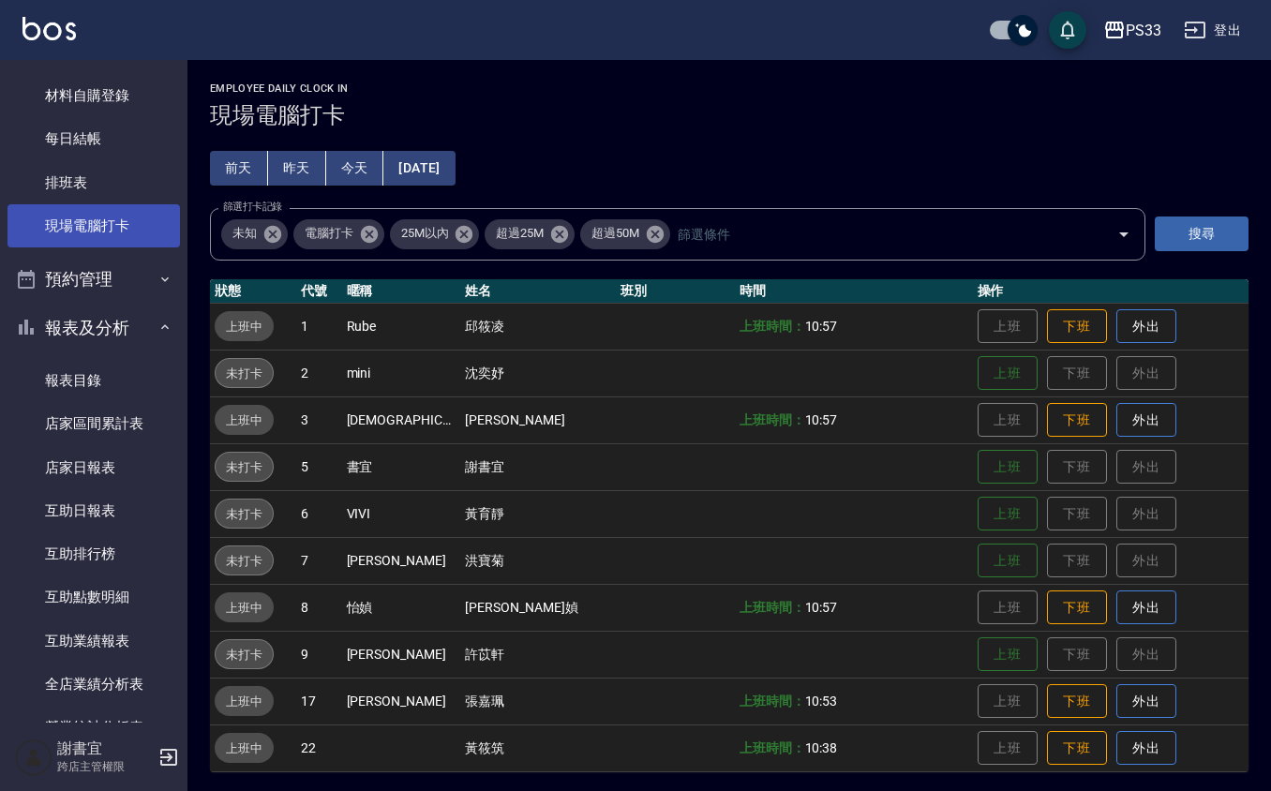
scroll to position [375, 0]
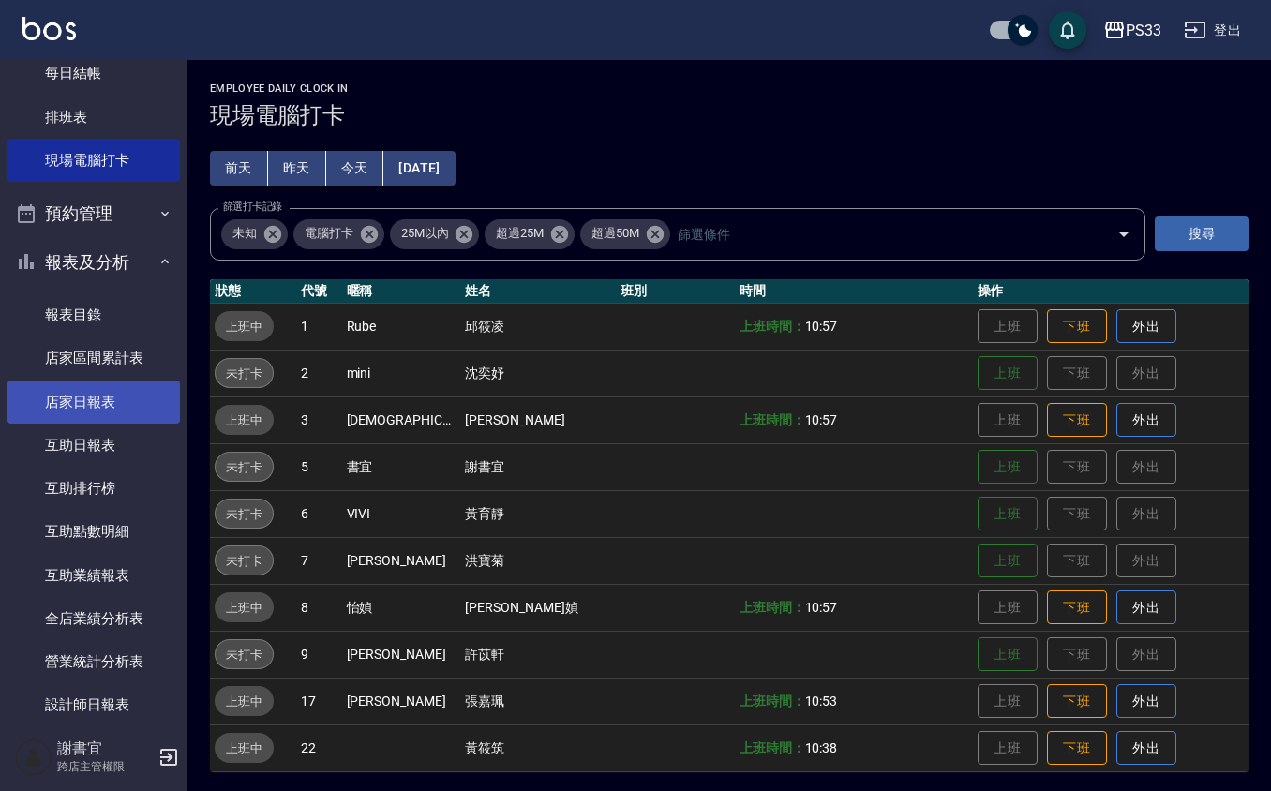
click at [117, 388] on link "店家日報表" at bounding box center [93, 401] width 172 height 43
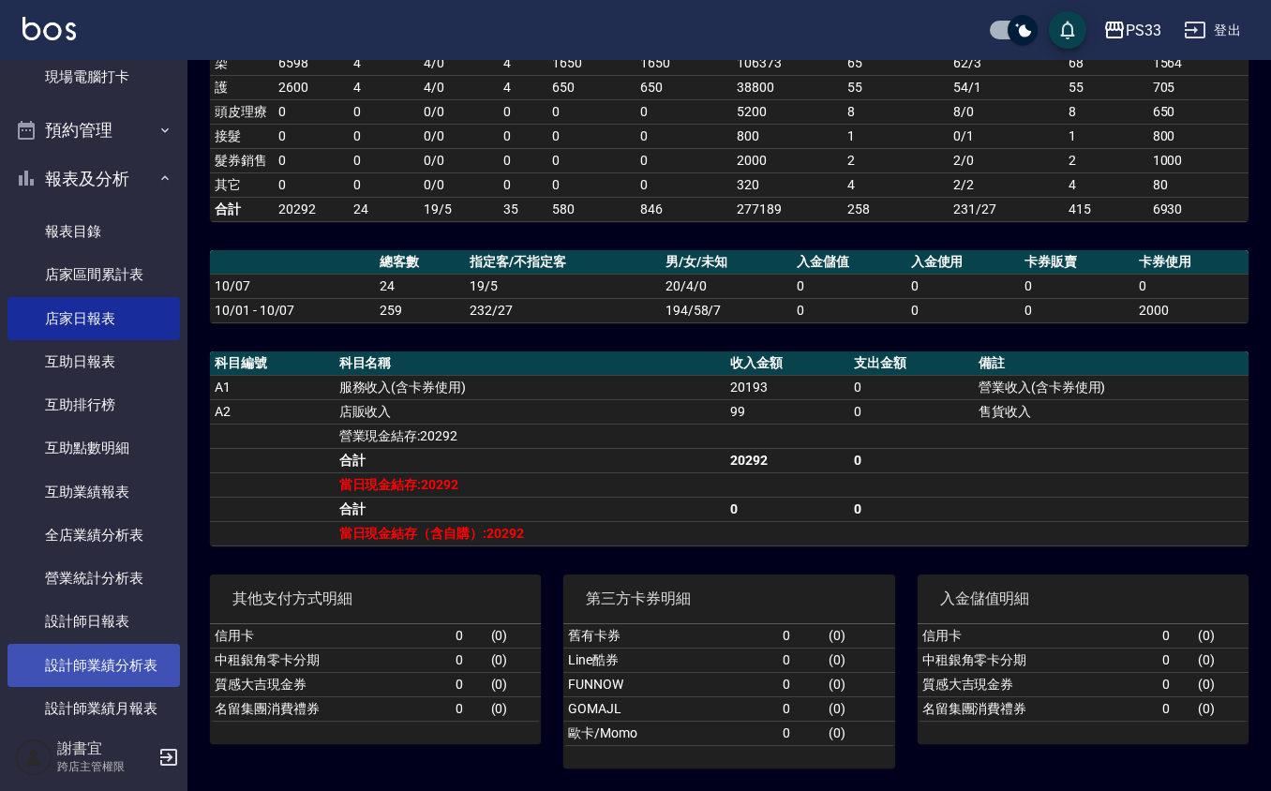
scroll to position [500, 0]
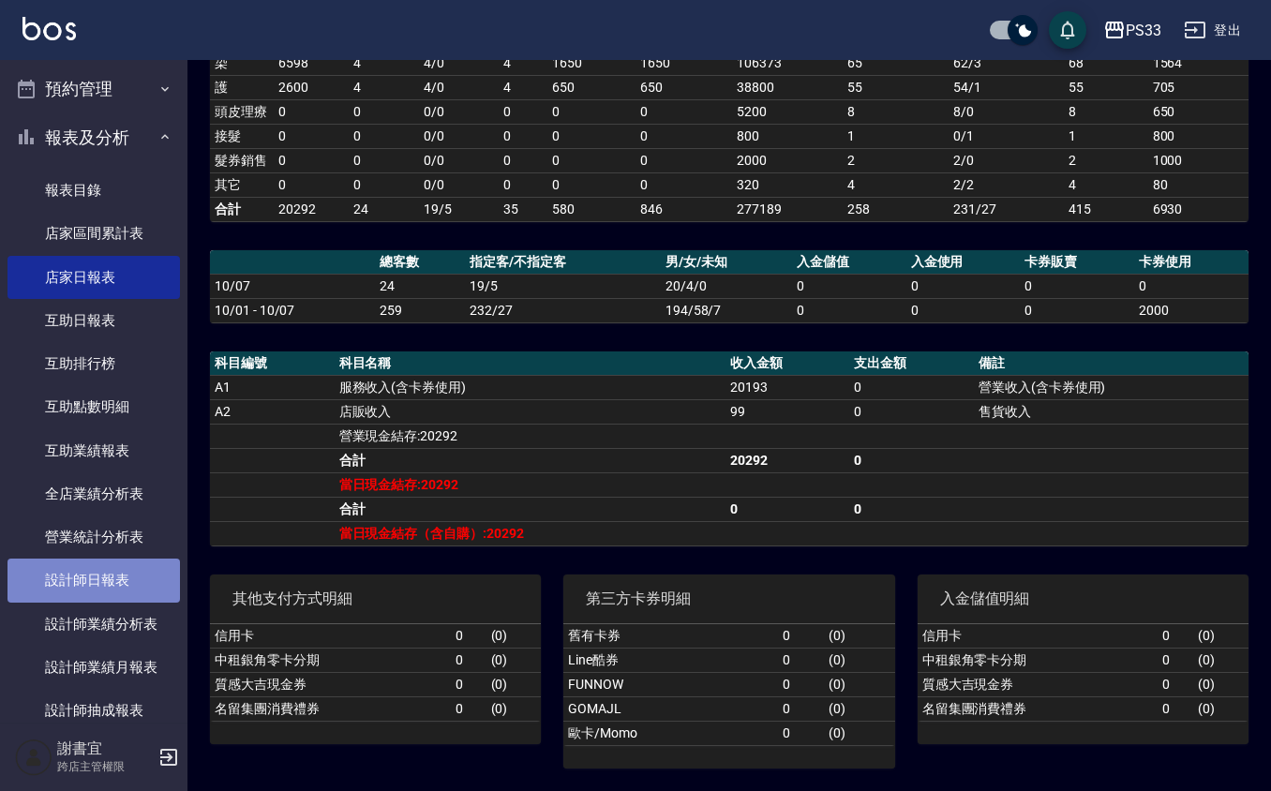
click at [121, 567] on link "設計師日報表" at bounding box center [93, 580] width 172 height 43
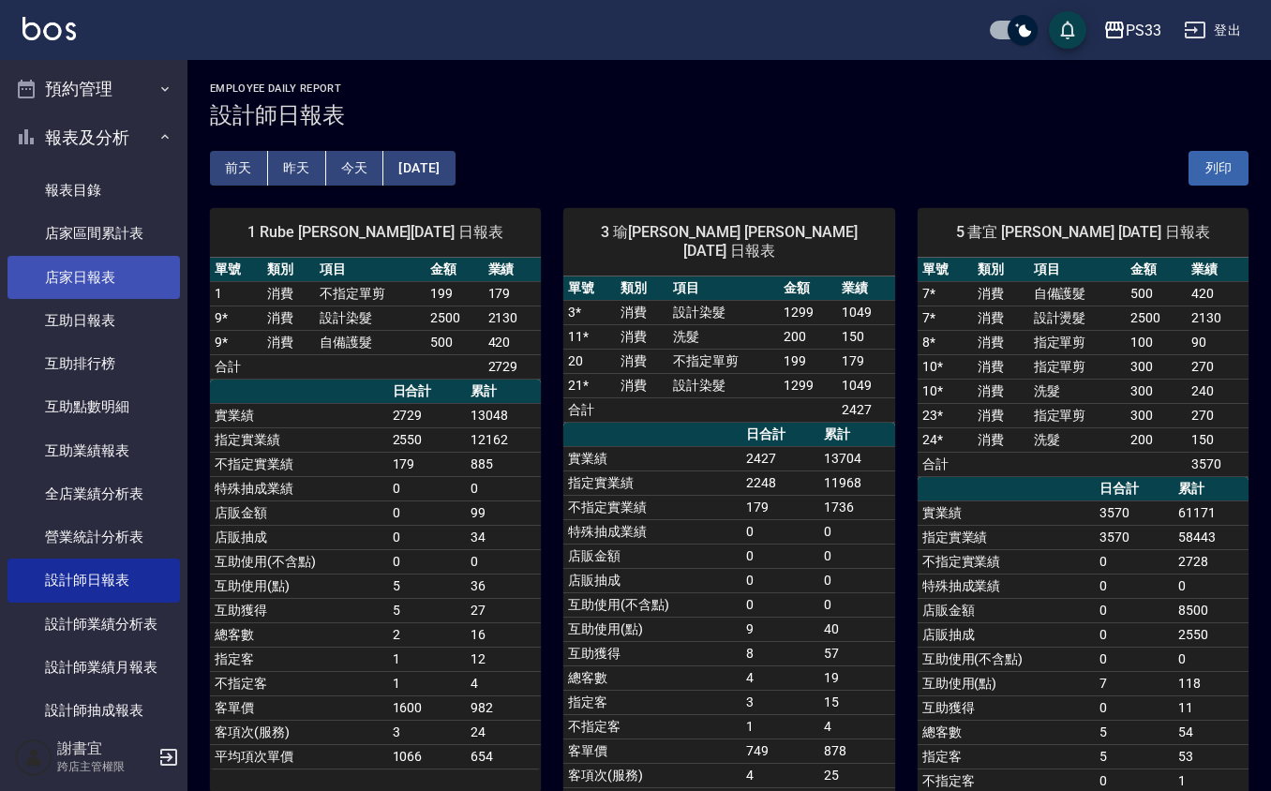
click at [122, 292] on link "店家日報表" at bounding box center [93, 277] width 172 height 43
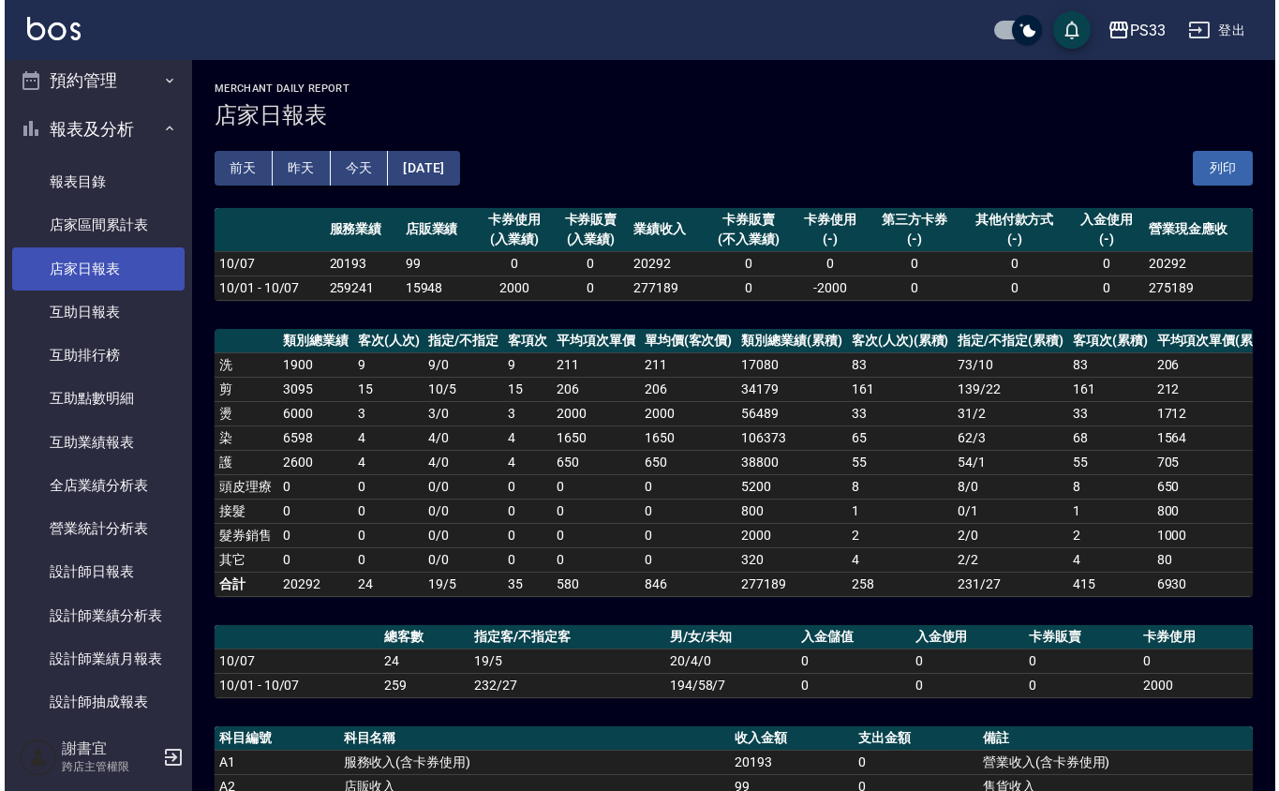
scroll to position [750, 0]
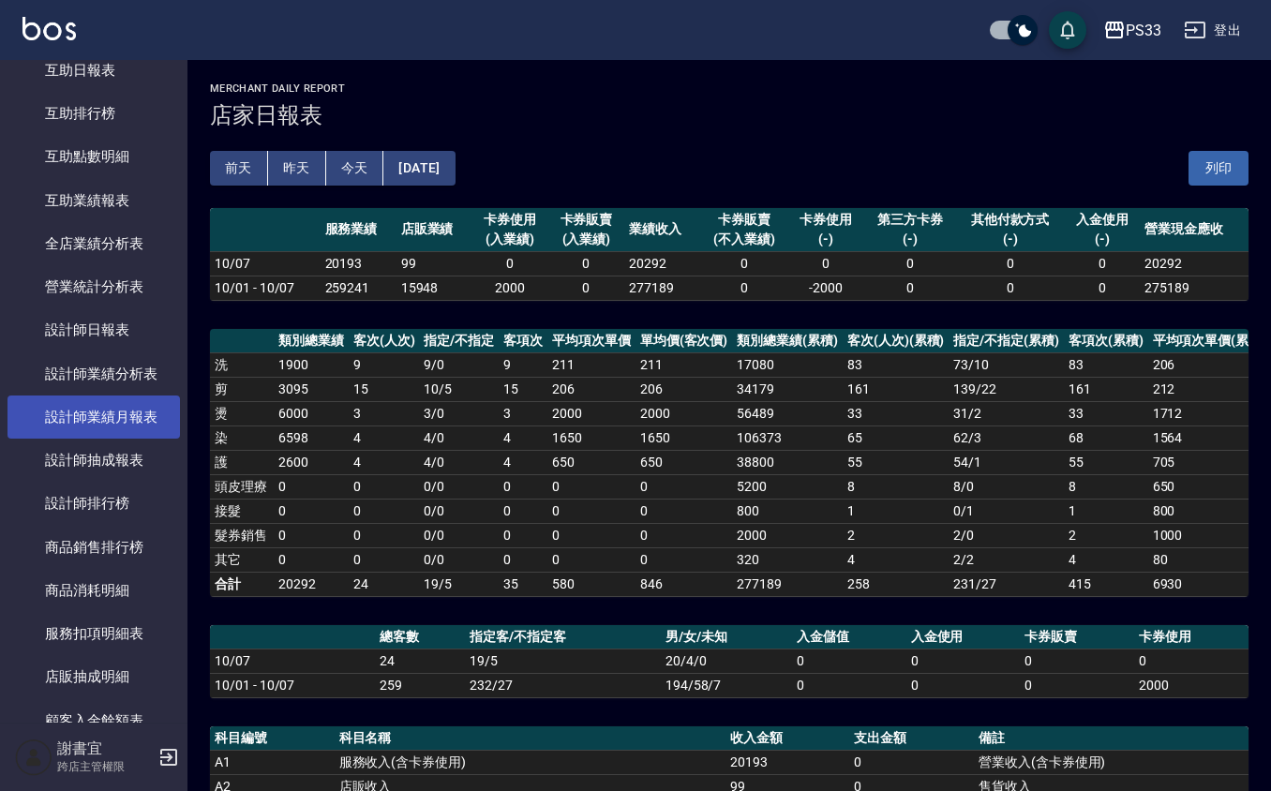
click at [95, 421] on link "設計師業績月報表" at bounding box center [93, 416] width 172 height 43
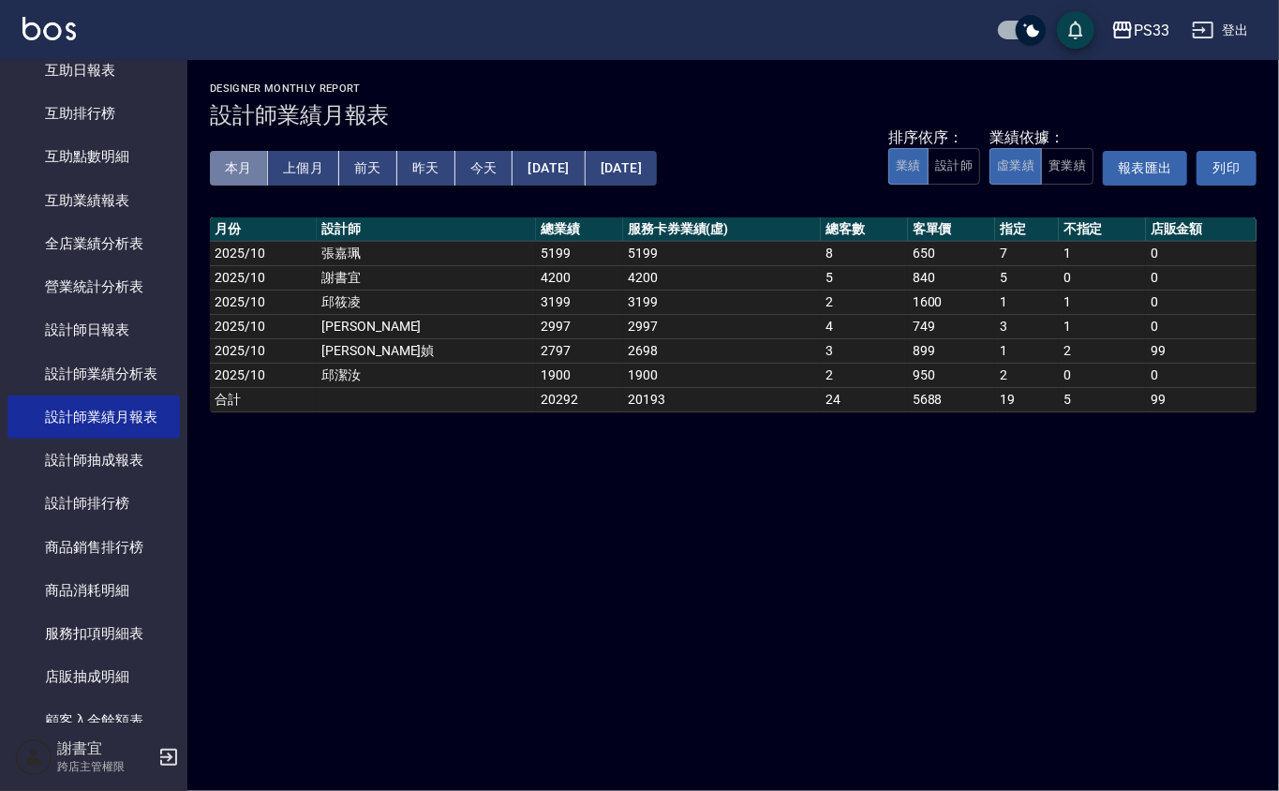
click at [248, 170] on button "本月" at bounding box center [239, 168] width 58 height 35
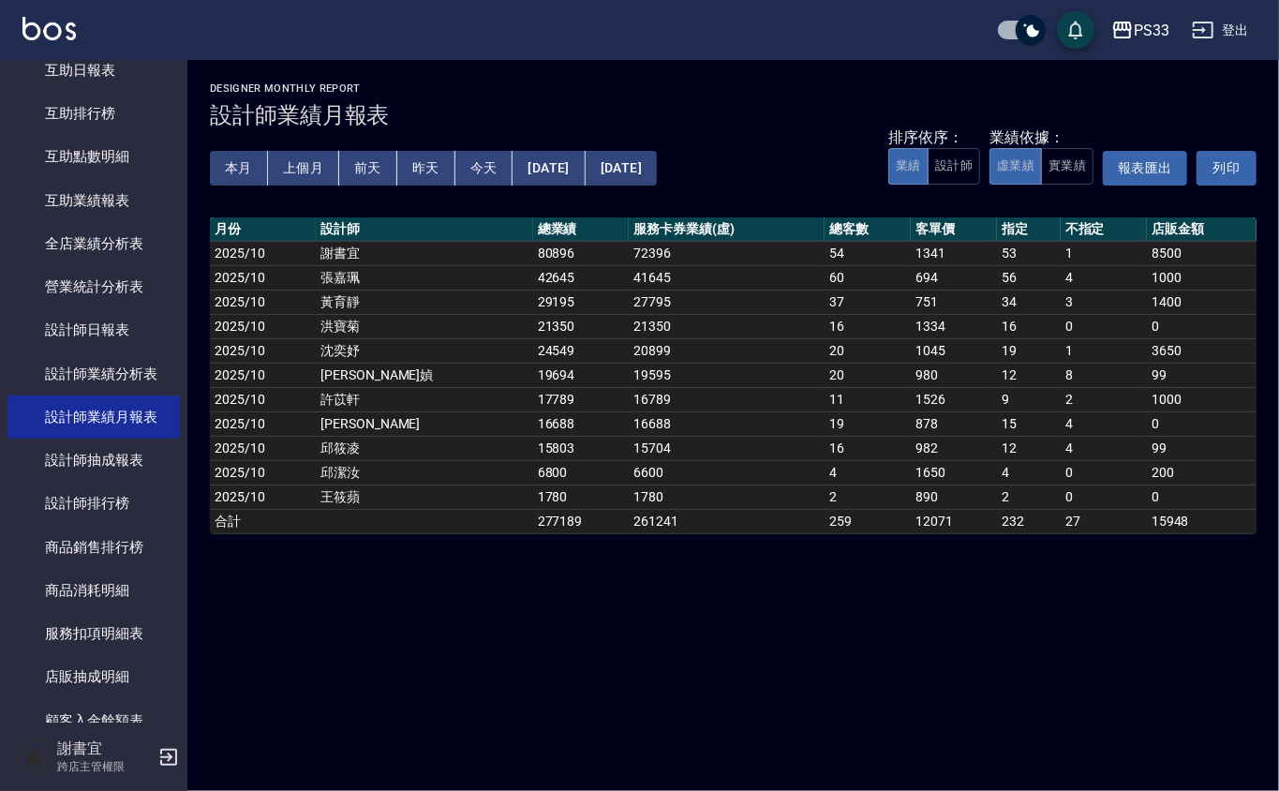
click at [382, 428] on td "[PERSON_NAME]" at bounding box center [424, 423] width 217 height 24
click at [533, 395] on td "17789" at bounding box center [581, 399] width 97 height 24
click at [533, 387] on td "19694" at bounding box center [581, 375] width 97 height 24
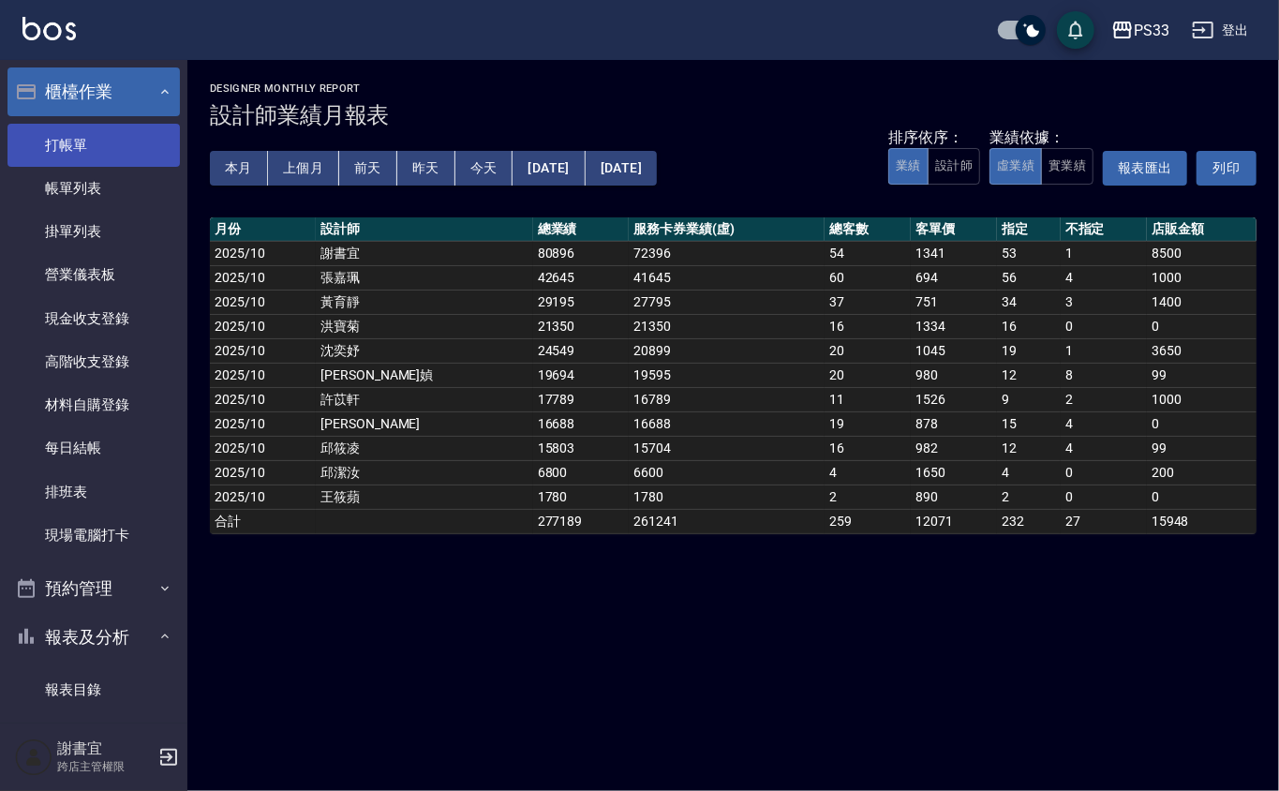
click at [142, 155] on link "打帳單" at bounding box center [93, 145] width 172 height 43
